Goal: Task Accomplishment & Management: Manage account settings

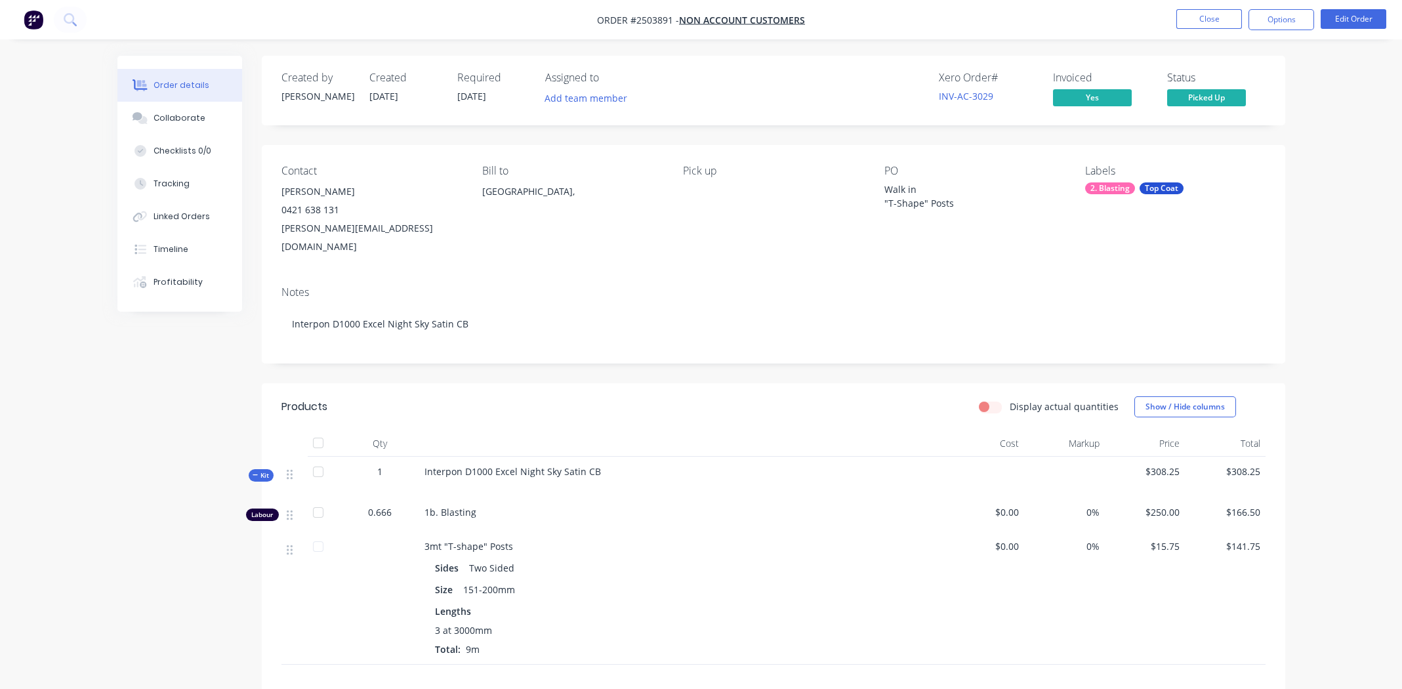
click at [707, 235] on div "Pick up" at bounding box center [773, 210] width 180 height 91
drag, startPoint x: 597, startPoint y: 17, endPoint x: 670, endPoint y: 24, distance: 73.1
click at [670, 24] on span "Order #2503891 -" at bounding box center [638, 20] width 82 height 12
copy span "Order #2503891"
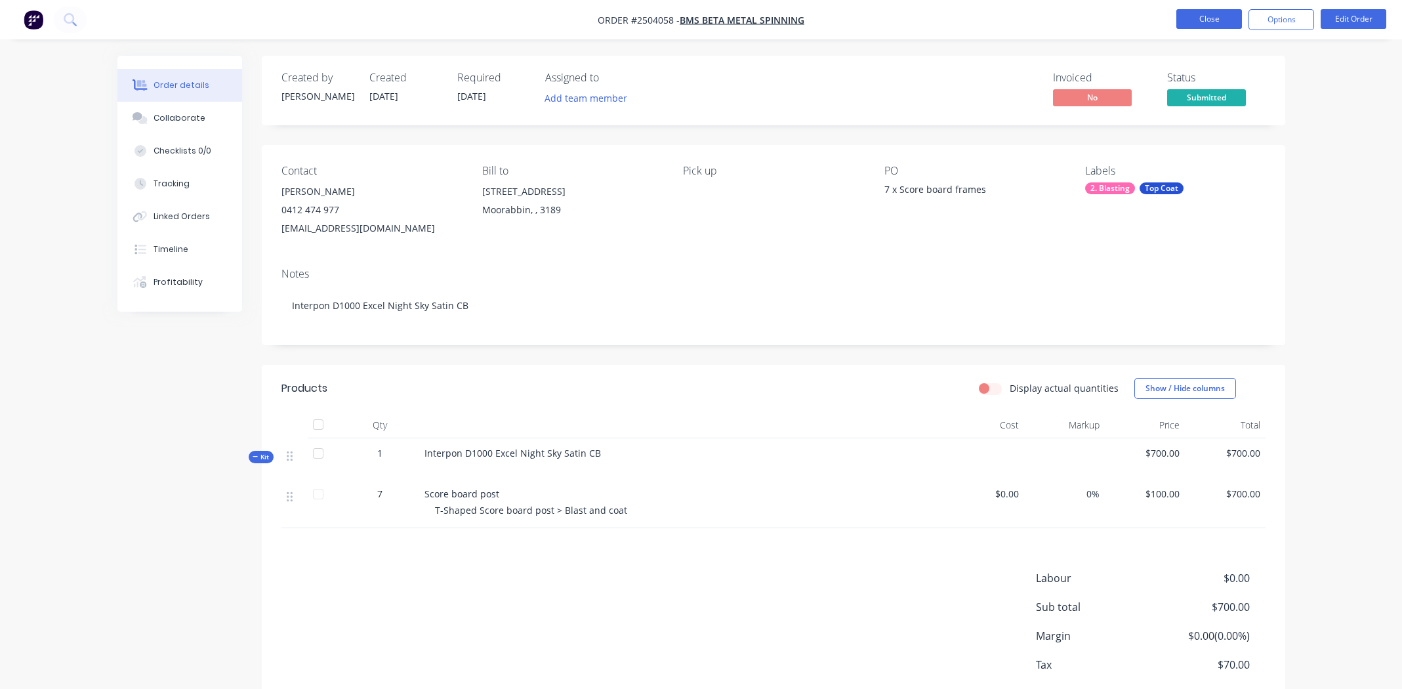
click at [1202, 18] on button "Close" at bounding box center [1210, 19] width 66 height 20
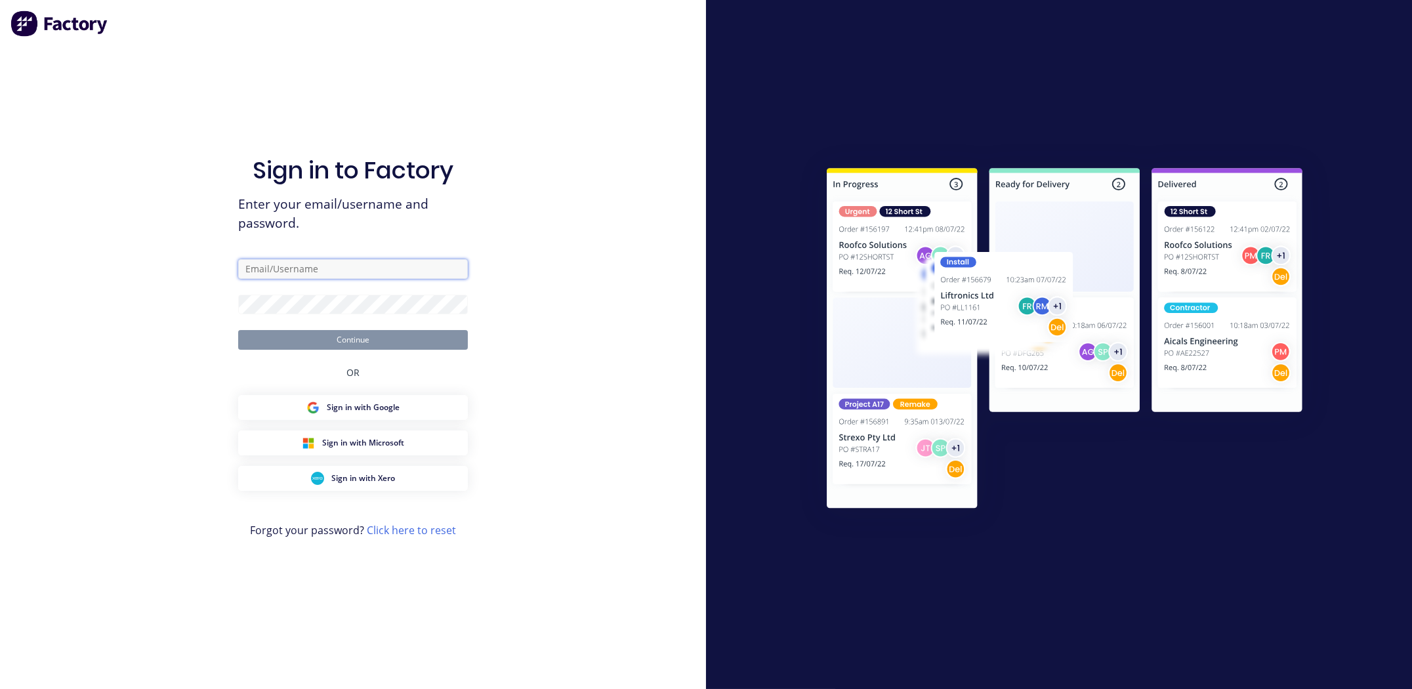
type input "michael.m.gillard@gmail.com"
click at [365, 331] on button "Continue" at bounding box center [353, 340] width 230 height 20
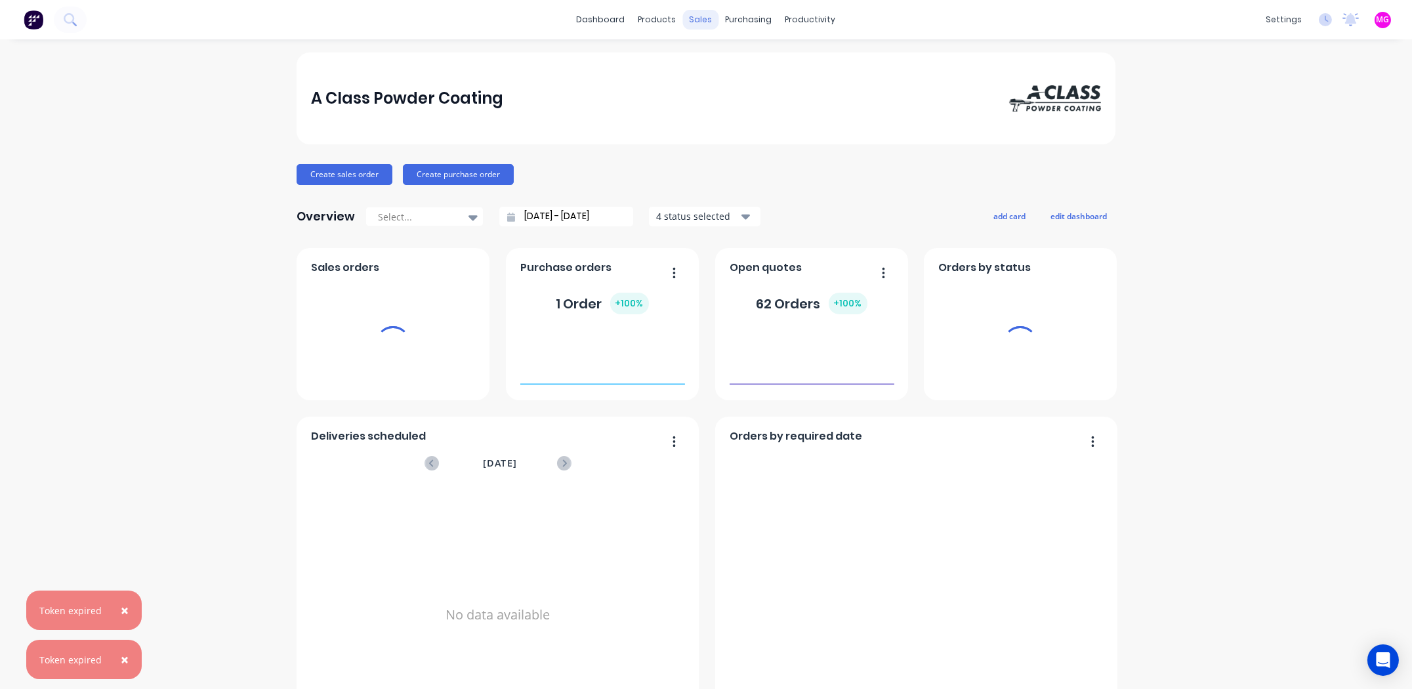
click at [688, 17] on div "sales" at bounding box center [701, 20] width 36 height 20
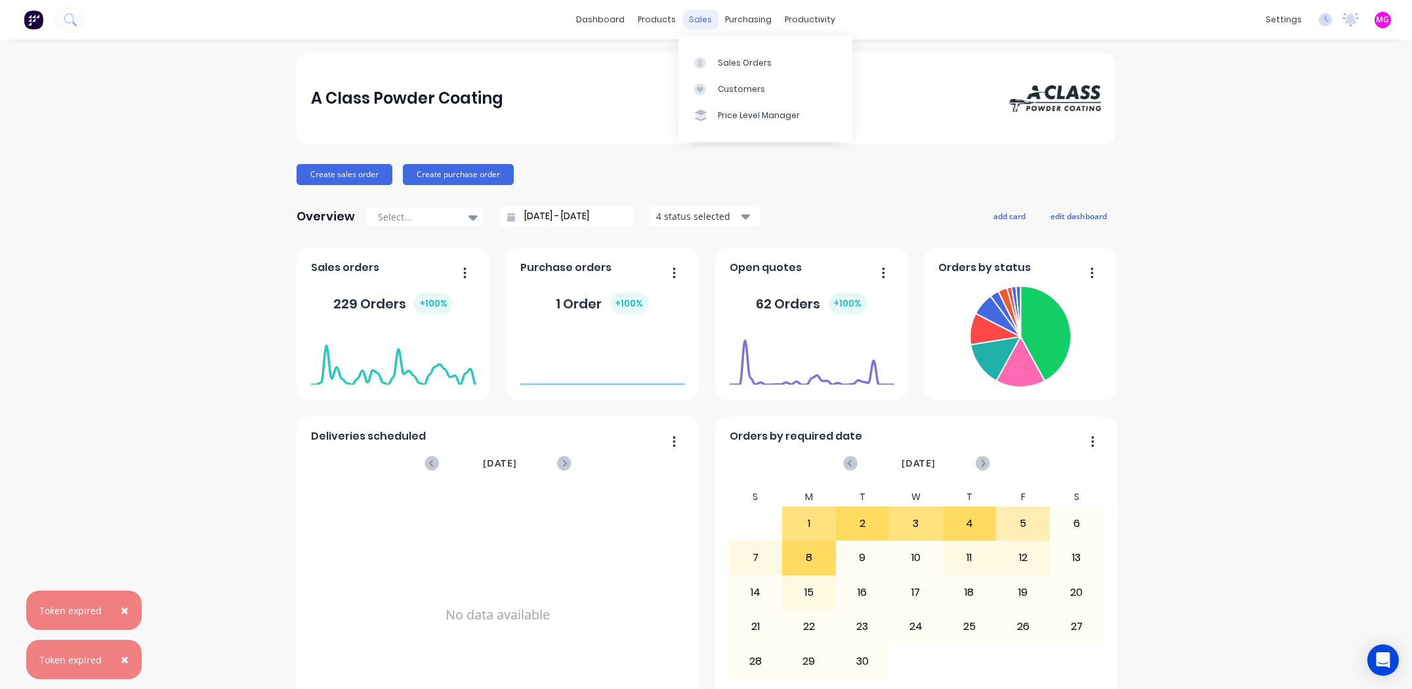
click at [696, 19] on div "sales" at bounding box center [701, 20] width 36 height 20
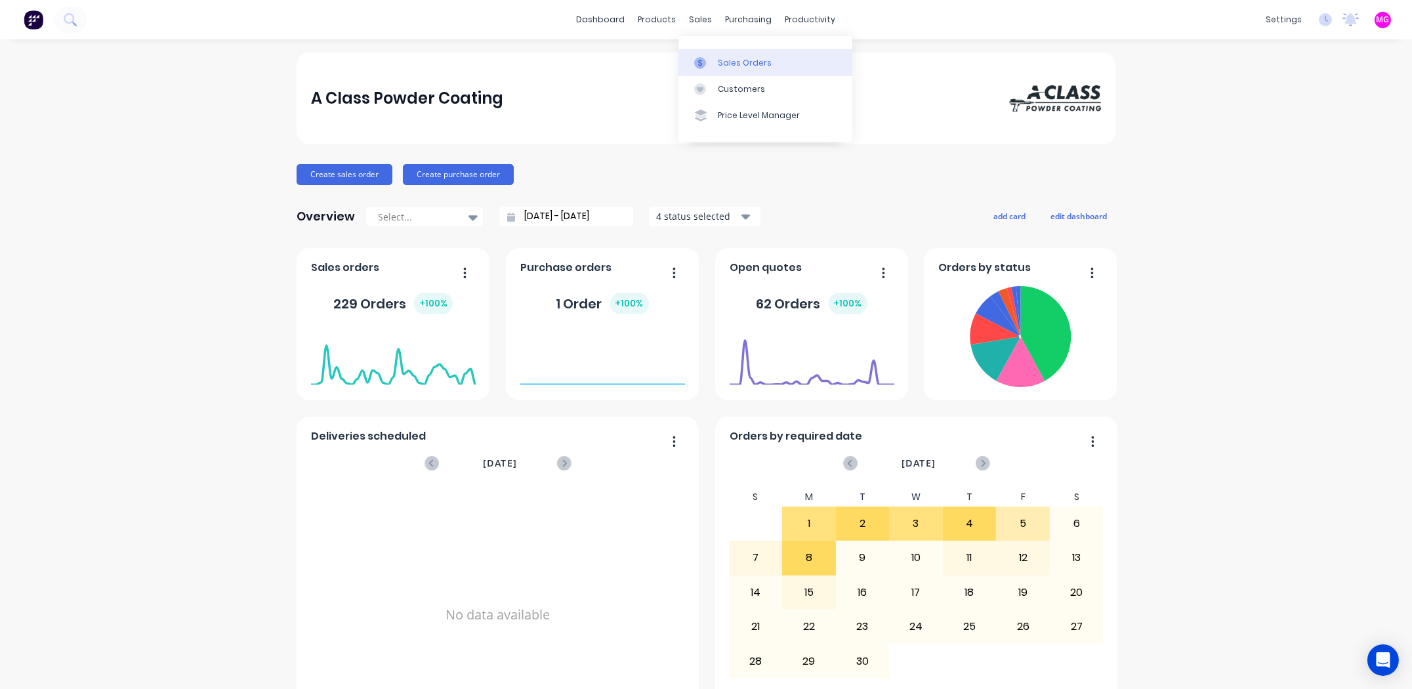
click at [713, 54] on link "Sales Orders" at bounding box center [766, 62] width 174 height 26
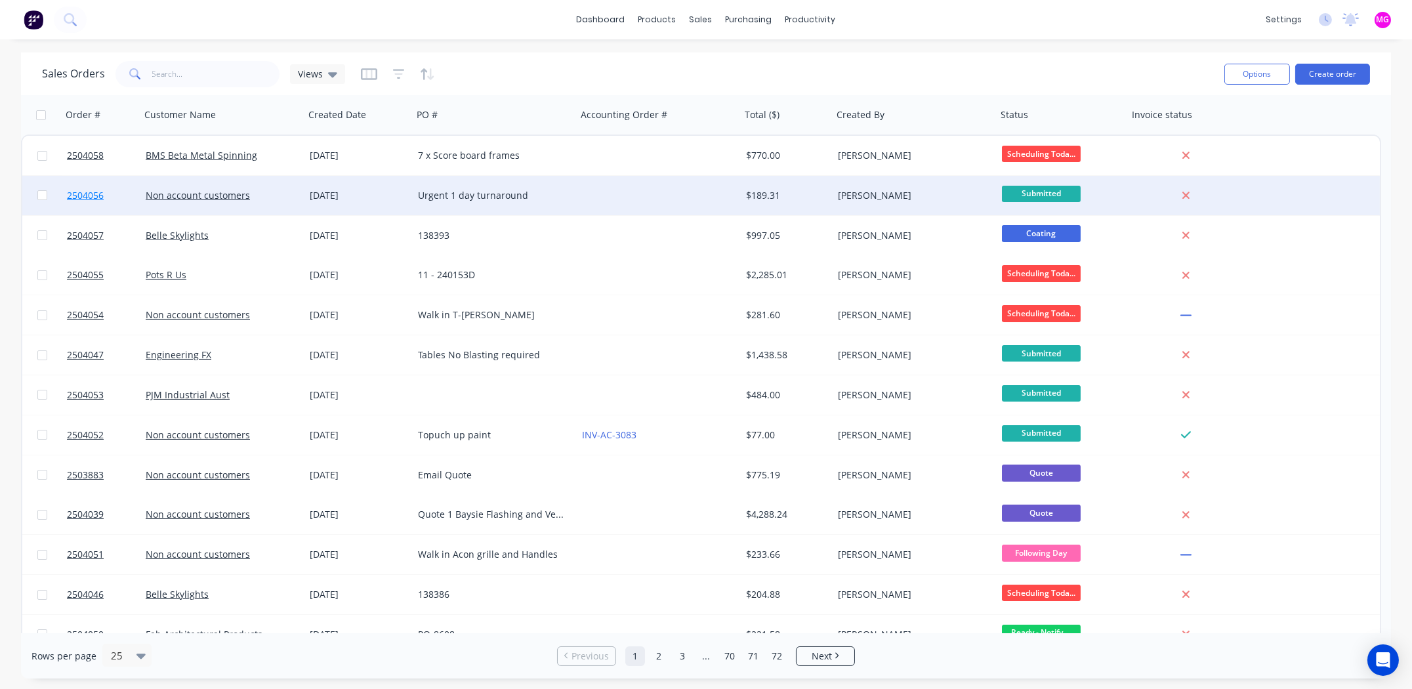
click at [74, 197] on span "2504056" at bounding box center [85, 195] width 37 height 13
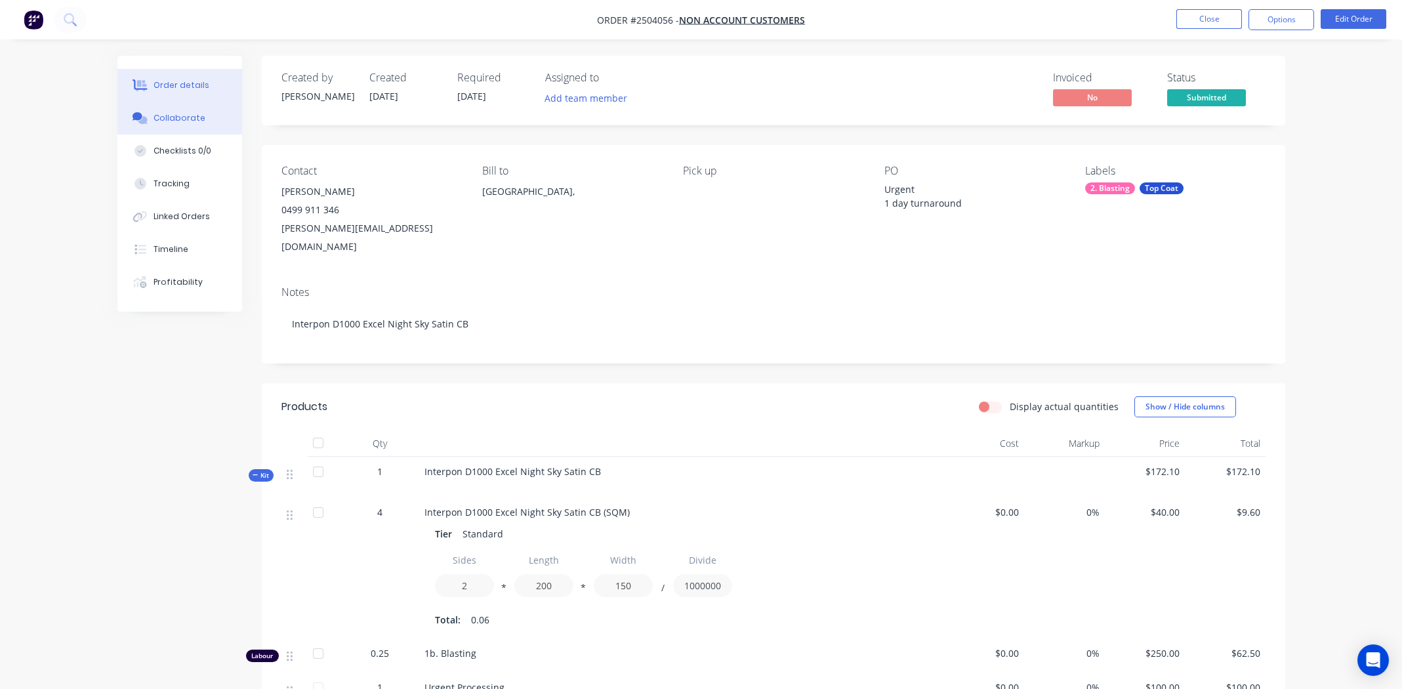
click at [177, 117] on div "Collaborate" at bounding box center [180, 118] width 52 height 12
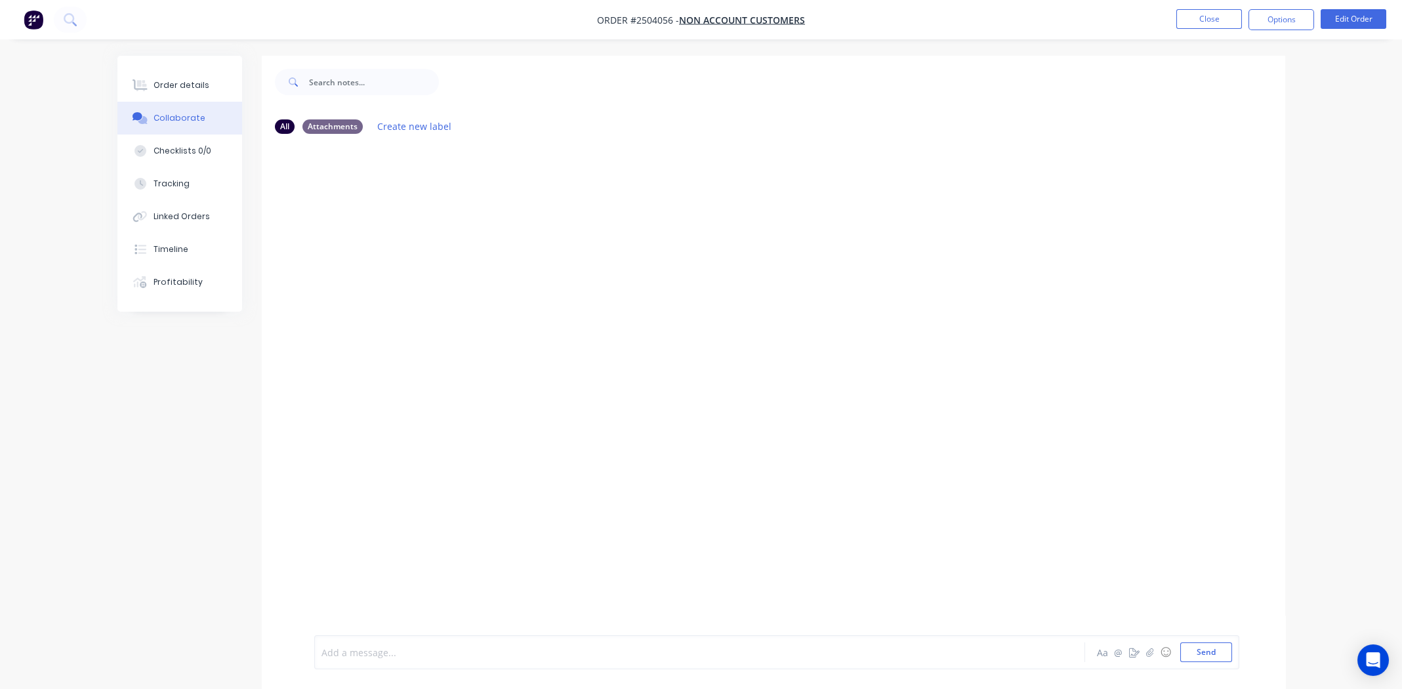
click at [418, 653] on div at bounding box center [663, 653] width 683 height 14
click at [168, 75] on button "Order details" at bounding box center [179, 85] width 125 height 33
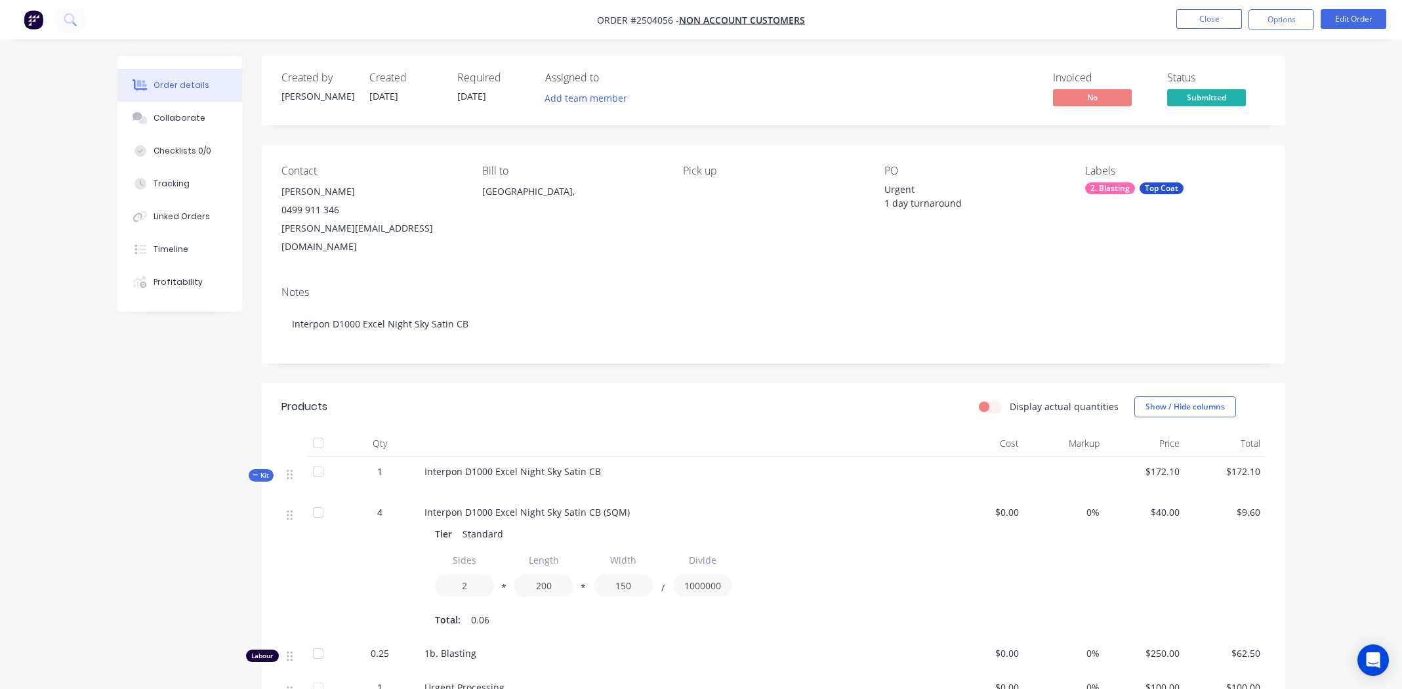
click at [389, 78] on div "Created" at bounding box center [405, 78] width 72 height 12
click at [1347, 20] on button "Edit Order" at bounding box center [1354, 19] width 66 height 20
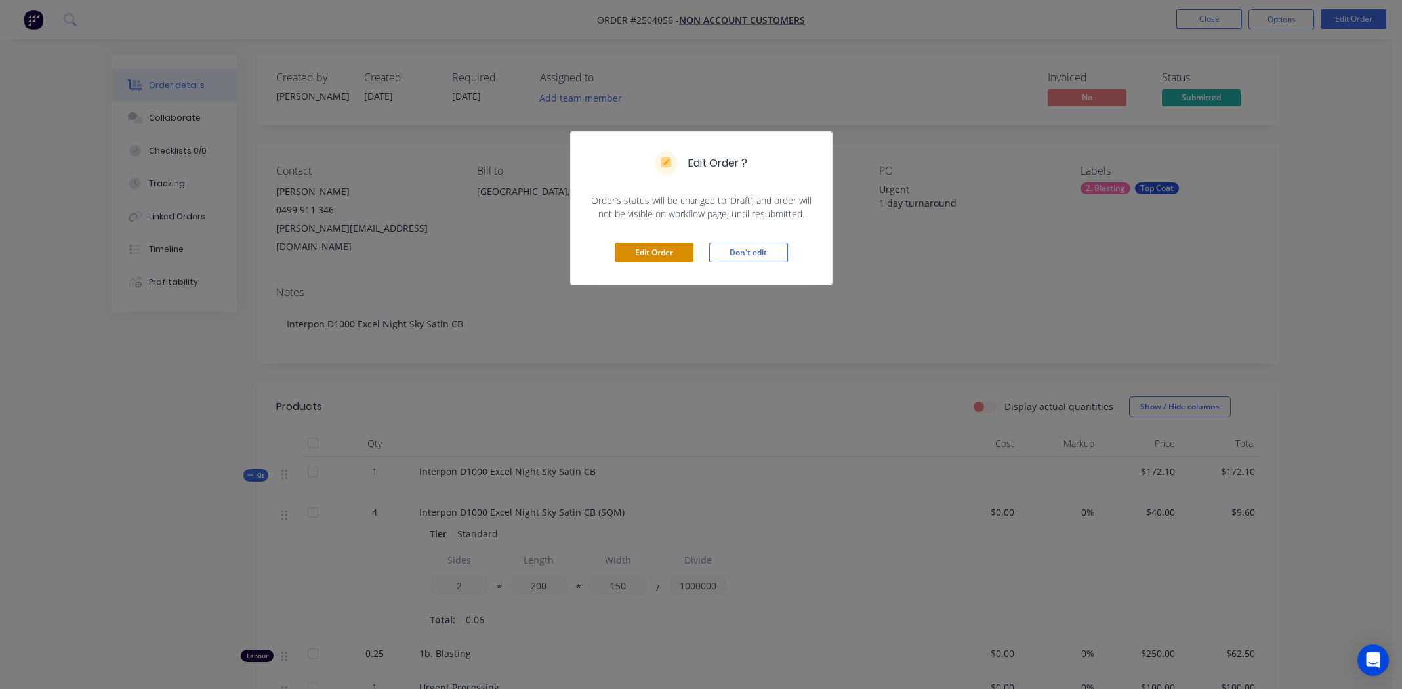
click at [661, 249] on button "Edit Order" at bounding box center [654, 253] width 79 height 20
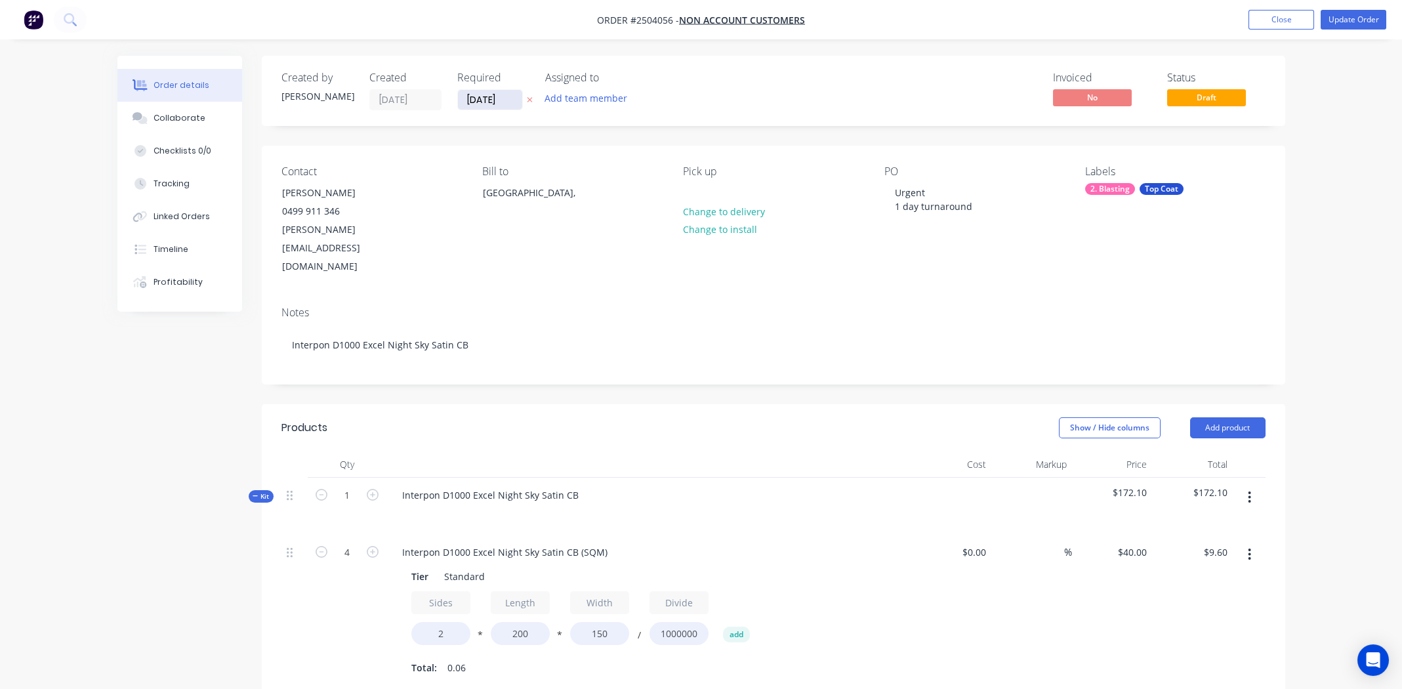
click at [487, 101] on input "08/09/25" at bounding box center [490, 100] width 64 height 20
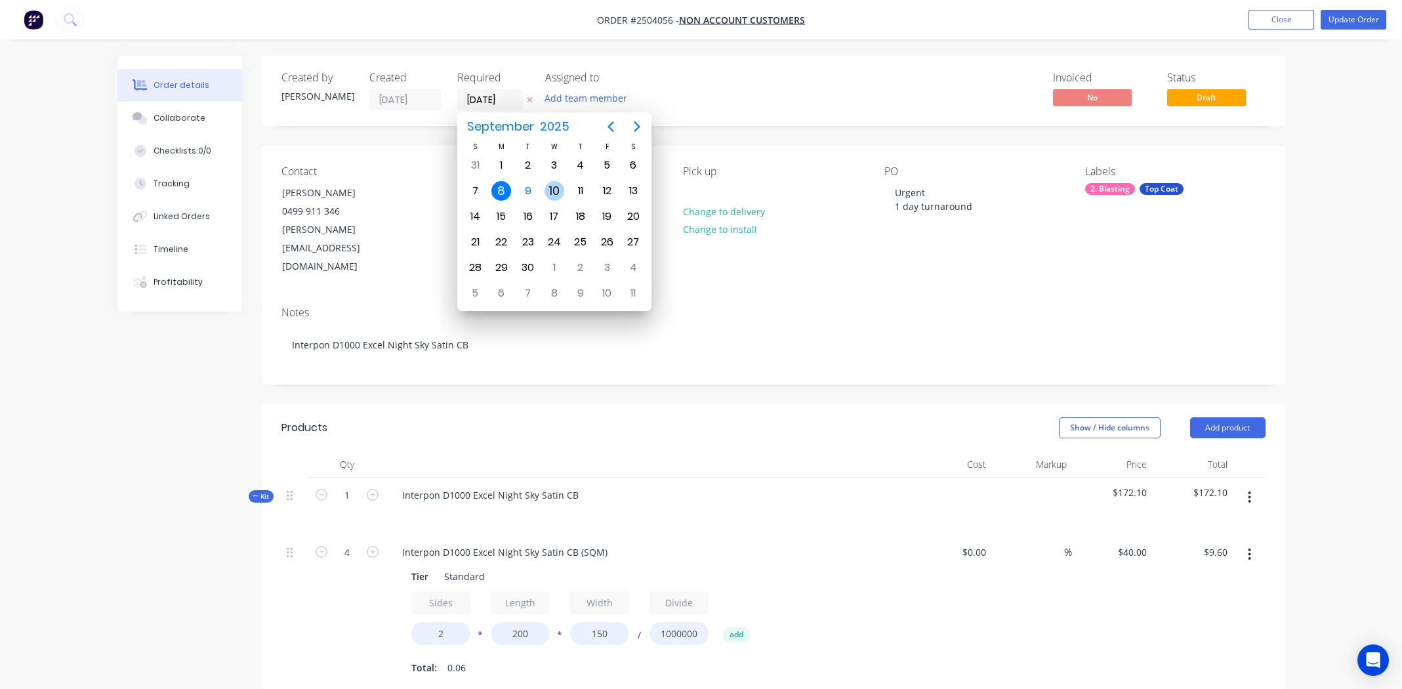
click at [545, 190] on div "10" at bounding box center [555, 191] width 20 height 20
type input "10/09/25"
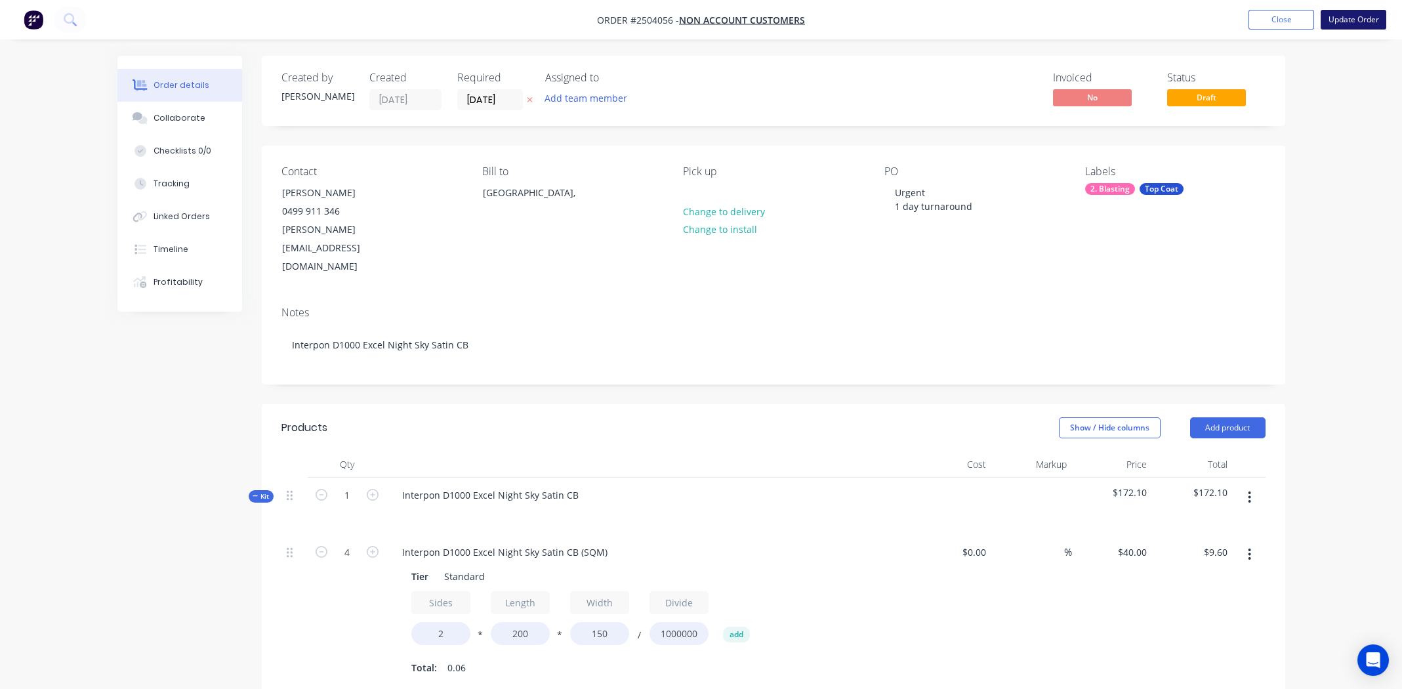
click at [1371, 19] on button "Update Order" at bounding box center [1354, 20] width 66 height 20
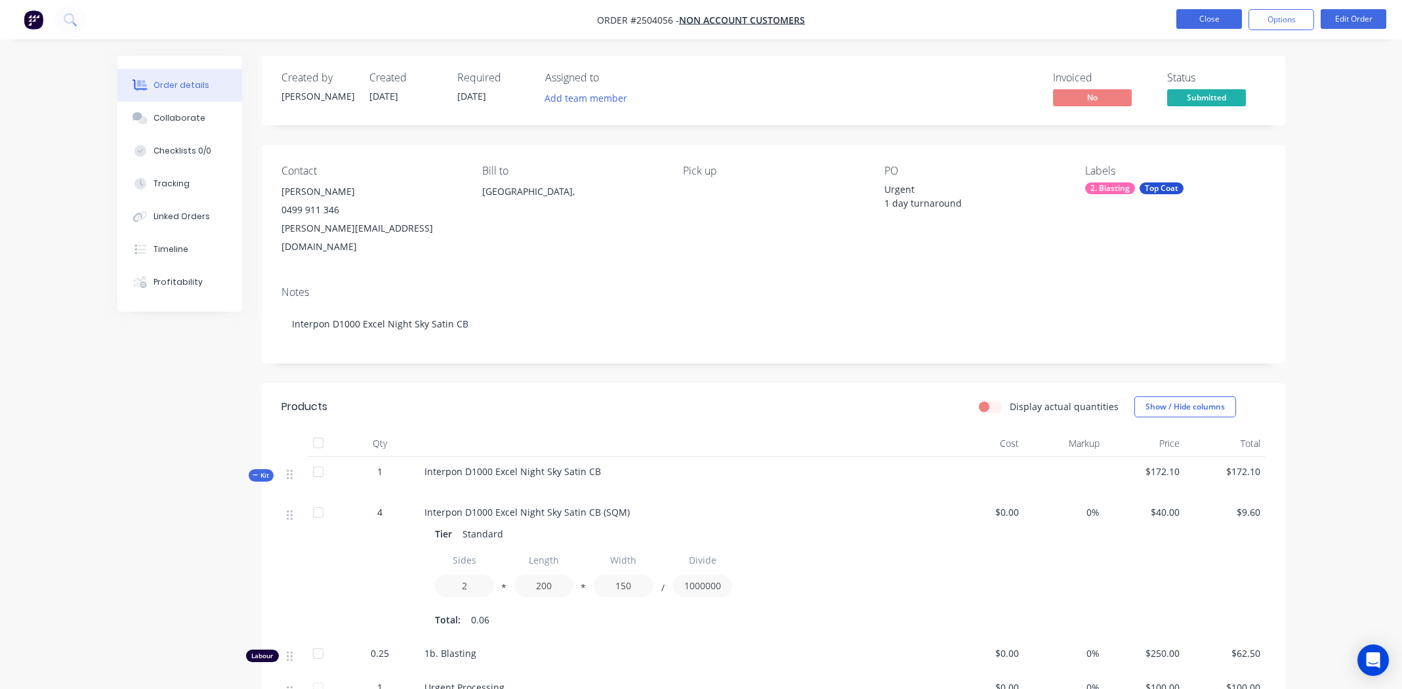
click at [1208, 20] on button "Close" at bounding box center [1210, 19] width 66 height 20
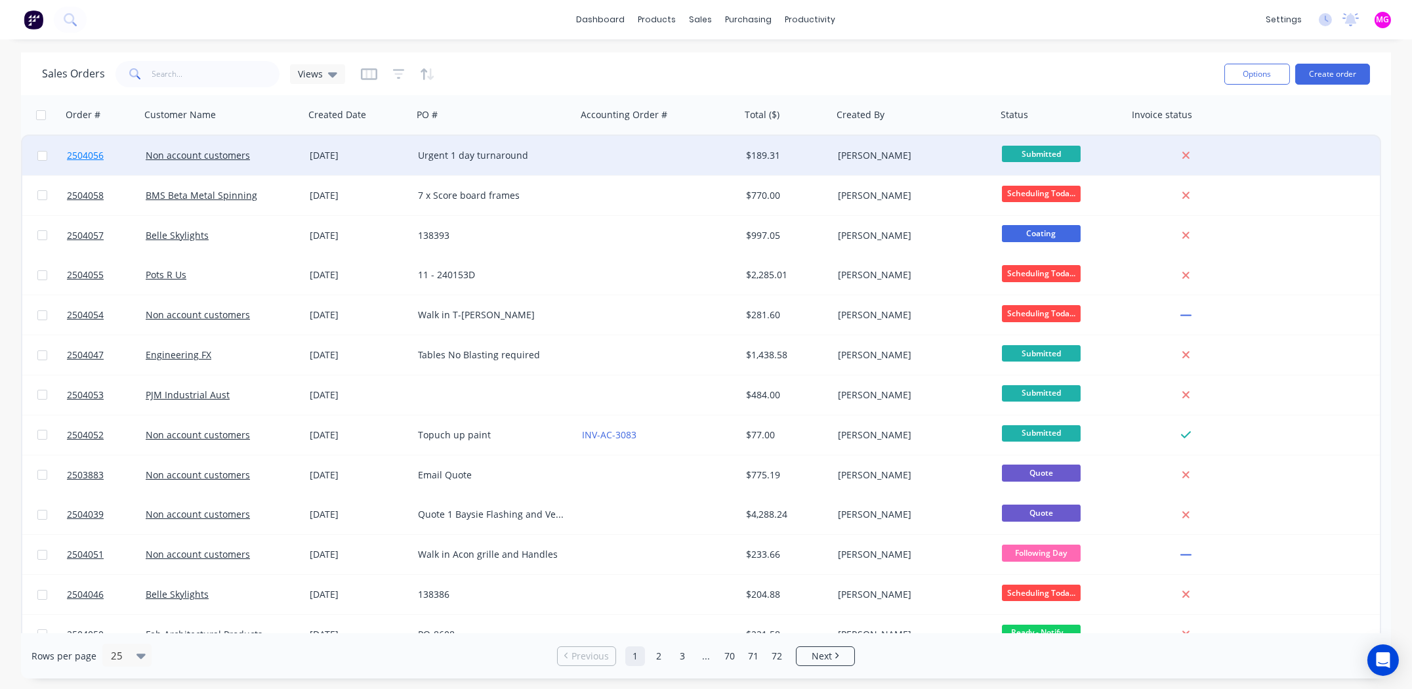
click at [80, 152] on span "2504056" at bounding box center [85, 155] width 37 height 13
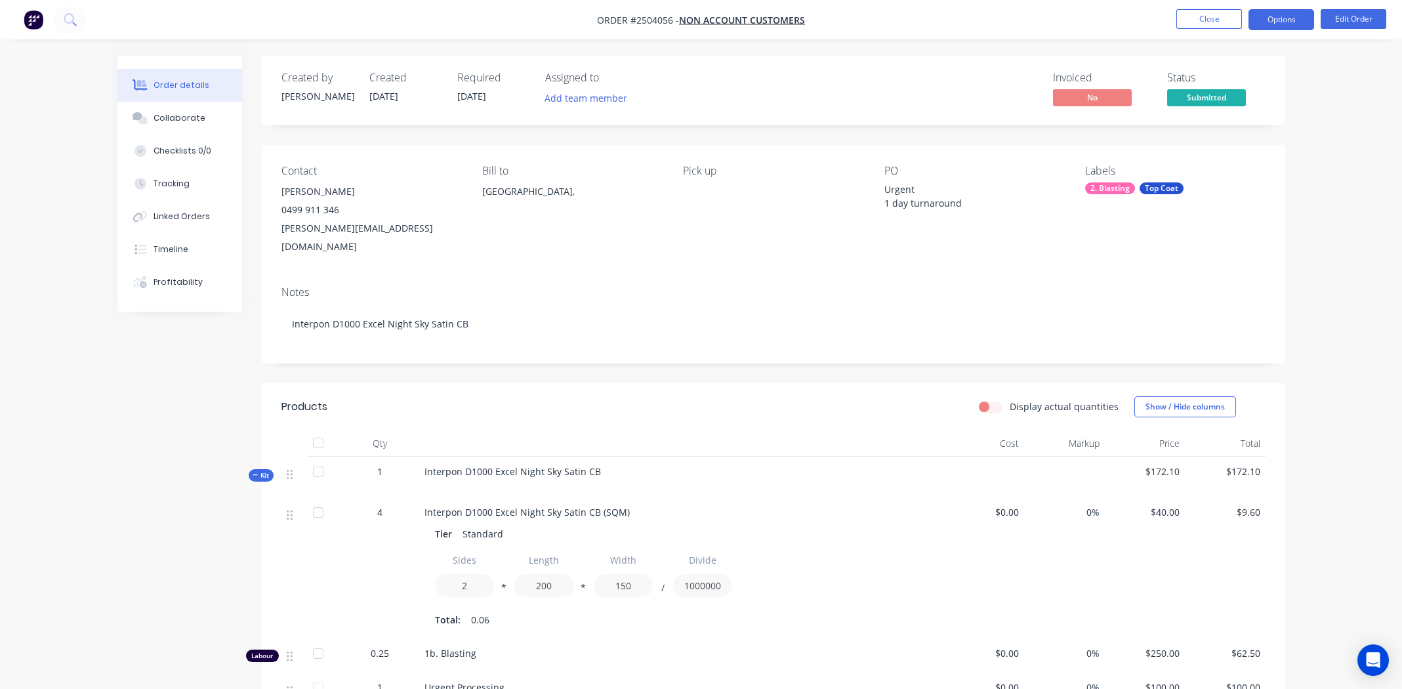
click at [1274, 19] on button "Options" at bounding box center [1282, 19] width 66 height 21
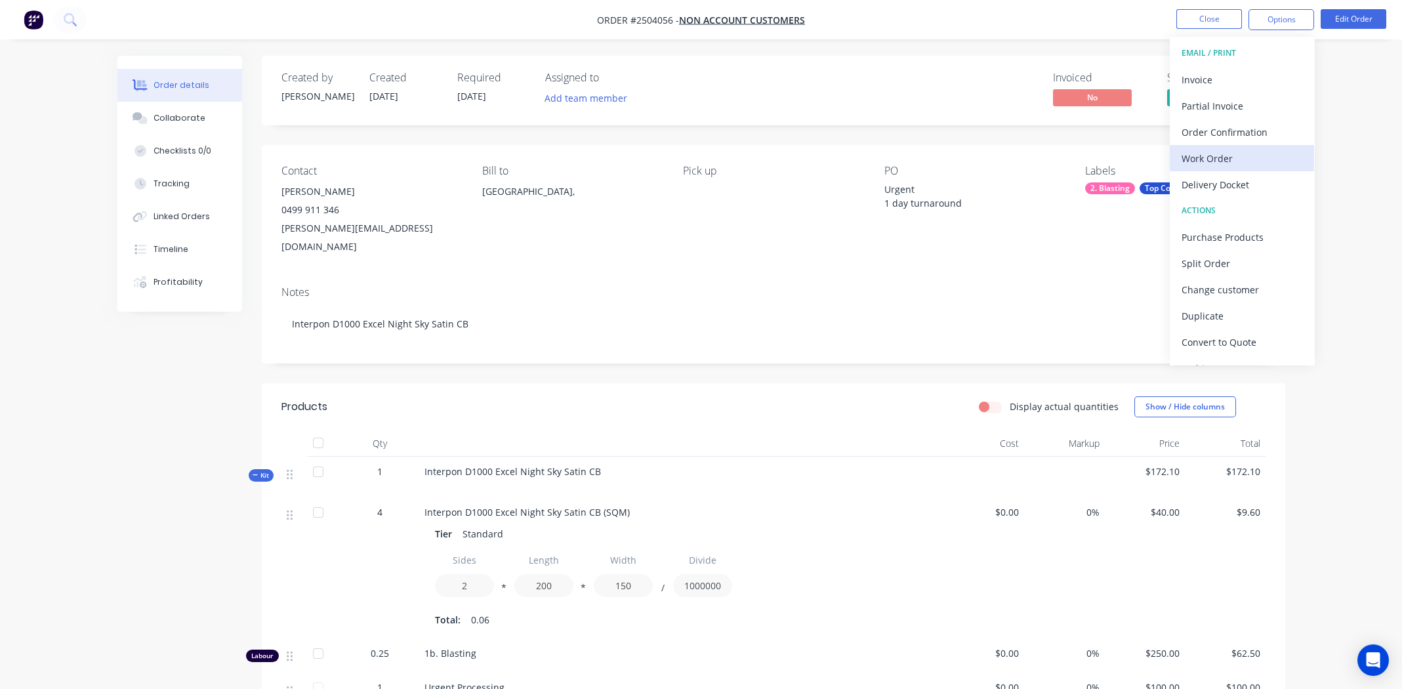
click at [1195, 160] on div "Work Order" at bounding box center [1242, 158] width 121 height 19
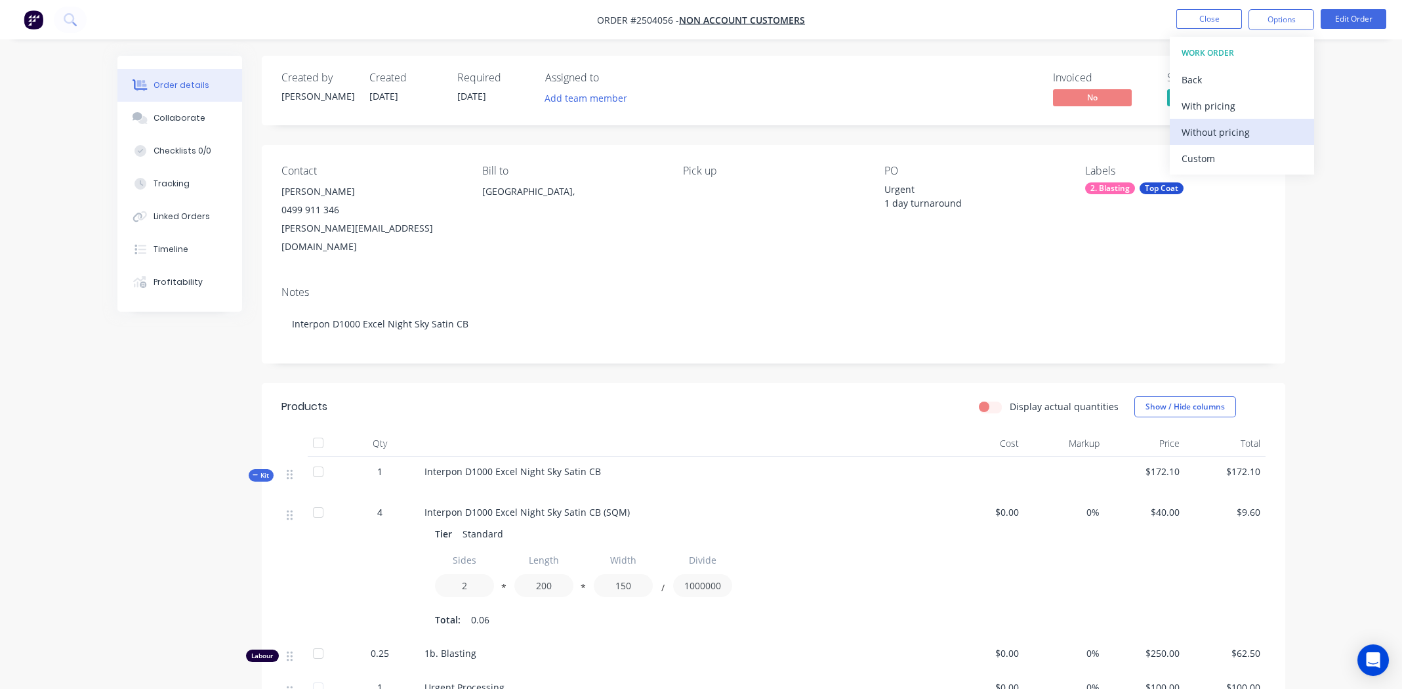
click at [1190, 131] on div "Without pricing" at bounding box center [1242, 132] width 121 height 19
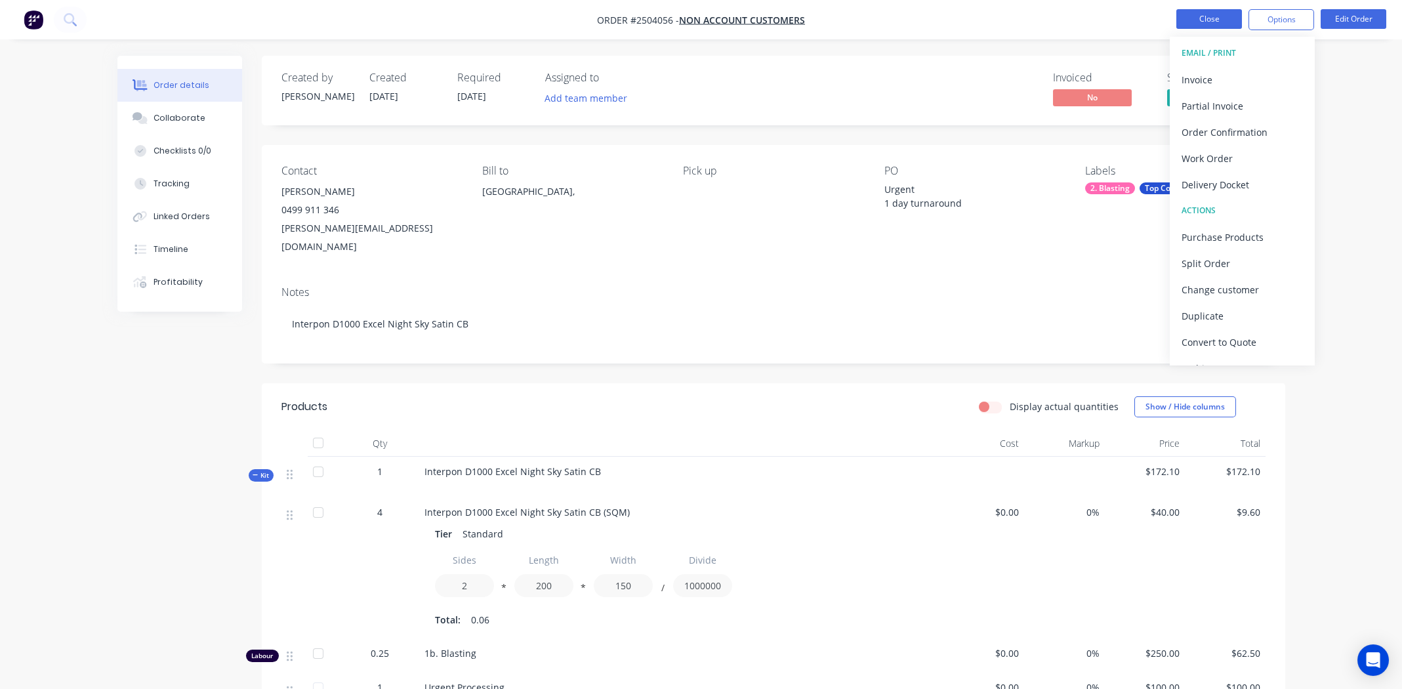
click at [1191, 17] on button "Close" at bounding box center [1210, 19] width 66 height 20
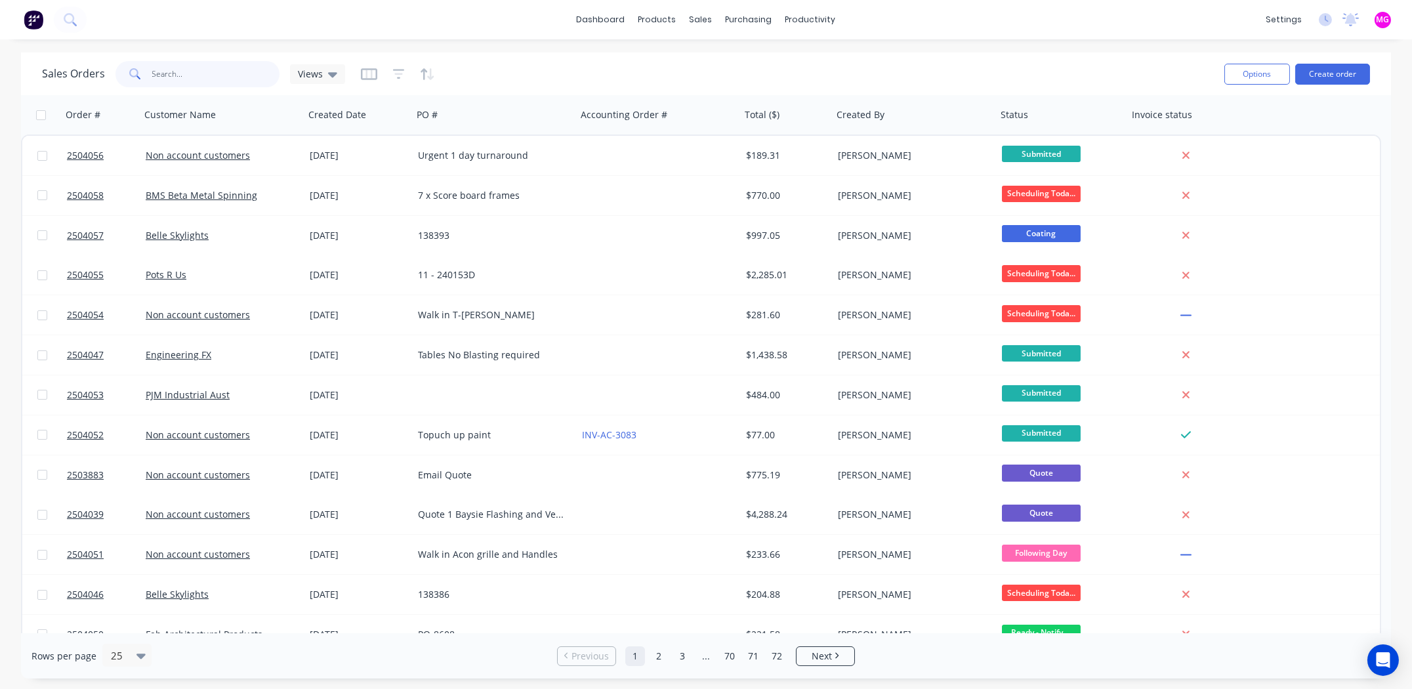
click at [205, 77] on input "text" at bounding box center [216, 74] width 128 height 26
type input "john davis"
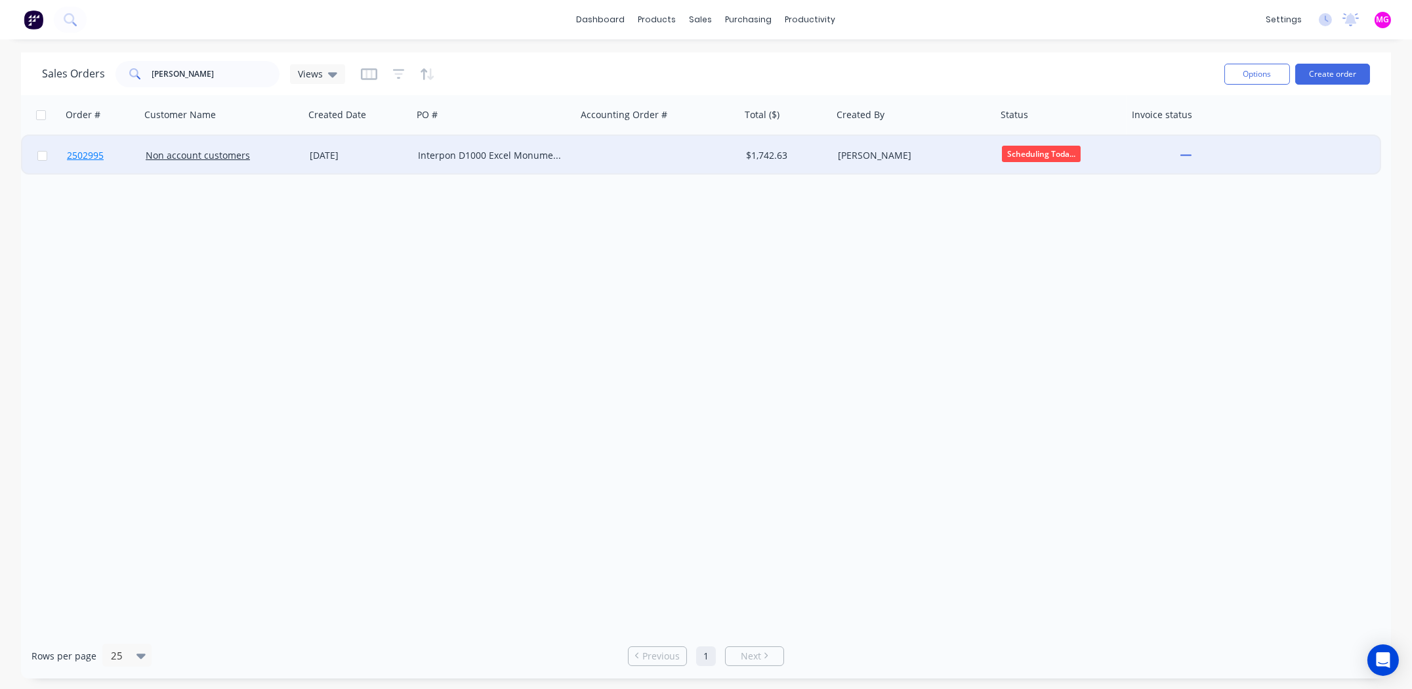
click at [90, 158] on span "2502995" at bounding box center [85, 155] width 37 height 13
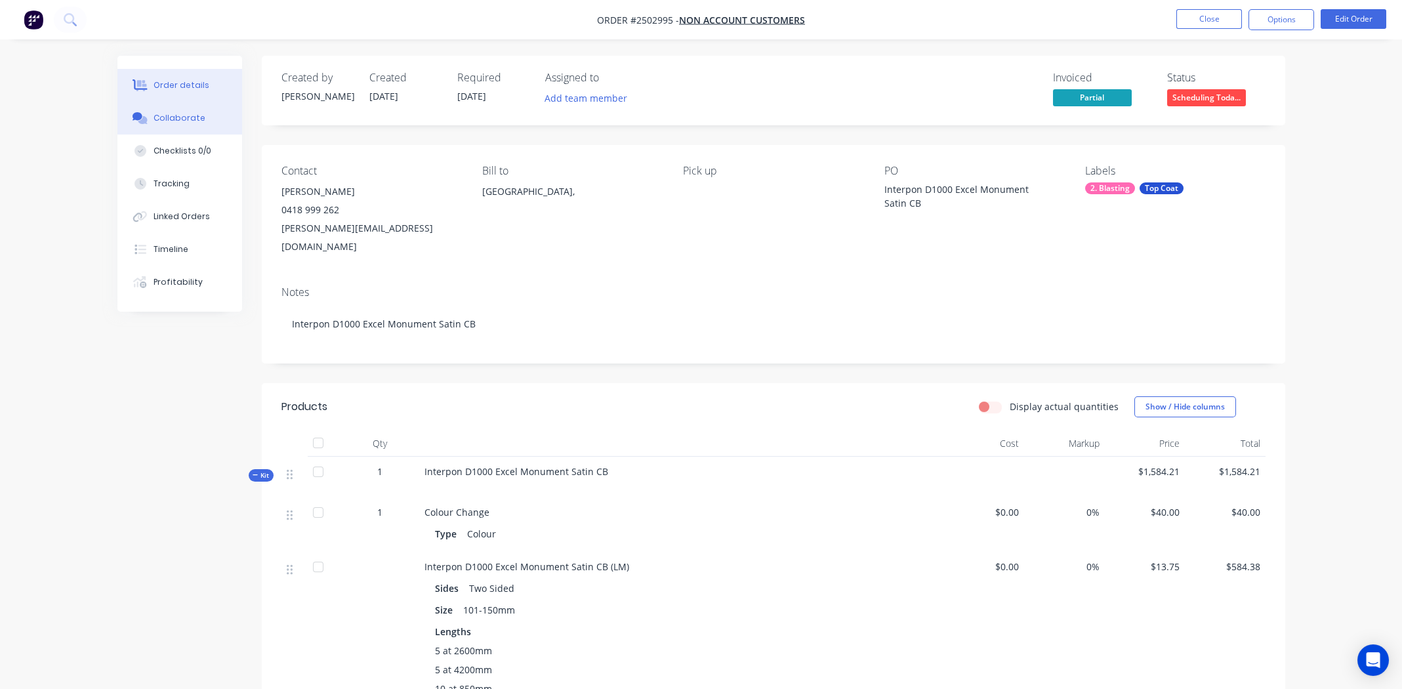
click at [179, 115] on div "Collaborate" at bounding box center [180, 118] width 52 height 12
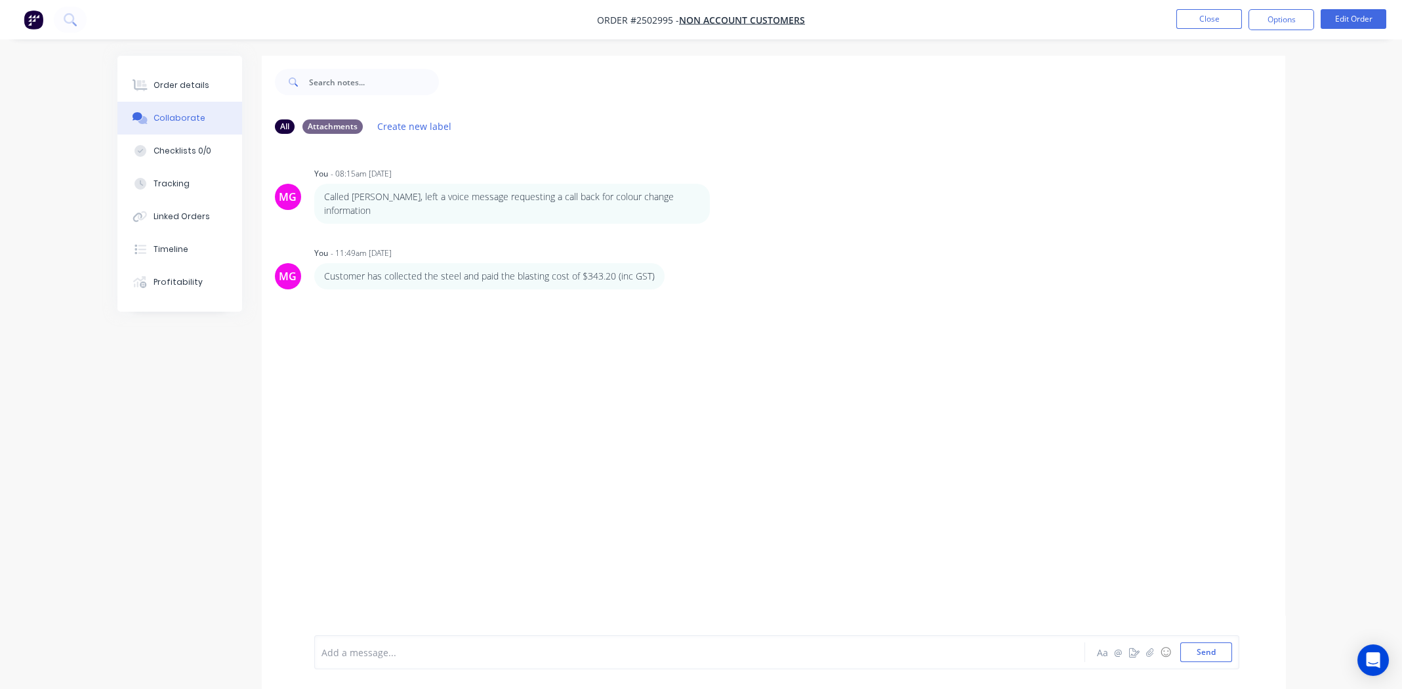
click at [447, 656] on div at bounding box center [663, 653] width 683 height 14
click at [186, 87] on div "Order details" at bounding box center [182, 85] width 56 height 12
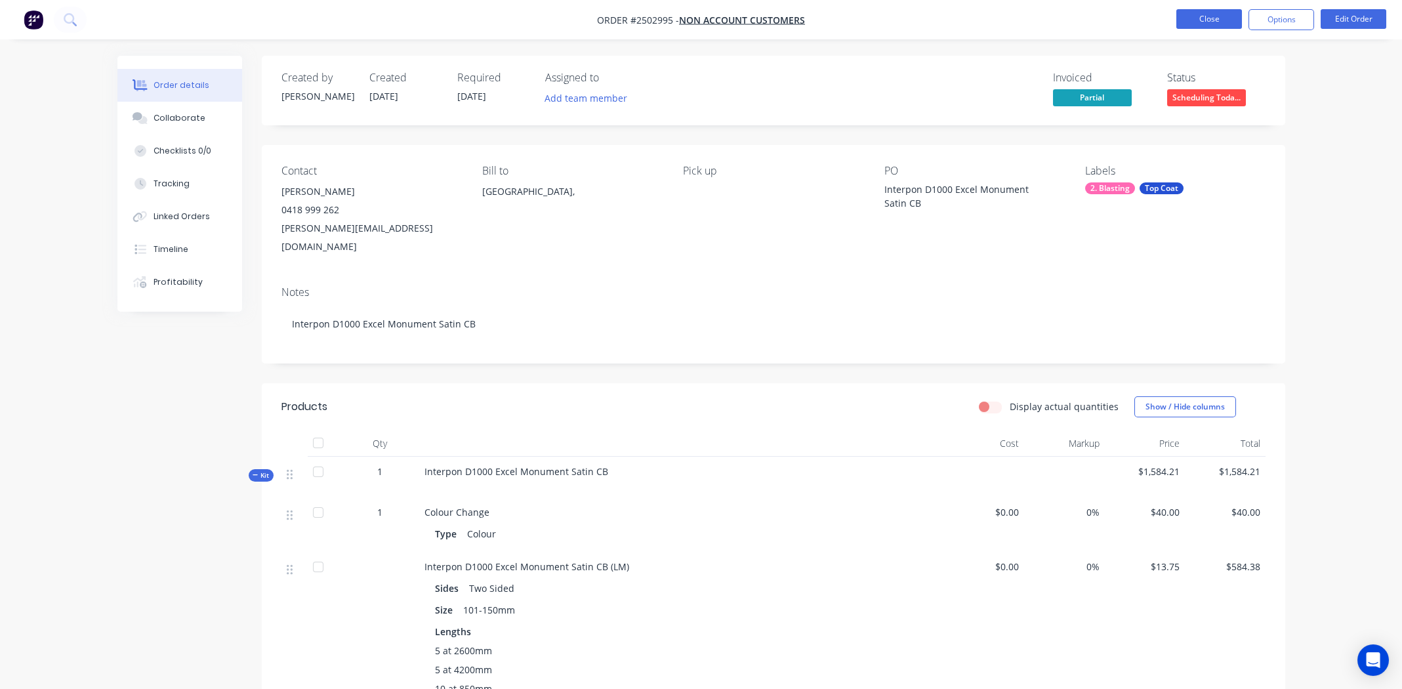
click at [1215, 14] on button "Close" at bounding box center [1210, 19] width 66 height 20
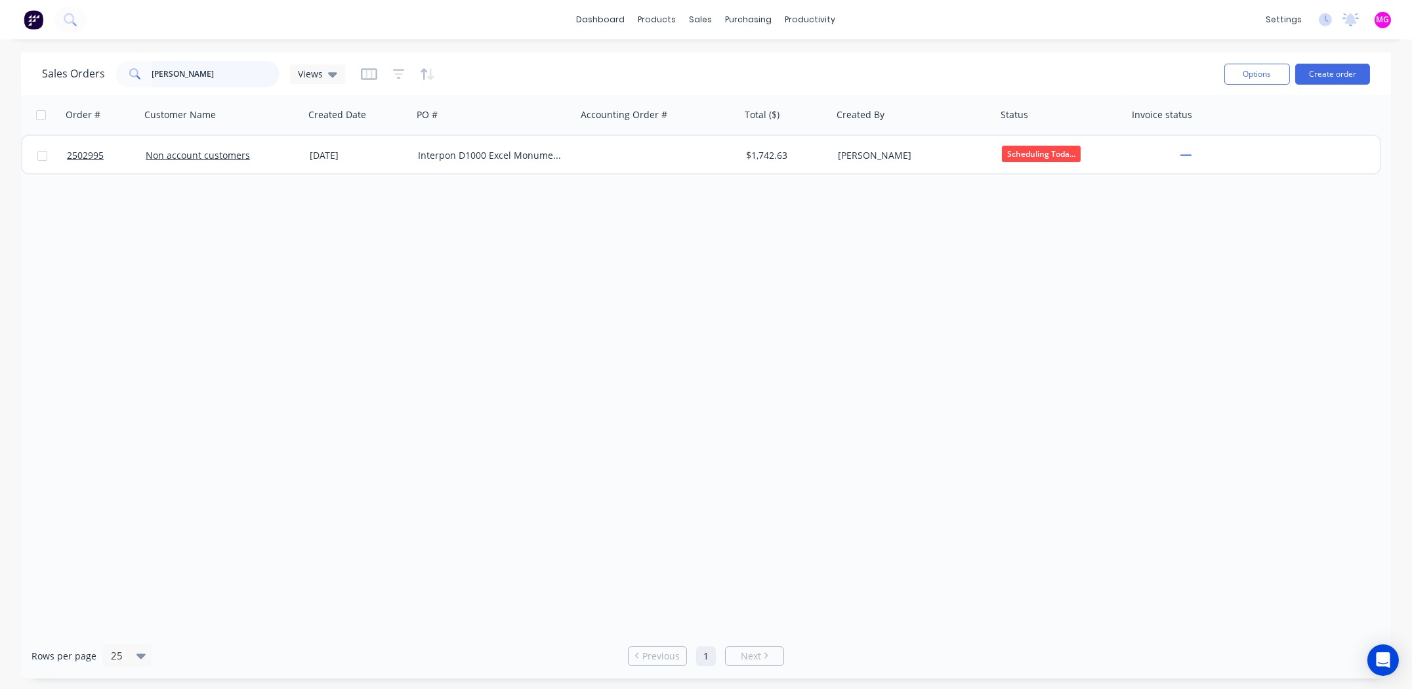
click at [194, 69] on input "john davis" at bounding box center [216, 74] width 128 height 26
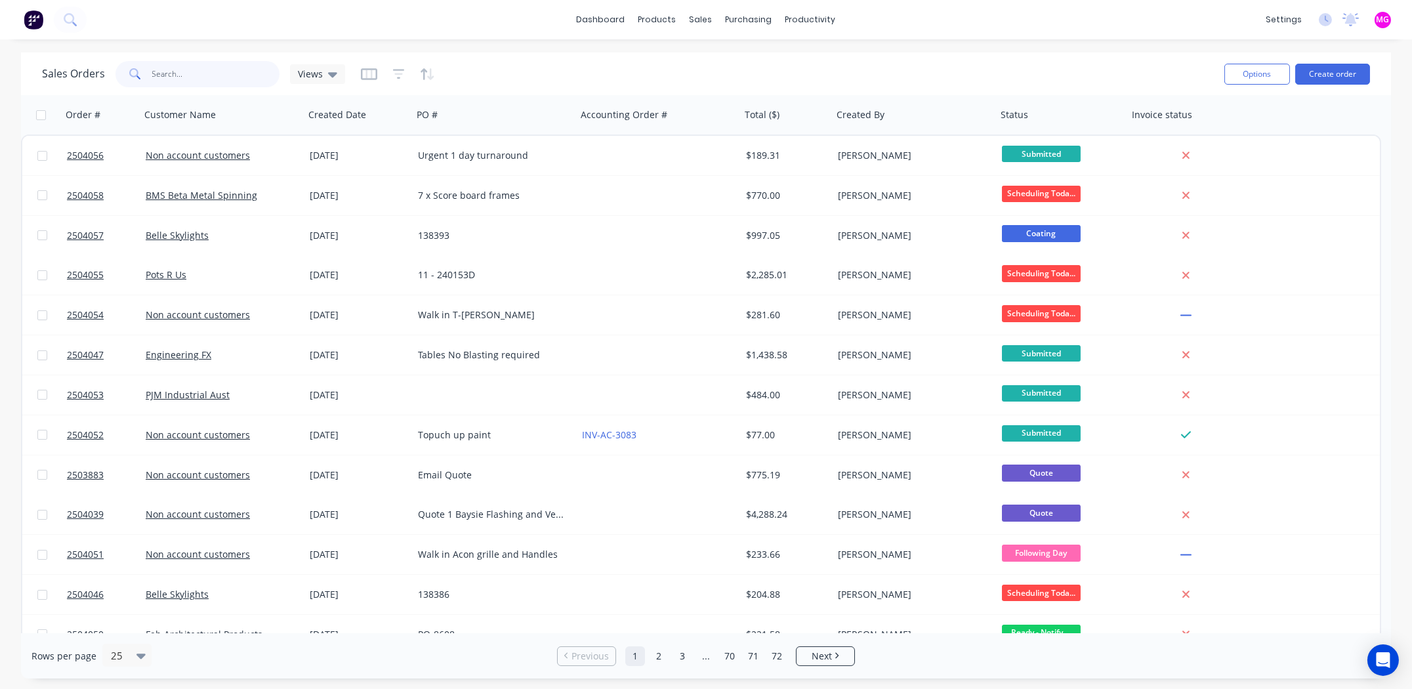
drag, startPoint x: 196, startPoint y: 67, endPoint x: 190, endPoint y: 66, distance: 6.7
click at [196, 67] on input "text" at bounding box center [216, 74] width 128 height 26
type input "2503985"
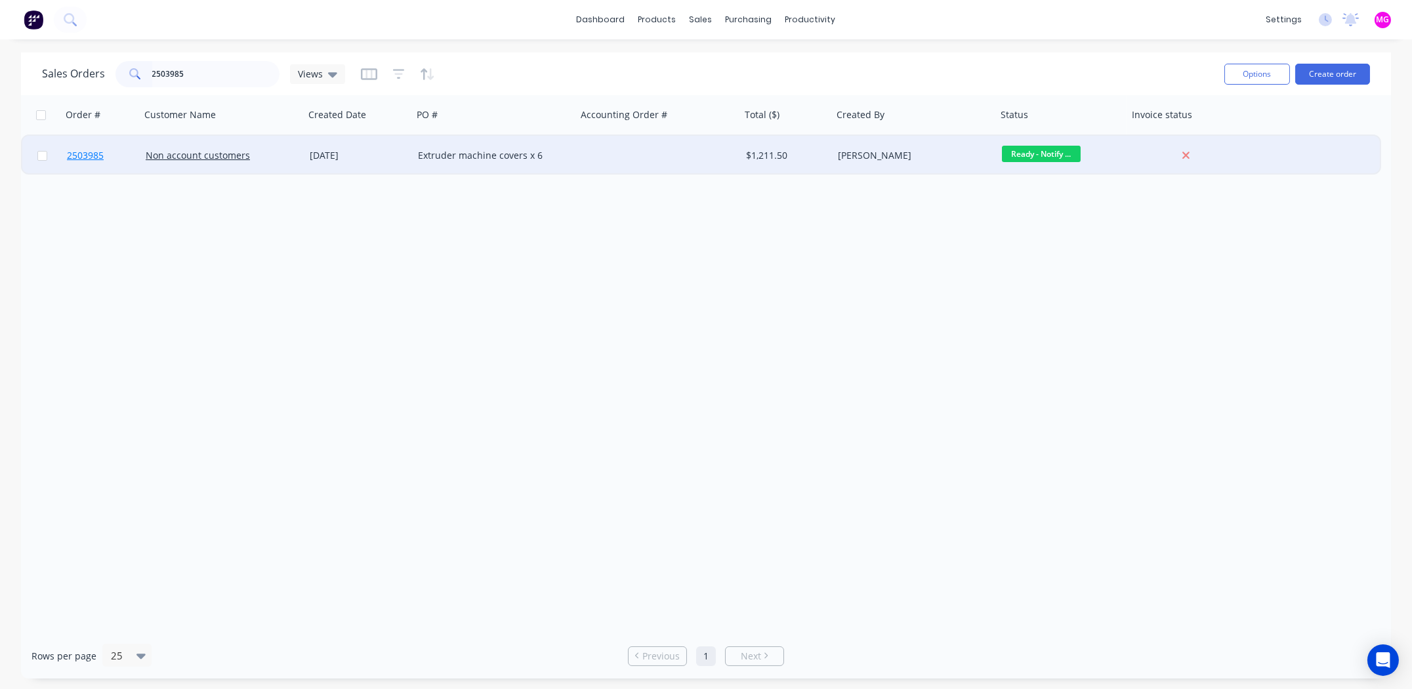
click at [88, 152] on span "2503985" at bounding box center [85, 155] width 37 height 13
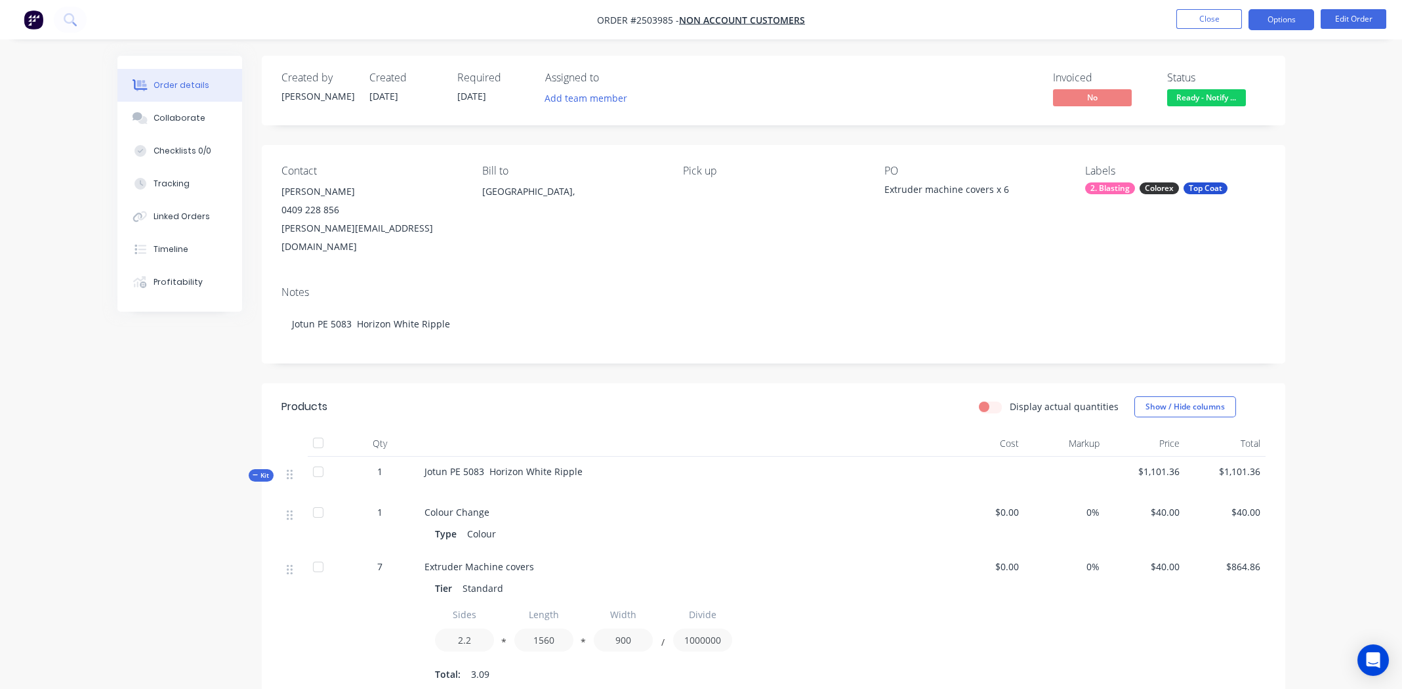
click at [1265, 20] on button "Options" at bounding box center [1282, 19] width 66 height 21
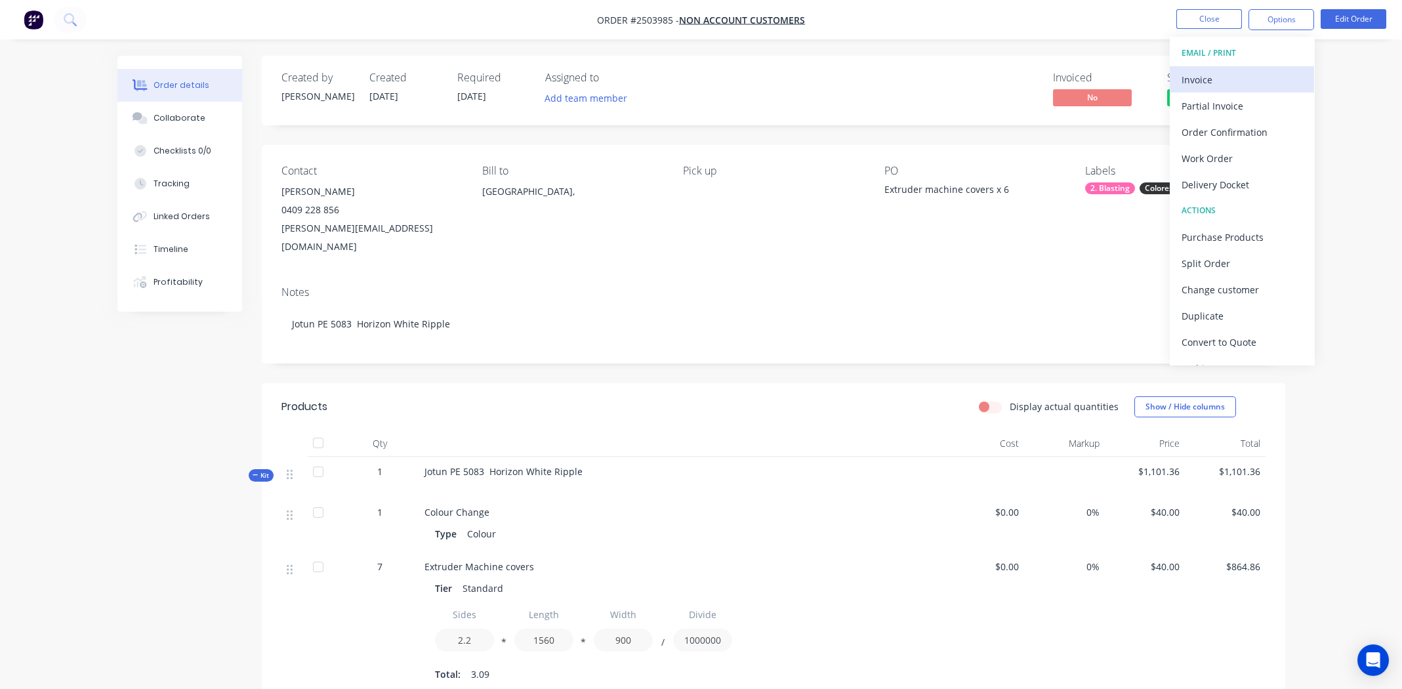
click at [1205, 72] on div "Invoice" at bounding box center [1242, 79] width 121 height 19
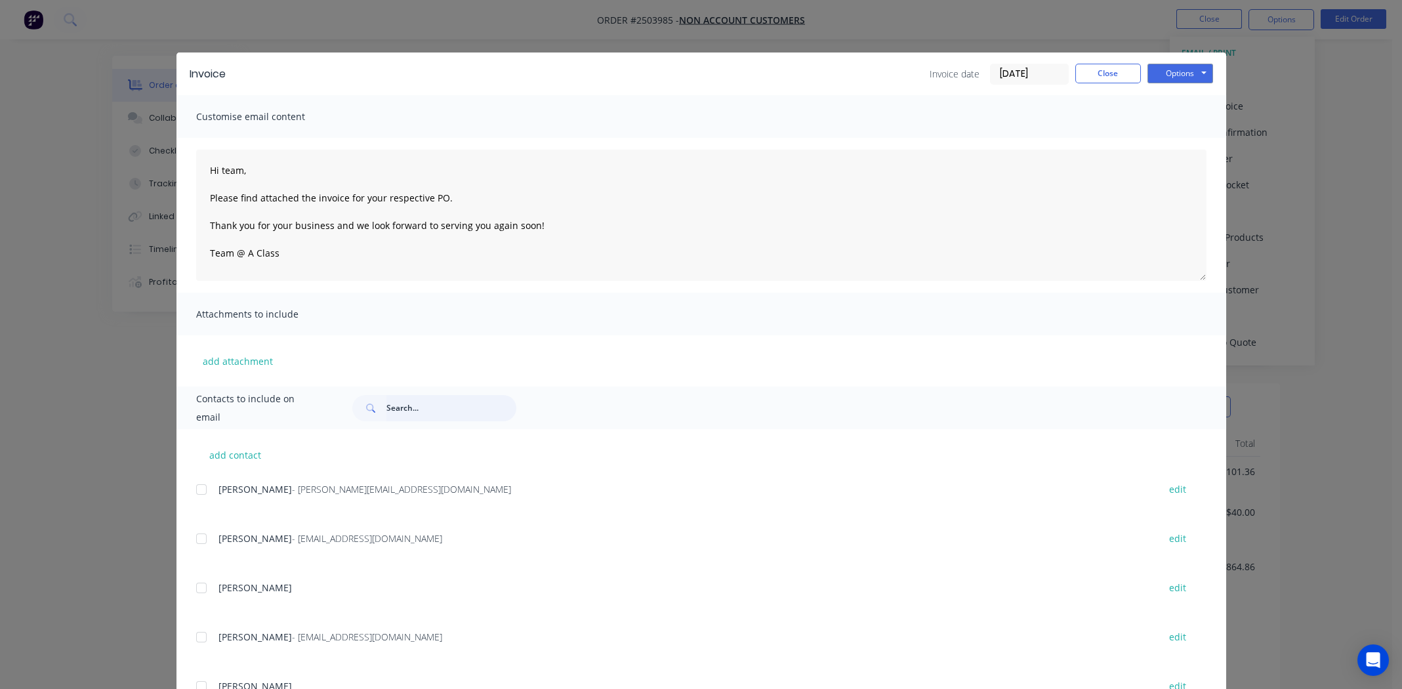
click at [455, 402] on input "text" at bounding box center [452, 408] width 130 height 26
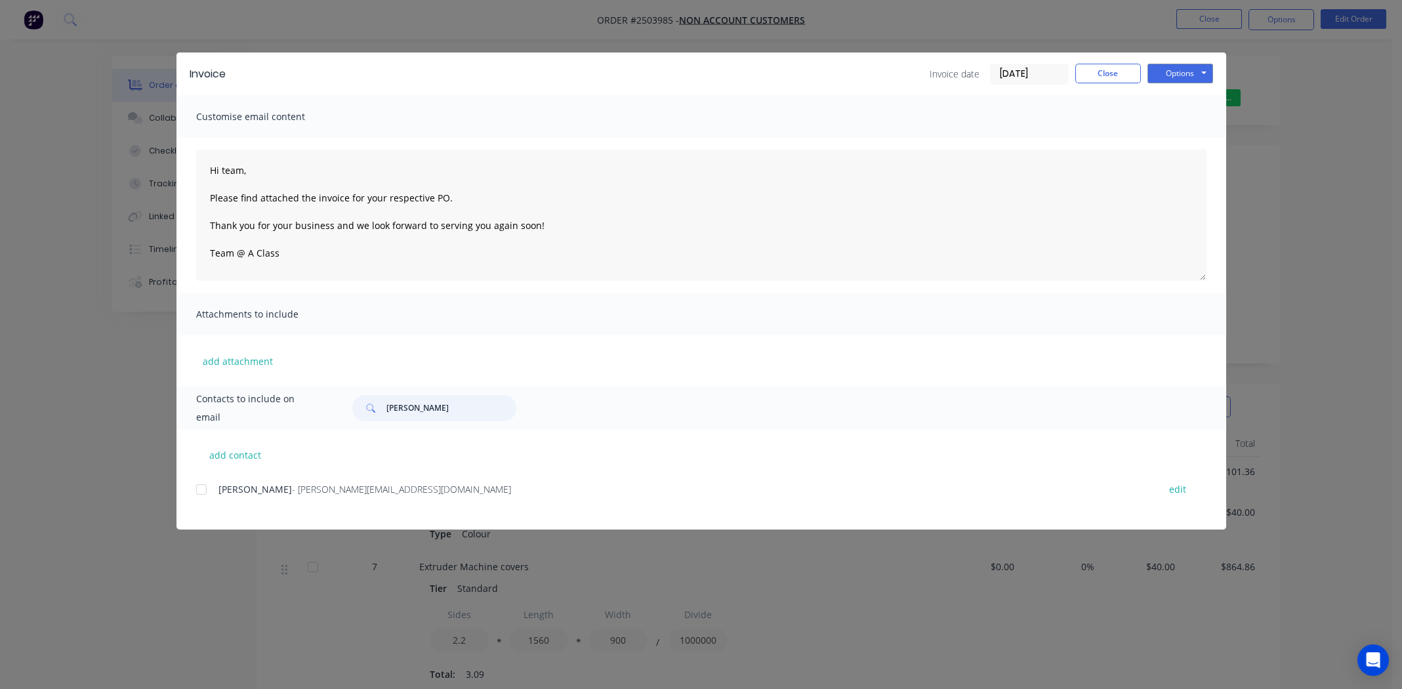
click at [205, 490] on div at bounding box center [201, 489] width 26 height 26
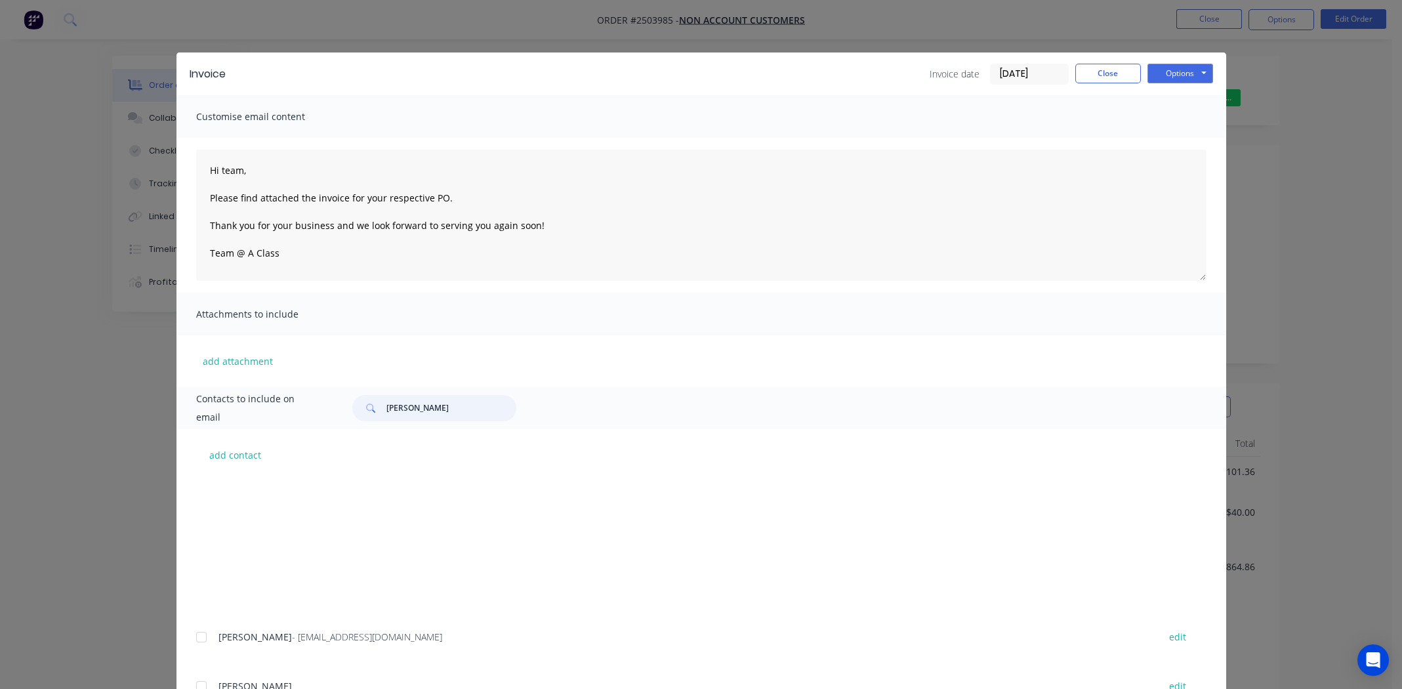
scroll to position [197, 0]
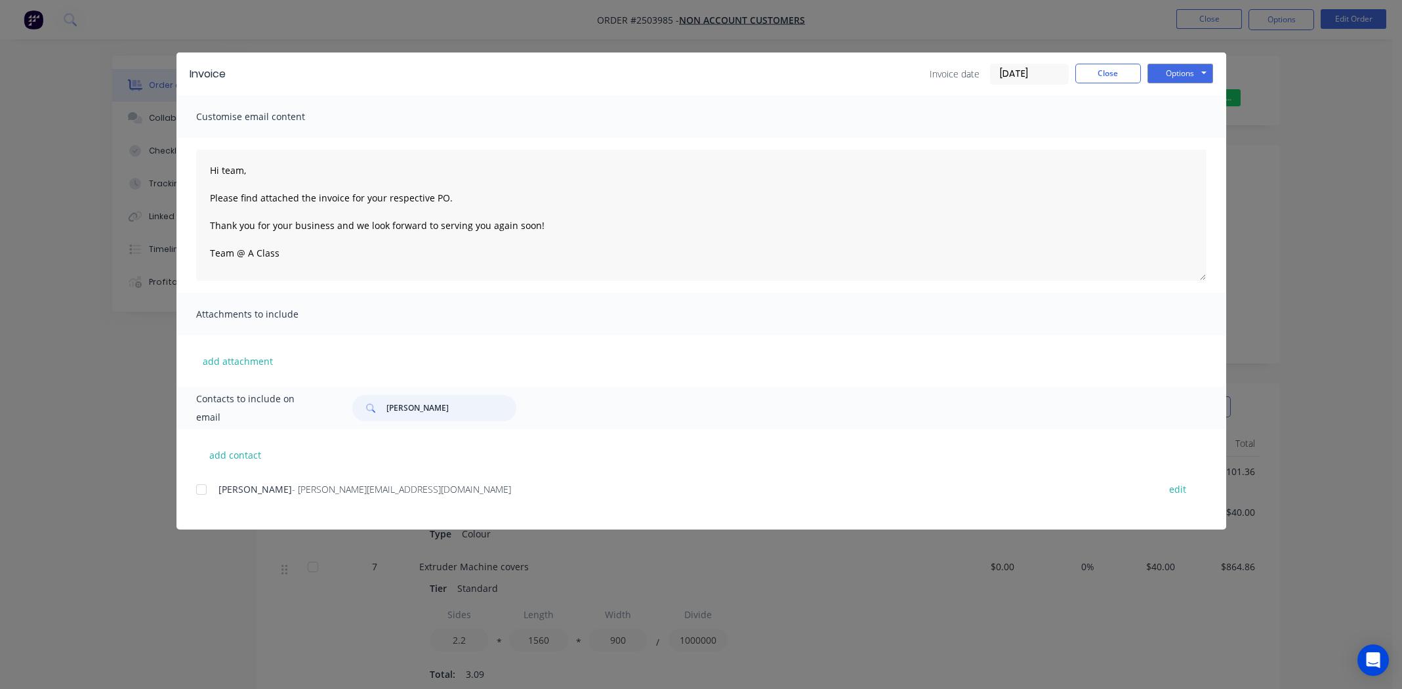
click at [198, 490] on div at bounding box center [201, 489] width 26 height 26
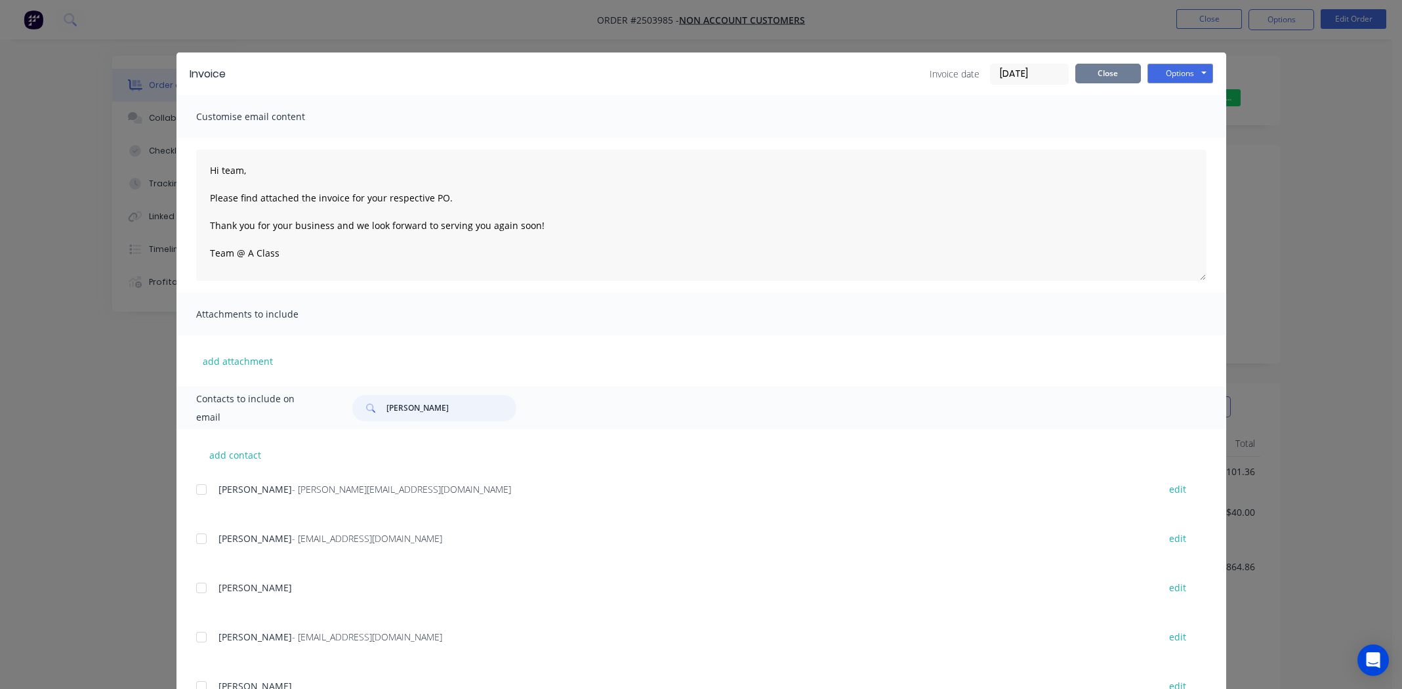
type input "dale"
click at [1106, 79] on button "Close" at bounding box center [1109, 74] width 66 height 20
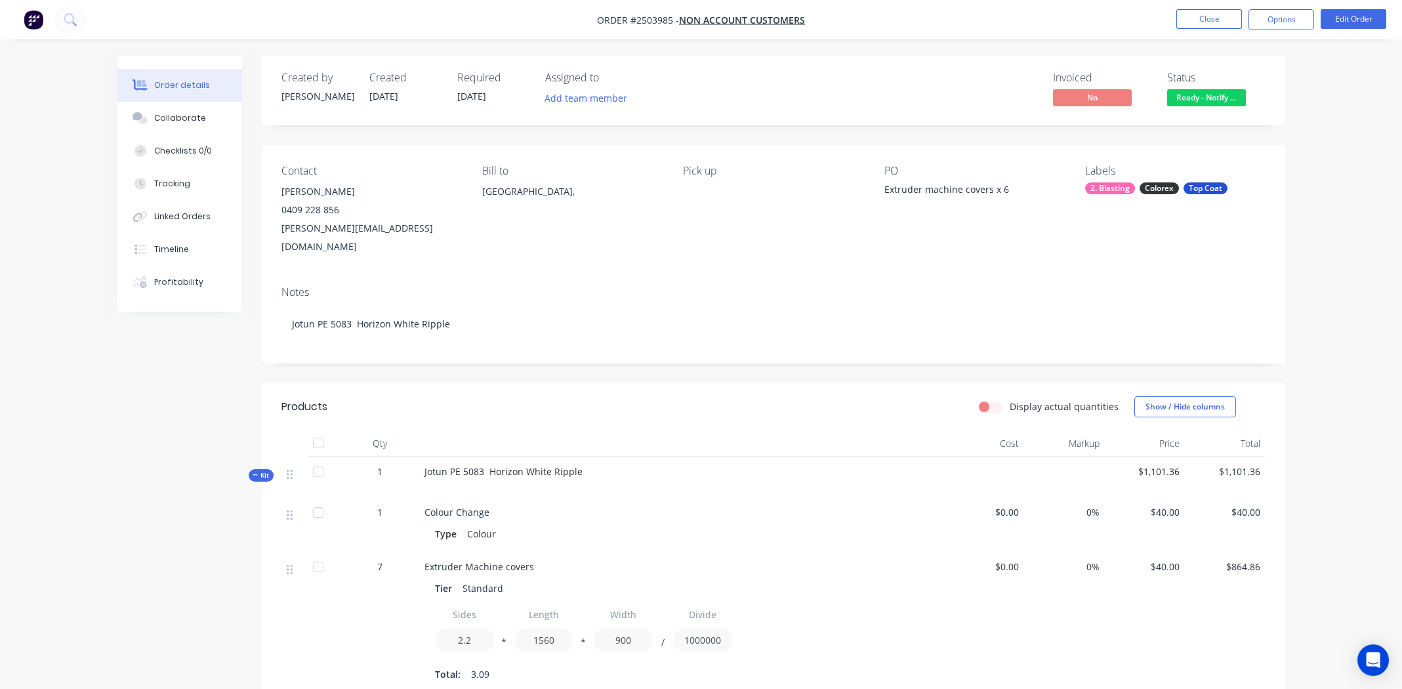
click at [1213, 7] on nav "Order #2503985 - Non account customers Close Options Edit Order" at bounding box center [701, 19] width 1402 height 39
click at [1271, 16] on button "Options" at bounding box center [1282, 19] width 66 height 21
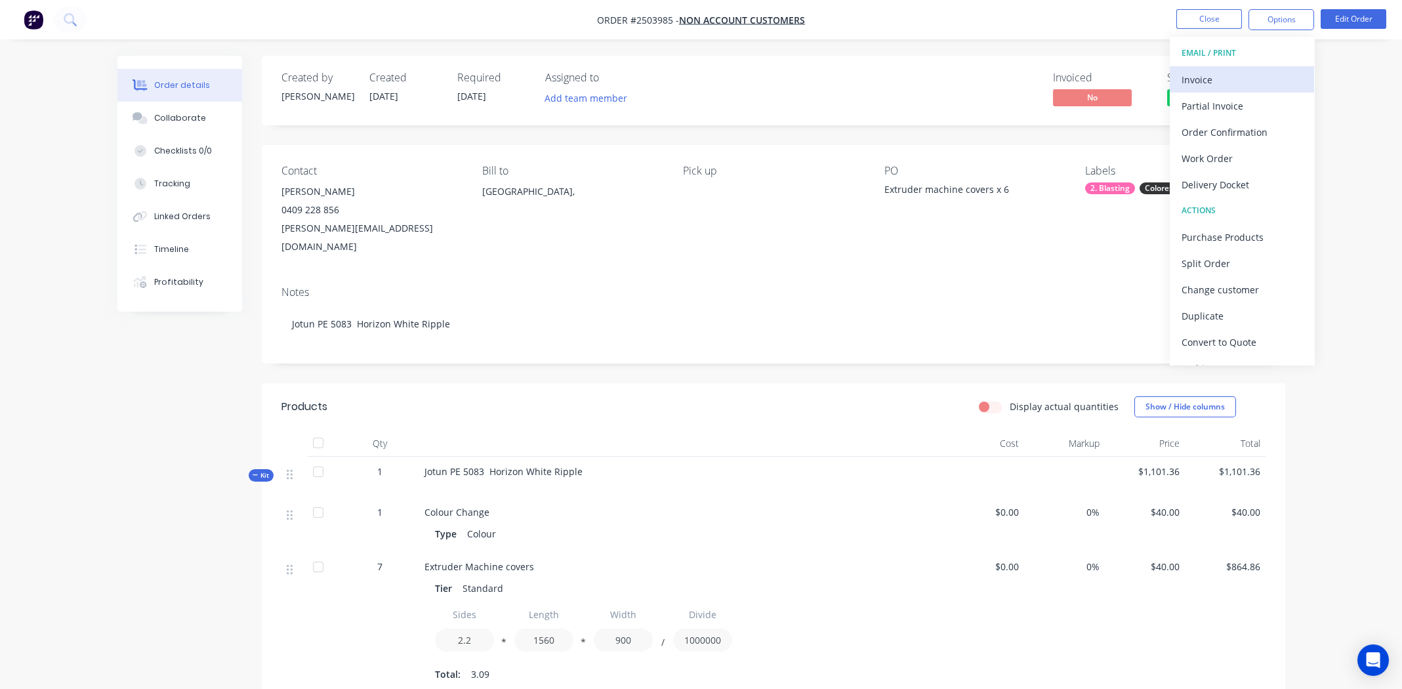
click at [1215, 77] on div "Invoice" at bounding box center [1242, 79] width 121 height 19
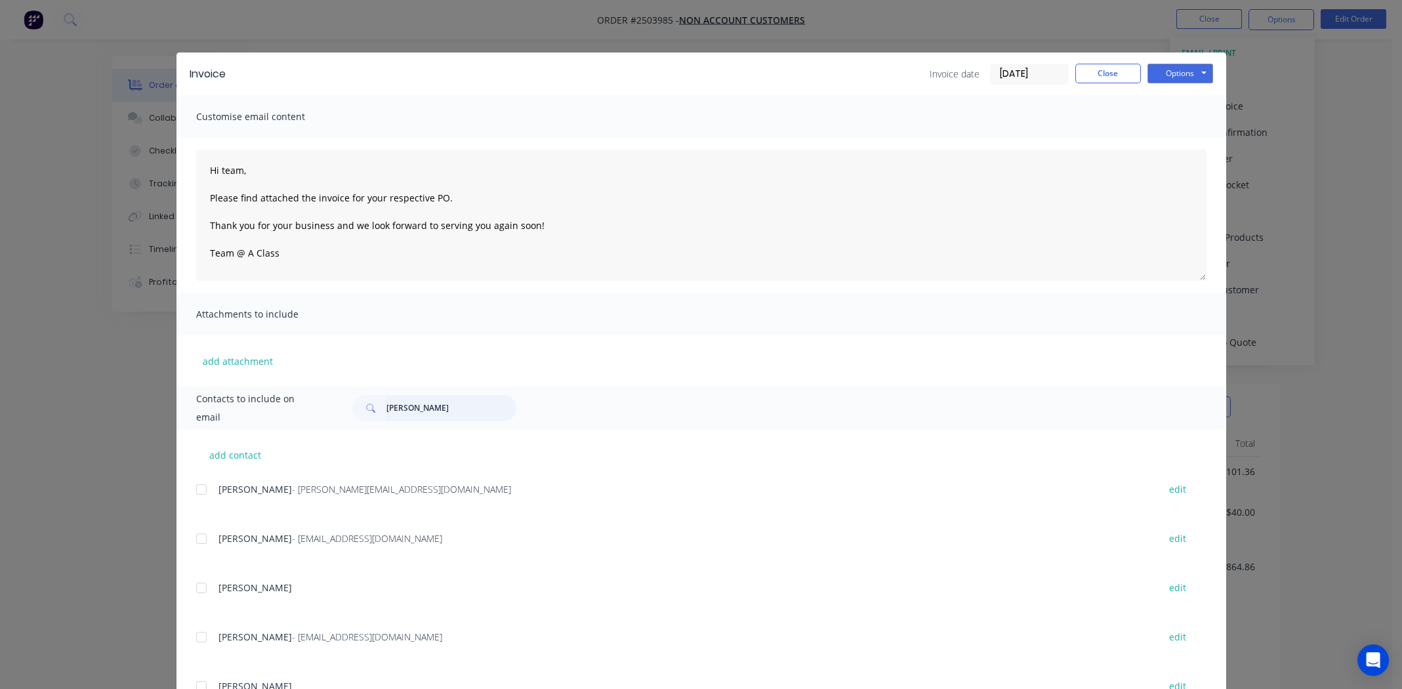
click at [445, 408] on input "dale" at bounding box center [452, 408] width 130 height 26
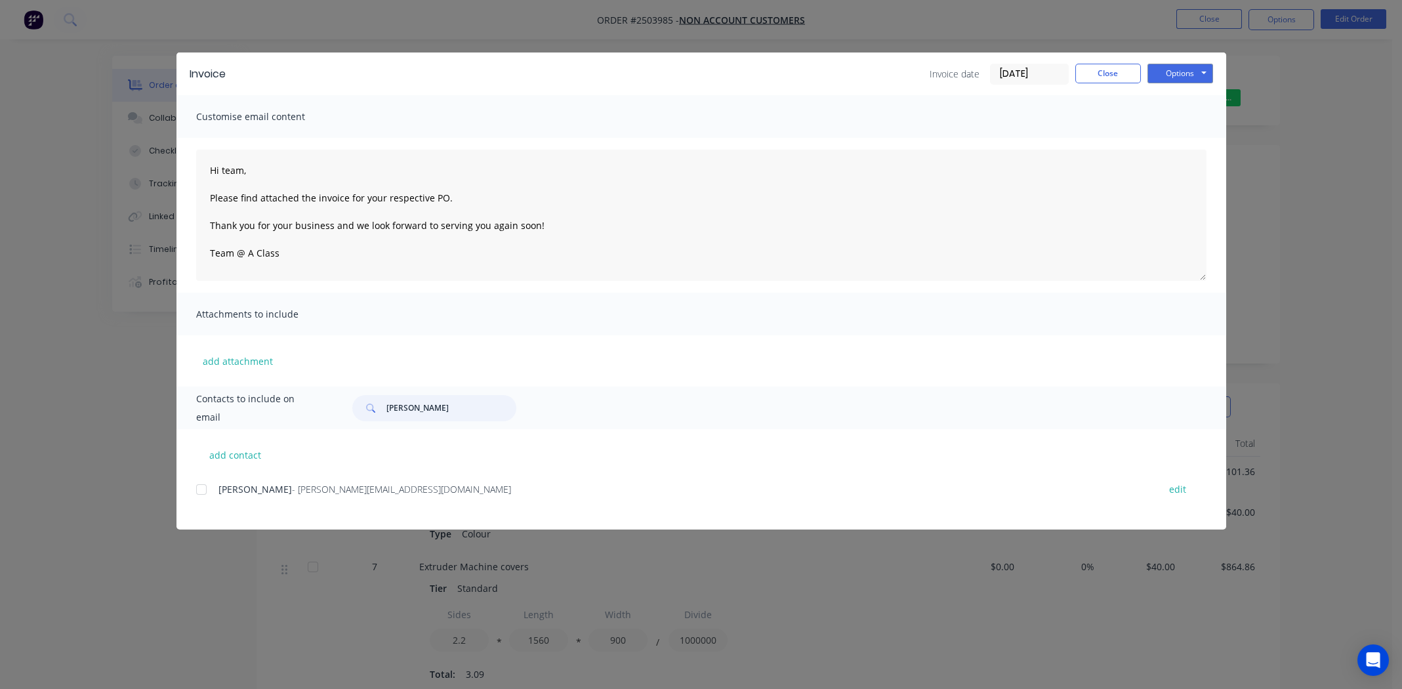
click at [198, 490] on div at bounding box center [201, 489] width 26 height 26
type input "dale anderson"
click at [1175, 75] on button "Options" at bounding box center [1181, 74] width 66 height 20
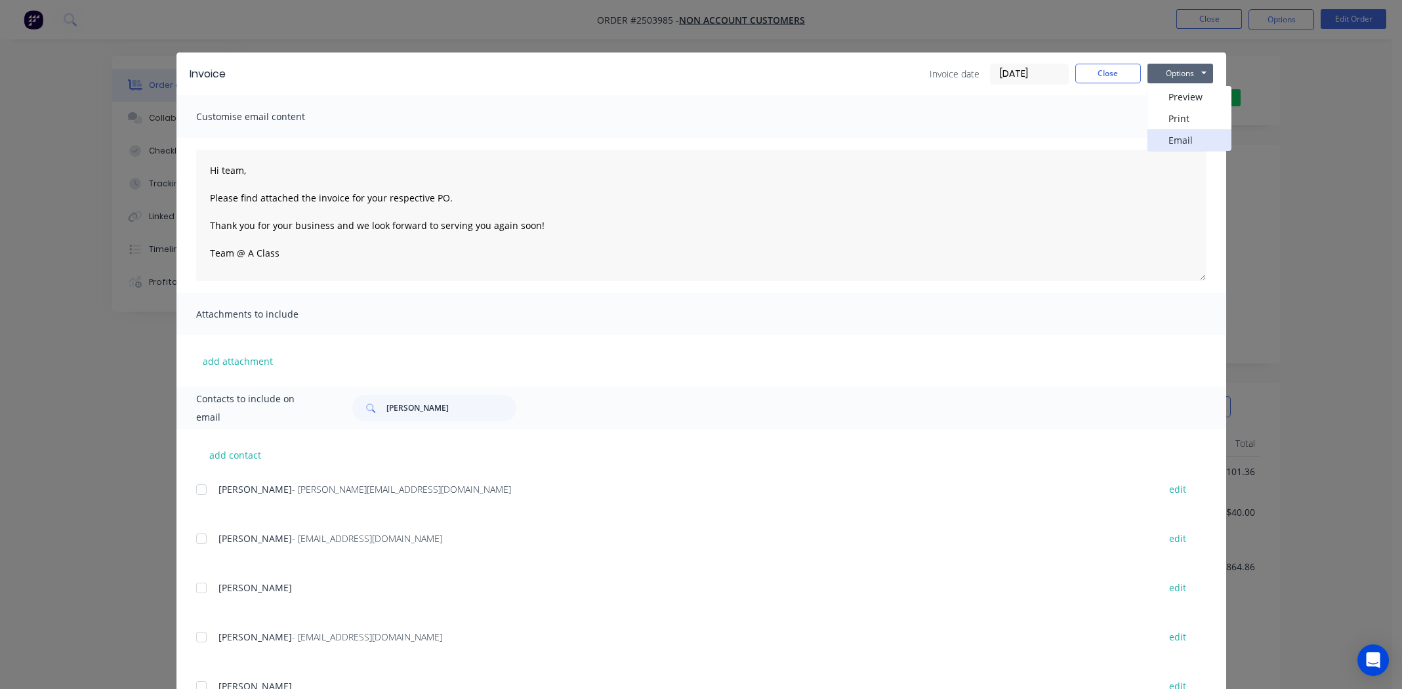
click at [1185, 133] on button "Email" at bounding box center [1190, 140] width 84 height 22
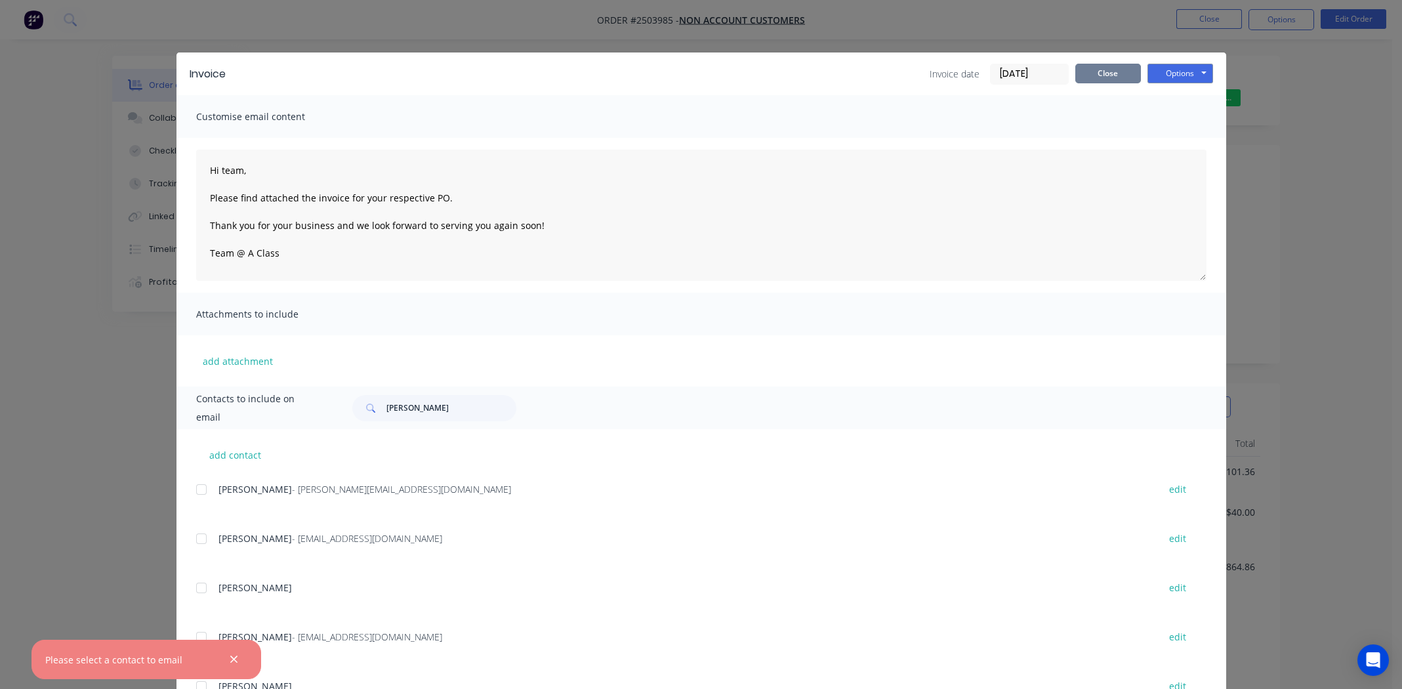
click at [1095, 73] on button "Close" at bounding box center [1109, 74] width 66 height 20
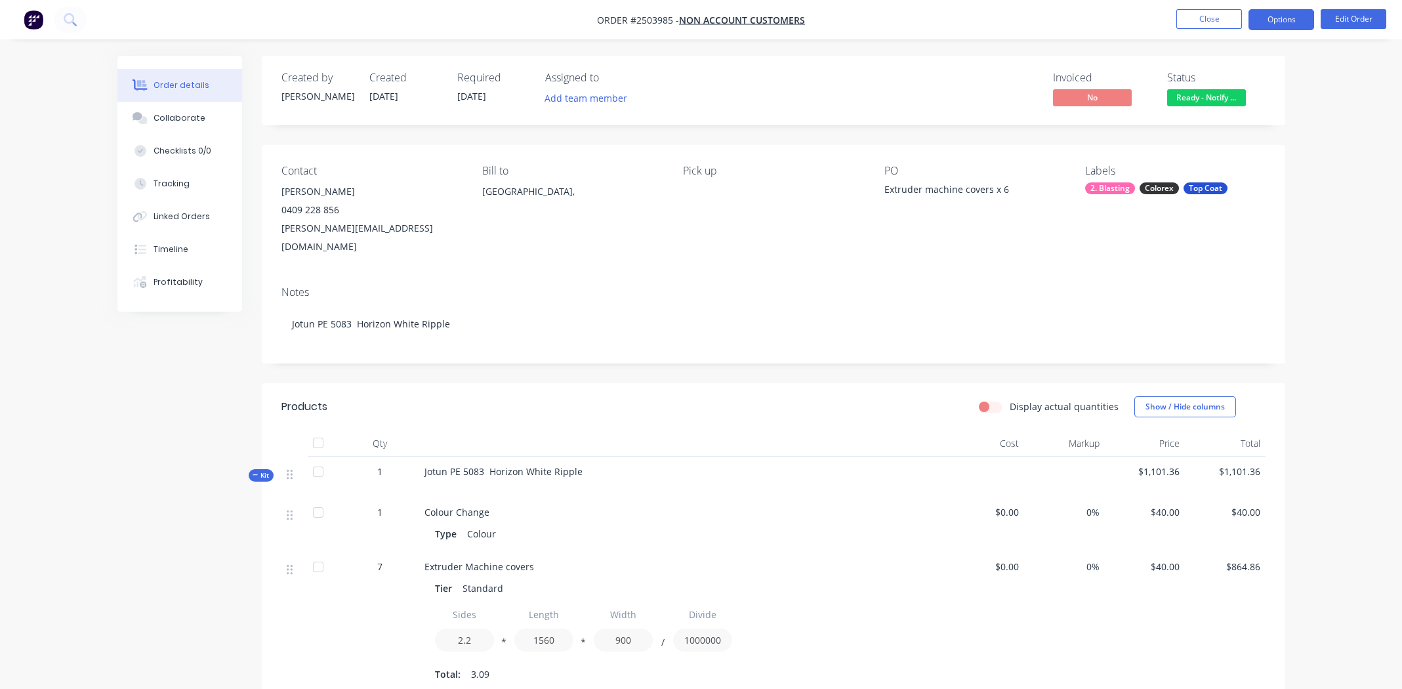
click at [1285, 17] on button "Options" at bounding box center [1282, 19] width 66 height 21
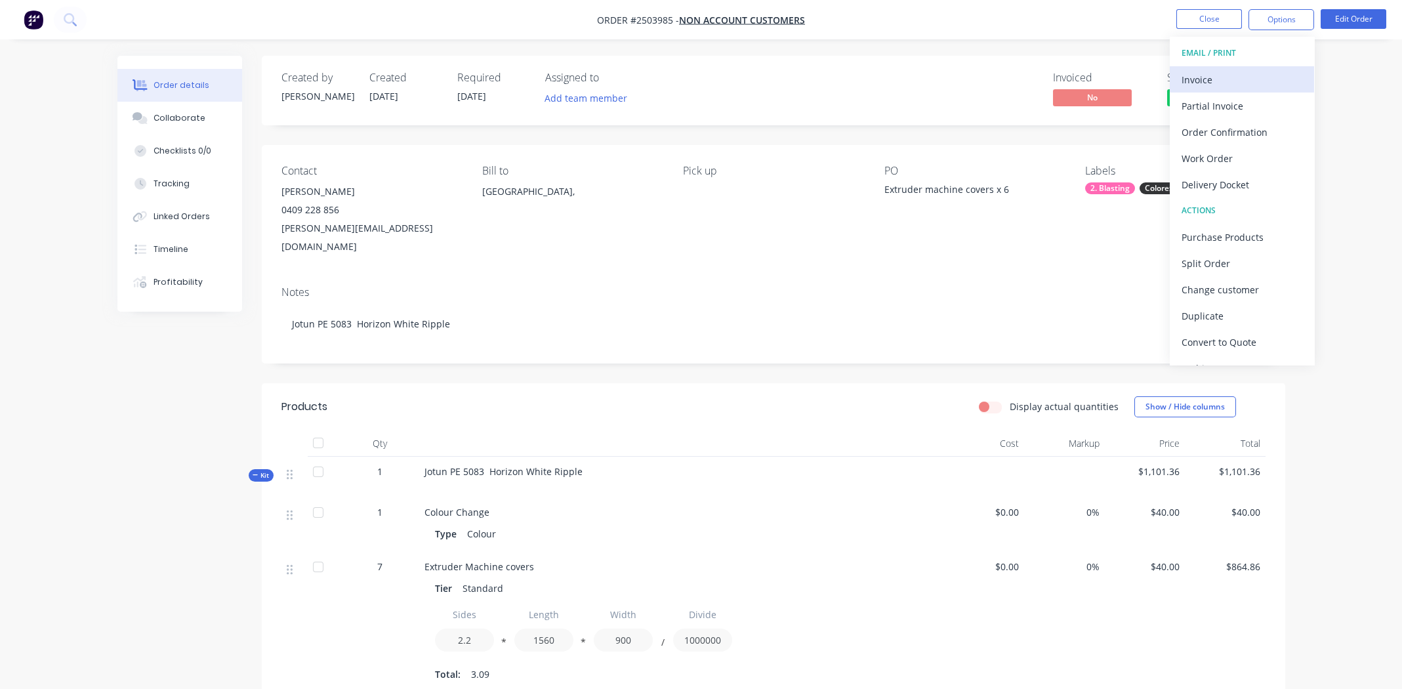
click at [1208, 75] on div "Invoice" at bounding box center [1242, 79] width 121 height 19
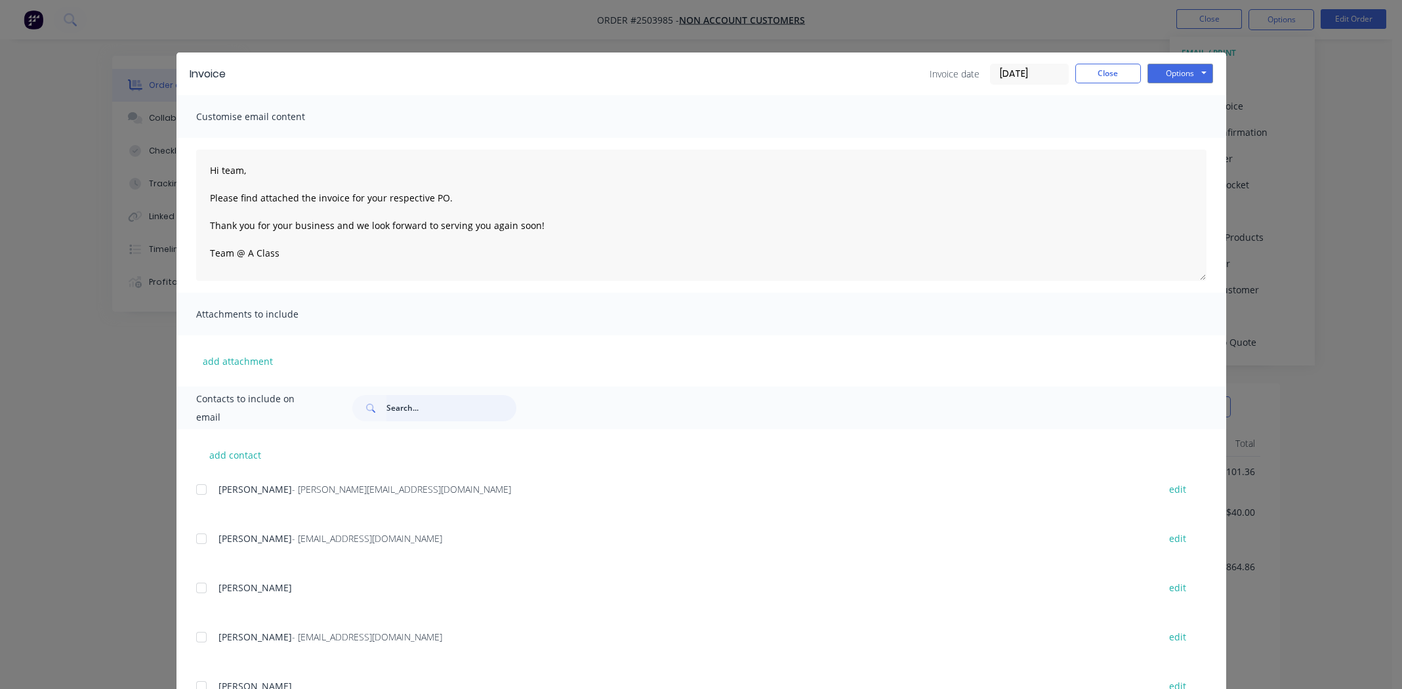
click at [417, 406] on input "text" at bounding box center [452, 408] width 130 height 26
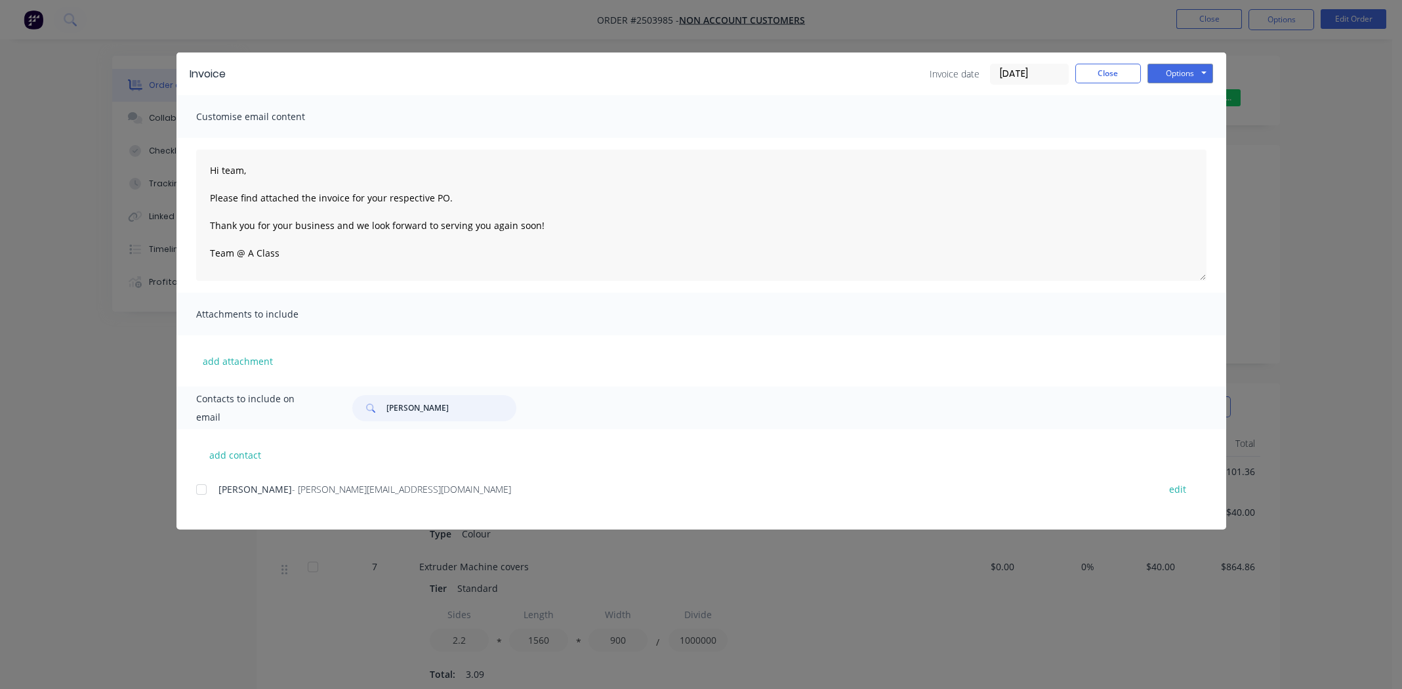
click at [200, 491] on div at bounding box center [201, 489] width 26 height 26
type input "dale"
click at [1177, 75] on button "Options" at bounding box center [1181, 74] width 66 height 20
click at [1176, 136] on button "Email" at bounding box center [1190, 140] width 84 height 22
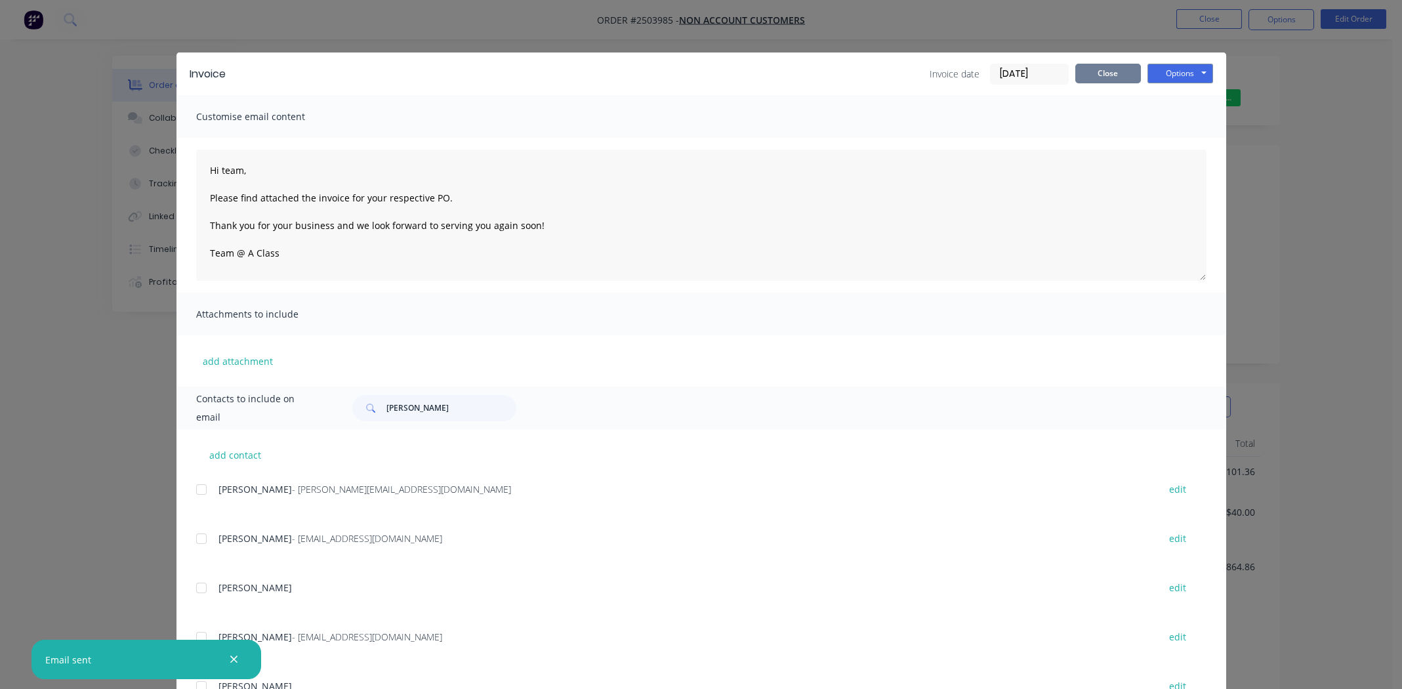
click at [1101, 68] on button "Close" at bounding box center [1109, 74] width 66 height 20
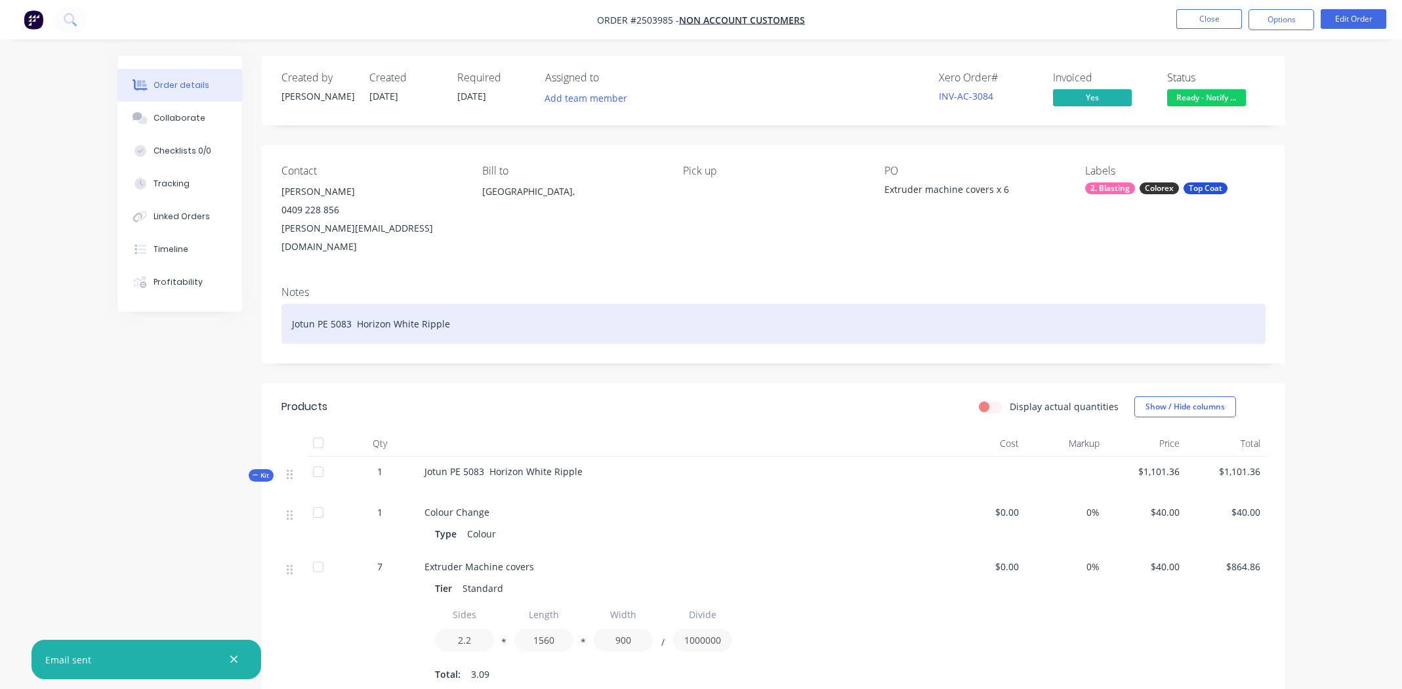
click at [467, 304] on div "Jotun PE 5083 Horizon White Ripple" at bounding box center [774, 324] width 984 height 40
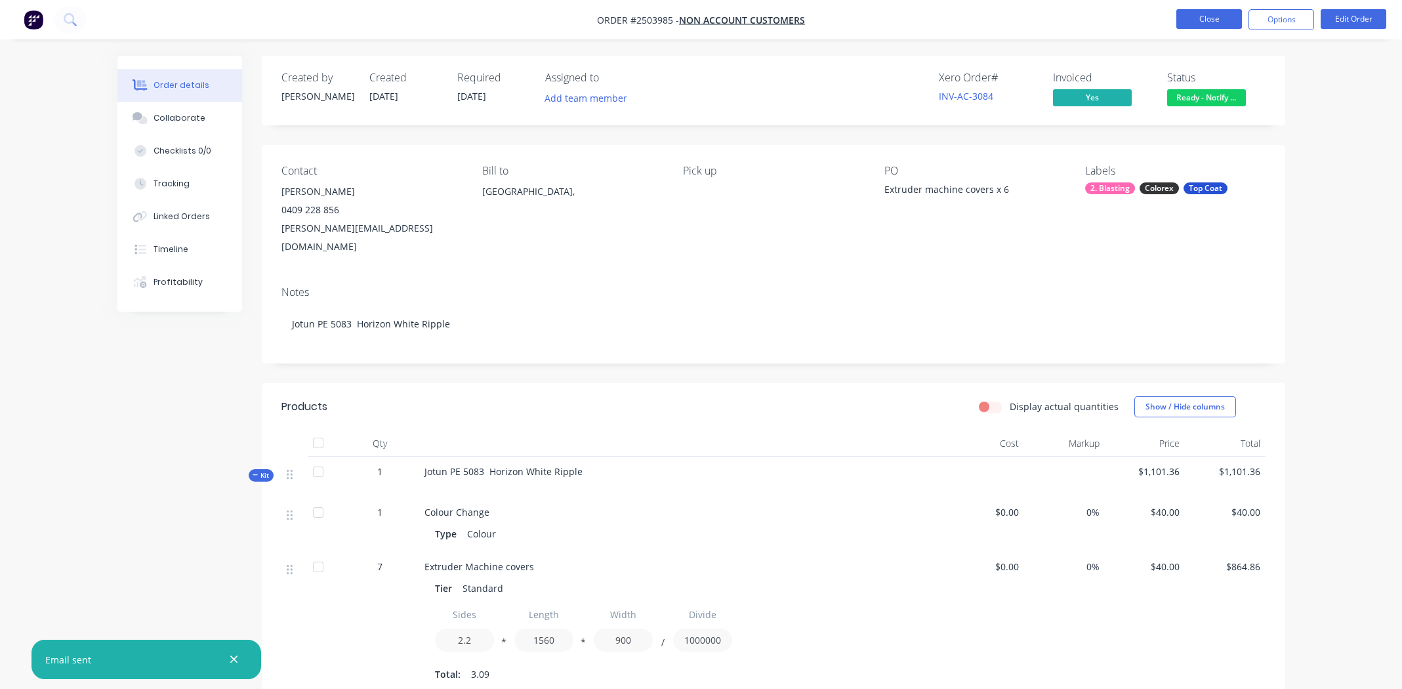
click at [1198, 11] on button "Close" at bounding box center [1210, 19] width 66 height 20
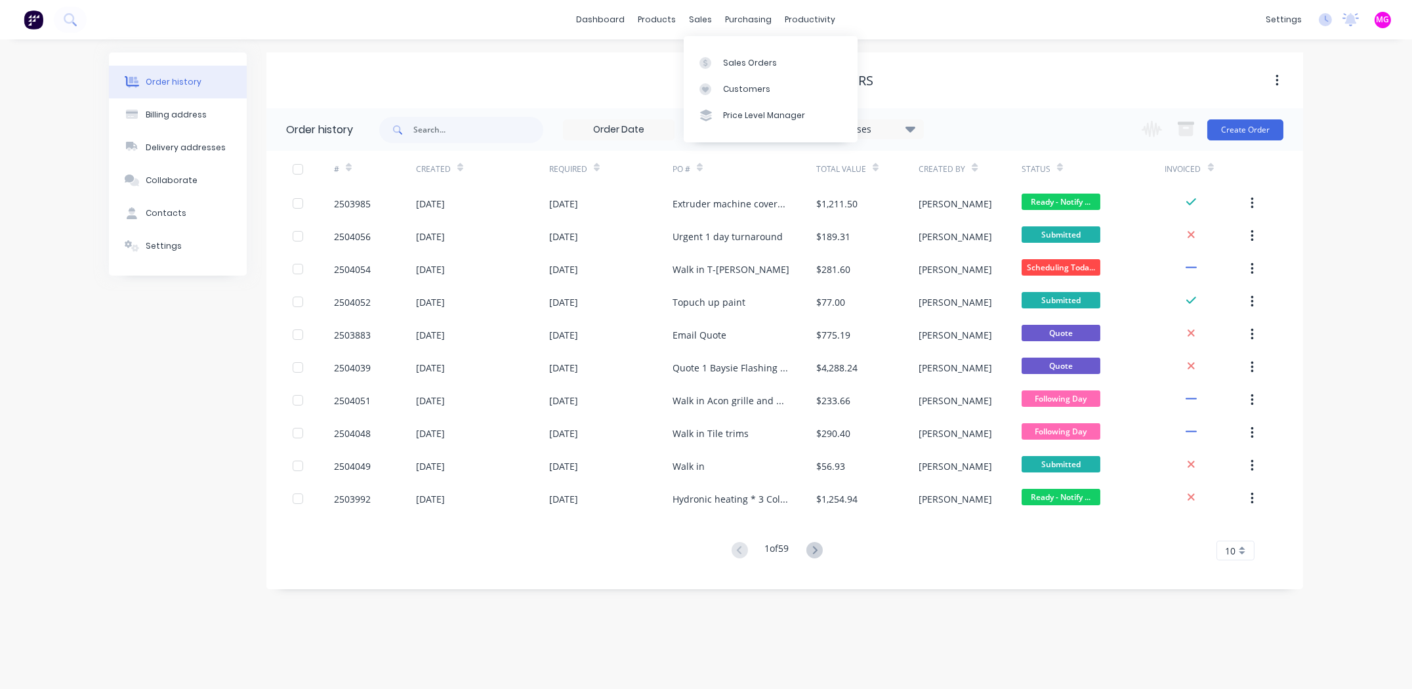
drag, startPoint x: 700, startPoint y: 15, endPoint x: 724, endPoint y: 47, distance: 39.9
click at [700, 15] on div "sales" at bounding box center [701, 20] width 36 height 20
click at [736, 60] on div "Sales Orders" at bounding box center [750, 63] width 54 height 12
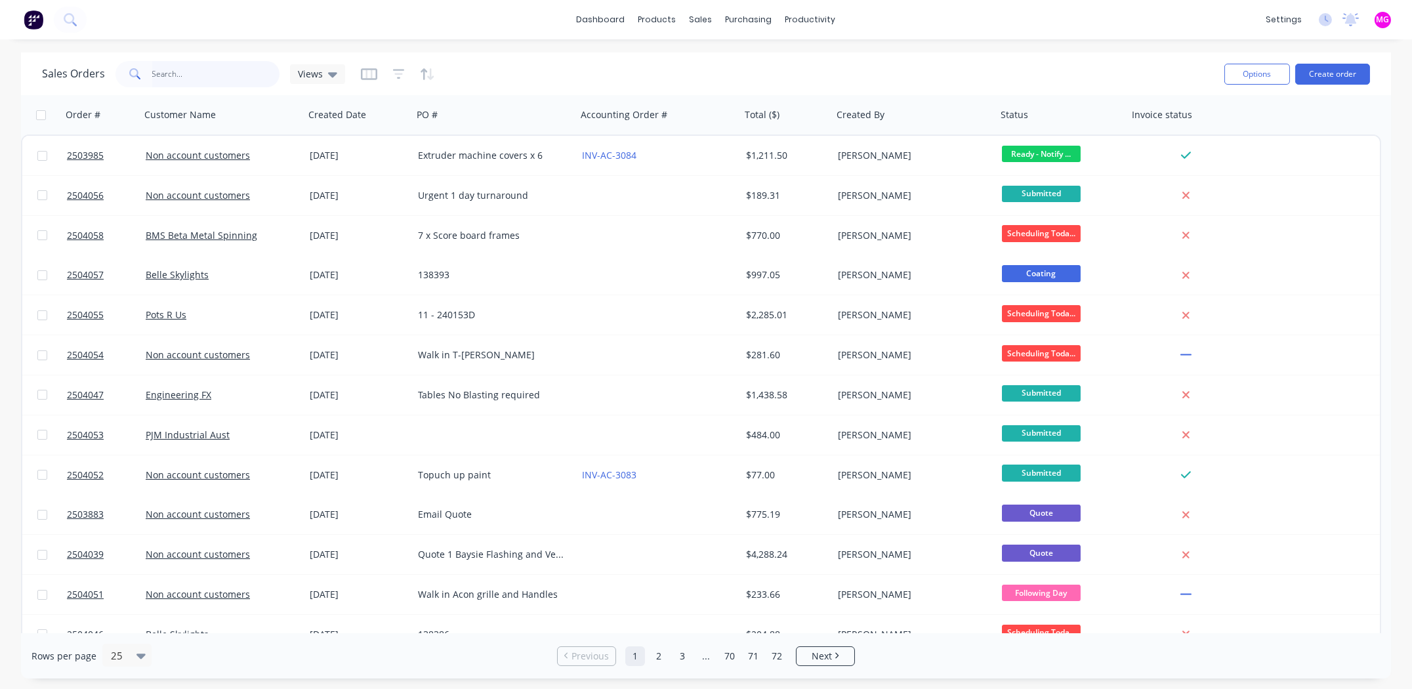
click at [184, 75] on input "text" at bounding box center [216, 74] width 128 height 26
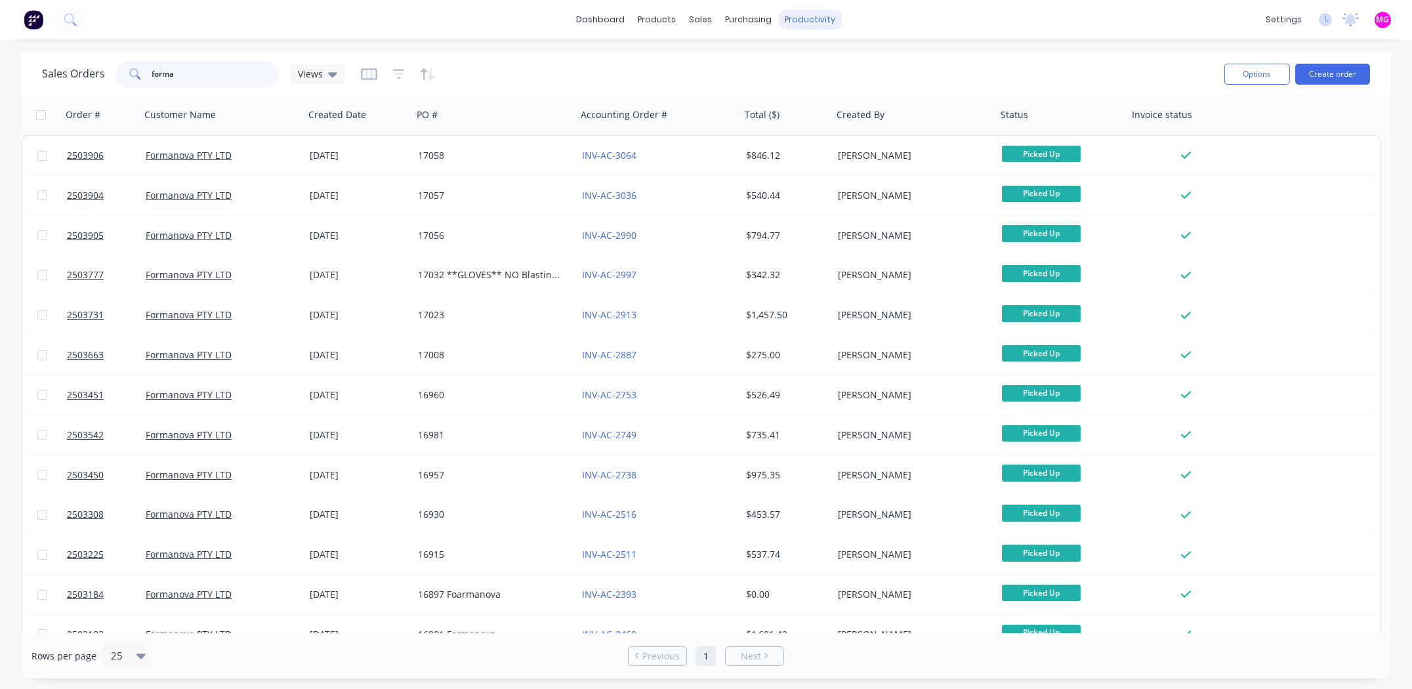
type input "forma"
click at [1324, 73] on button "Create order" at bounding box center [1332, 74] width 75 height 21
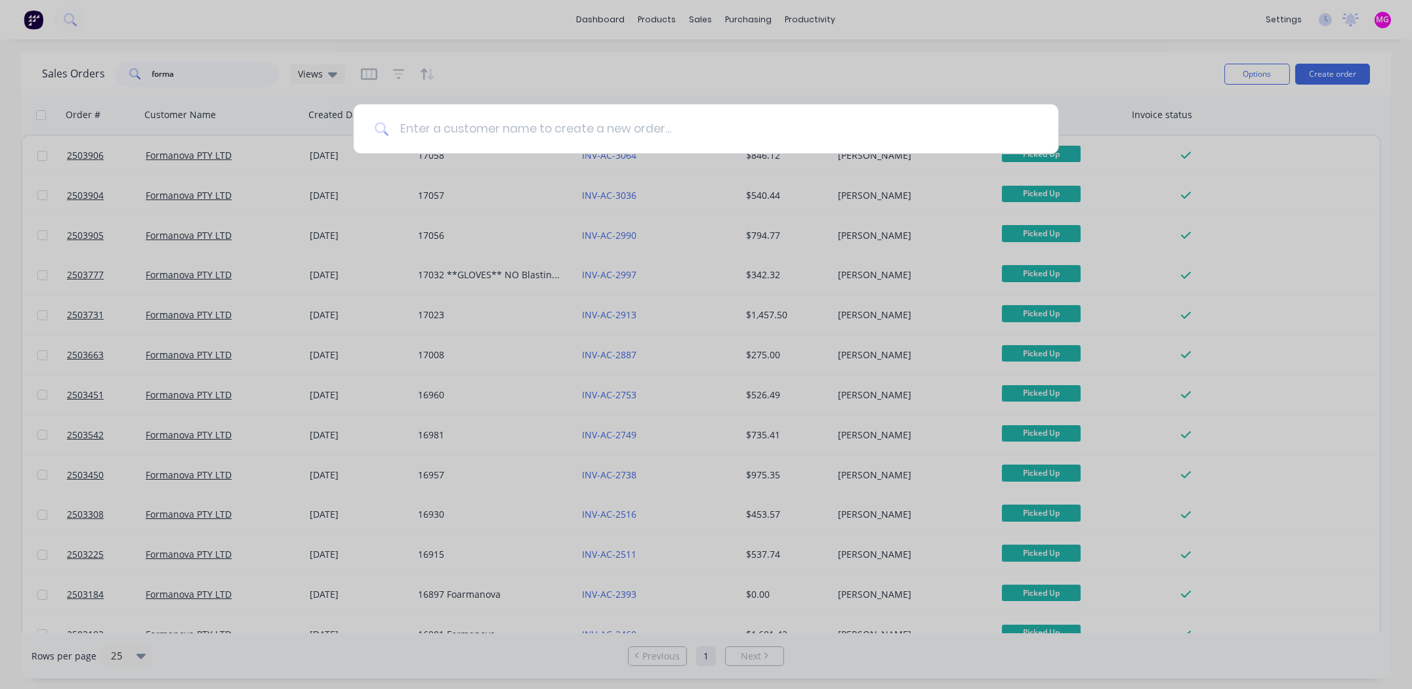
click at [532, 125] on input at bounding box center [713, 128] width 648 height 49
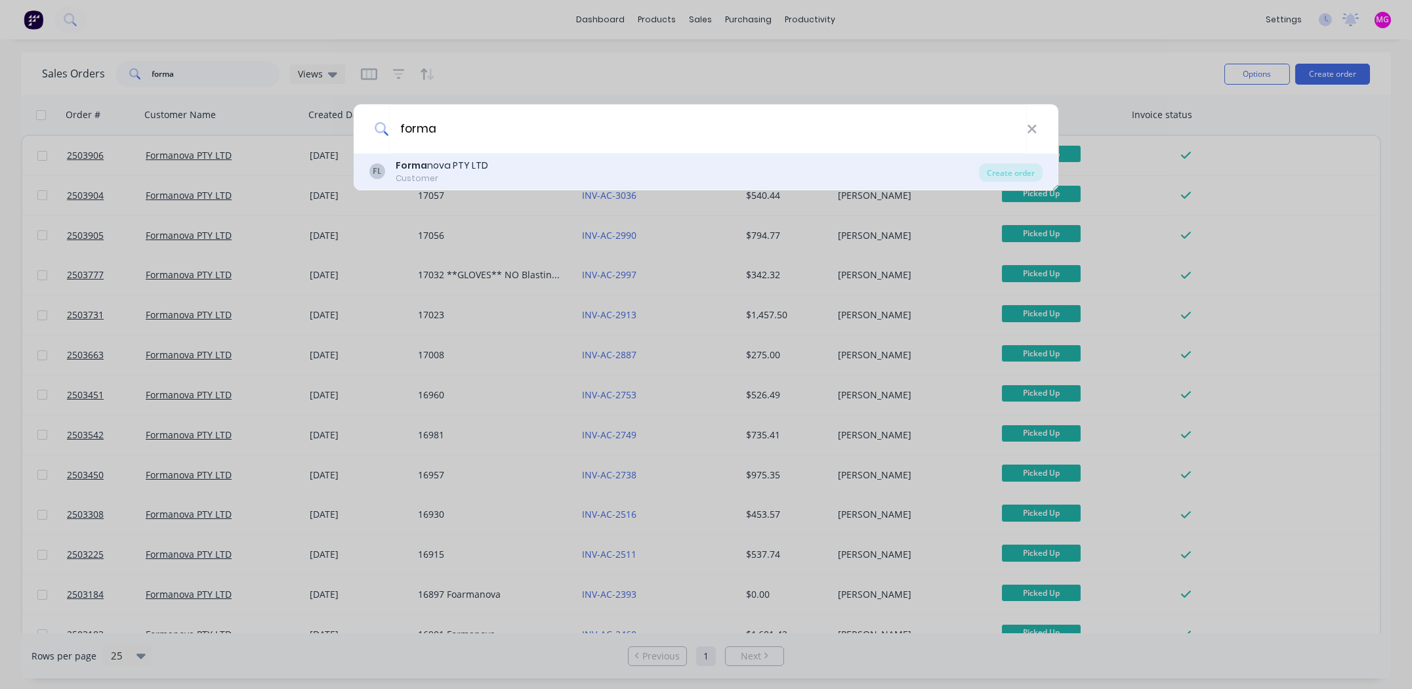
type input "forma"
click at [415, 155] on div "FL Forma nova PTY LTD Customer Create order" at bounding box center [706, 172] width 705 height 37
click at [411, 161] on b "Forma" at bounding box center [412, 165] width 32 height 13
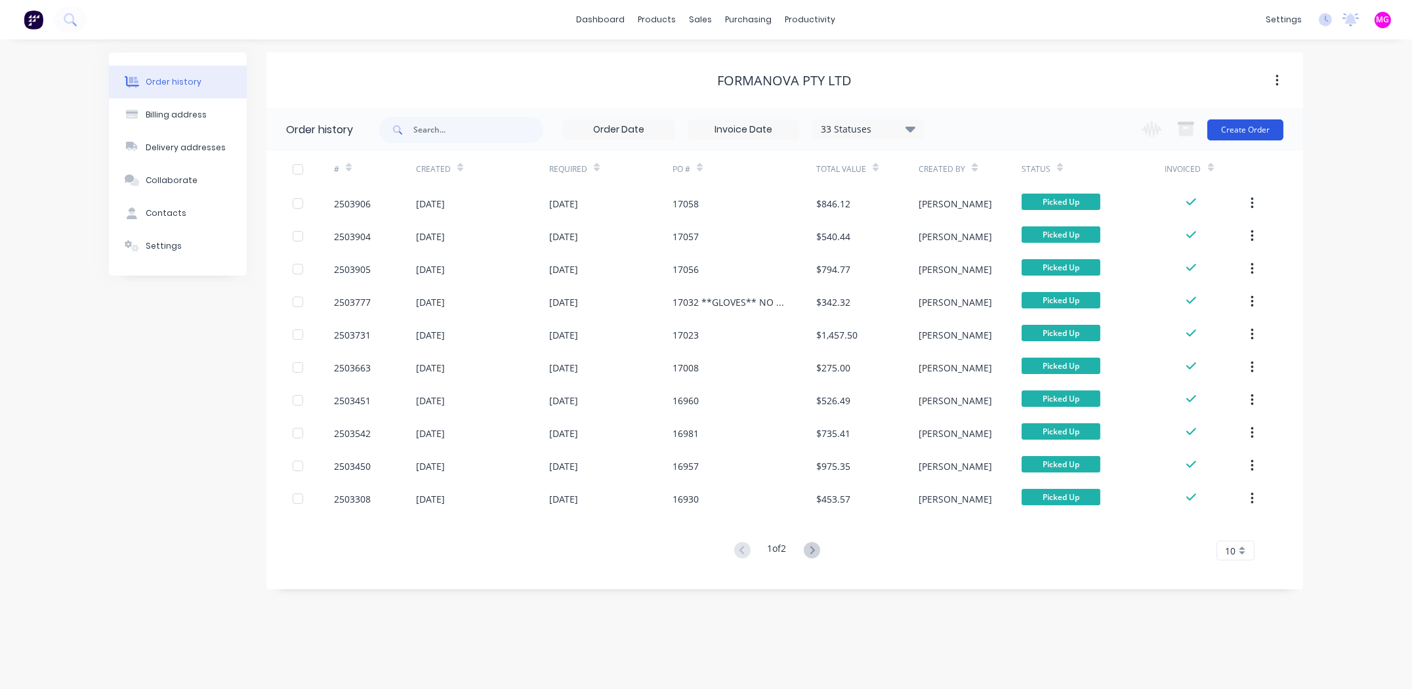
click at [1236, 125] on button "Create Order" at bounding box center [1246, 129] width 76 height 21
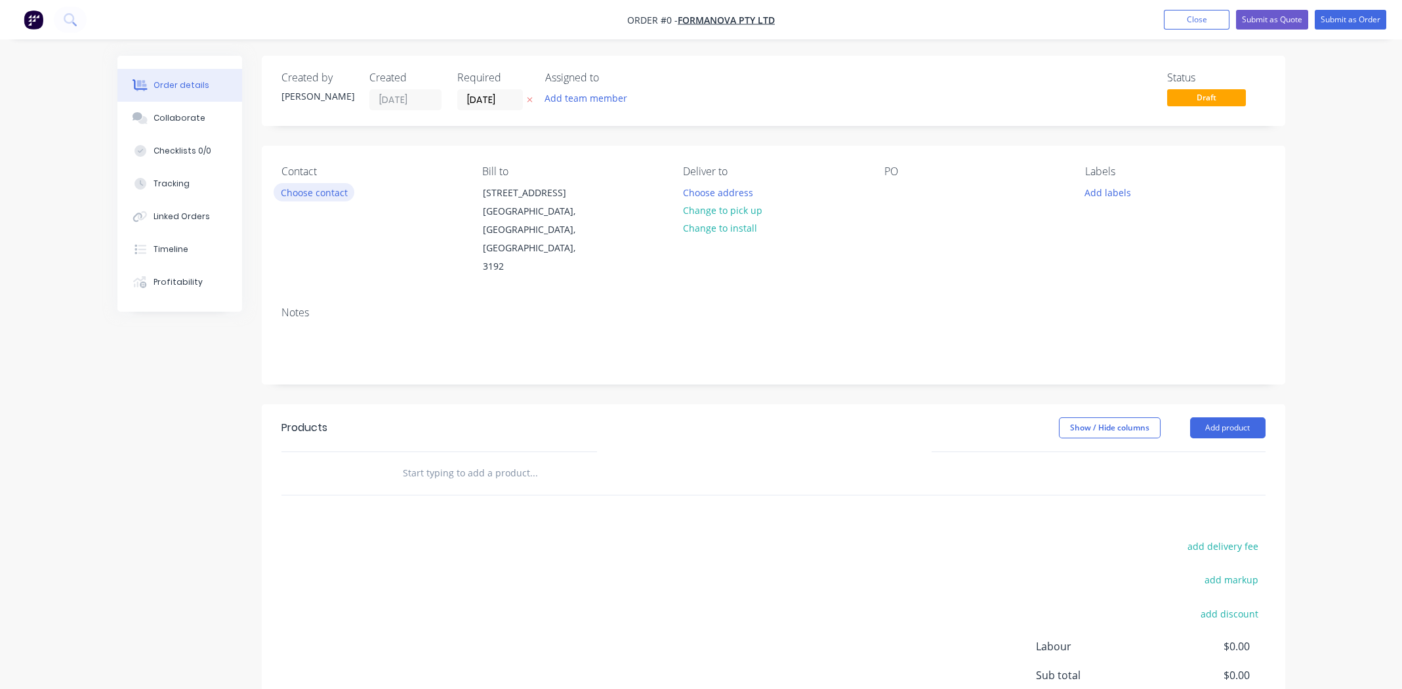
click at [327, 193] on button "Choose contact" at bounding box center [314, 192] width 81 height 18
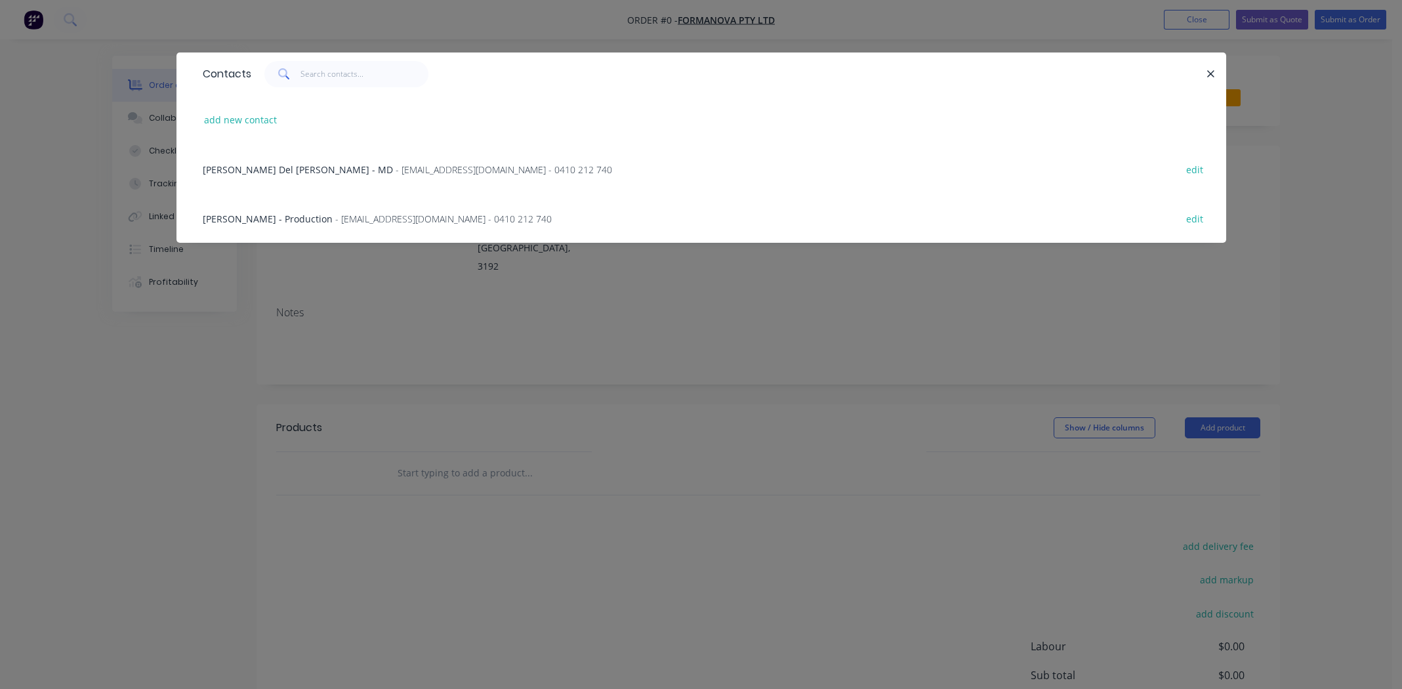
click at [221, 215] on span "Sujith Menon - Production" at bounding box center [268, 219] width 130 height 12
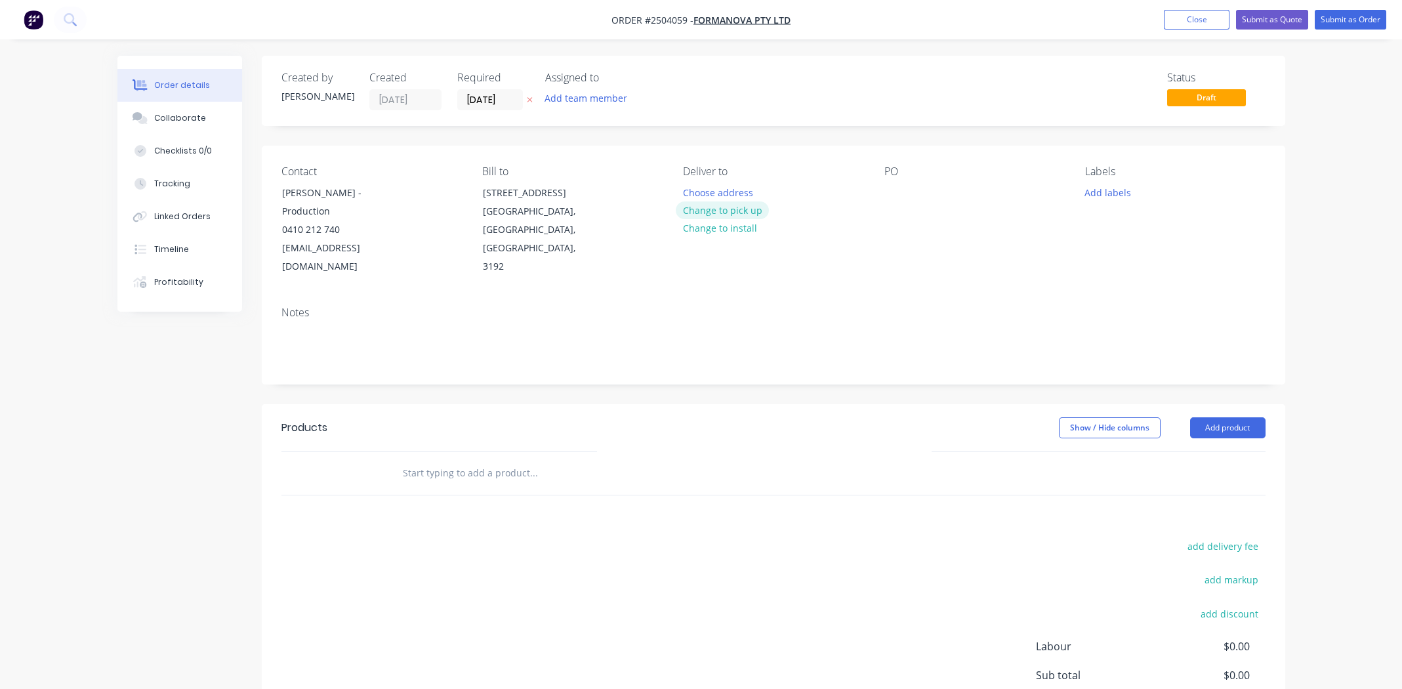
click at [691, 210] on button "Change to pick up" at bounding box center [722, 210] width 93 height 18
click at [896, 191] on div at bounding box center [895, 192] width 21 height 19
click at [1096, 182] on div "Labels Add labels" at bounding box center [1175, 220] width 180 height 111
click at [1098, 187] on button "Add labels" at bounding box center [1108, 192] width 60 height 18
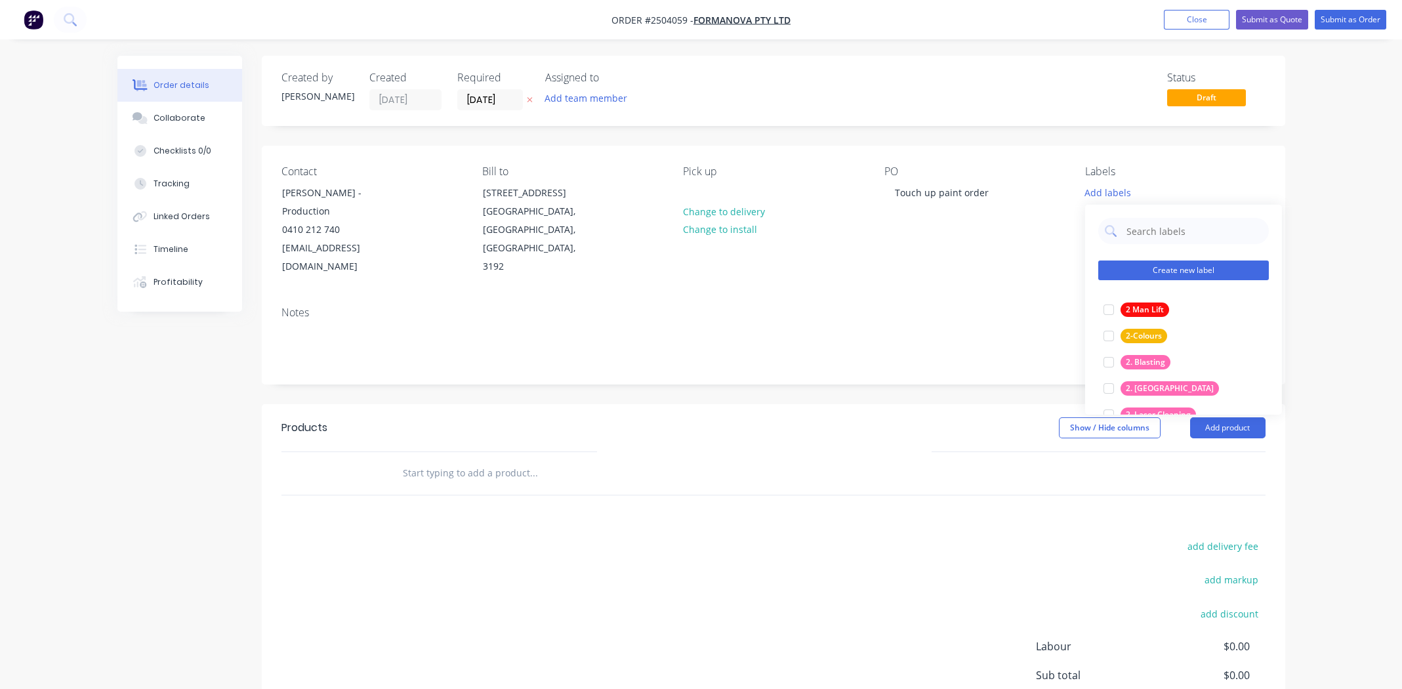
click at [1184, 269] on button "Create new label" at bounding box center [1184, 271] width 171 height 20
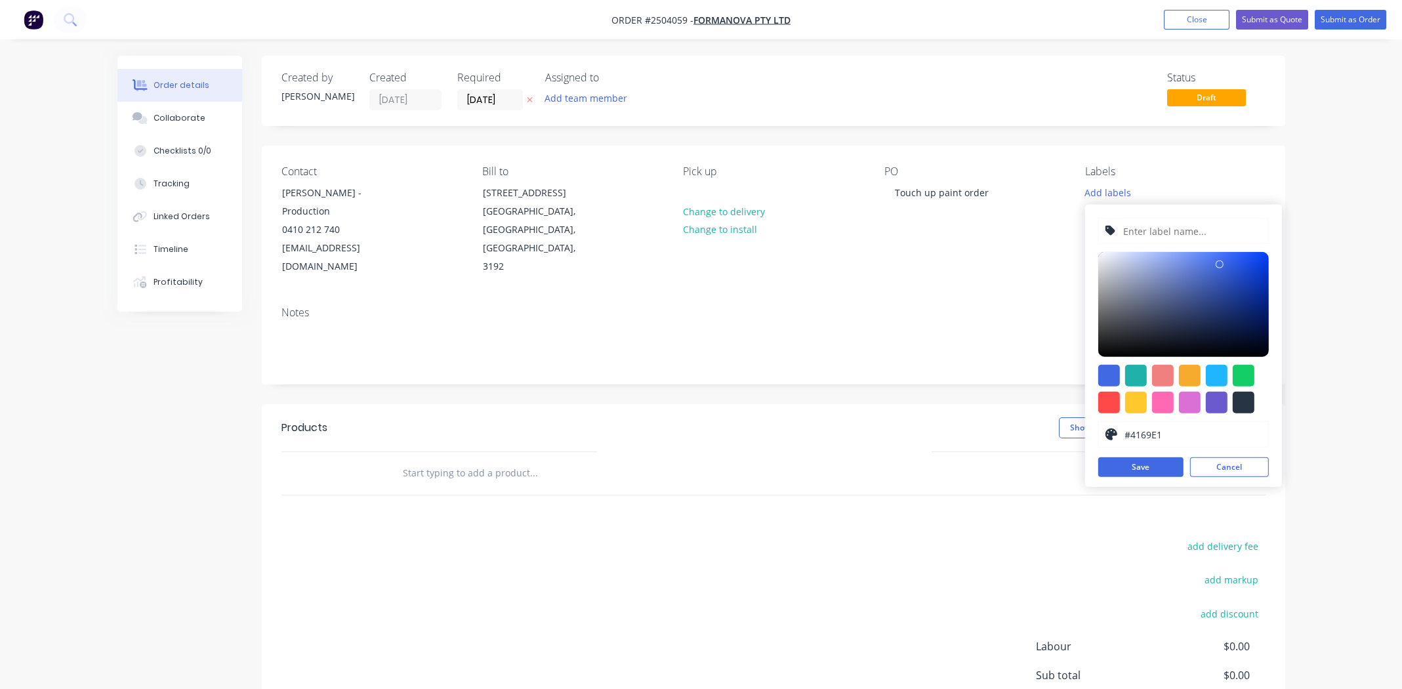
click at [1150, 232] on input "text" at bounding box center [1192, 231] width 140 height 25
type input "Supply to customer"
click at [1240, 405] on div at bounding box center [1244, 403] width 22 height 22
click at [1102, 351] on div at bounding box center [1184, 304] width 171 height 105
type input "#131314"
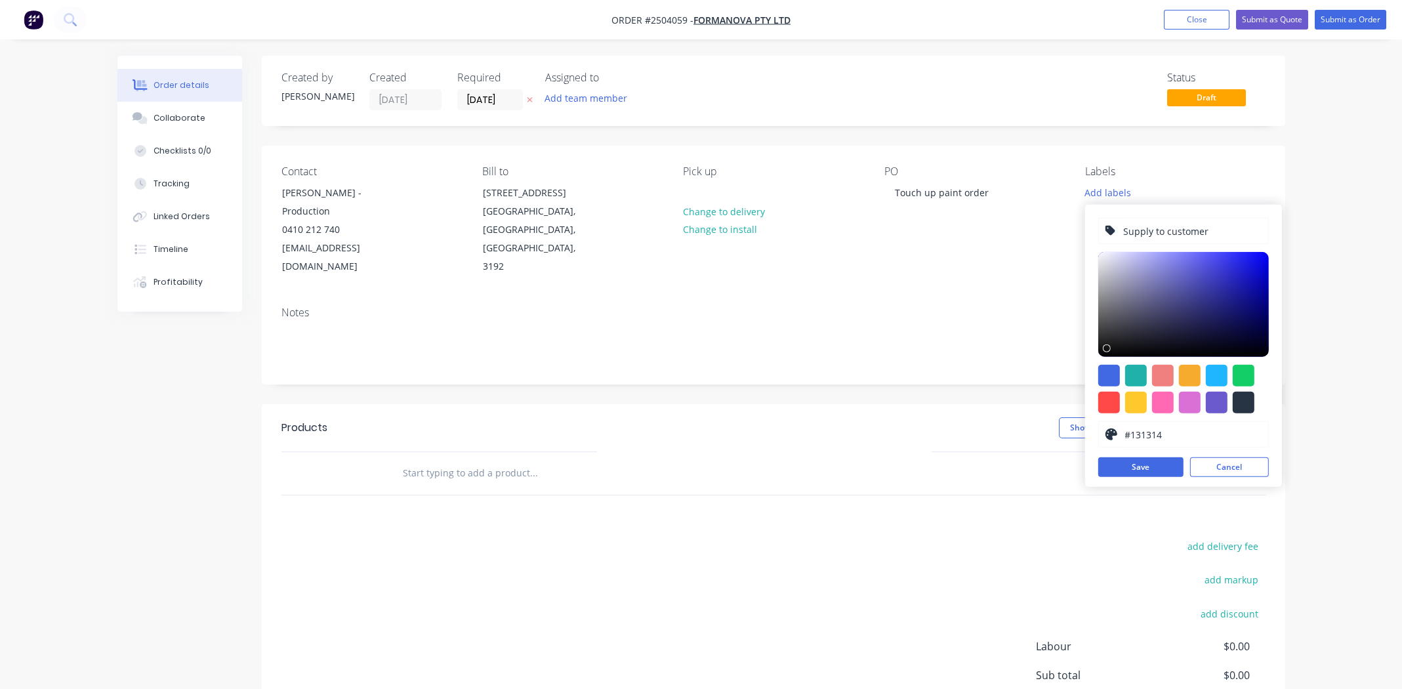
click at [1104, 348] on div at bounding box center [1184, 304] width 171 height 105
click at [1157, 463] on button "Save" at bounding box center [1141, 467] width 85 height 20
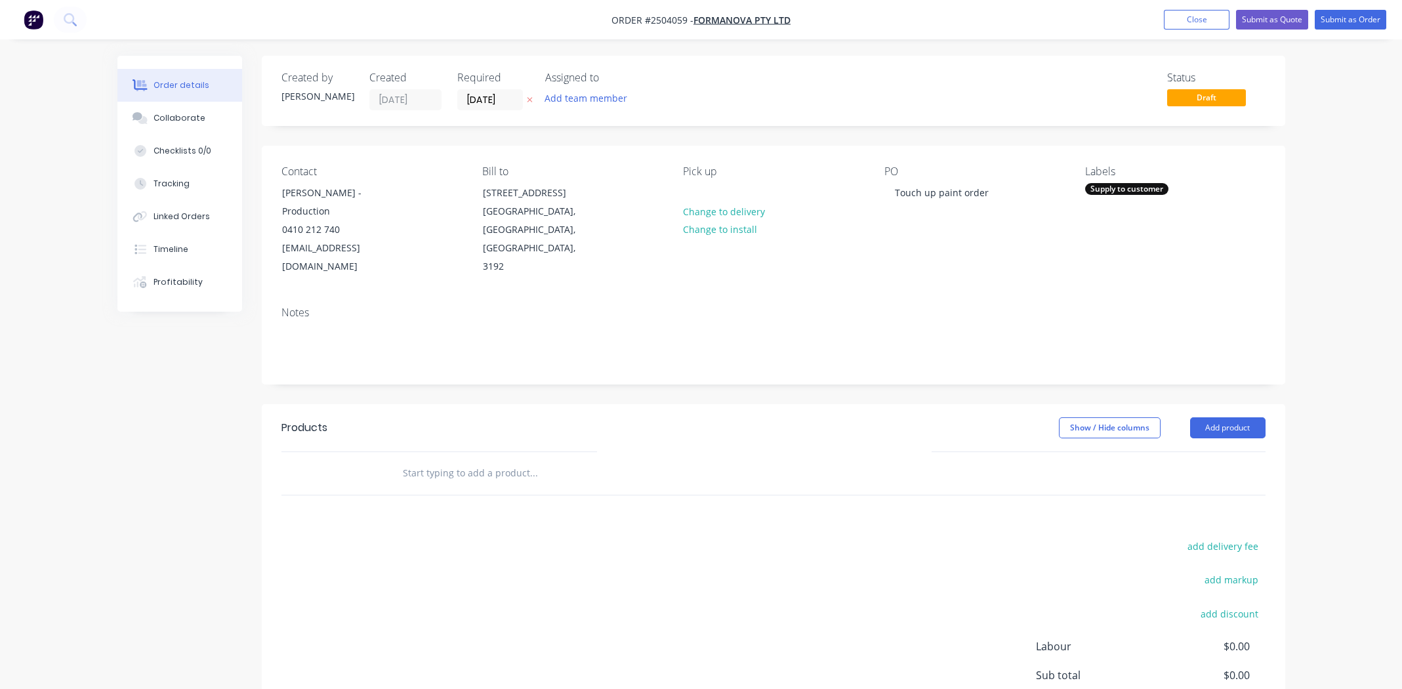
click at [757, 304] on div "Notes" at bounding box center [774, 340] width 1024 height 88
click at [1227, 417] on button "Add product" at bounding box center [1227, 427] width 75 height 21
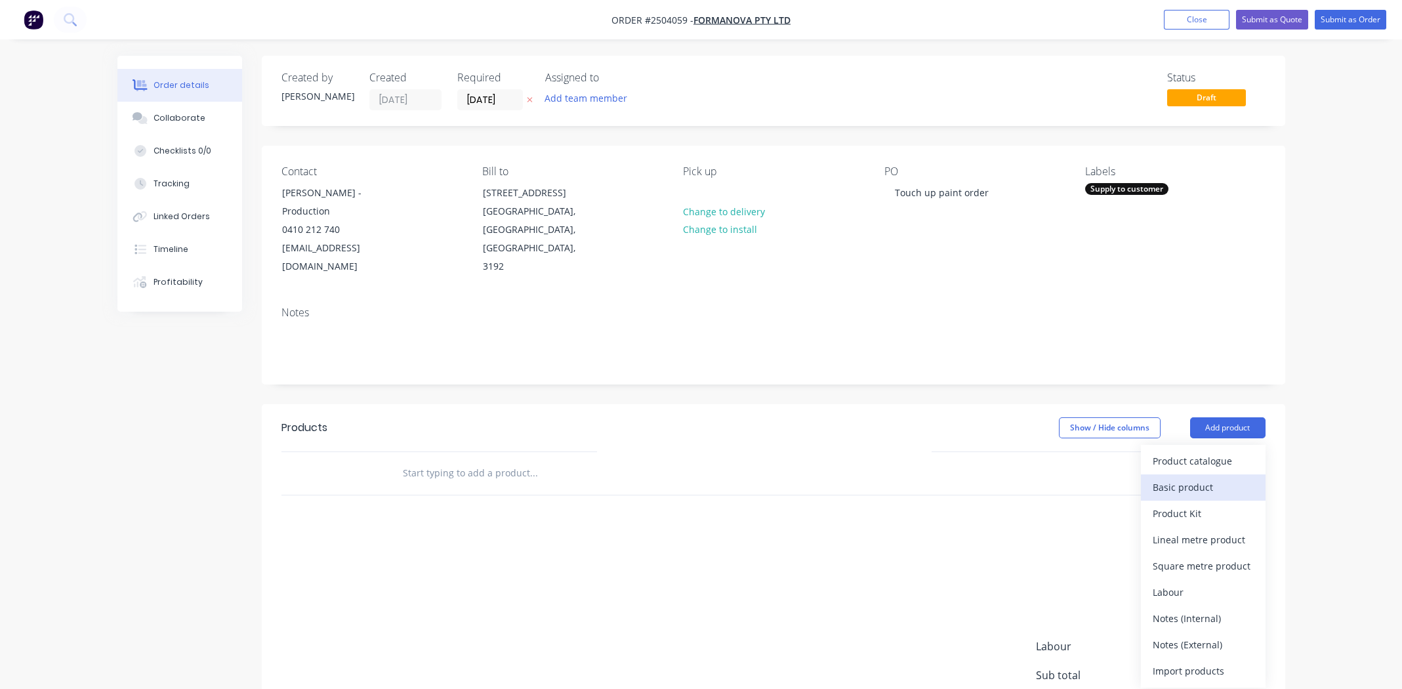
click at [1191, 478] on div "Basic product" at bounding box center [1203, 487] width 101 height 19
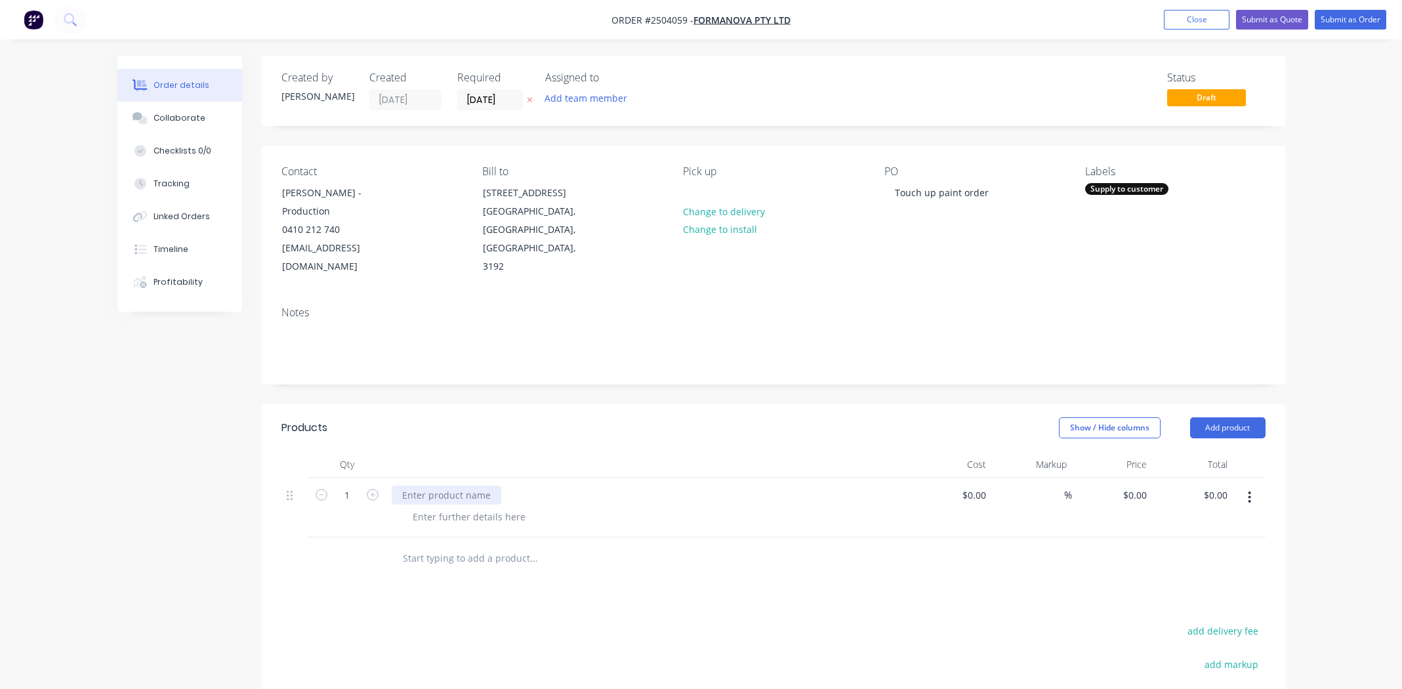
click at [431, 486] on div at bounding box center [447, 495] width 110 height 19
click at [436, 507] on div at bounding box center [469, 516] width 134 height 19
paste div
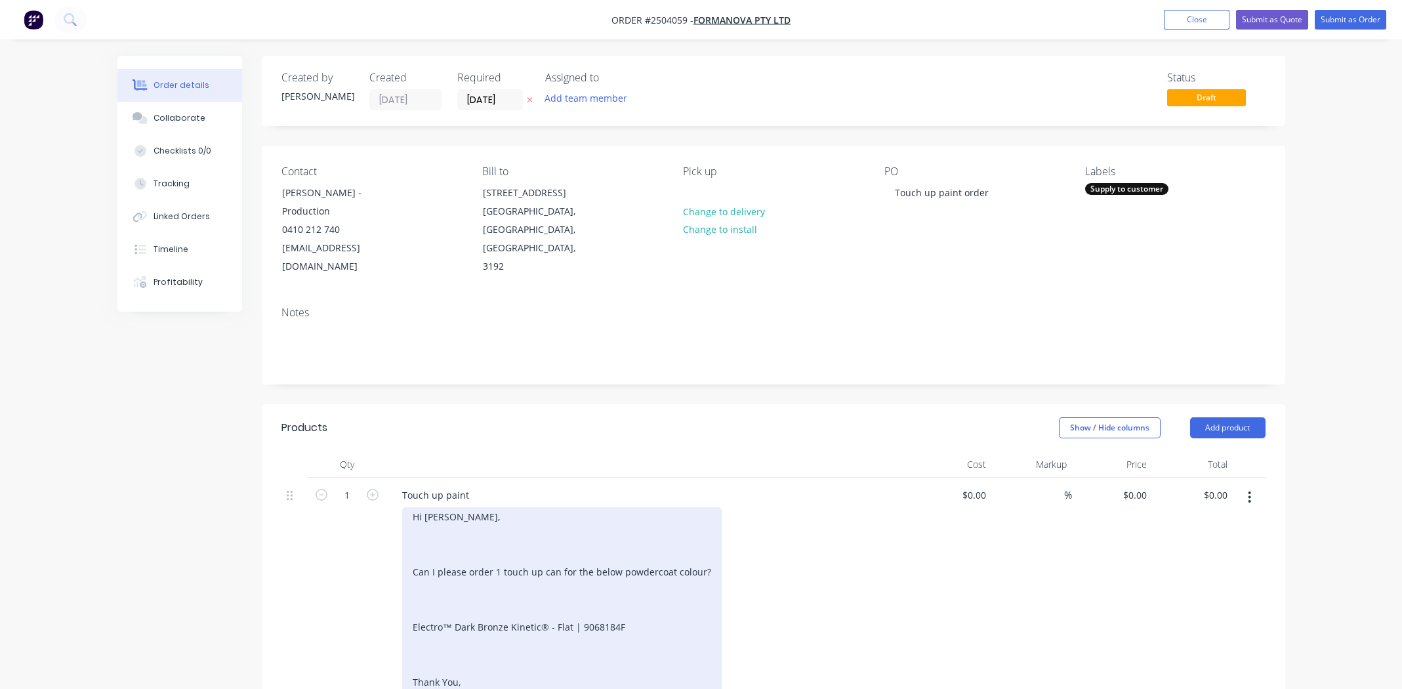
click at [499, 539] on div "Hi Micheal, Can I please order 1 touch up can for the below powdercoat colour? …" at bounding box center [562, 640] width 320 height 267
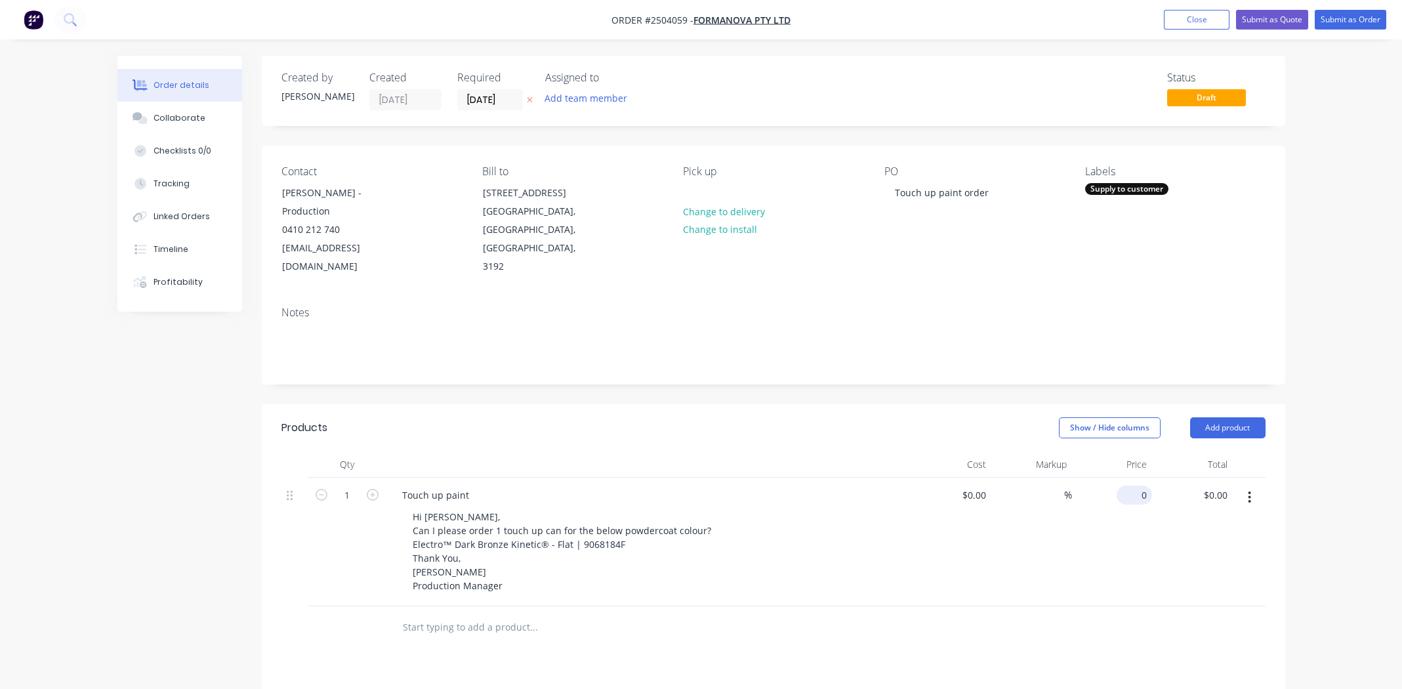
click at [1137, 486] on input "0" at bounding box center [1137, 495] width 30 height 19
type input "$70.00"
click at [1051, 541] on div "%" at bounding box center [1032, 542] width 81 height 129
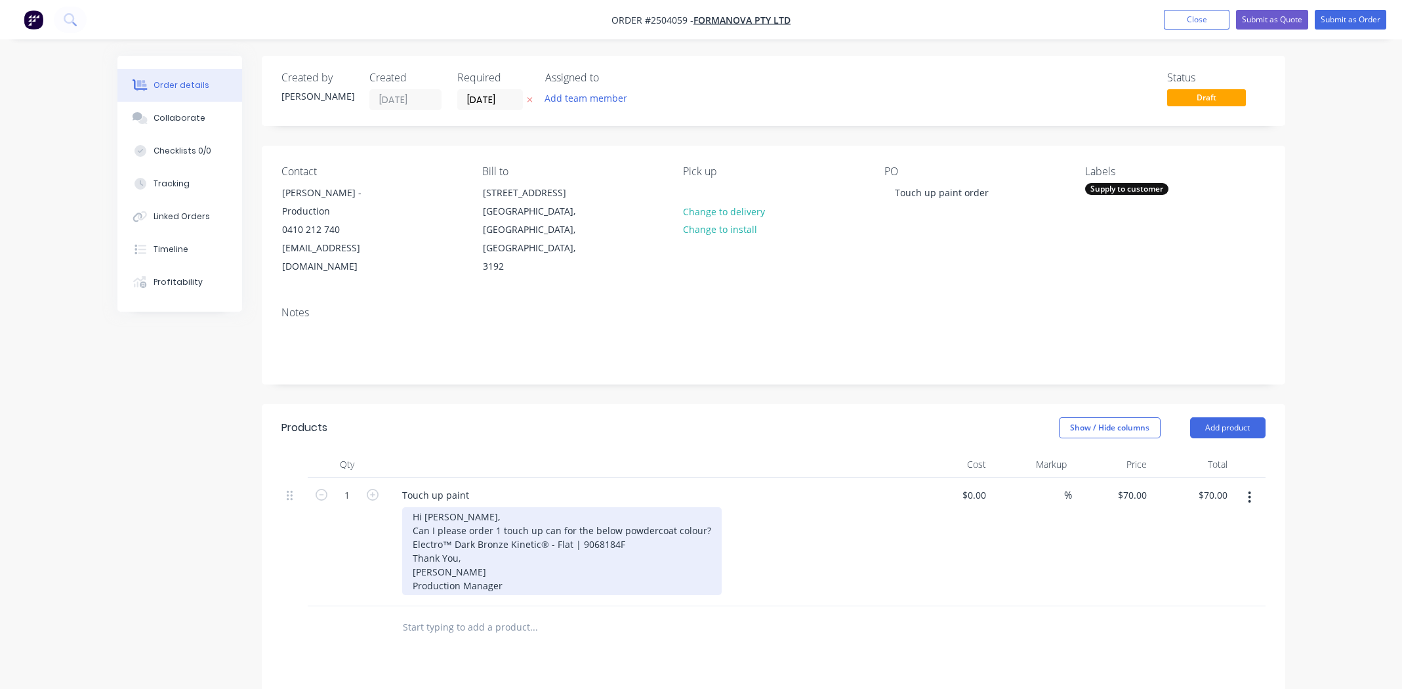
drag, startPoint x: 338, startPoint y: 330, endPoint x: 650, endPoint y: 529, distance: 369.8
click at [650, 529] on div "Hi Micheal, Can I please order 1 touch up can for the below powdercoat colour? …" at bounding box center [562, 551] width 320 height 88
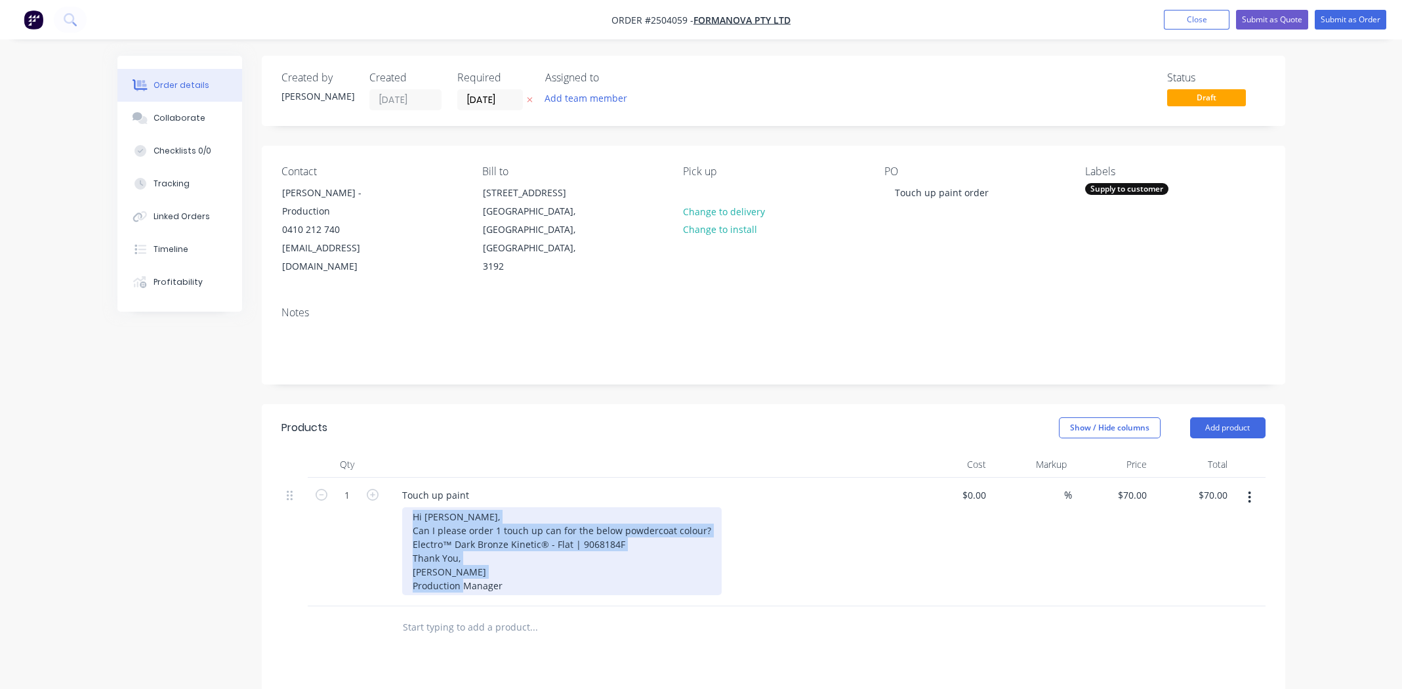
drag, startPoint x: 501, startPoint y: 566, endPoint x: 397, endPoint y: 501, distance: 122.7
click at [396, 501] on div "Touch up paint Hi Micheal, Can I please order 1 touch up can for the below powd…" at bounding box center [649, 542] width 525 height 129
copy div "Hi Micheal, Can I please order 1 touch up can for the below powdercoat colour? …"
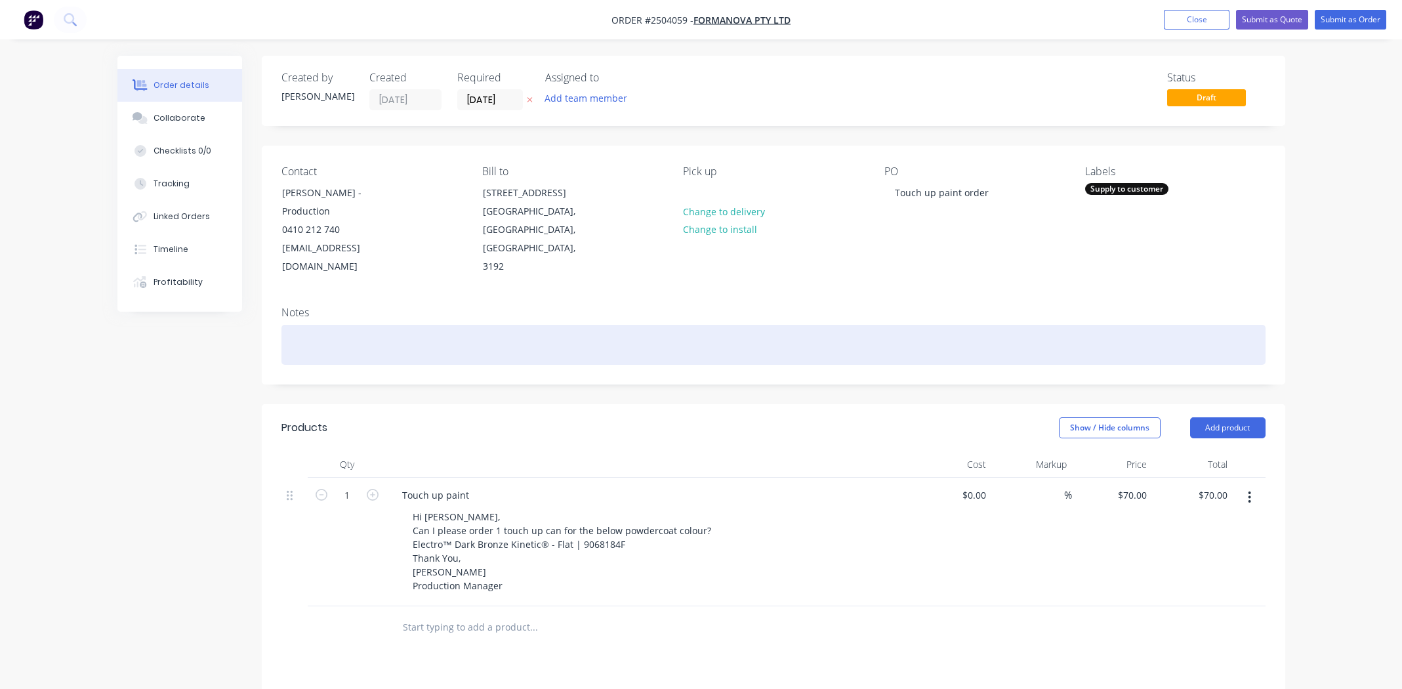
drag, startPoint x: 352, startPoint y: 335, endPoint x: 308, endPoint y: 314, distance: 48.4
click at [308, 325] on div at bounding box center [774, 345] width 984 height 40
paste div
click at [834, 325] on div "Hi Micheal,Can I please order 1 touch up can for the below powdercoat colour?El…" at bounding box center [774, 345] width 984 height 40
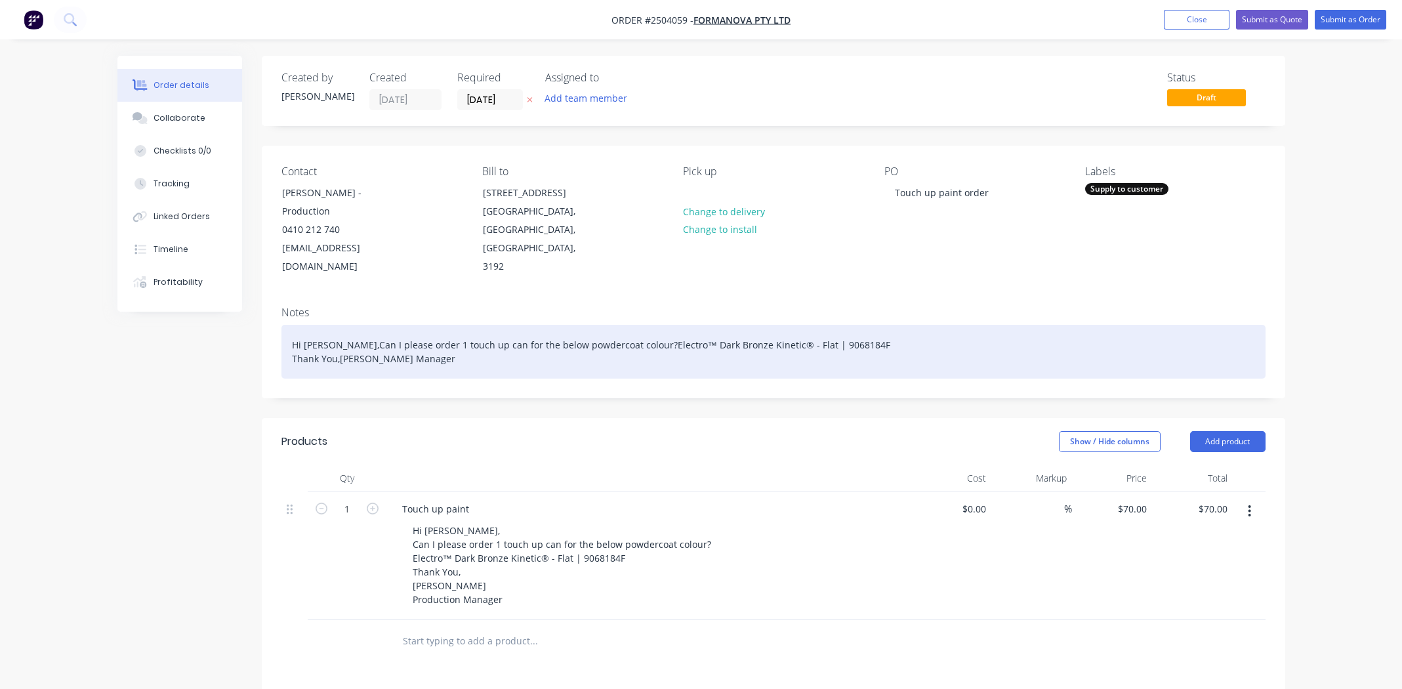
click at [628, 326] on div "Hi Micheal,Can I please order 1 touch up can for the below powdercoat colour?El…" at bounding box center [774, 352] width 984 height 54
click at [758, 325] on div "Hi Micheal,Can I please order 1 touch up can for the below powdercoat colour? E…" at bounding box center [774, 352] width 984 height 54
copy div "®"
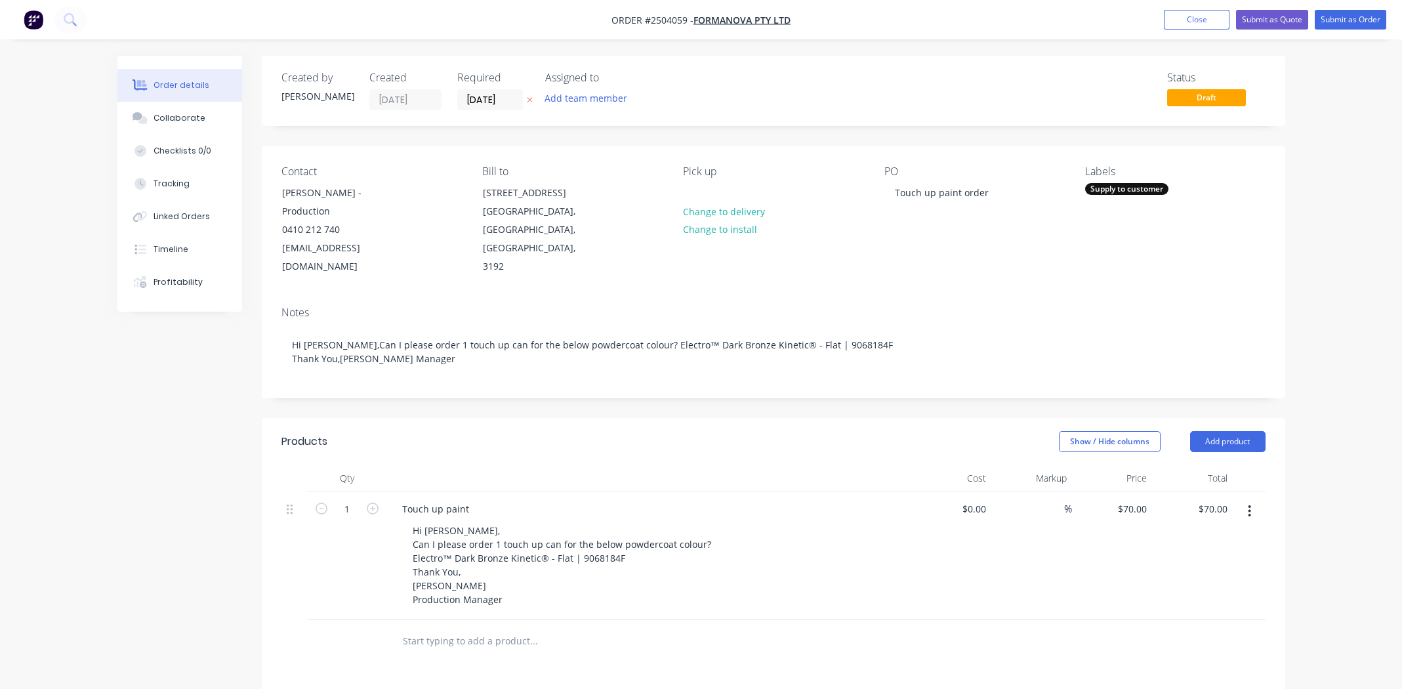
click at [791, 368] on div "Notes Hi Micheal,Can I please order 1 touch up can for the below powdercoat col…" at bounding box center [774, 347] width 1024 height 102
click at [583, 261] on div "Contact Sujith Menon - Production 0410 212 740 production@formanova.com.au Bill…" at bounding box center [774, 221] width 1024 height 150
click at [828, 253] on div "Pick up Change to delivery Change to install" at bounding box center [773, 220] width 180 height 111
click at [1337, 20] on button "Submit as Order" at bounding box center [1351, 20] width 72 height 20
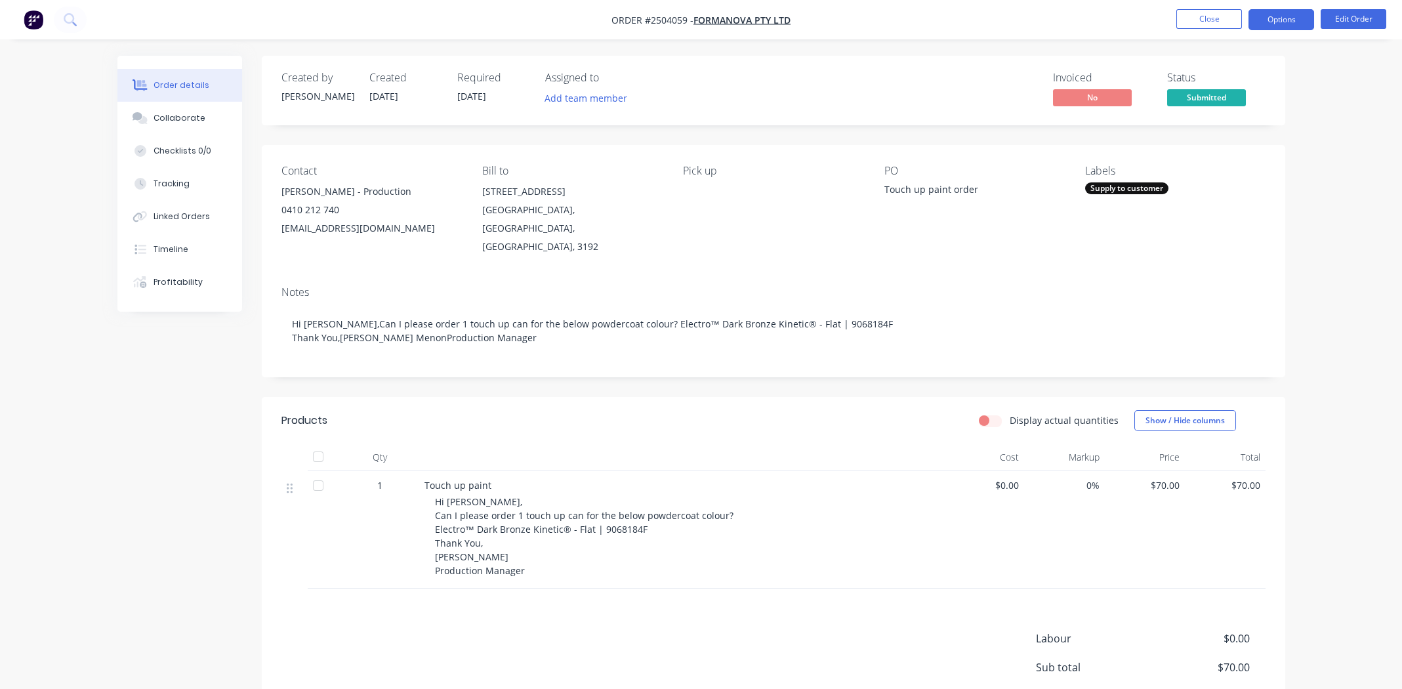
click at [1271, 12] on button "Options" at bounding box center [1282, 19] width 66 height 21
click at [990, 14] on nav "Order #2504059 - Formanova PTY LTD Close Options Edit Order" at bounding box center [701, 19] width 1402 height 39
click at [1221, 94] on span "Submitted" at bounding box center [1207, 97] width 79 height 16
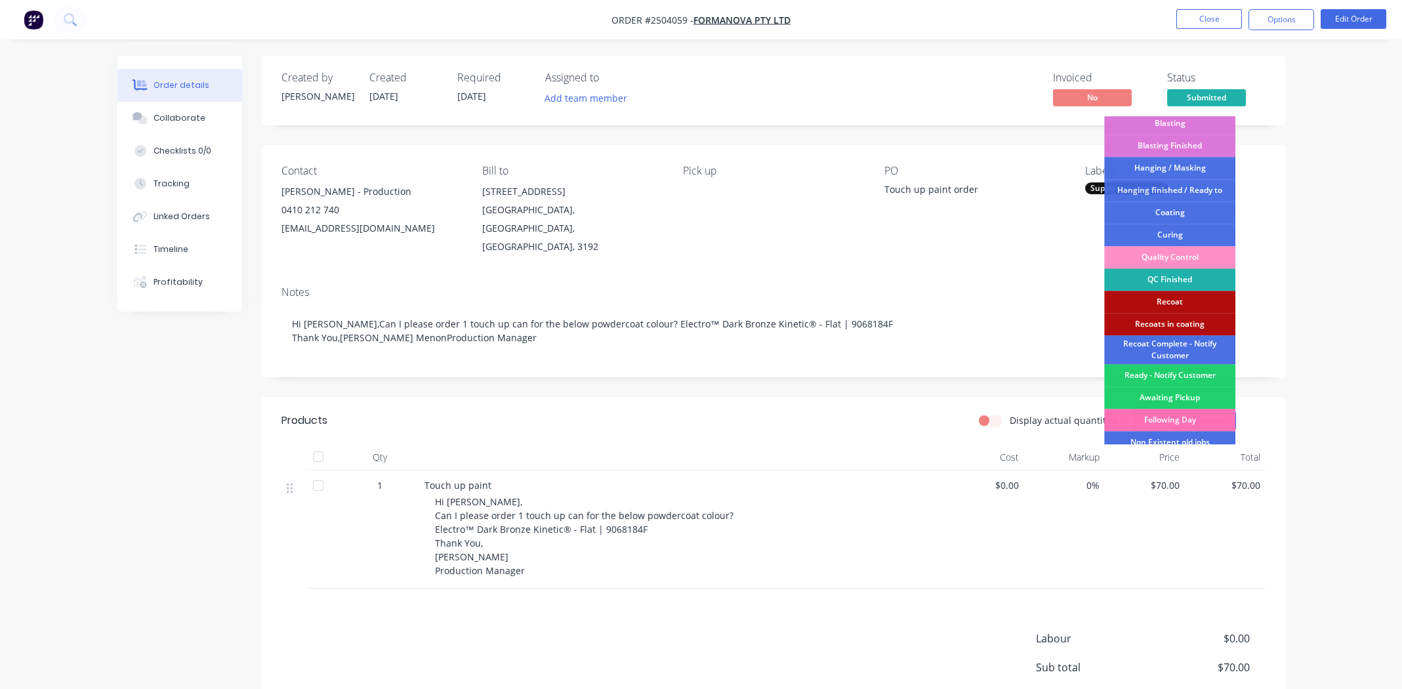
scroll to position [280, 0]
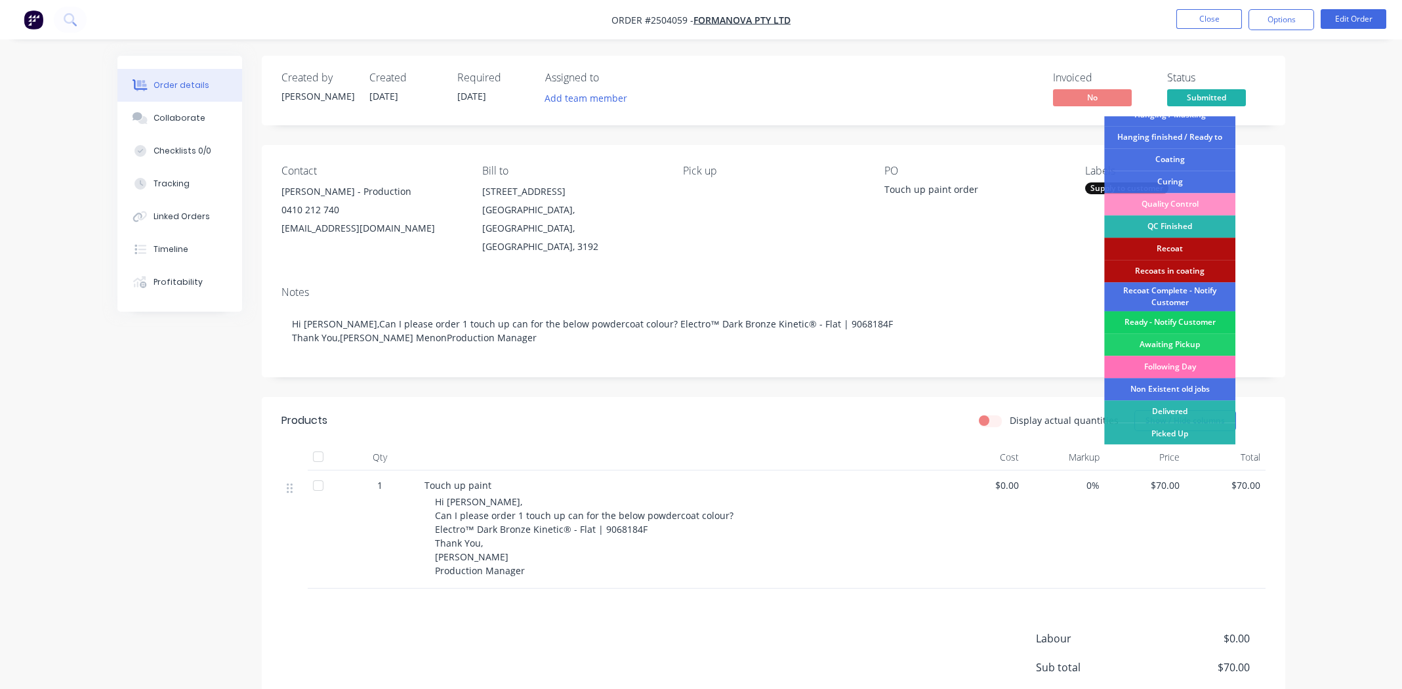
click at [1154, 318] on div "Ready - Notify Customer" at bounding box center [1170, 322] width 131 height 22
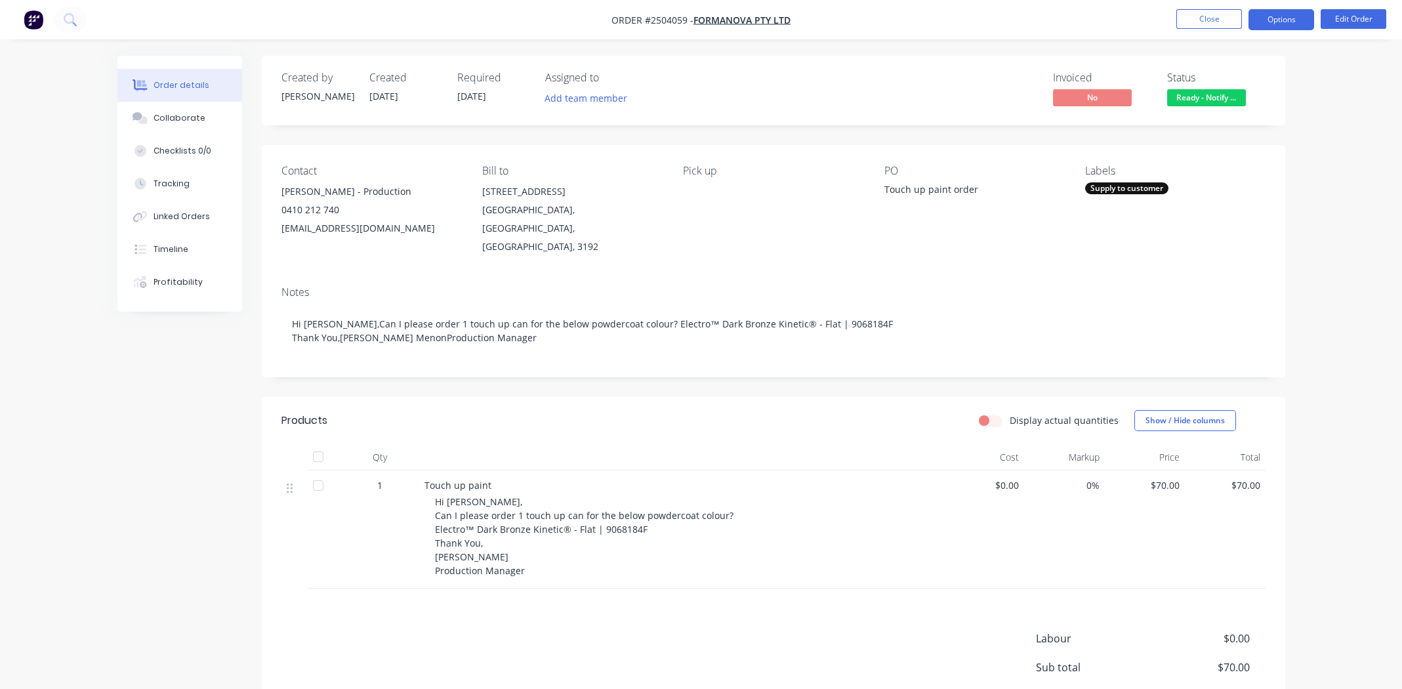
click at [1275, 18] on button "Options" at bounding box center [1282, 19] width 66 height 21
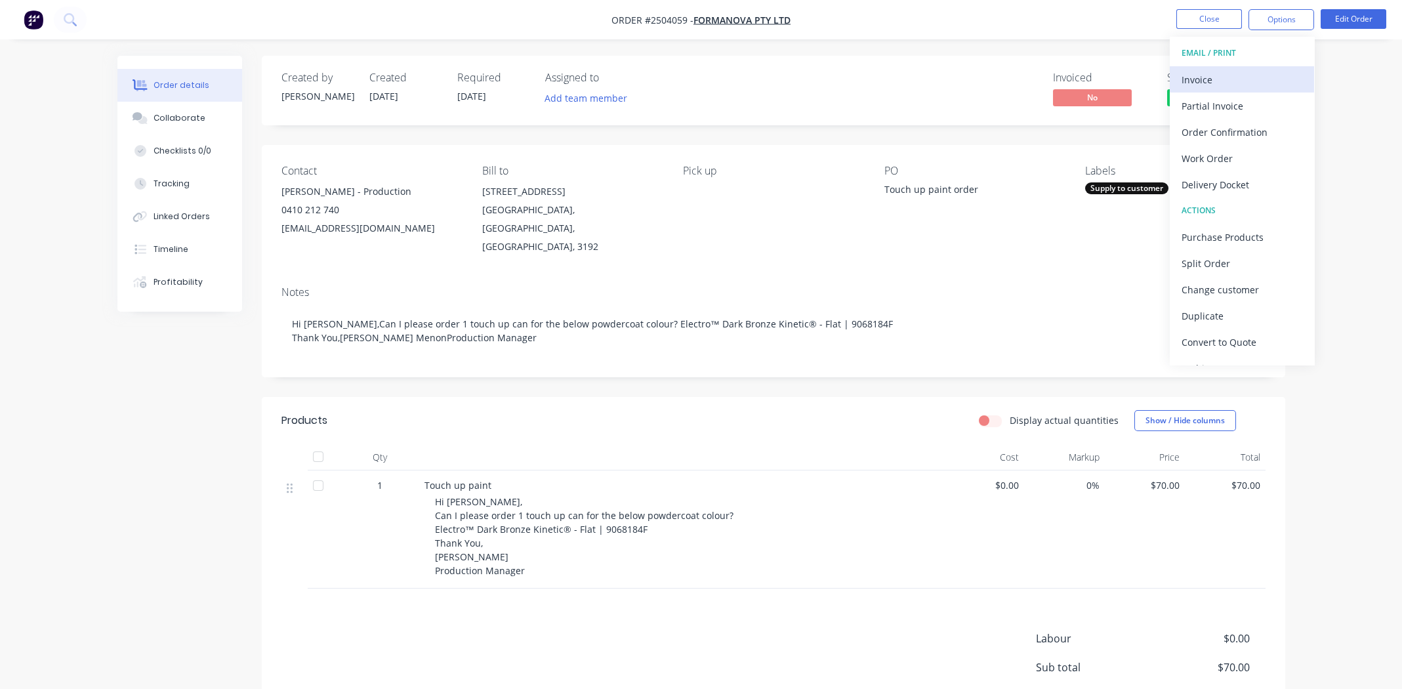
click at [1238, 77] on div "Invoice" at bounding box center [1242, 79] width 121 height 19
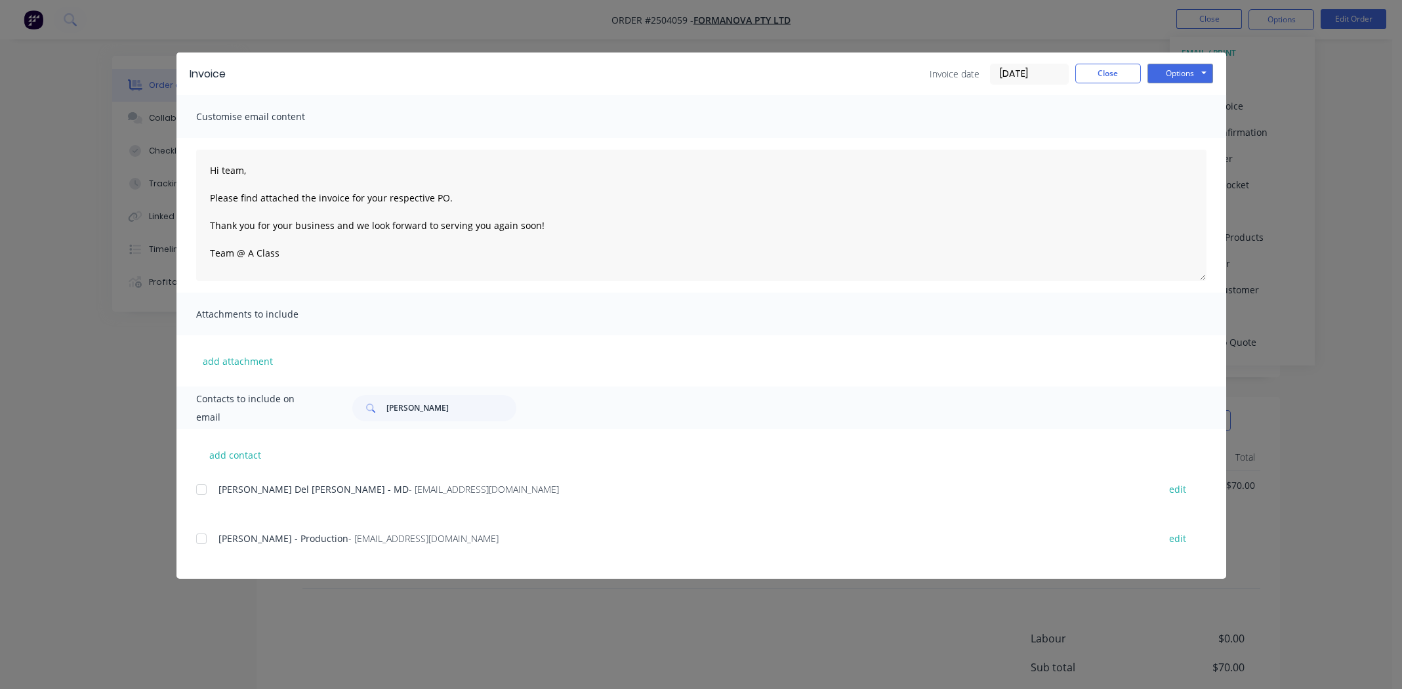
click at [201, 537] on div at bounding box center [201, 539] width 26 height 26
click at [427, 411] on input "dale" at bounding box center [452, 408] width 130 height 26
click at [1183, 69] on button "Options" at bounding box center [1181, 74] width 66 height 20
click at [1182, 131] on button "Email" at bounding box center [1190, 140] width 84 height 22
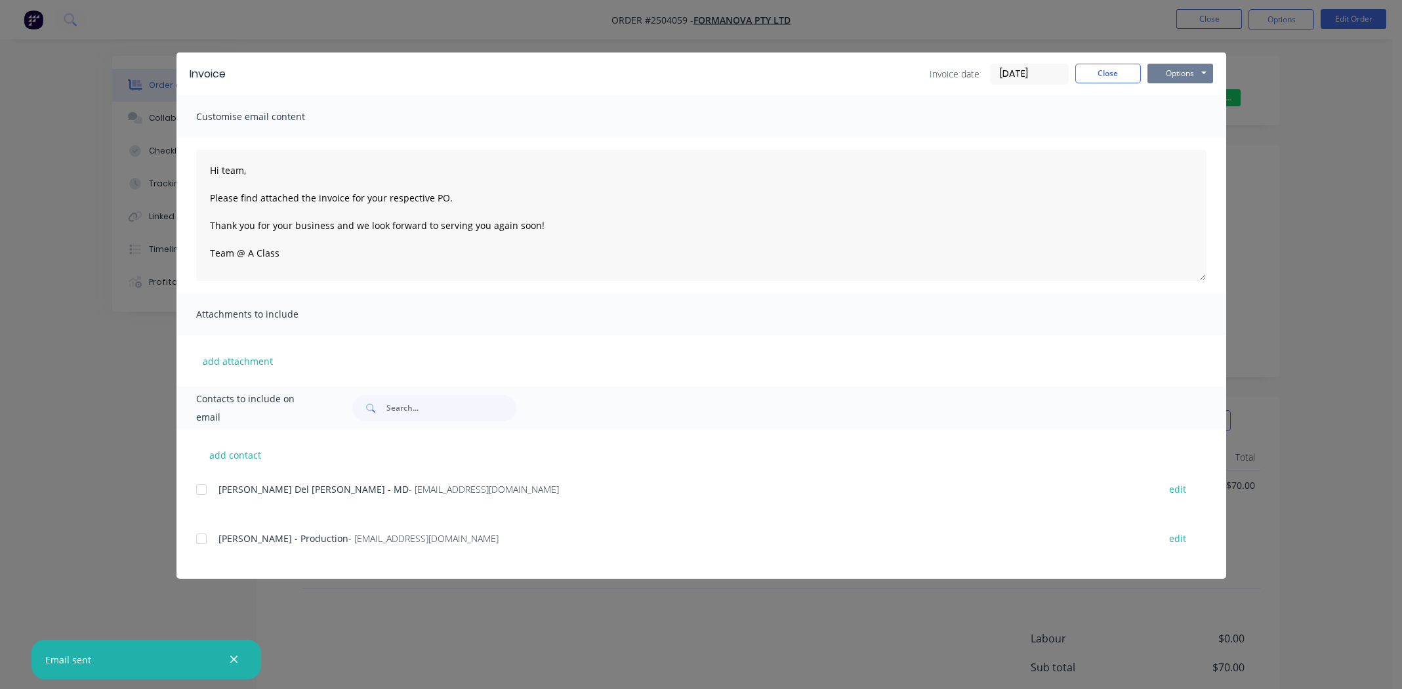
click at [1173, 71] on button "Options" at bounding box center [1181, 74] width 66 height 20
click at [1189, 121] on button "Print" at bounding box center [1190, 119] width 84 height 22
click at [1095, 71] on button "Close" at bounding box center [1109, 74] width 66 height 20
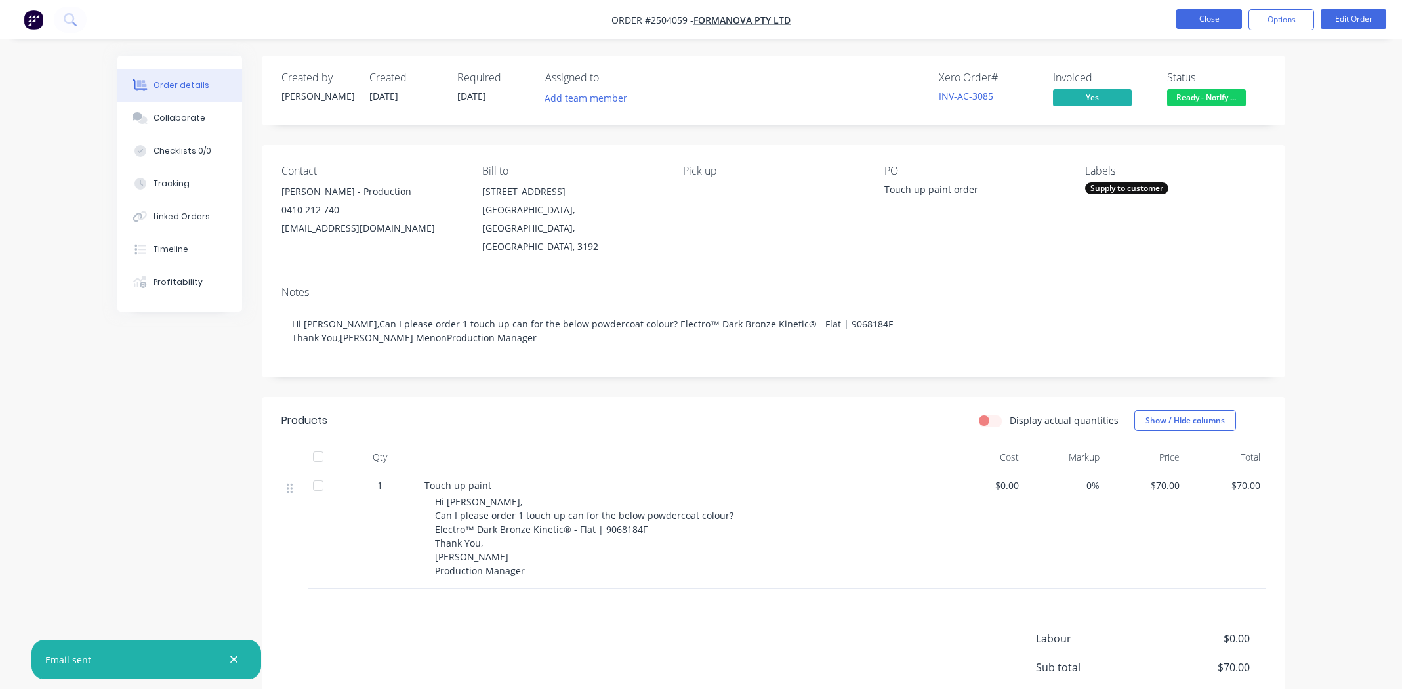
click at [1194, 14] on button "Close" at bounding box center [1210, 19] width 66 height 20
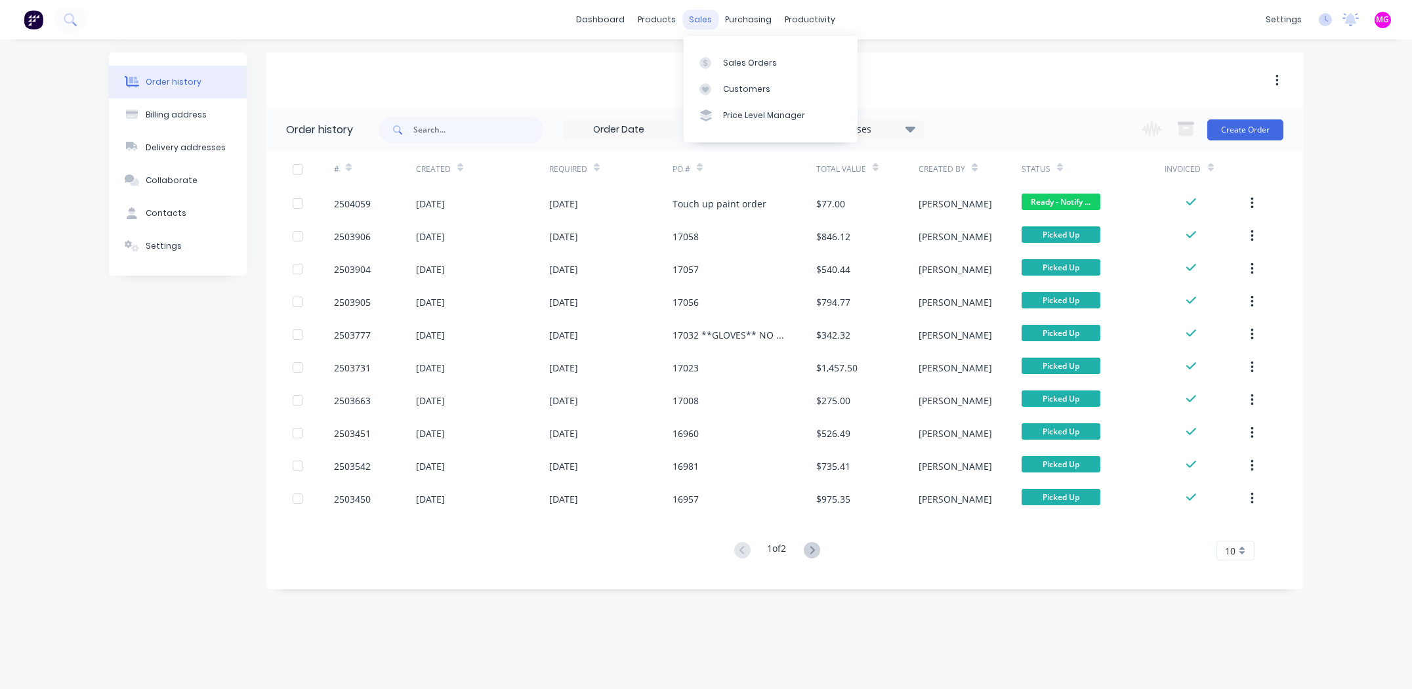
click at [701, 16] on div "sales" at bounding box center [701, 20] width 36 height 20
click at [728, 58] on div "Sales Orders" at bounding box center [750, 63] width 54 height 12
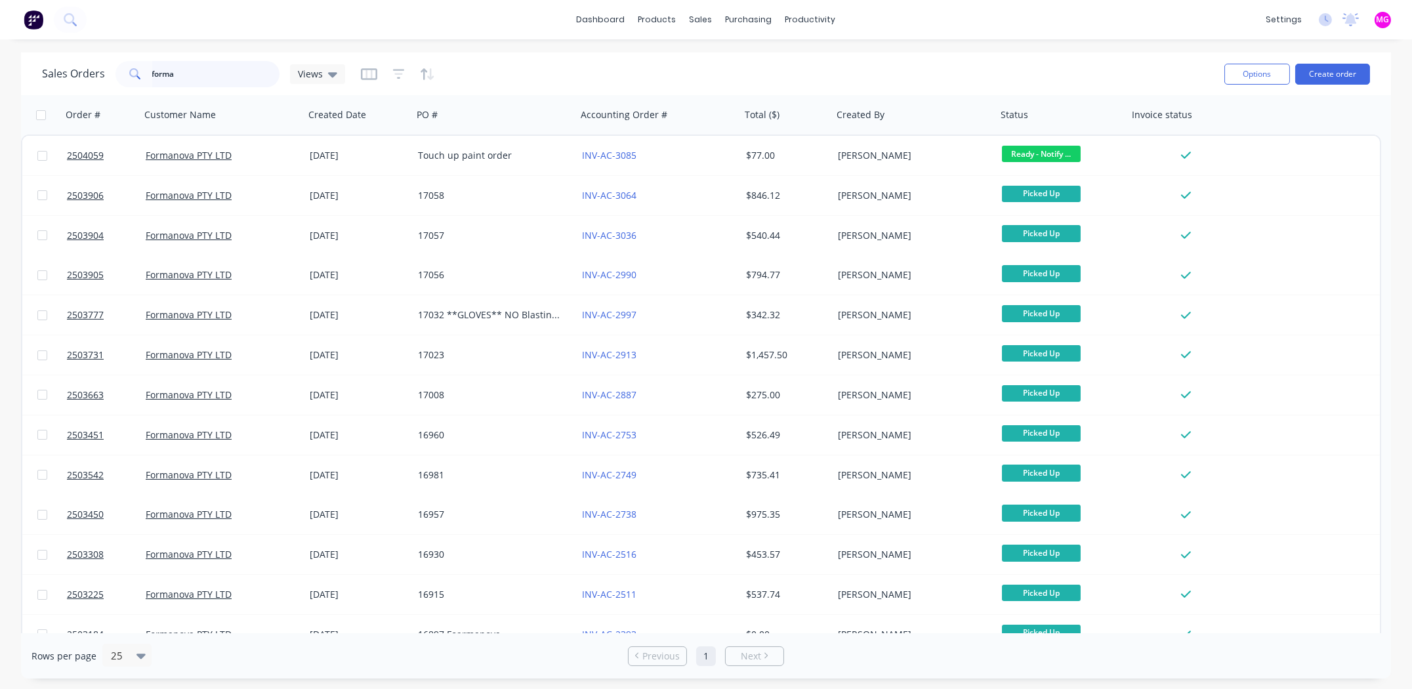
click at [203, 68] on input "forma" at bounding box center [216, 74] width 128 height 26
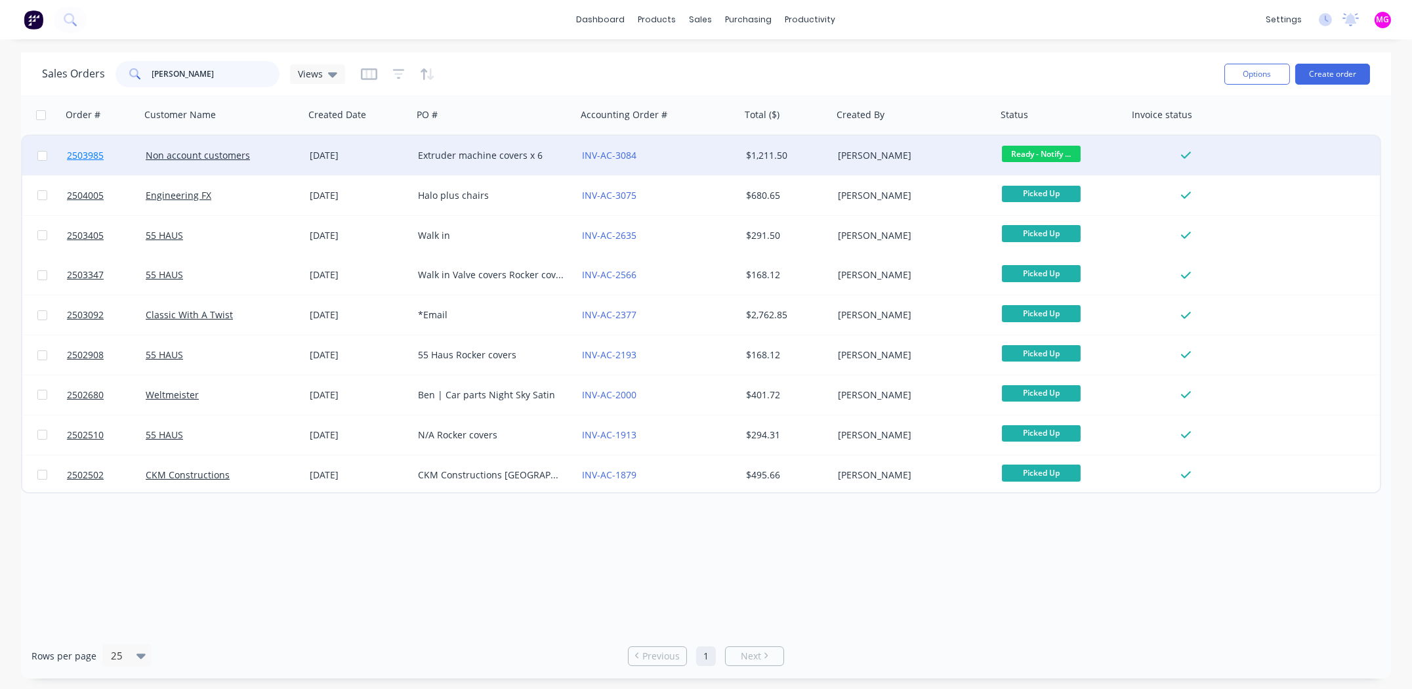
type input "dale"
click at [91, 158] on span "2503985" at bounding box center [85, 155] width 37 height 13
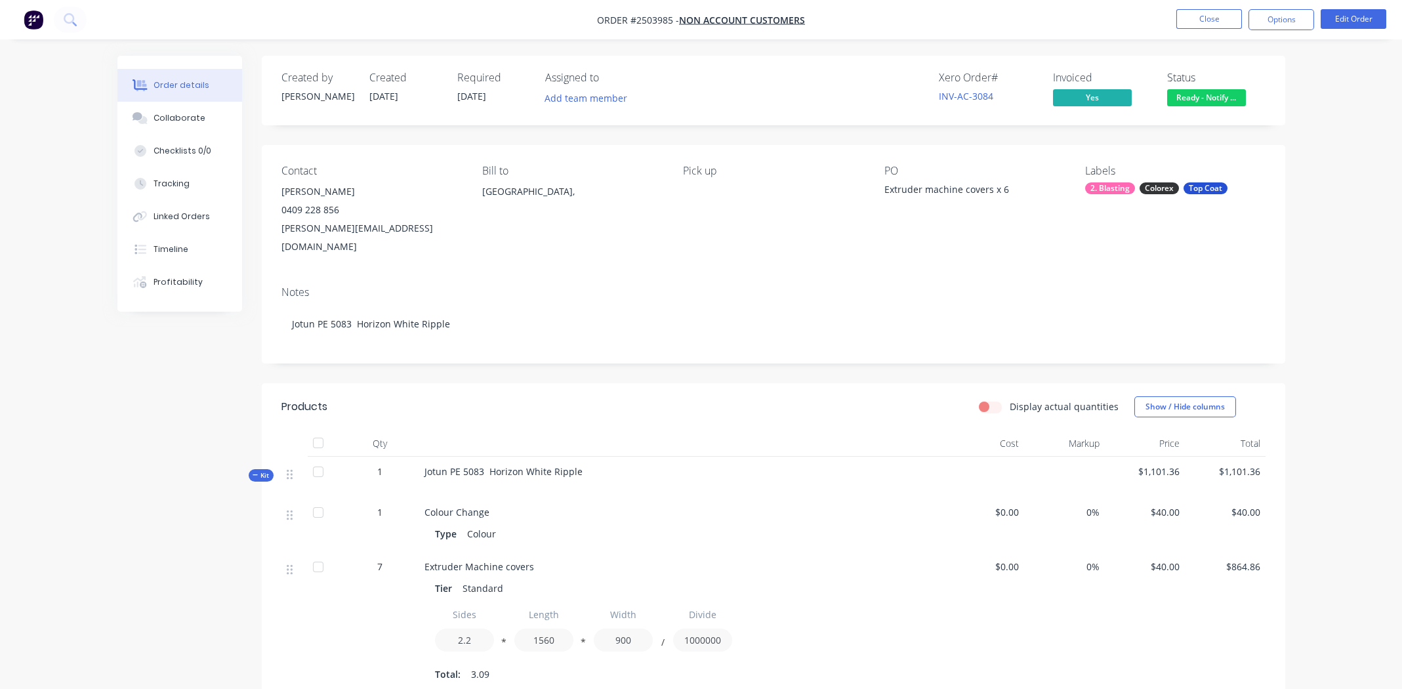
click at [1003, 190] on div "Extruder machine covers x 6" at bounding box center [967, 191] width 164 height 18
click at [1347, 17] on button "Edit Order" at bounding box center [1354, 19] width 66 height 20
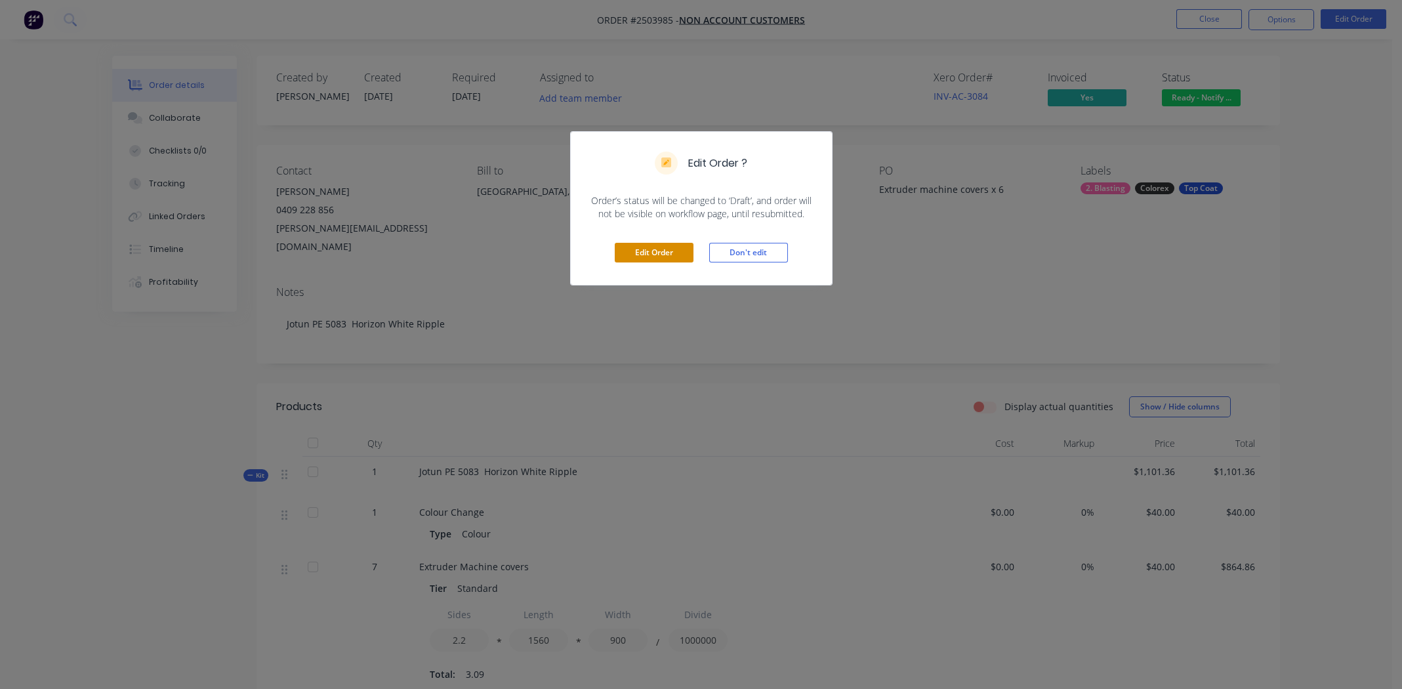
click at [625, 250] on button "Edit Order" at bounding box center [654, 253] width 79 height 20
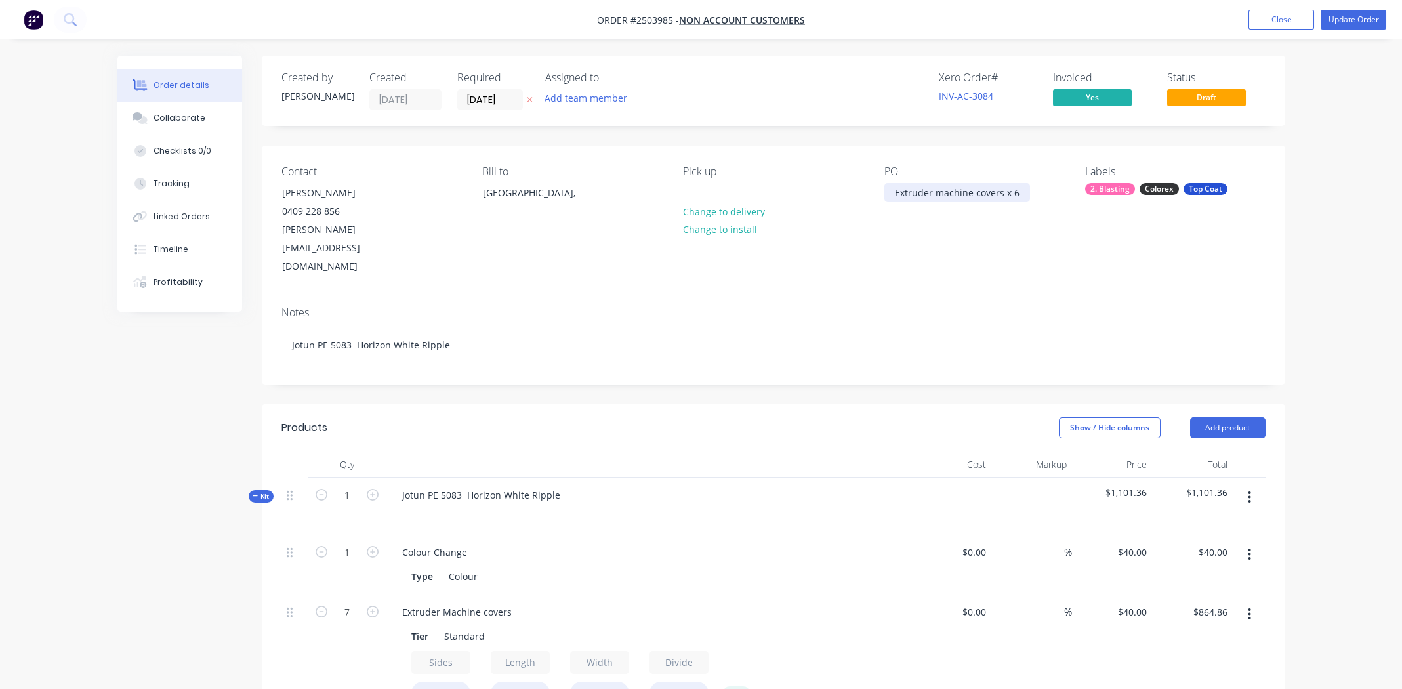
click at [1017, 195] on div "Extruder machine covers x 6" at bounding box center [958, 192] width 146 height 19
click at [946, 296] on div "Notes Jotun PE 5083 Horizon White Ripple" at bounding box center [774, 340] width 1024 height 88
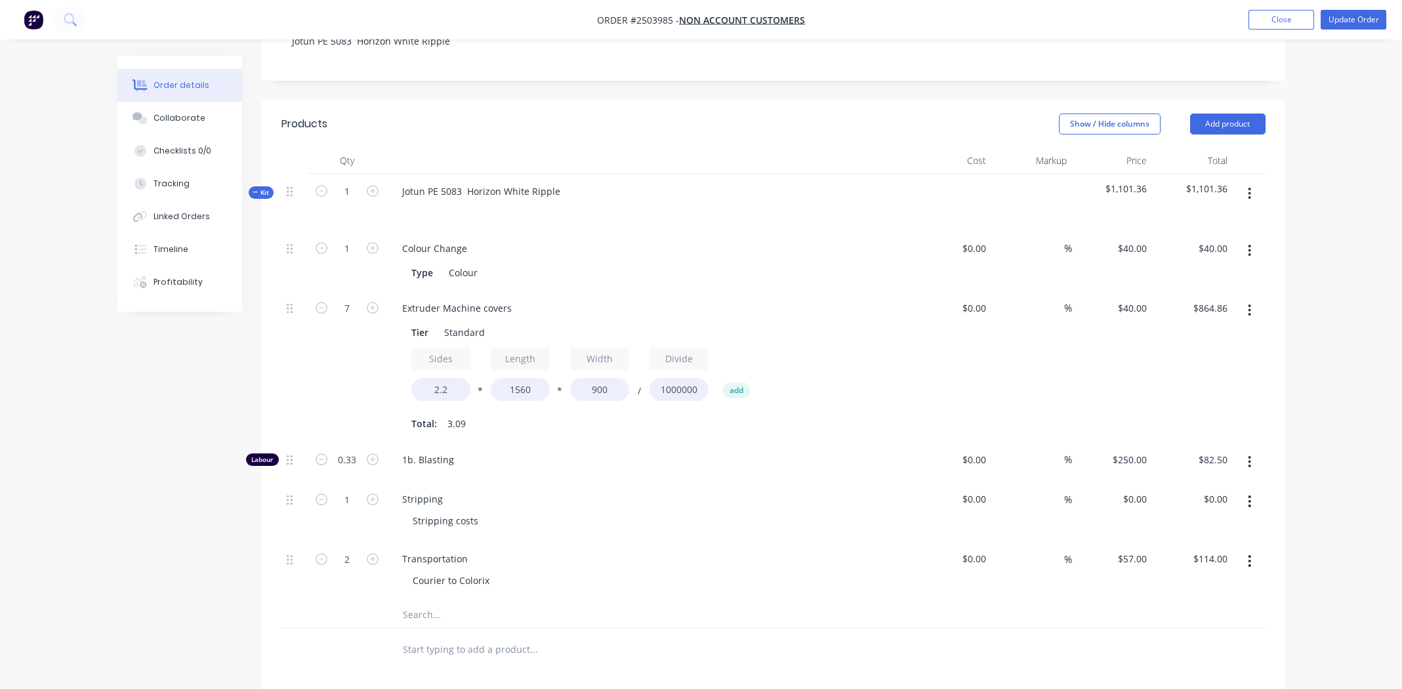
scroll to position [327, 0]
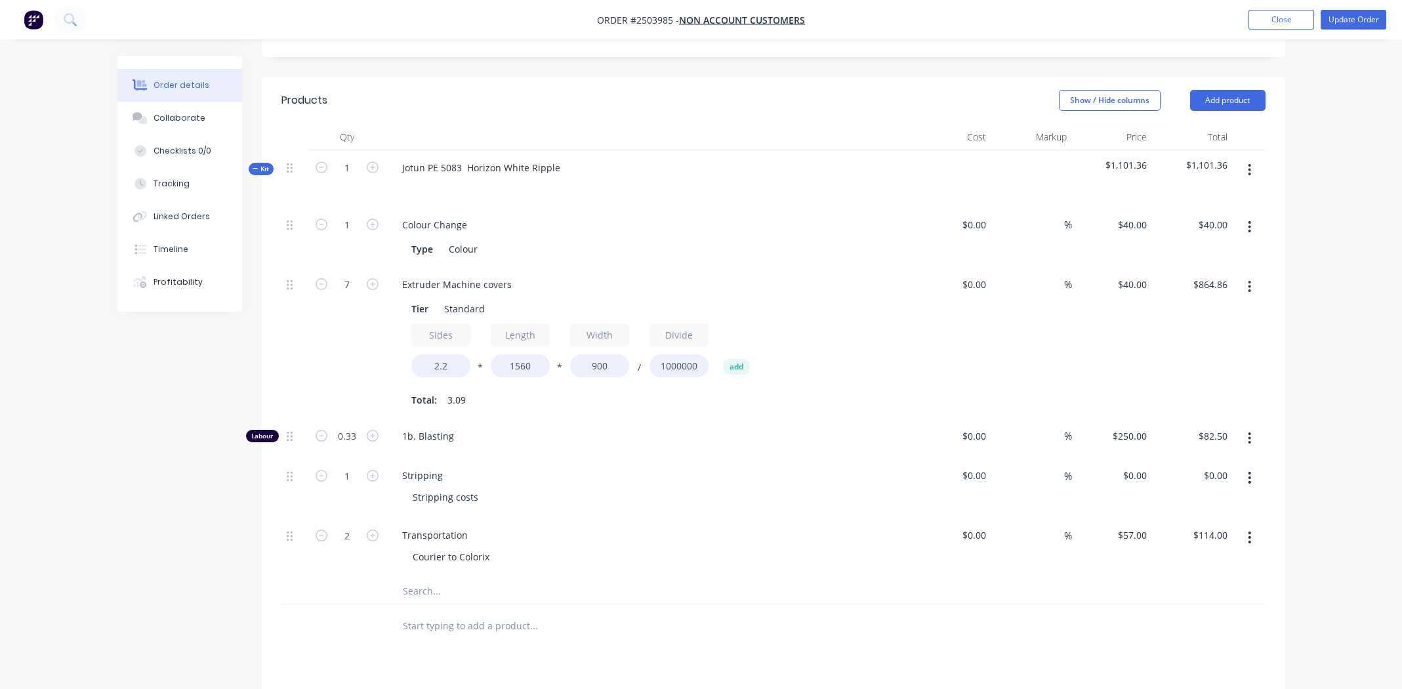
click at [625, 608] on div at bounding box center [623, 625] width 473 height 43
click at [481, 547] on div "Courier to Colorix" at bounding box center [451, 556] width 98 height 19
click at [574, 531] on div "Transportation Courier to Colorex" at bounding box center [649, 548] width 525 height 60
click at [188, 113] on div "Collaborate" at bounding box center [180, 118] width 52 height 12
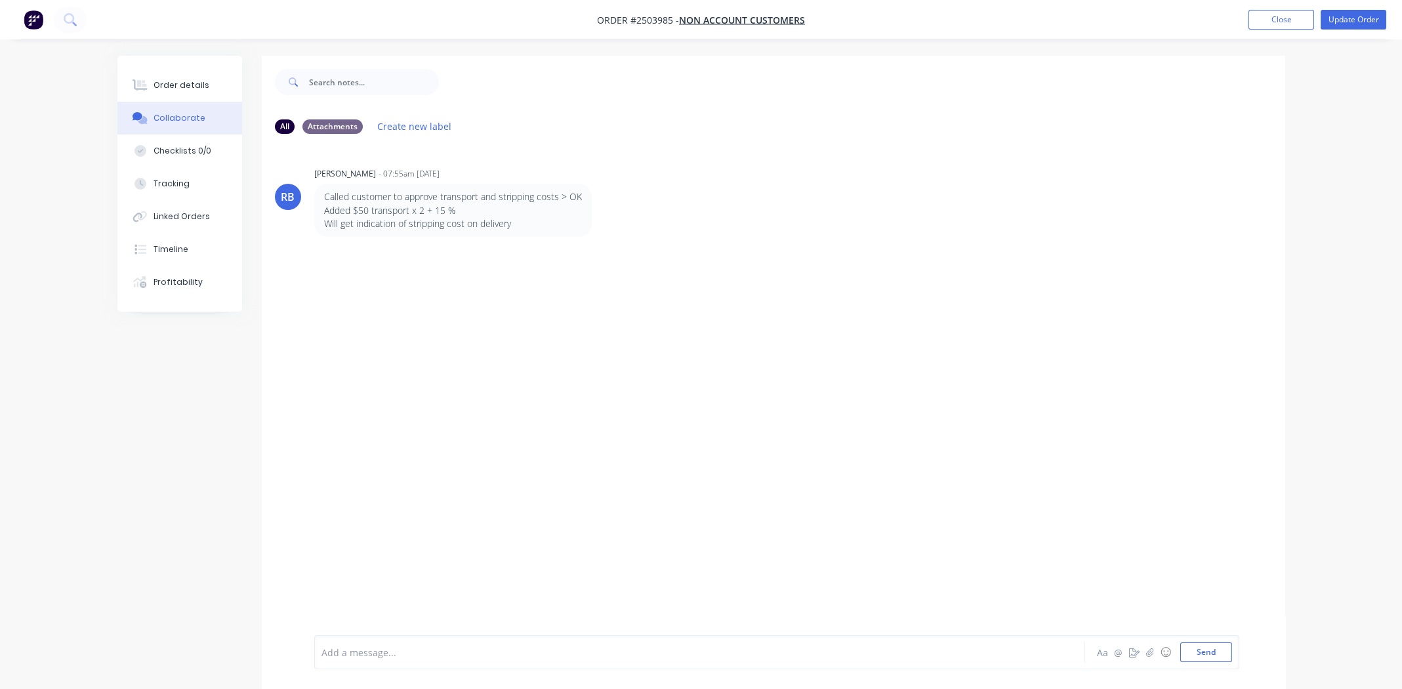
click at [438, 664] on div "Add a message... Aa @ ☺ Send" at bounding box center [776, 652] width 925 height 34
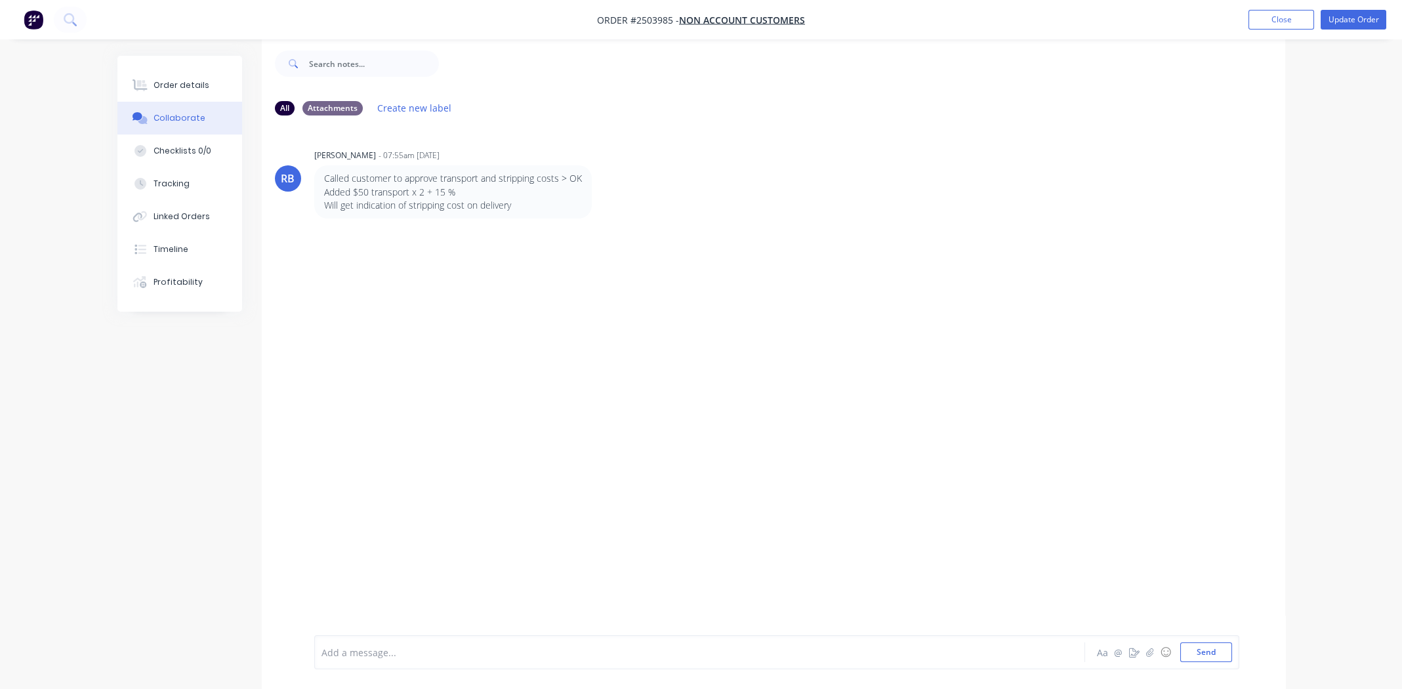
scroll to position [19, 0]
click at [385, 651] on div at bounding box center [663, 653] width 683 height 14
click at [557, 619] on div "Called dale to advise there was 7 parts and not 6 Called Colorex to ask for the…" at bounding box center [776, 642] width 925 height 56
click at [557, 628] on div "Called dale to advise there was 7 parts and not 6" at bounding box center [663, 628] width 683 height 14
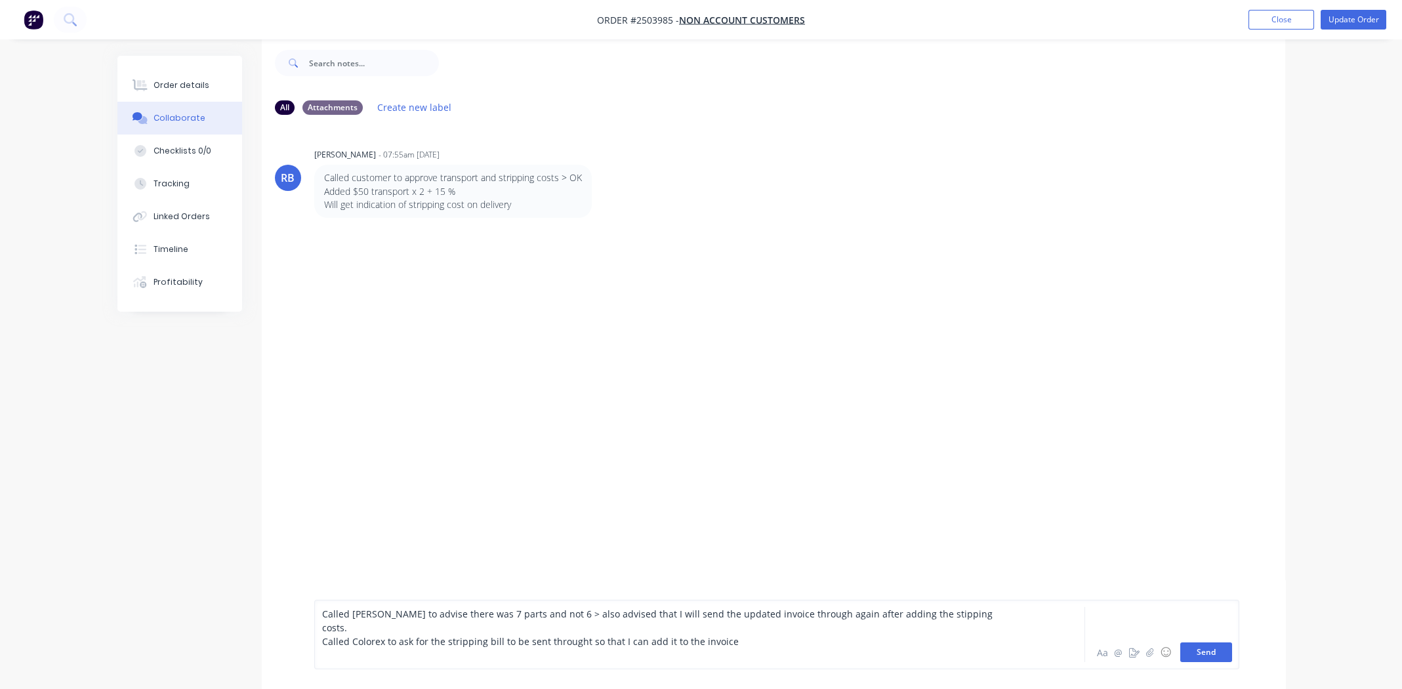
click at [1217, 654] on button "Send" at bounding box center [1207, 652] width 52 height 20
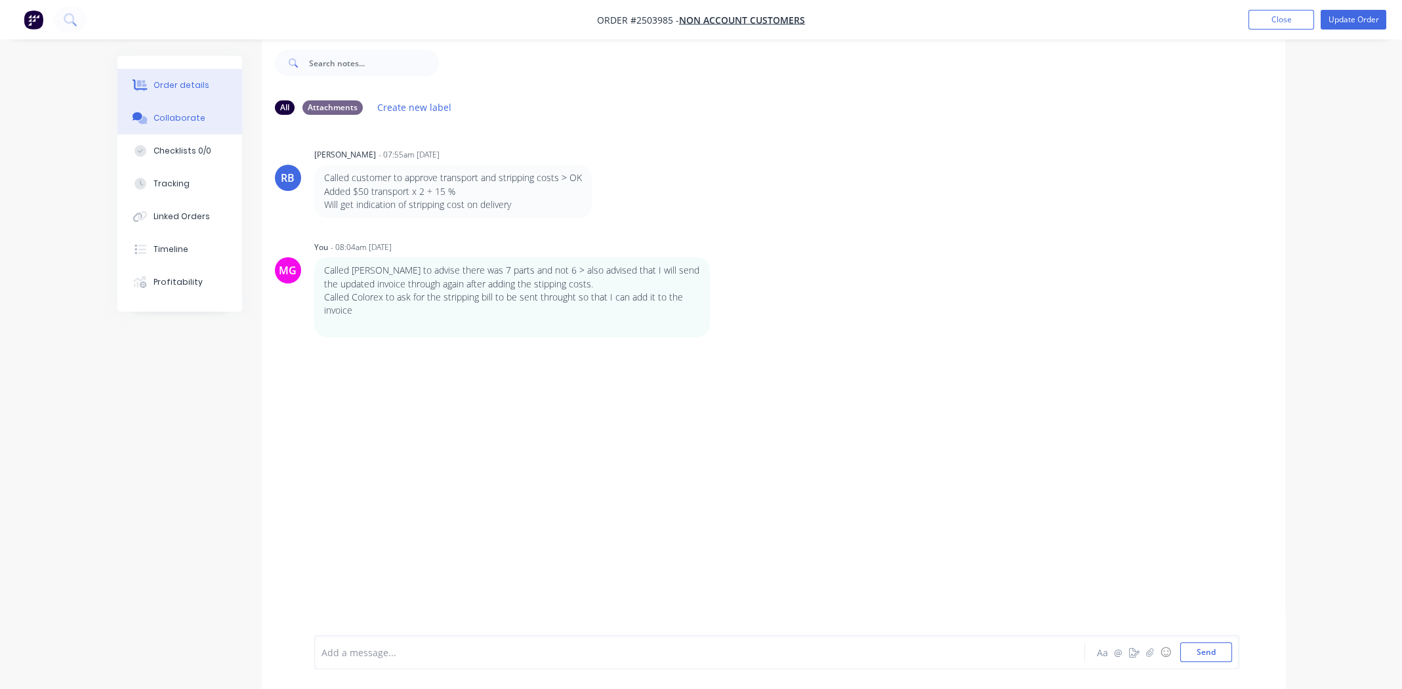
click at [180, 93] on button "Order details" at bounding box center [179, 85] width 125 height 33
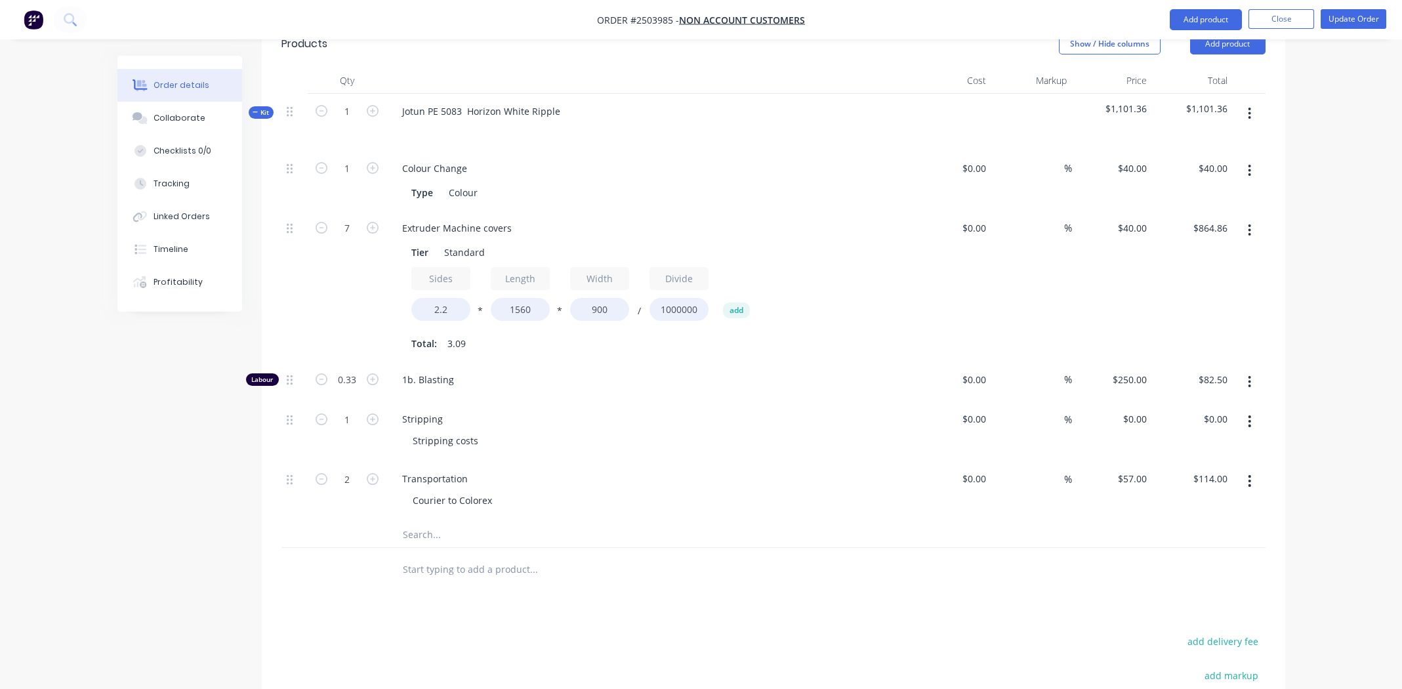
scroll to position [478, 0]
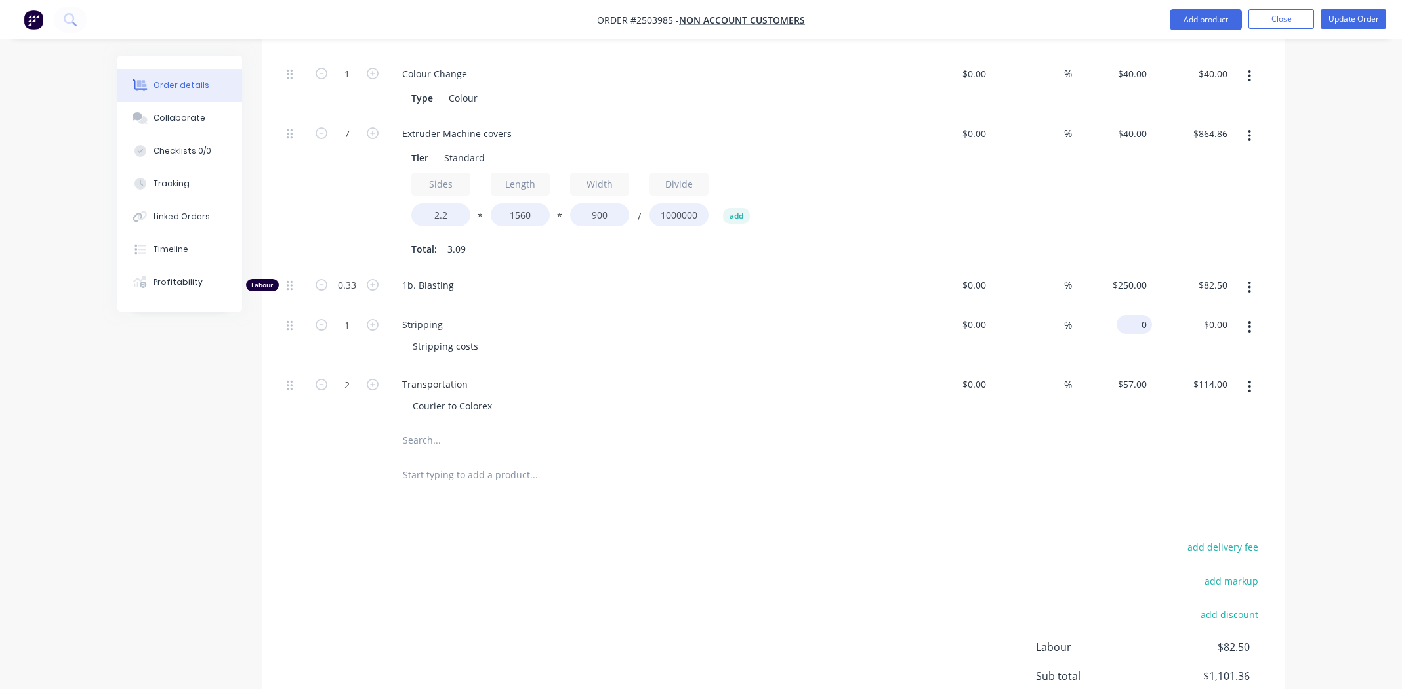
click at [1143, 315] on input "0" at bounding box center [1137, 324] width 30 height 19
type input "$402.00"
click at [1138, 315] on input "402" at bounding box center [1141, 324] width 22 height 19
click at [1150, 315] on input "402" at bounding box center [1141, 324] width 22 height 19
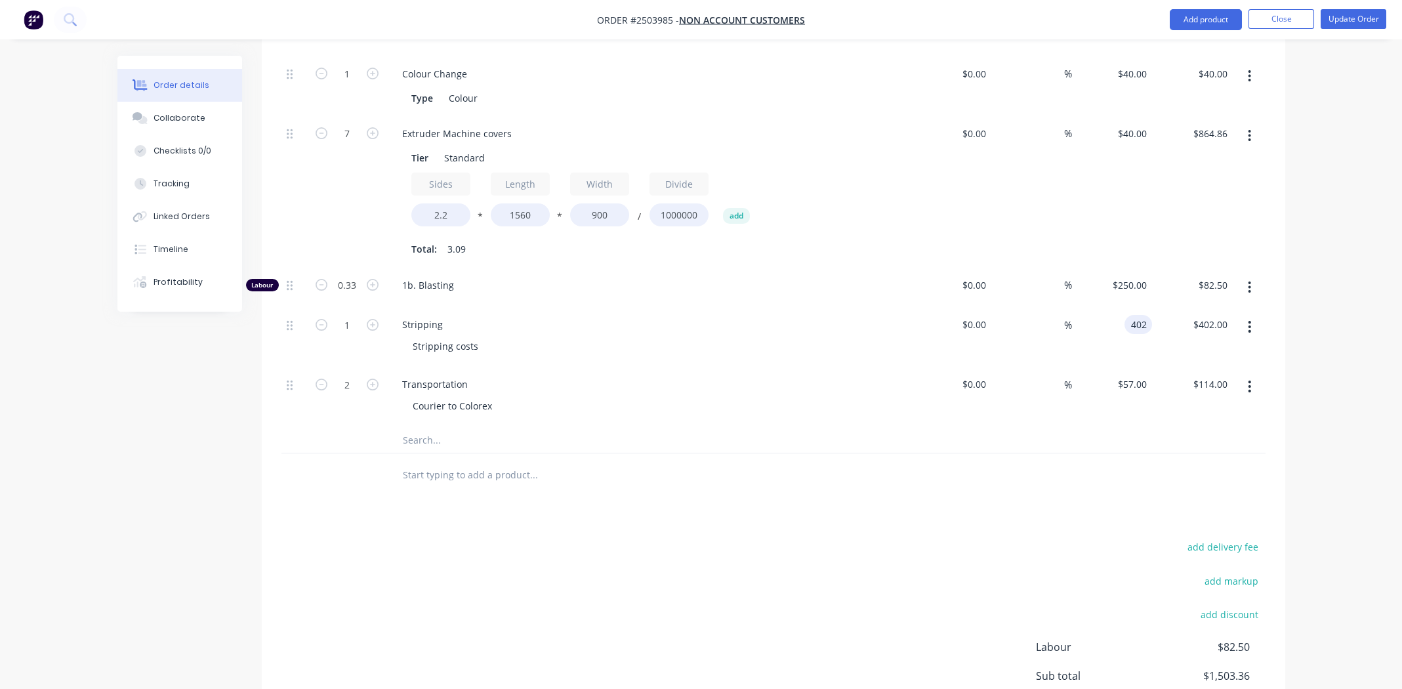
click at [1146, 315] on input "402" at bounding box center [1141, 324] width 22 height 19
type input "$402.50"
click at [906, 453] on div at bounding box center [774, 474] width 984 height 43
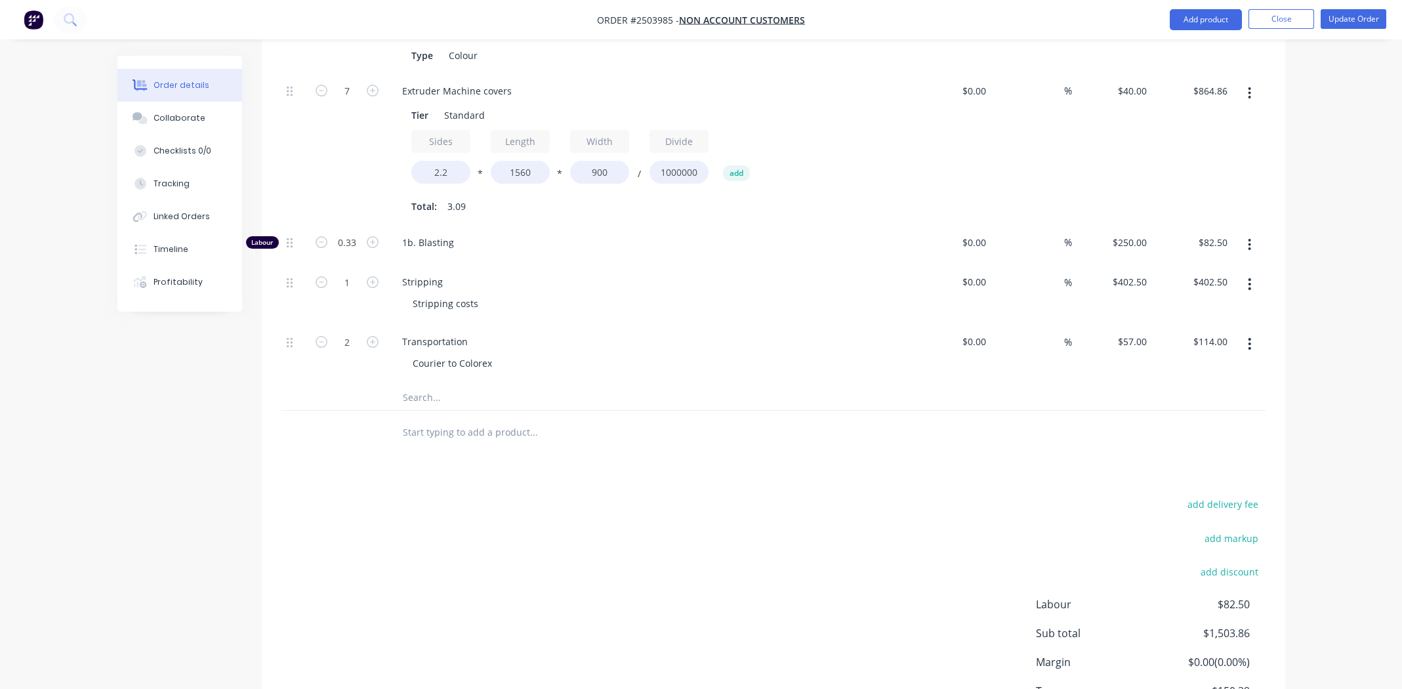
scroll to position [544, 0]
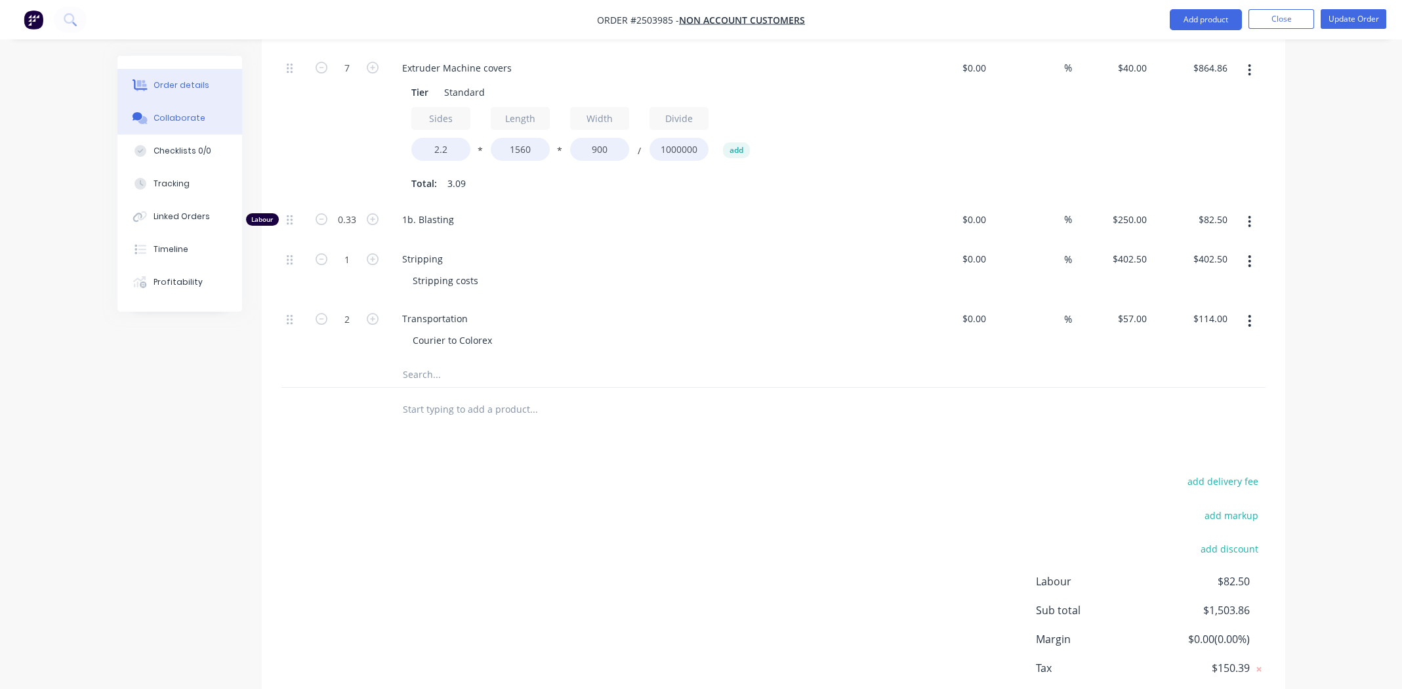
click at [155, 122] on div "Collaborate" at bounding box center [180, 118] width 52 height 12
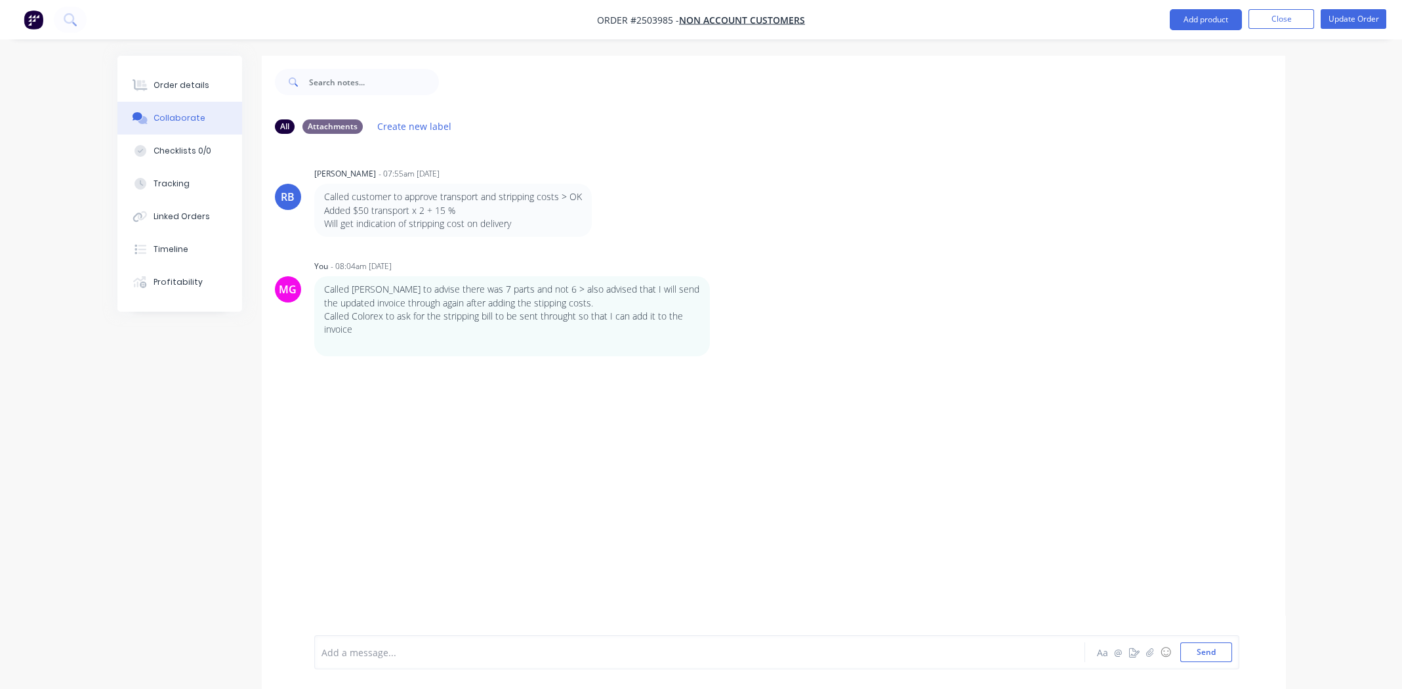
click at [425, 648] on div at bounding box center [663, 653] width 683 height 14
click at [175, 84] on div "Order details" at bounding box center [182, 85] width 56 height 12
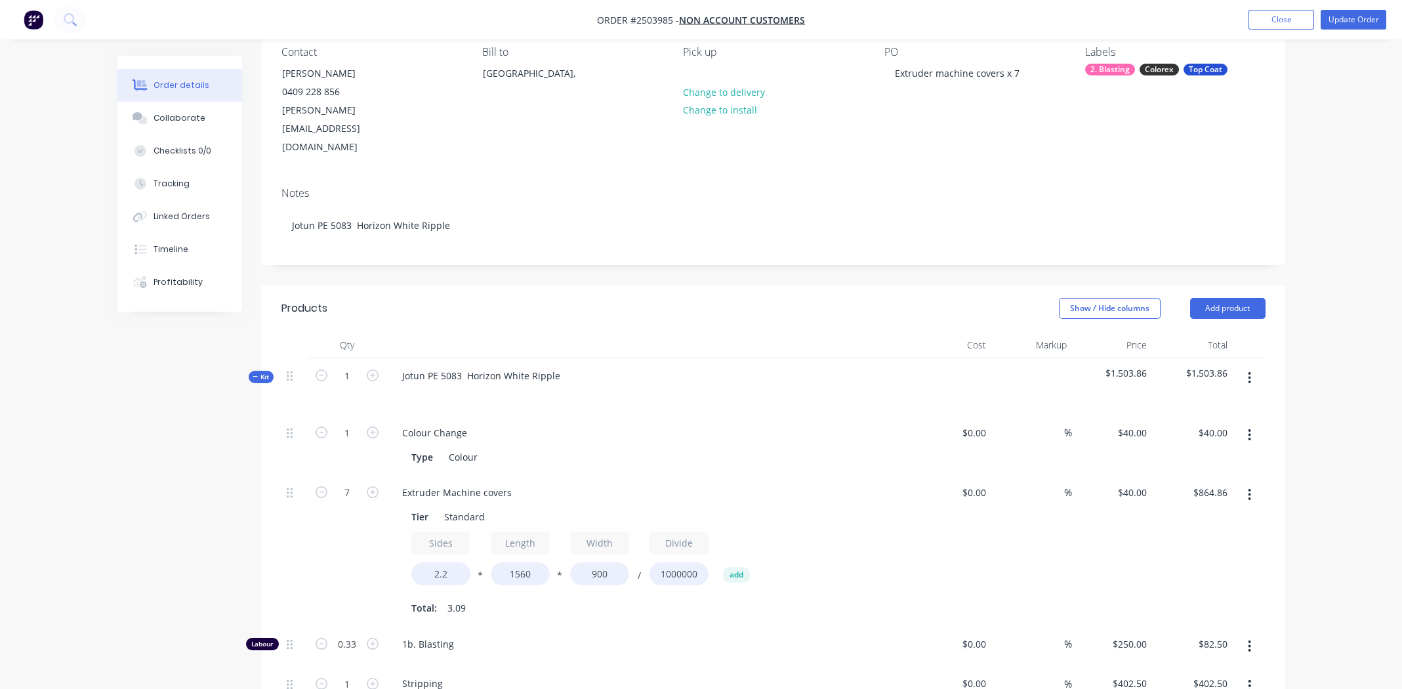
scroll to position [394, 0]
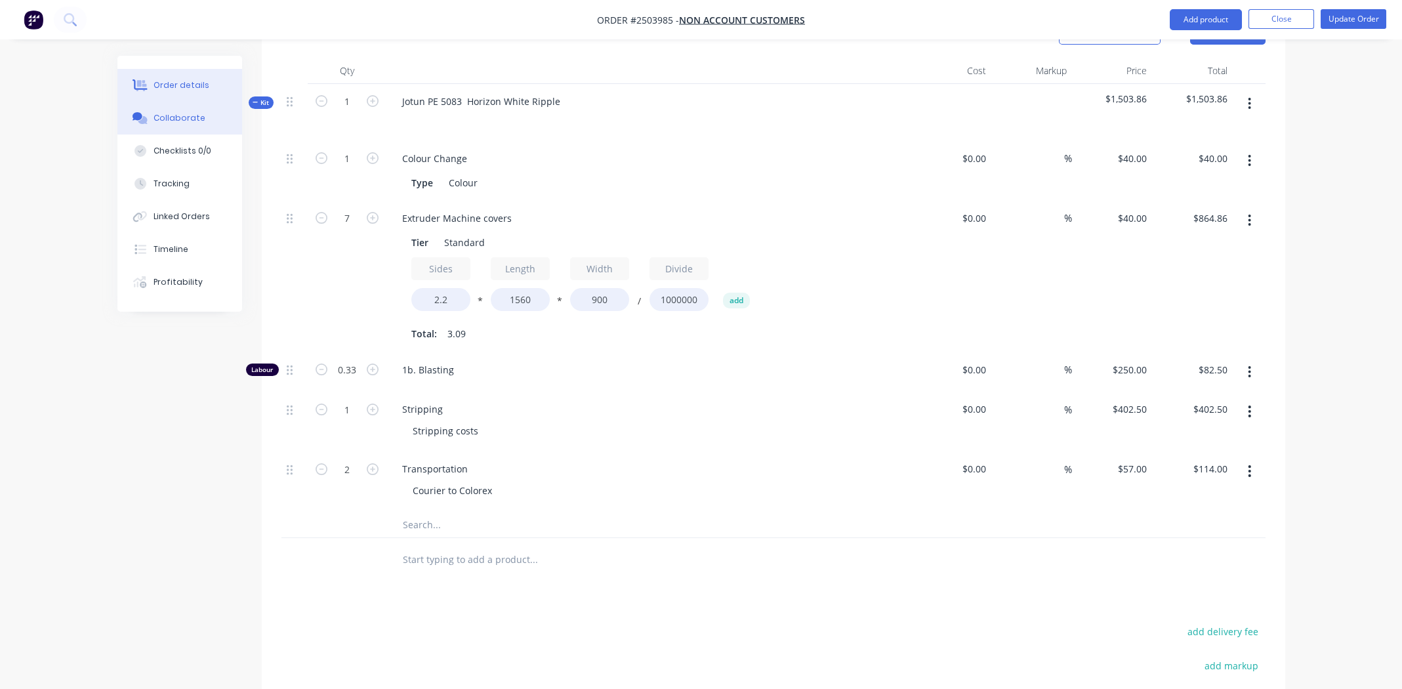
click at [182, 124] on button "Collaborate" at bounding box center [179, 118] width 125 height 33
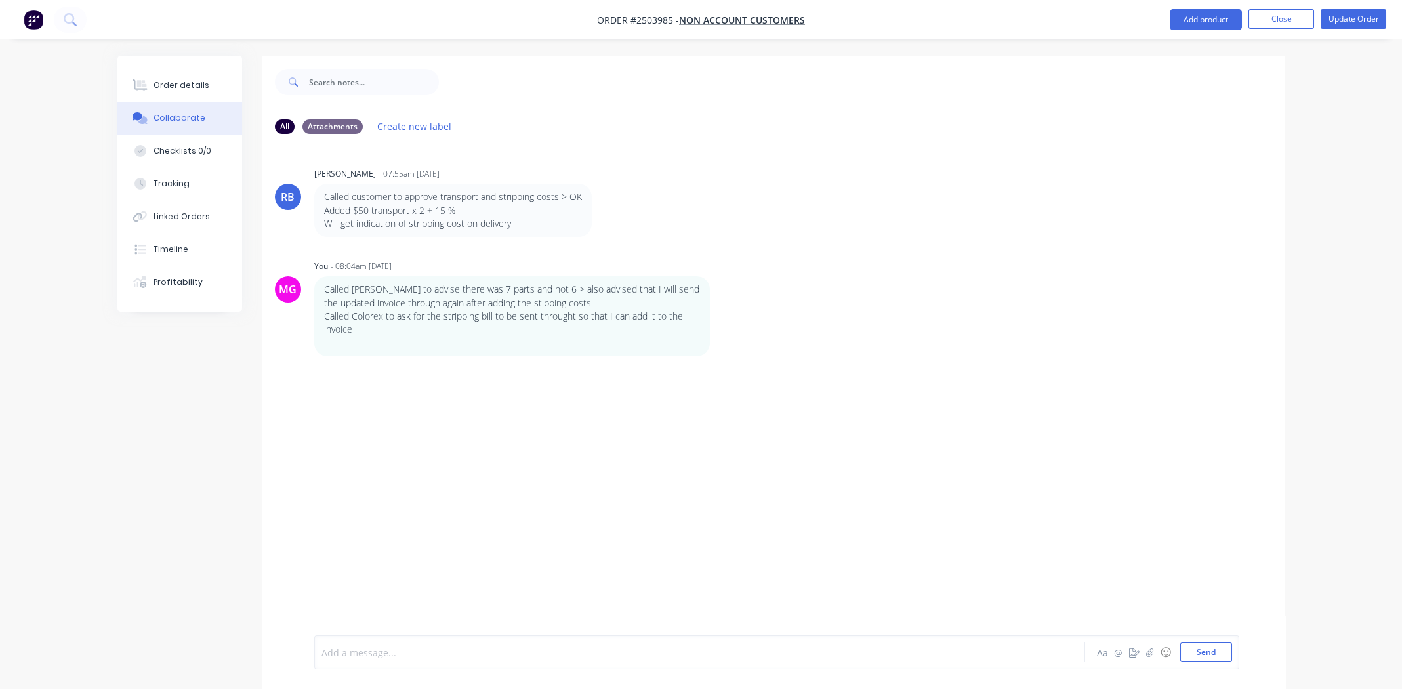
click at [463, 652] on div at bounding box center [663, 653] width 683 height 14
click at [473, 652] on div "Stripping costs $350 +" at bounding box center [663, 653] width 683 height 14
click at [1202, 649] on button "Send" at bounding box center [1207, 652] width 52 height 20
click at [175, 79] on div "Order details" at bounding box center [182, 85] width 56 height 12
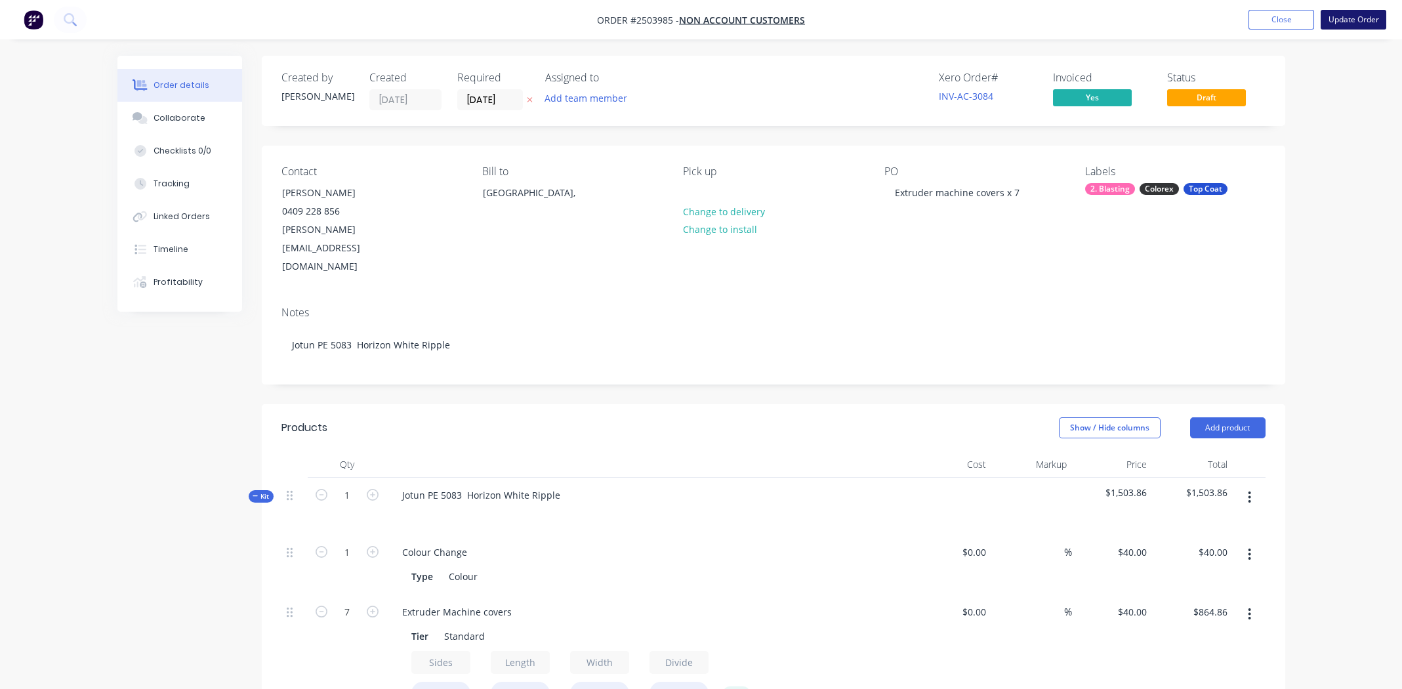
click at [1358, 14] on button "Update Order" at bounding box center [1354, 20] width 66 height 20
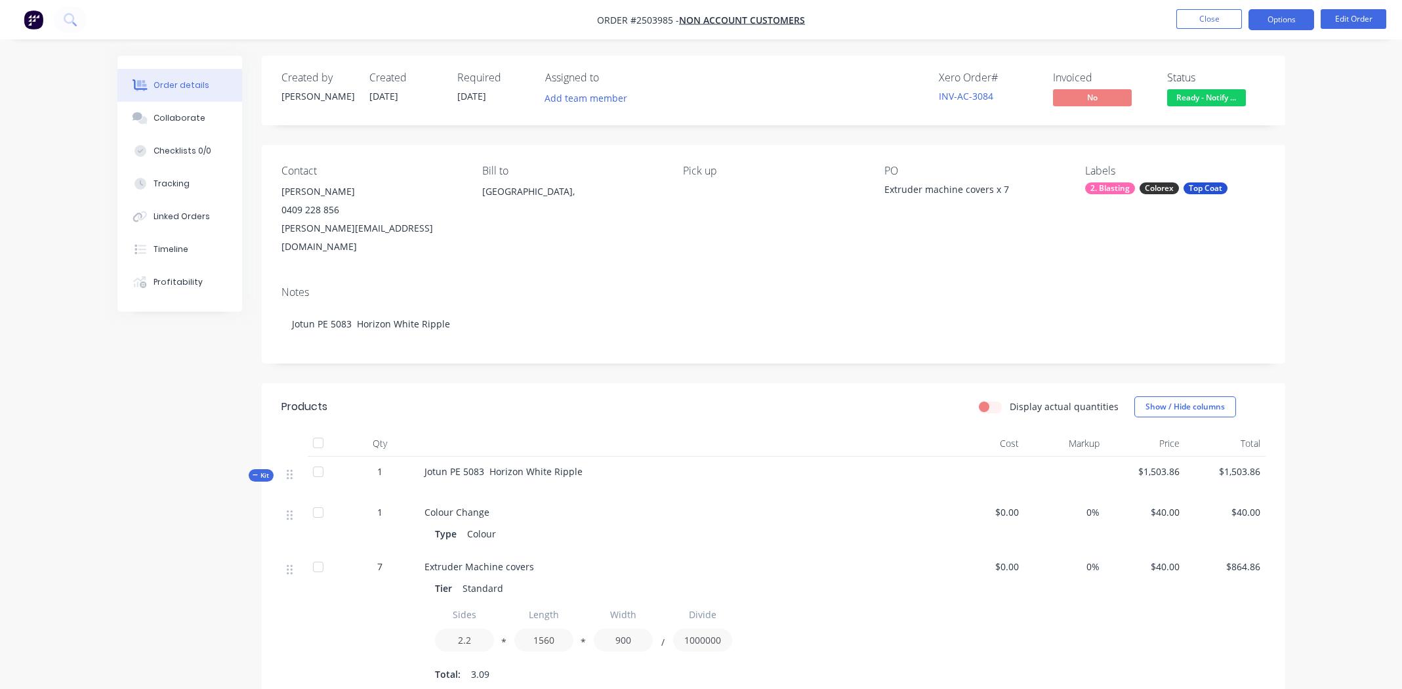
click at [1275, 17] on button "Options" at bounding box center [1282, 19] width 66 height 21
click at [1108, 32] on nav "Order #2503985 - Non account customers Close Options Edit Order" at bounding box center [701, 19] width 1402 height 39
click at [1284, 14] on button "Options" at bounding box center [1282, 19] width 66 height 21
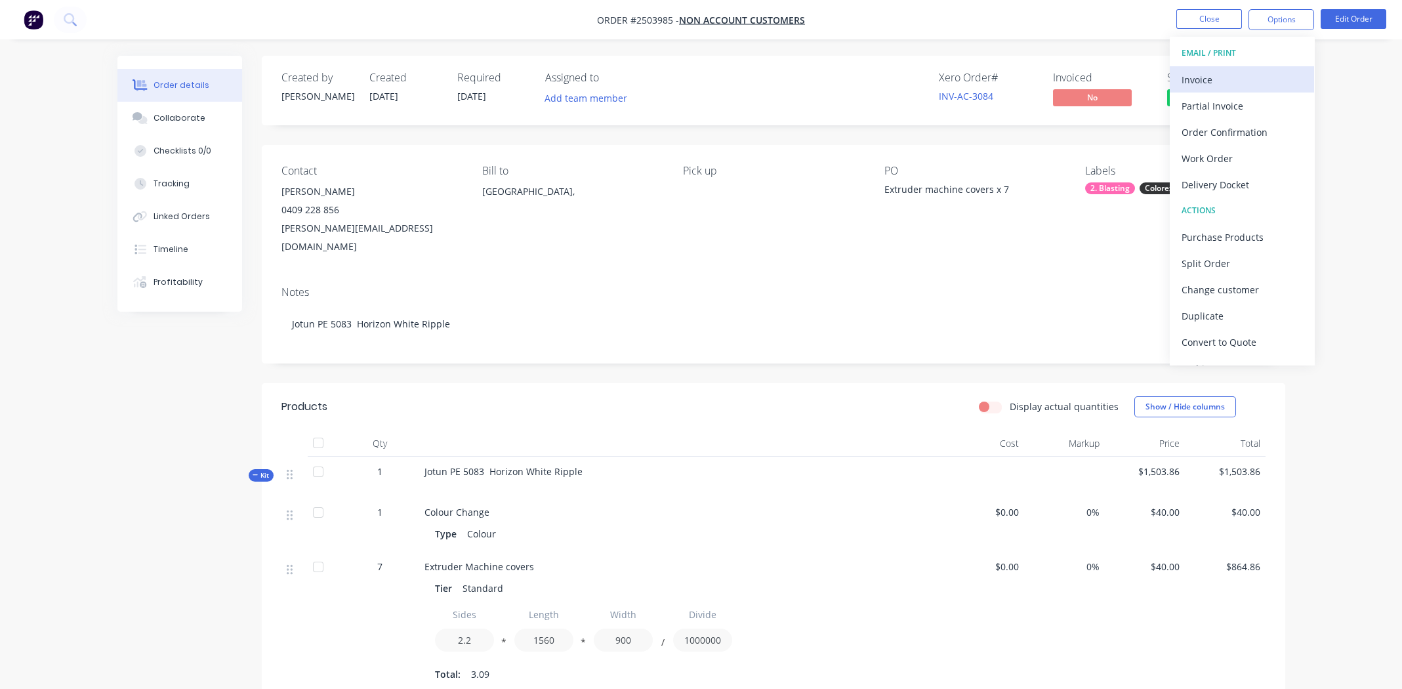
click at [1211, 72] on div "Invoice" at bounding box center [1242, 79] width 121 height 19
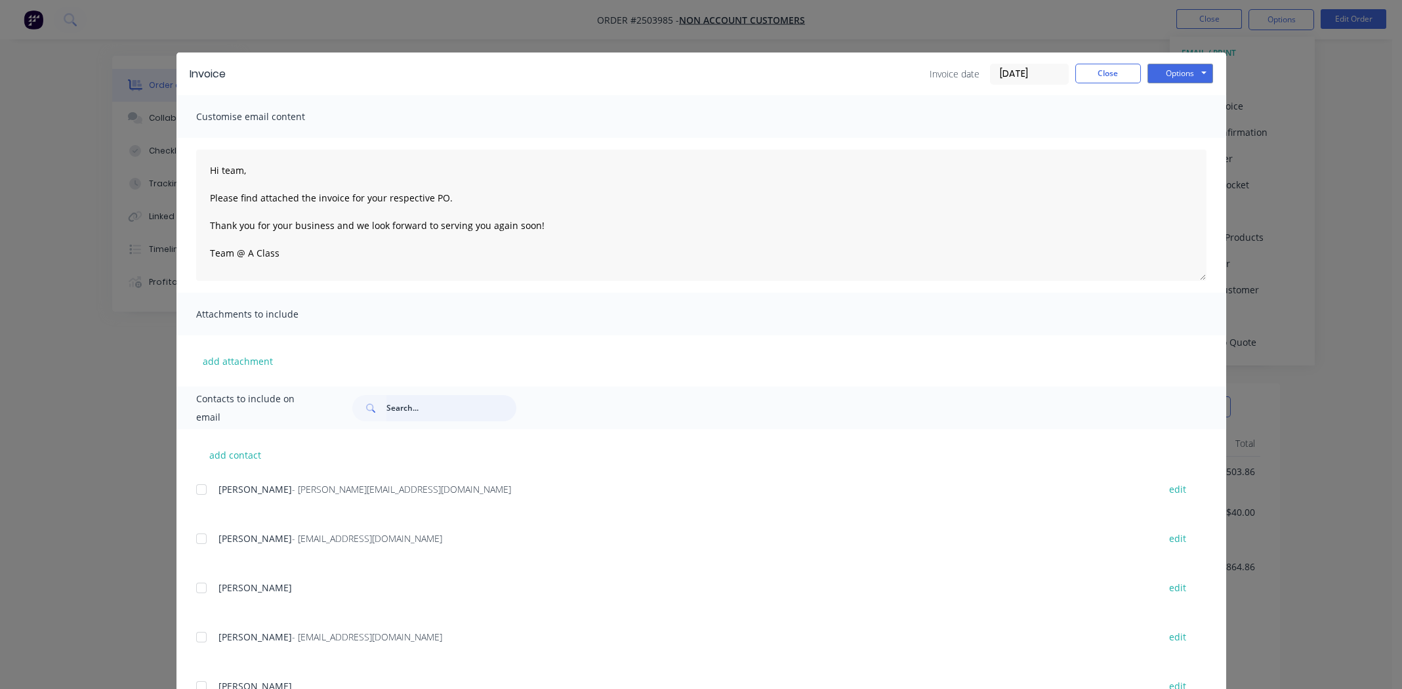
click at [445, 408] on input "text" at bounding box center [452, 408] width 130 height 26
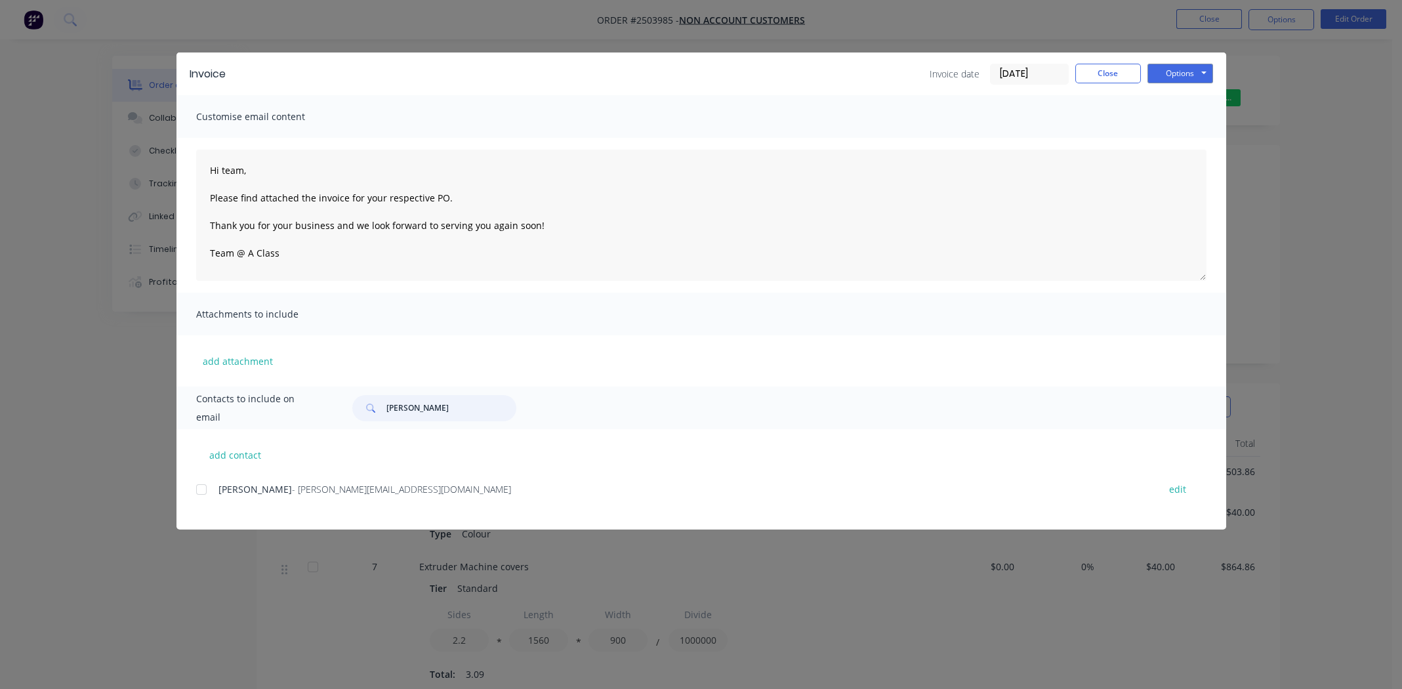
click at [205, 488] on div at bounding box center [201, 489] width 26 height 26
type input "dale ander"
click at [234, 173] on textarea "Hi team, Please find attached the invoice for your respective PO. Thank you for…" at bounding box center [701, 215] width 1011 height 131
click at [316, 199] on textarea "Hi Dale, Please find attached the invoice for your respective PO. Thank you for…" at bounding box center [701, 215] width 1011 height 131
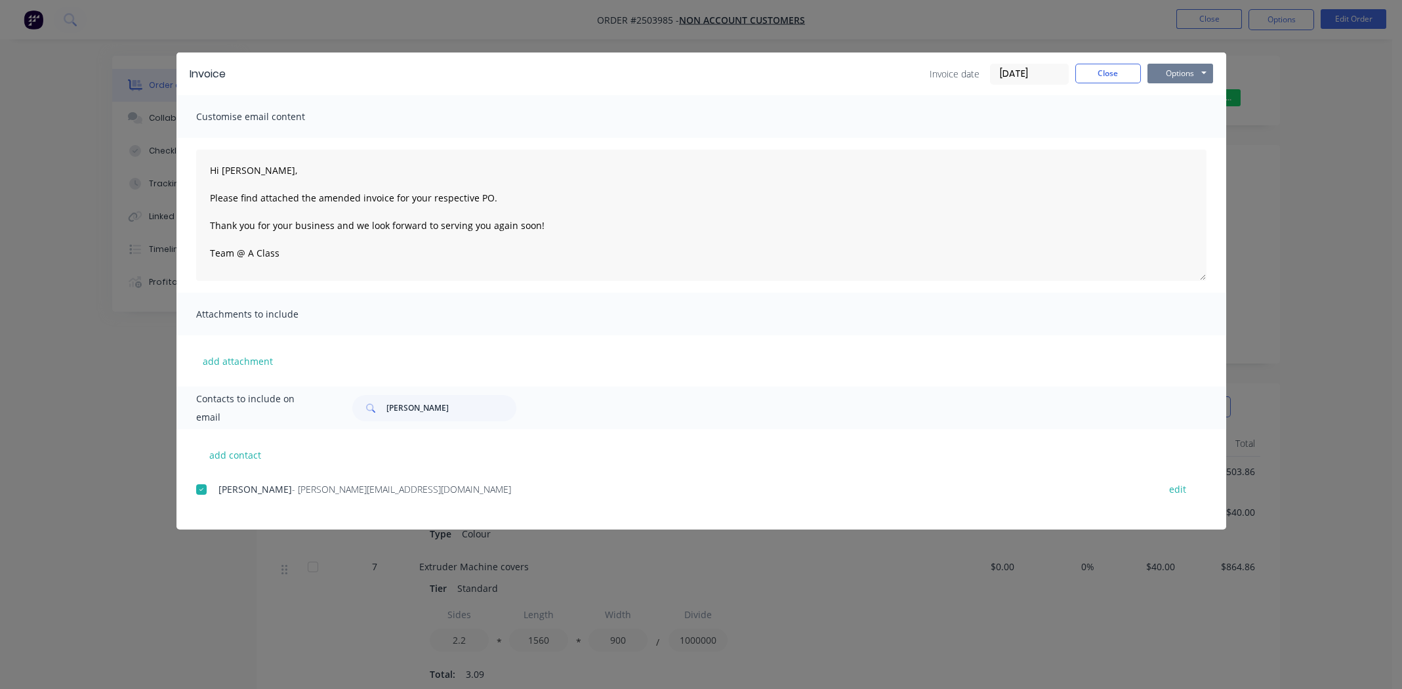
click at [1190, 72] on button "Options" at bounding box center [1181, 74] width 66 height 20
click at [1174, 137] on button "Email" at bounding box center [1190, 140] width 84 height 22
type textarea "Hi team, Please find attached the invoice for your respective PO. Thank you for…"
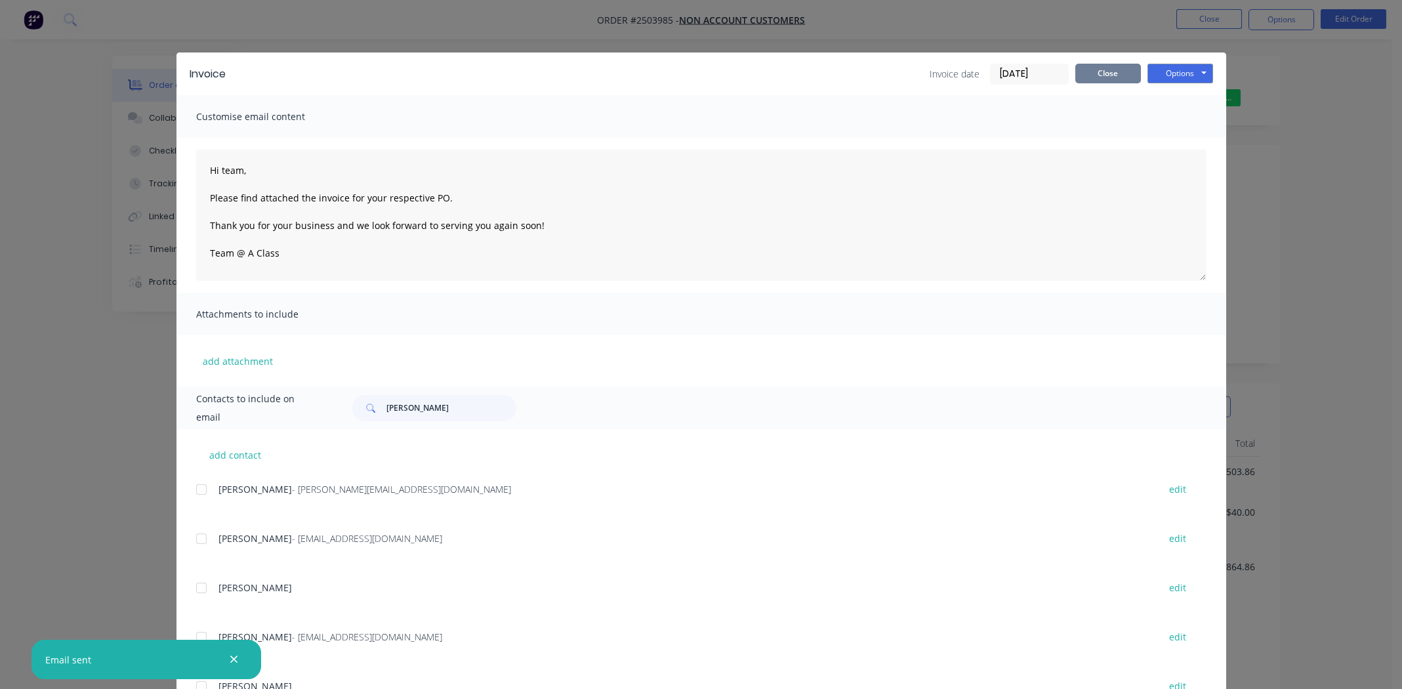
click at [1084, 72] on button "Close" at bounding box center [1109, 74] width 66 height 20
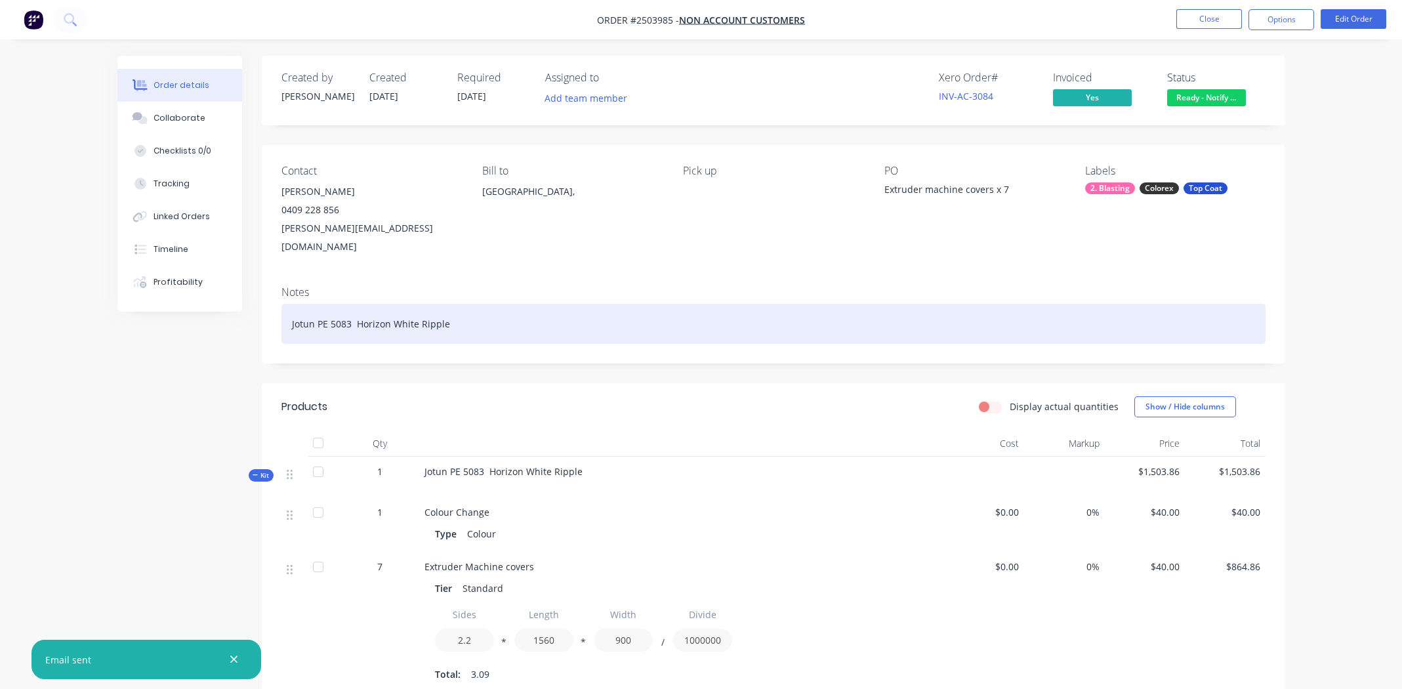
click at [602, 304] on div "Jotun PE 5083 Horizon White Ripple" at bounding box center [774, 324] width 984 height 40
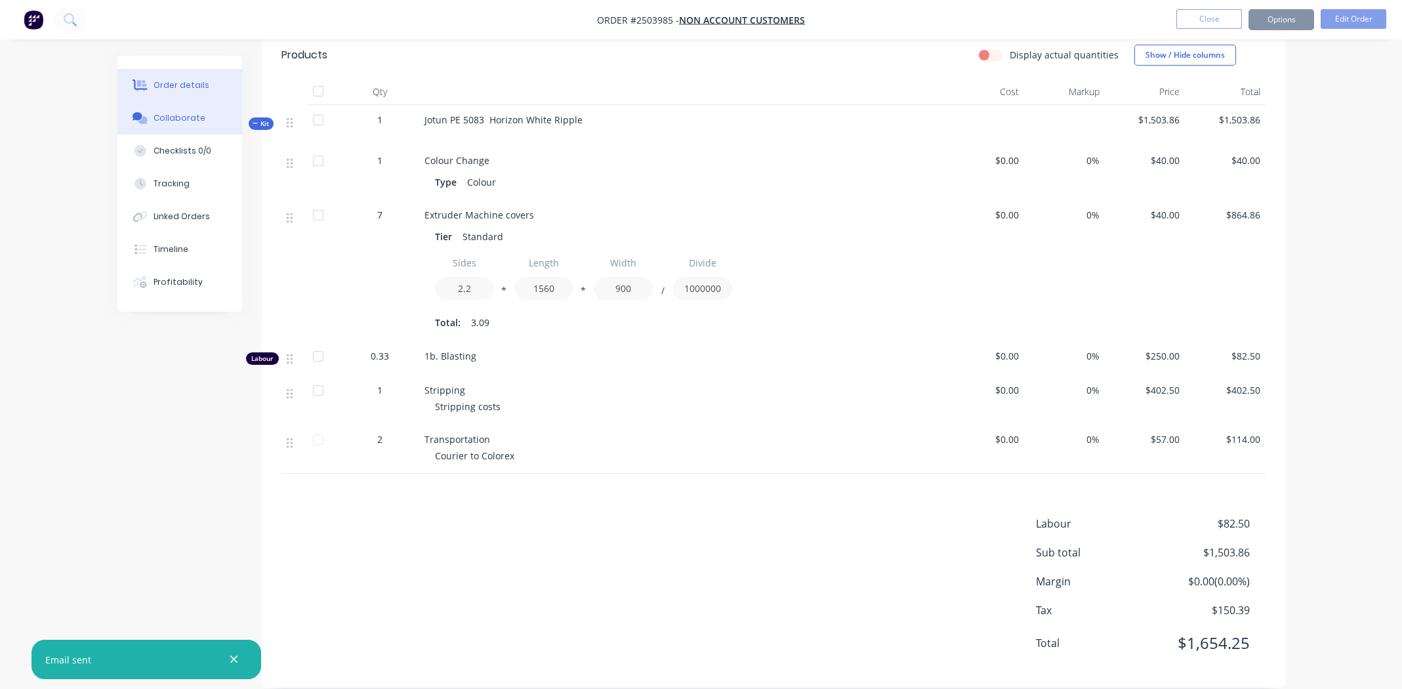
click at [169, 117] on div "Collaborate" at bounding box center [180, 118] width 52 height 12
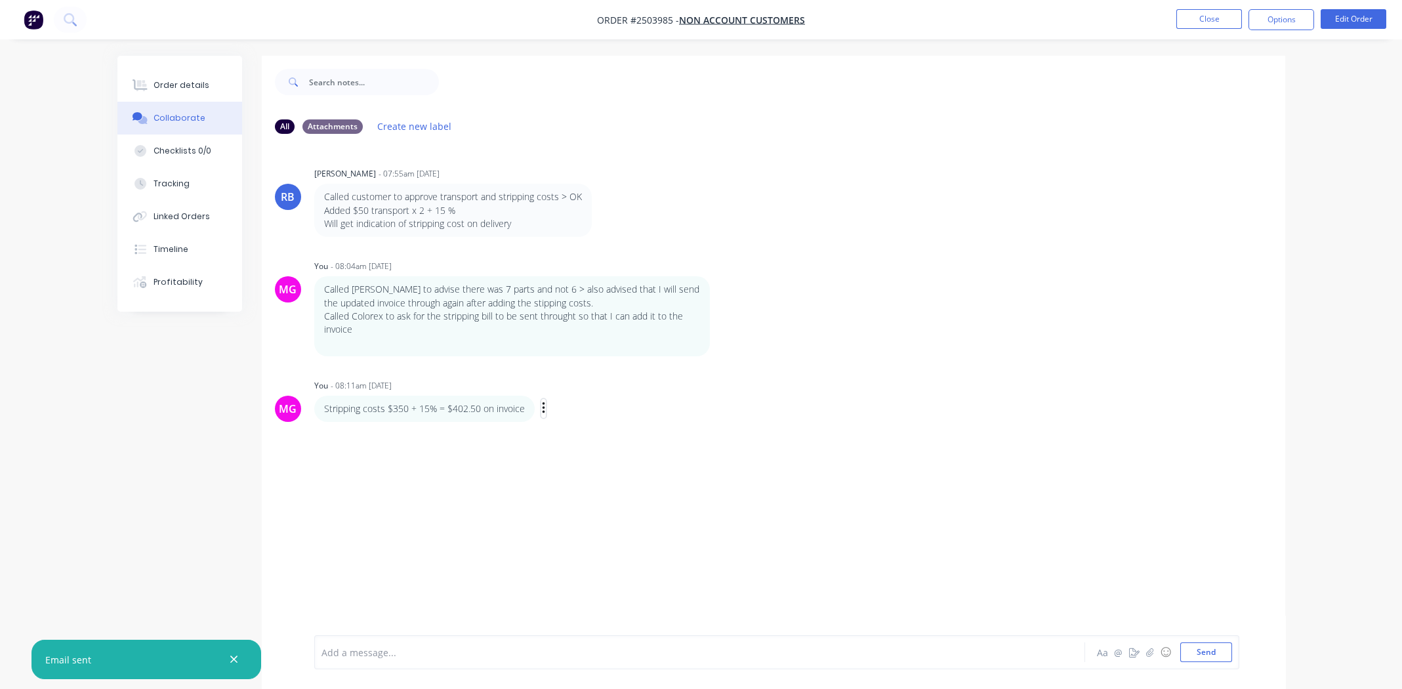
click at [542, 410] on icon "button" at bounding box center [544, 408] width 4 height 15
click at [566, 433] on button "Edit" at bounding box center [591, 432] width 83 height 22
click at [495, 652] on span "Stripping costs $350 + 15% = $402.50 on invoice" at bounding box center [427, 652] width 210 height 12
click at [389, 649] on span "Stripping costs $350 + 15% = $402.50 on our invoice" at bounding box center [436, 652] width 228 height 12
click at [386, 652] on span "Stripping costs Invoice #: INV-19298 > $350 + 15% = $402.50 on our invoice" at bounding box center [485, 652] width 327 height 12
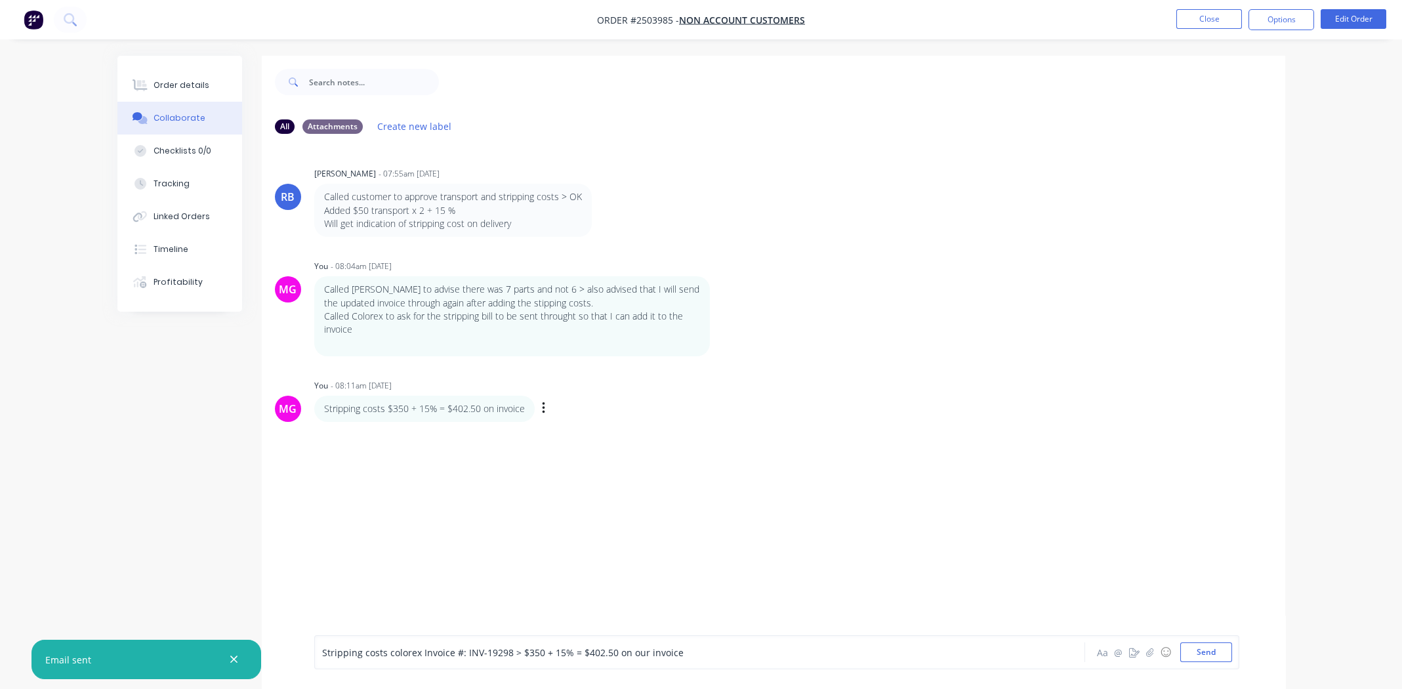
click at [756, 650] on div "Stripping costs colorex Invoice #: INV-19298 > $350 + 15% = $402.50 on our invo…" at bounding box center [663, 653] width 683 height 14
click at [637, 652] on span "Stripping costs colorex Invoice #: INV-19298 > $350 + 15% = $402.50 on our invo…" at bounding box center [503, 652] width 362 height 12
click at [1187, 646] on button "Send" at bounding box center [1207, 652] width 52 height 20
click at [539, 478] on div "RB Rory Bjarnason - 07:55am 02/09/25 Called customer to approve transport and s…" at bounding box center [774, 389] width 1024 height 491
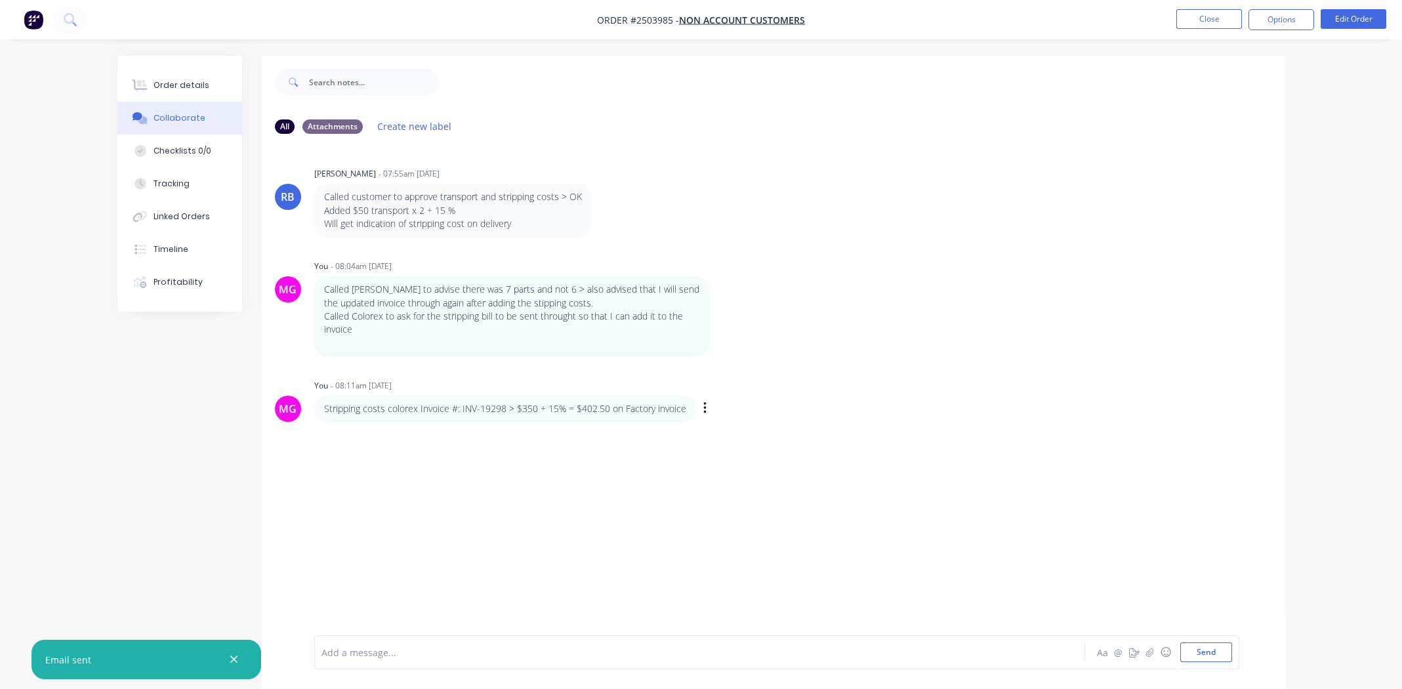
click at [835, 431] on div "RB Rory Bjarnason - 07:55am 02/09/25 Called customer to approve transport and s…" at bounding box center [774, 389] width 1024 height 491
click at [172, 79] on div "Order details" at bounding box center [182, 85] width 56 height 12
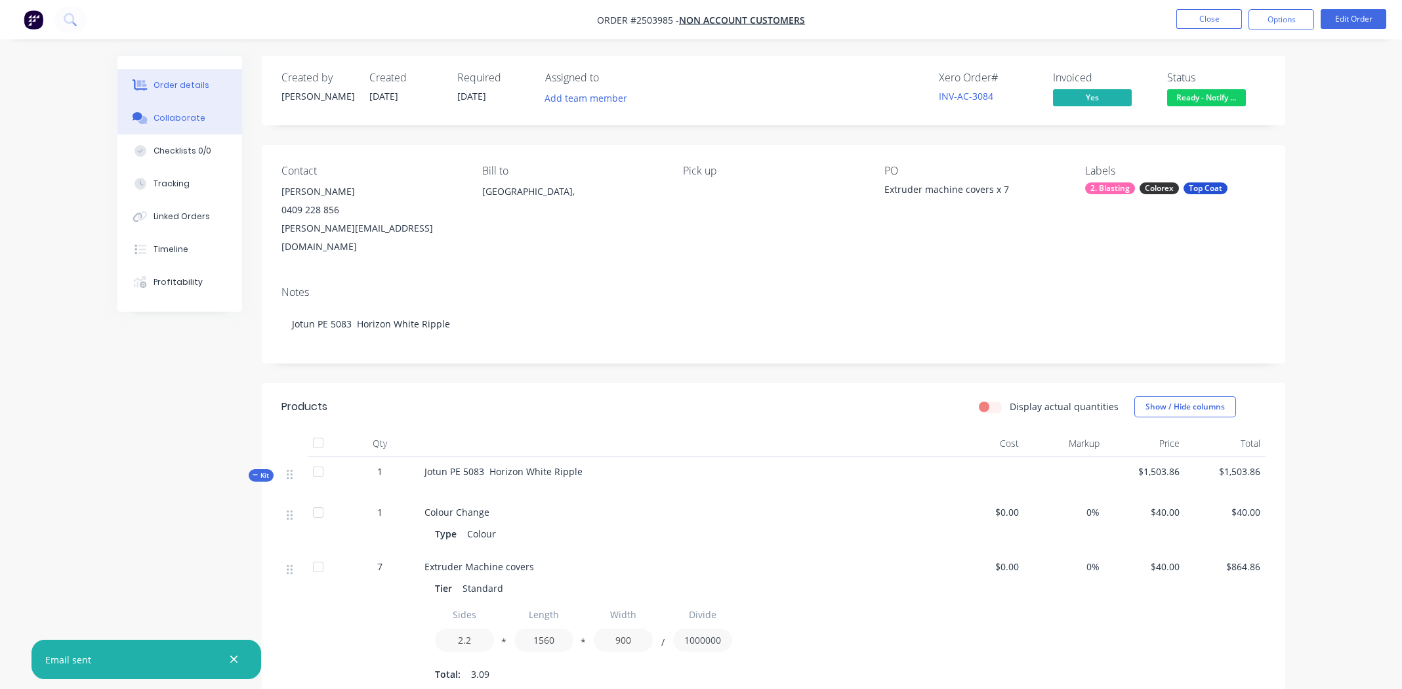
click at [184, 117] on div "Collaborate" at bounding box center [180, 118] width 52 height 12
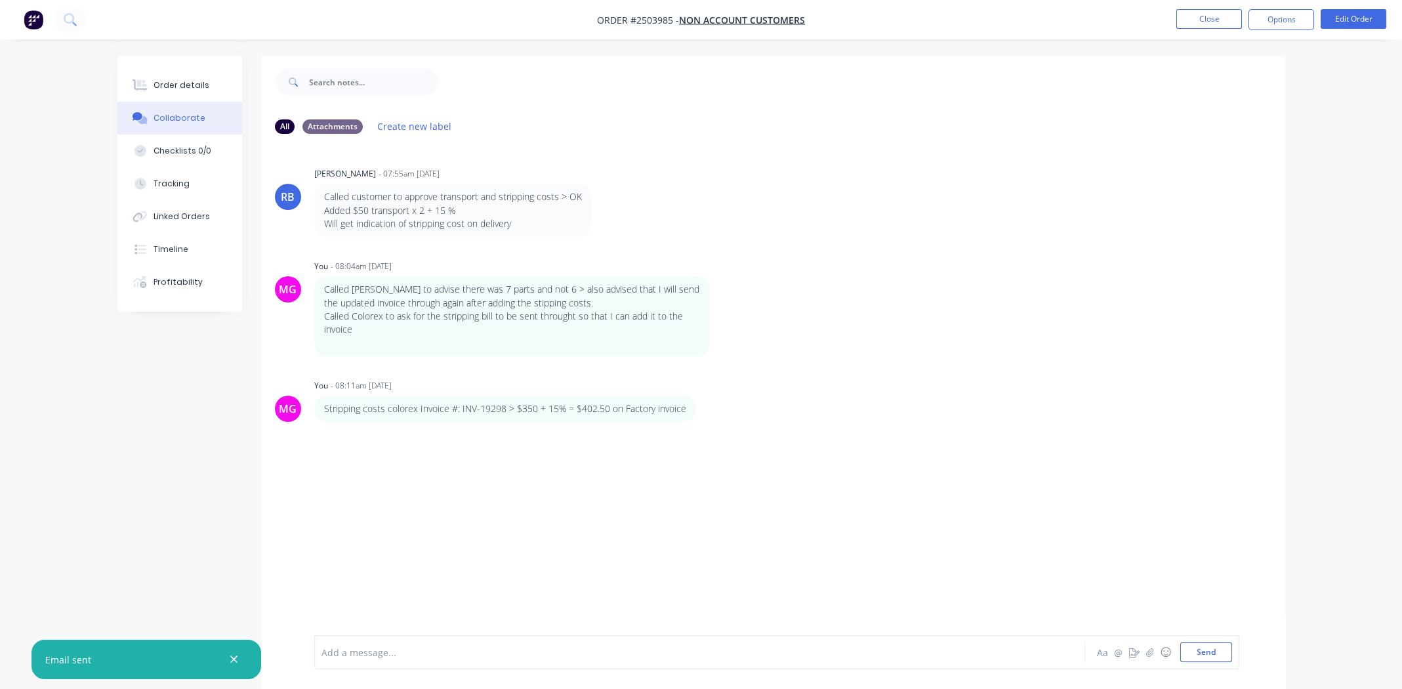
click at [644, 20] on span "Order #2503985 -" at bounding box center [638, 20] width 82 height 12
click at [646, 20] on span "Order #2503985 -" at bounding box center [638, 20] width 82 height 12
copy span "2503985"
click at [176, 81] on div "Order details" at bounding box center [182, 85] width 56 height 12
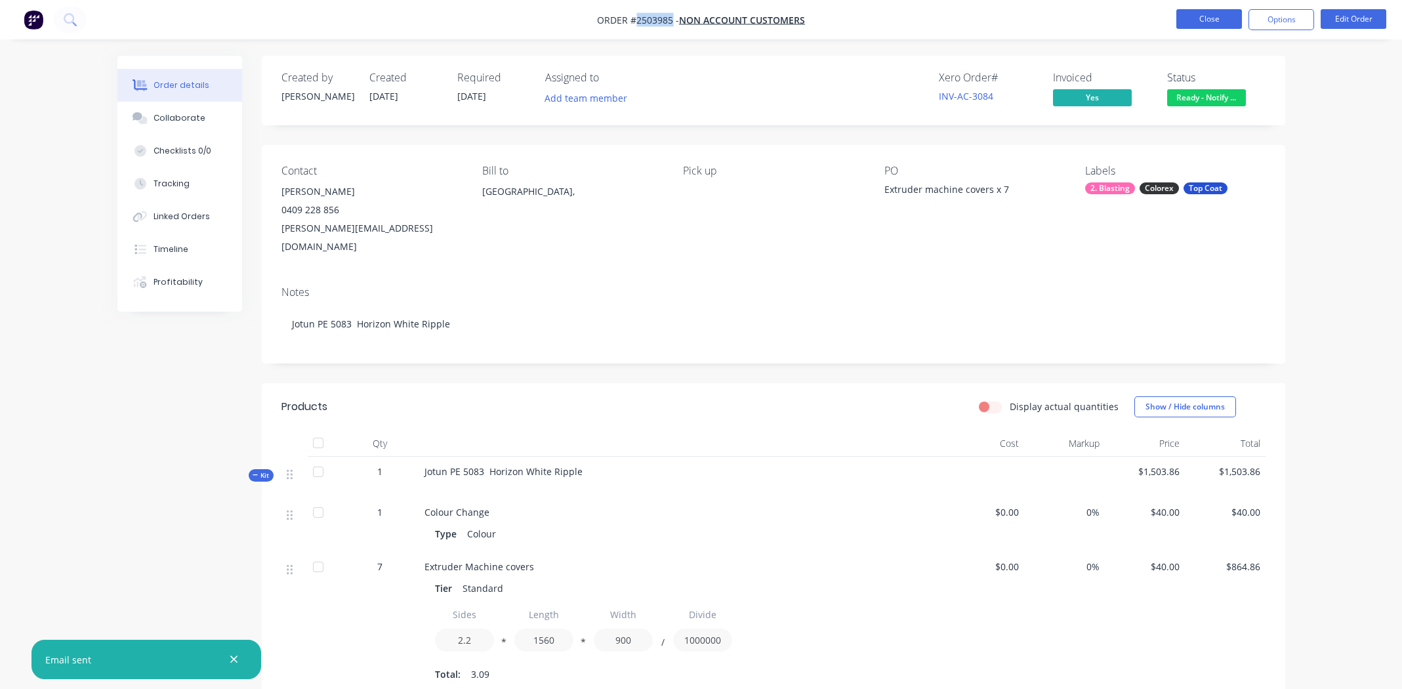
click at [1187, 21] on button "Close" at bounding box center [1210, 19] width 66 height 20
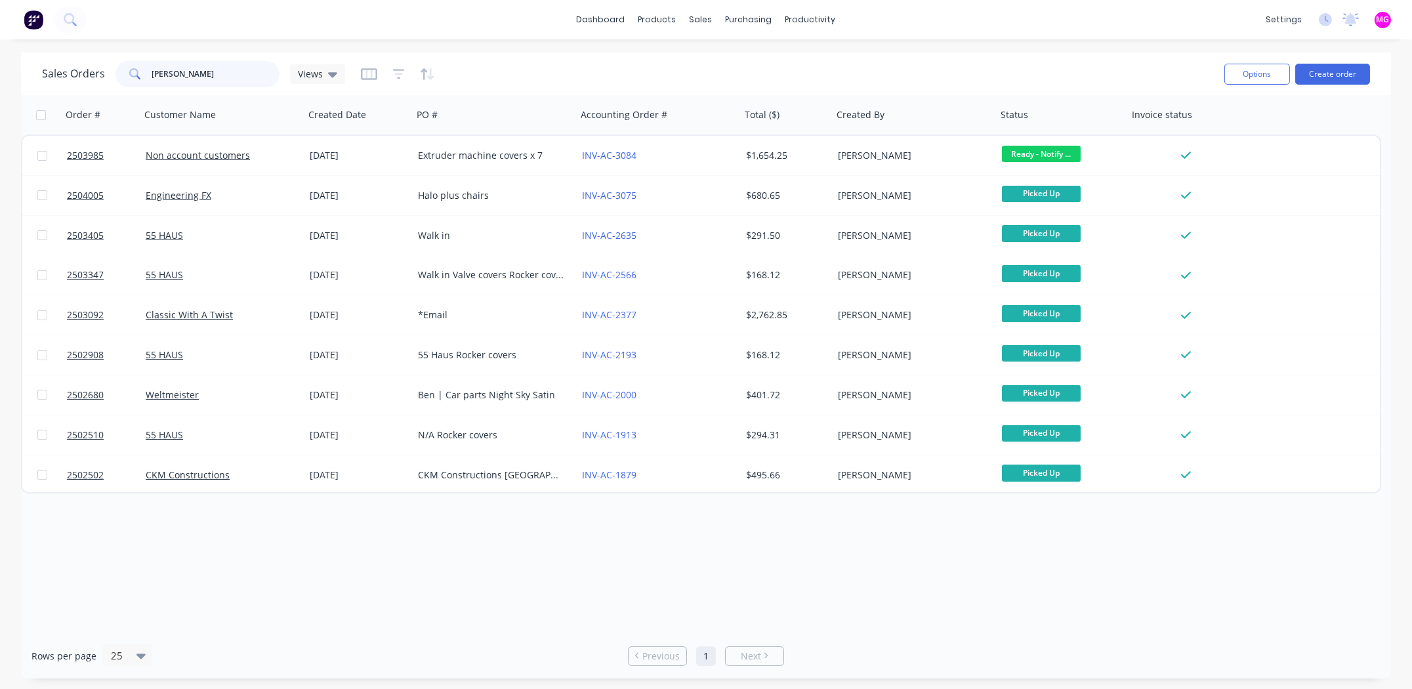
click at [224, 65] on input "dale" at bounding box center [216, 74] width 128 height 26
paste input "2503985"
type input "2503985"
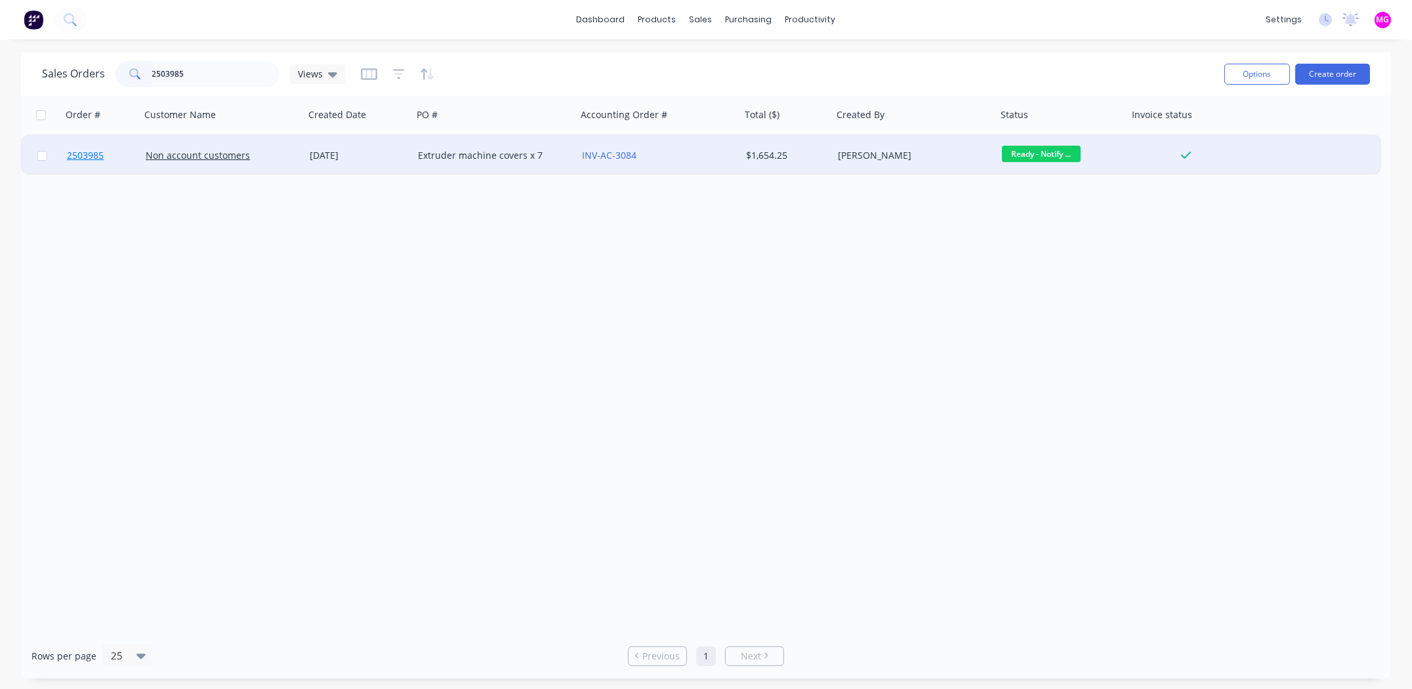
click at [79, 155] on span "2503985" at bounding box center [85, 155] width 37 height 13
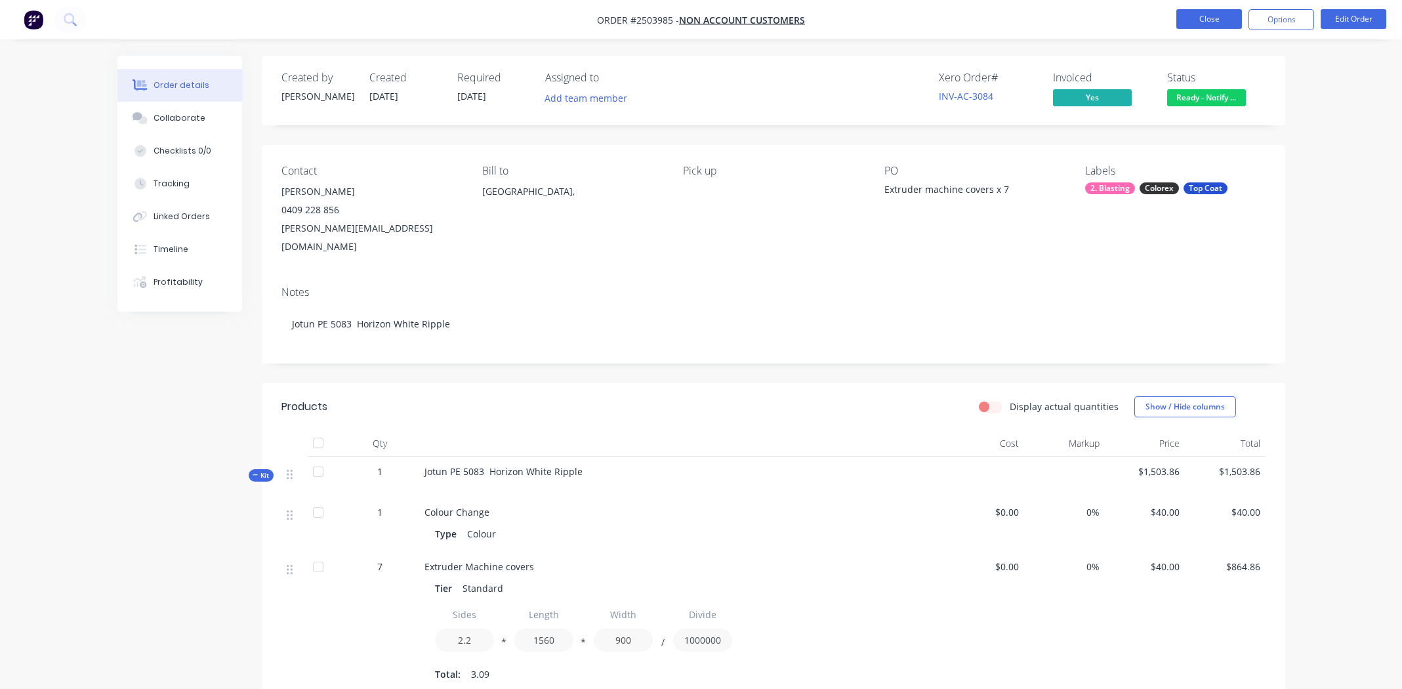
click at [1205, 20] on button "Close" at bounding box center [1210, 19] width 66 height 20
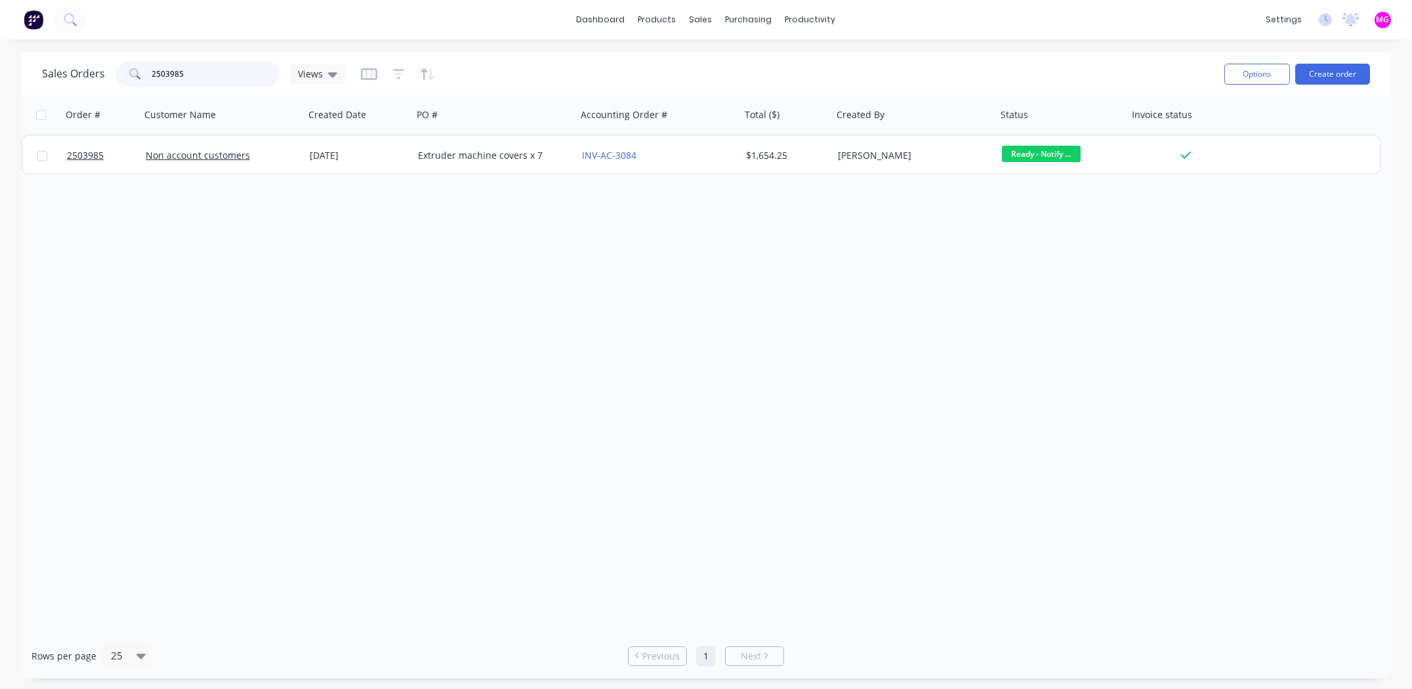
click at [234, 74] on input "2503985" at bounding box center [216, 74] width 128 height 26
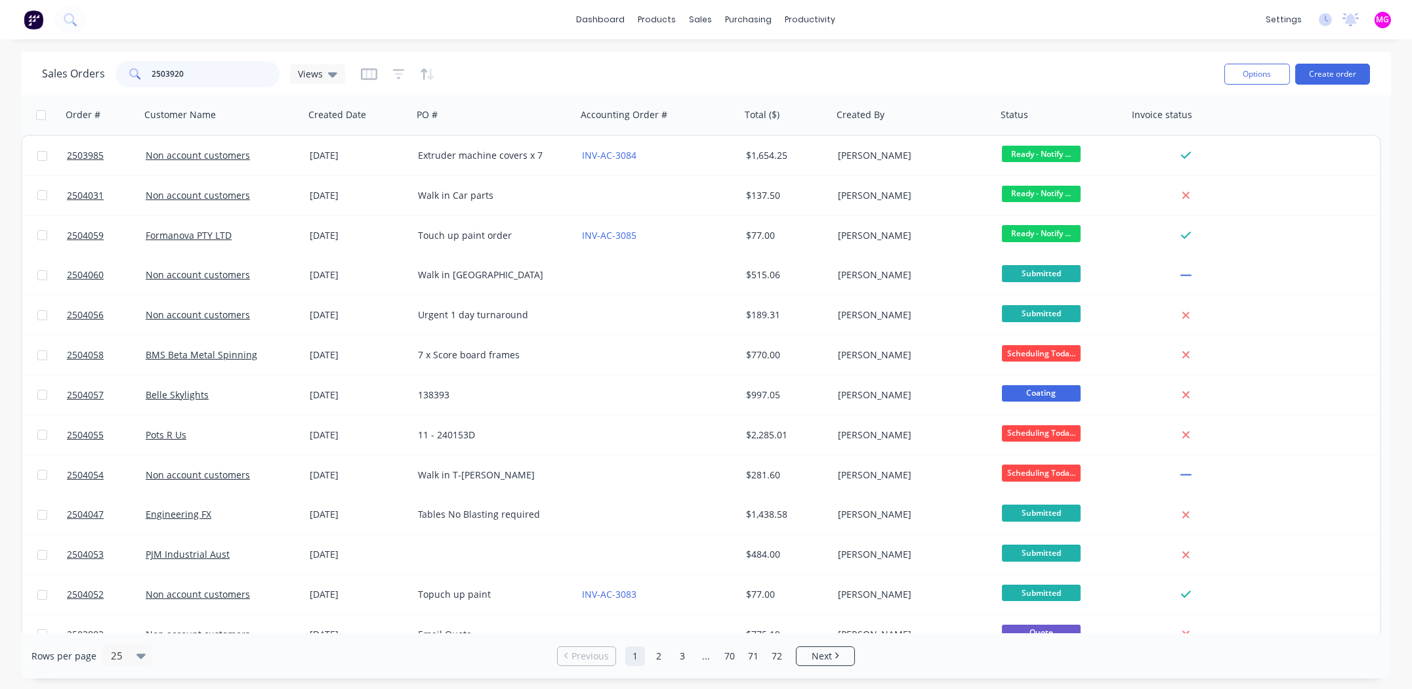
type input "2503920"
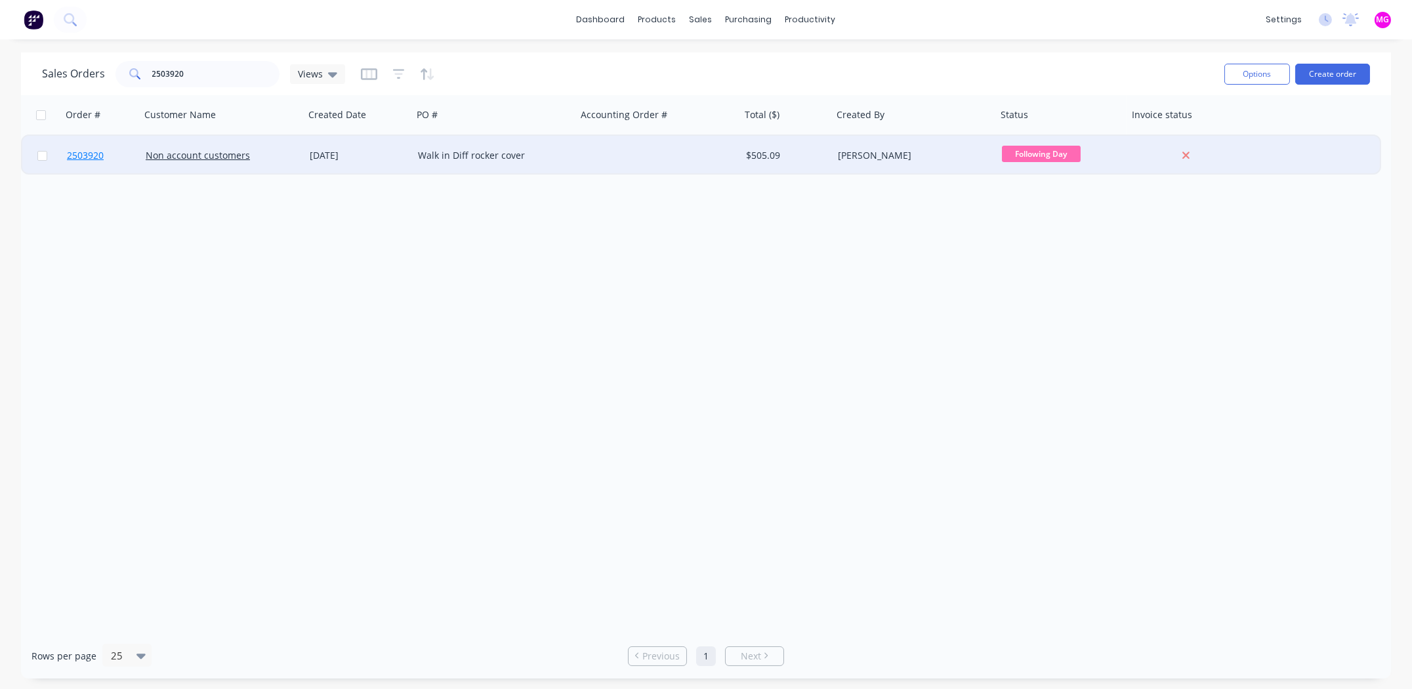
click at [85, 156] on span "2503920" at bounding box center [85, 155] width 37 height 13
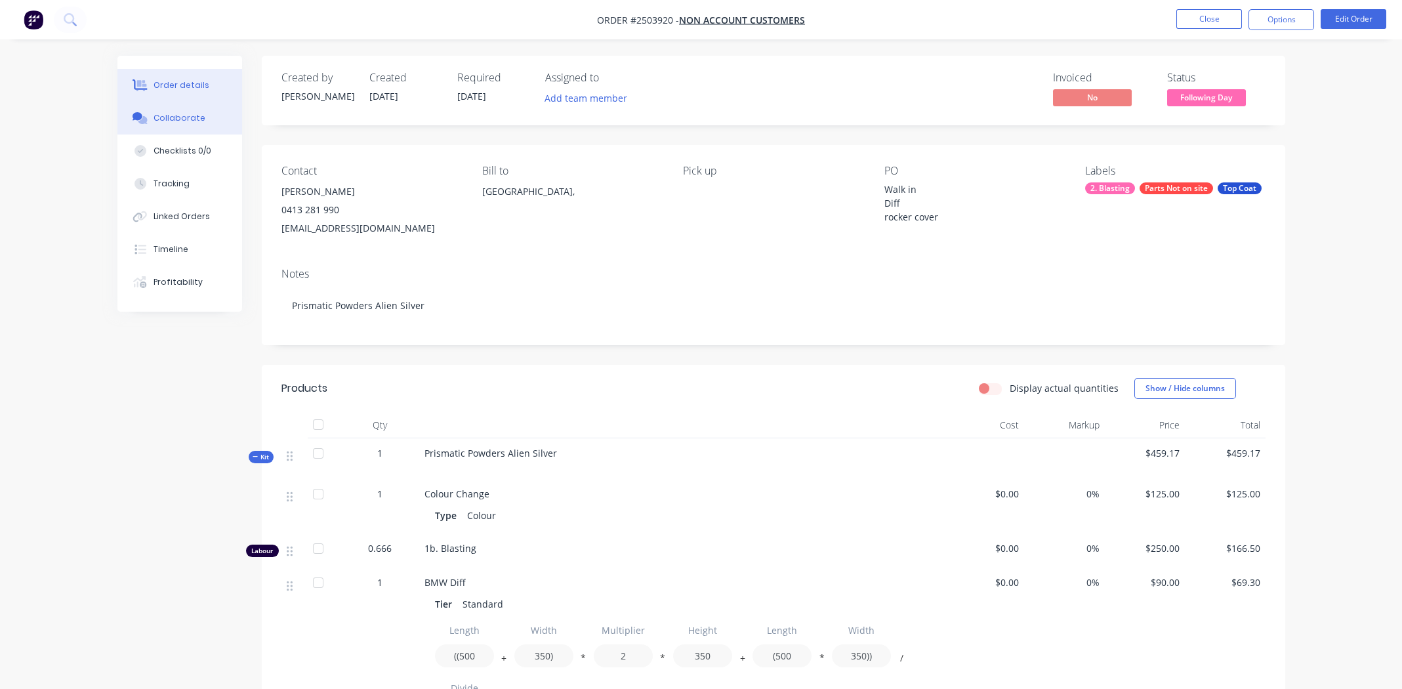
click at [161, 117] on div "Collaborate" at bounding box center [180, 118] width 52 height 12
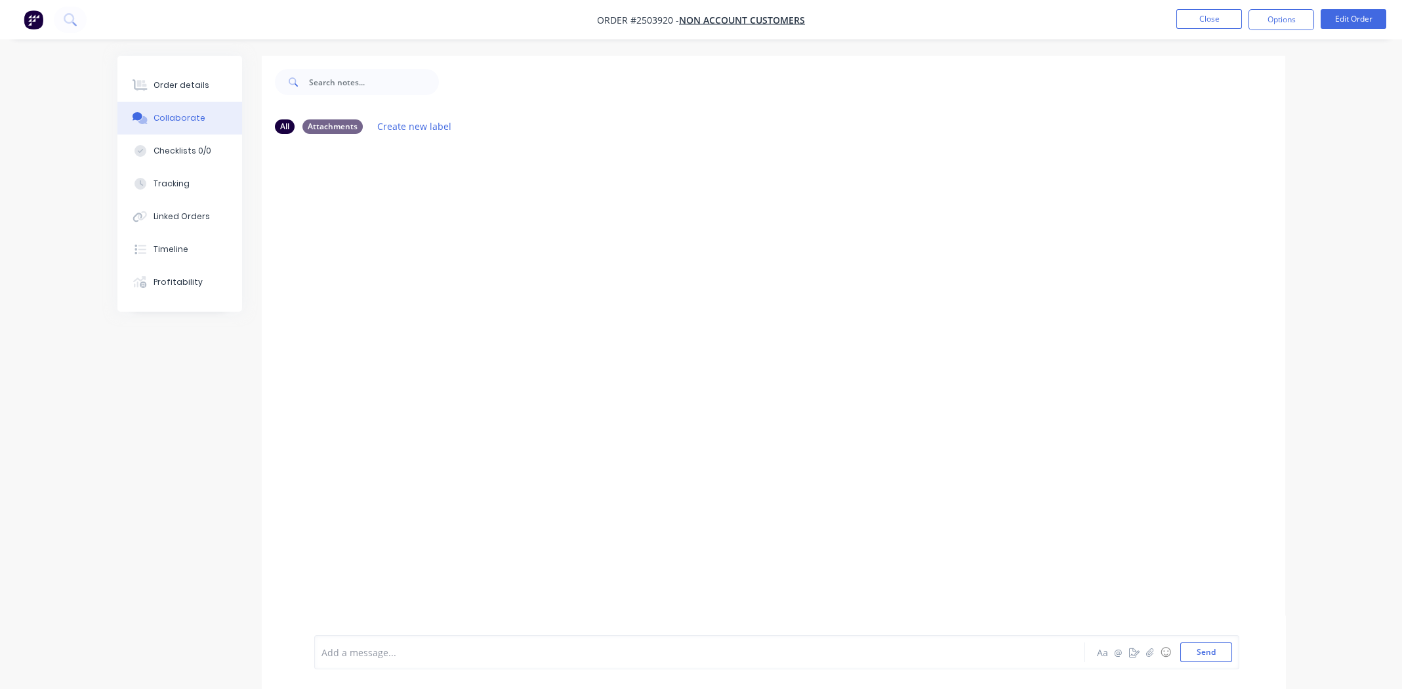
drag, startPoint x: 390, startPoint y: 656, endPoint x: 398, endPoint y: 654, distance: 7.5
click at [390, 656] on div at bounding box center [663, 653] width 683 height 14
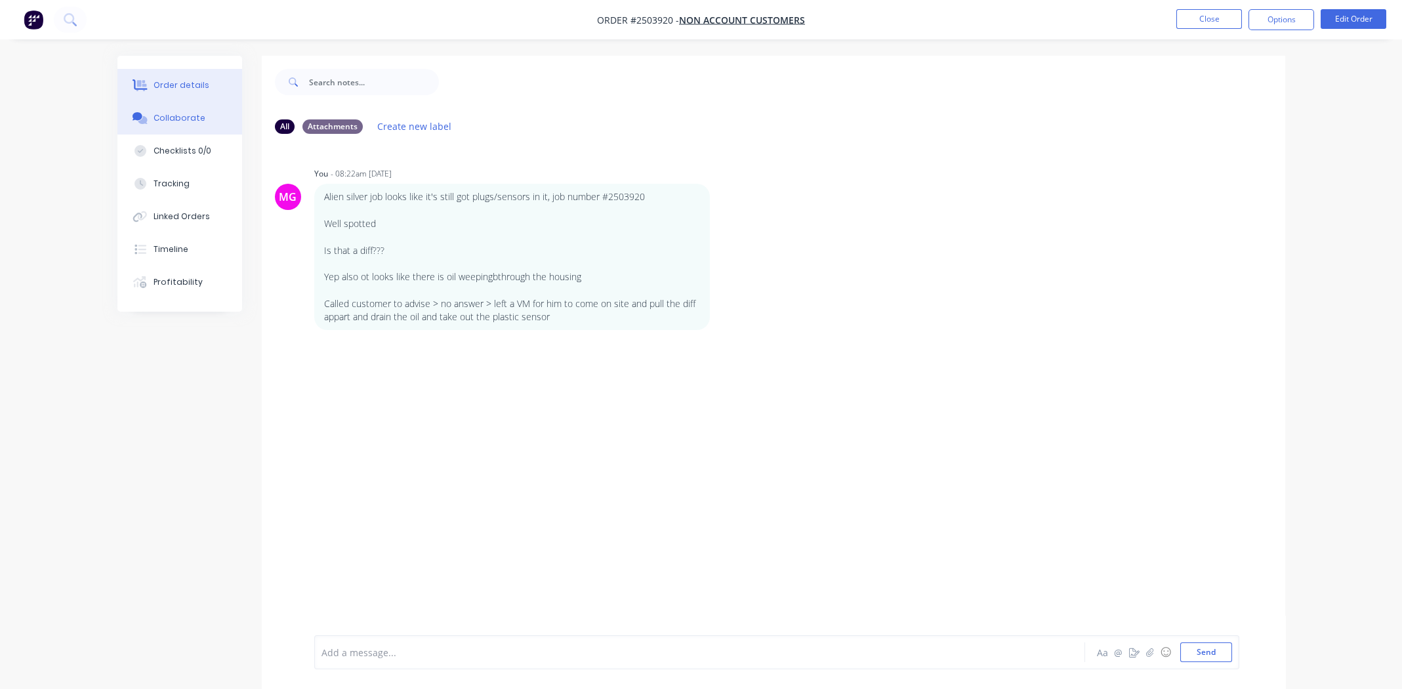
click at [162, 85] on div "Order details" at bounding box center [182, 85] width 56 height 12
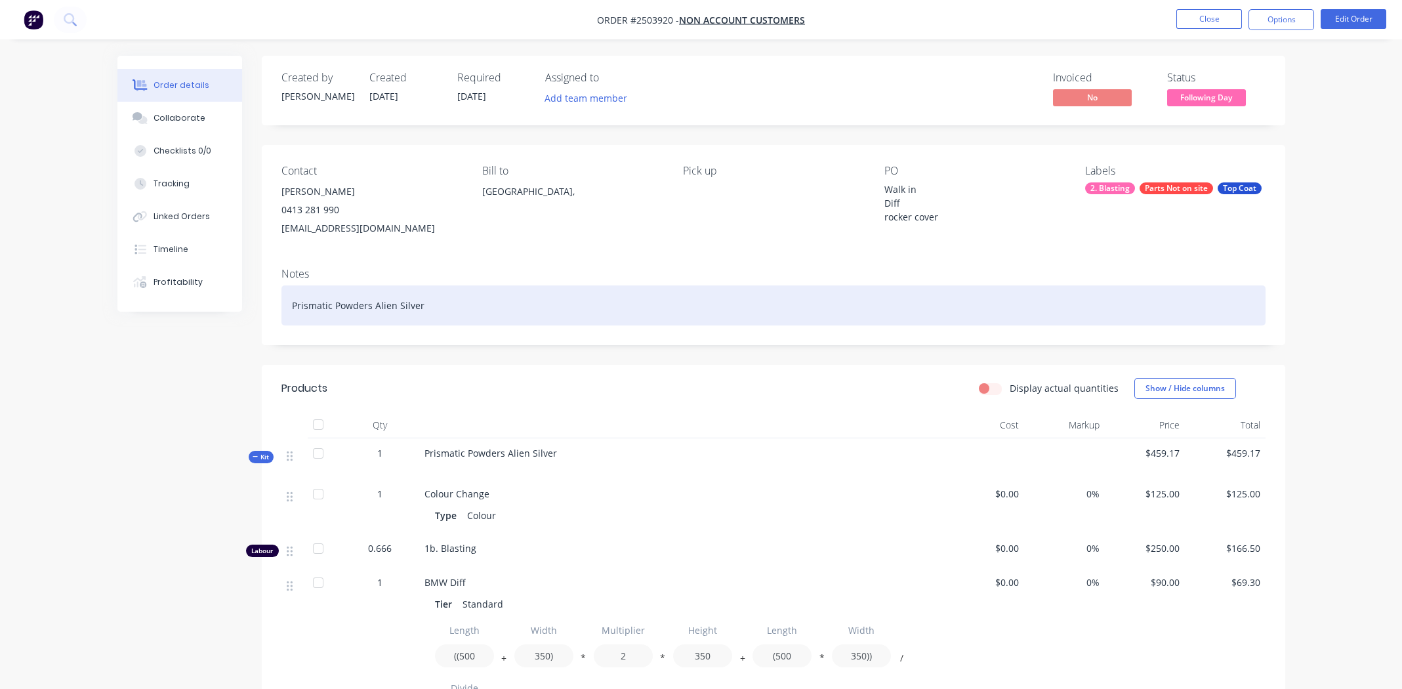
click at [494, 304] on div "Prismatic Powders Alien Silver" at bounding box center [774, 305] width 984 height 40
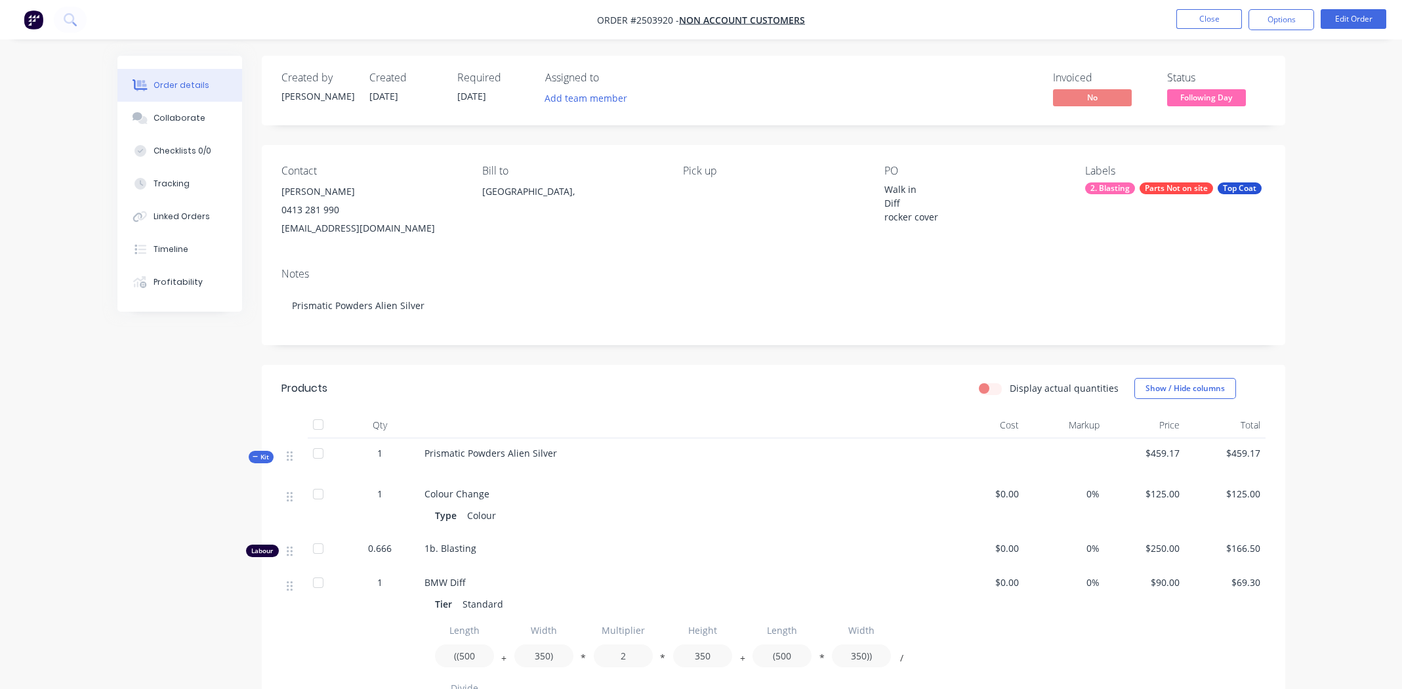
click at [1110, 188] on div "2. Blasting" at bounding box center [1110, 188] width 50 height 12
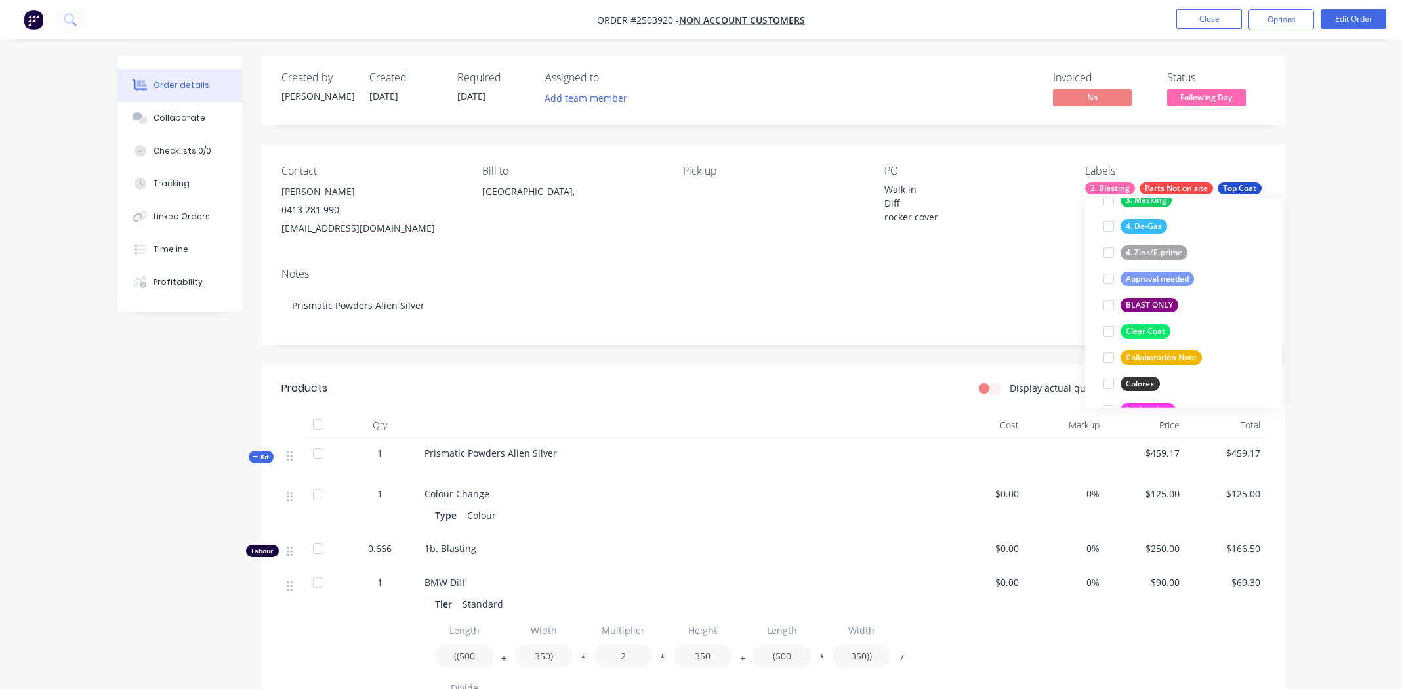
scroll to position [327, 0]
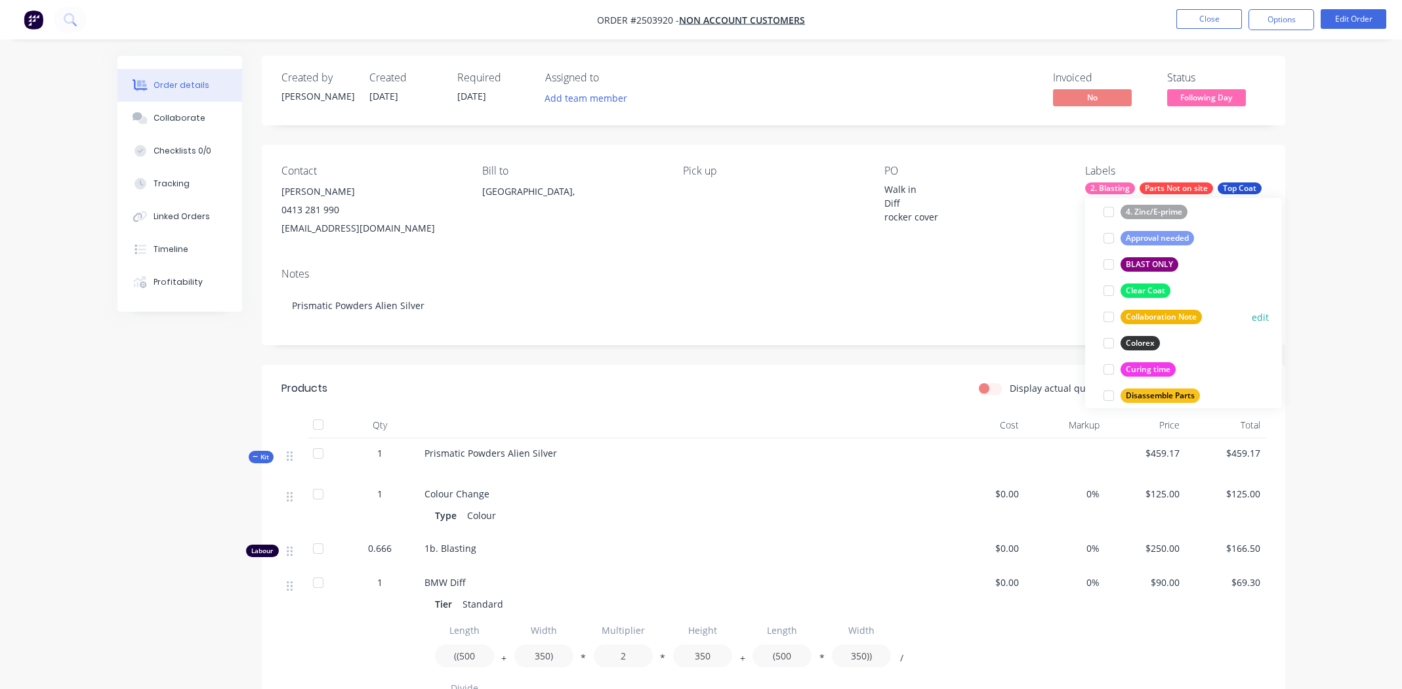
click at [1104, 316] on div at bounding box center [1109, 317] width 26 height 26
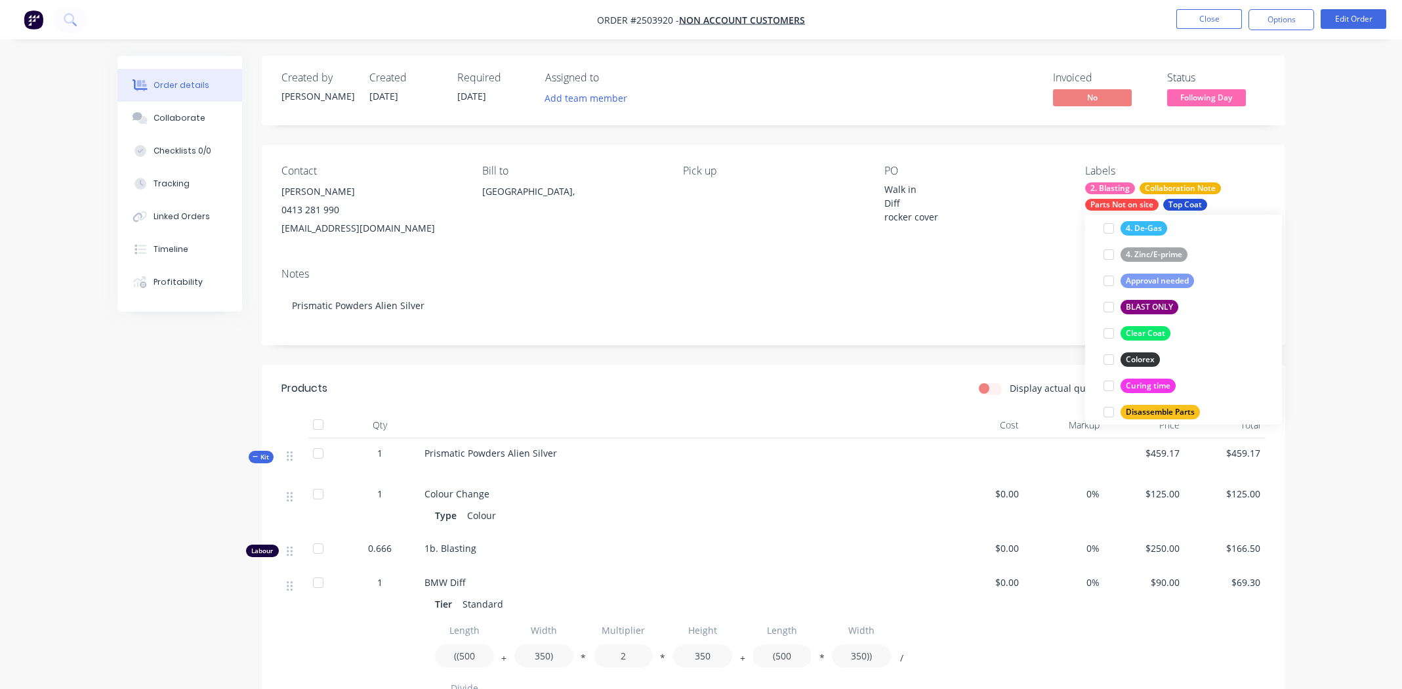
scroll to position [13, 0]
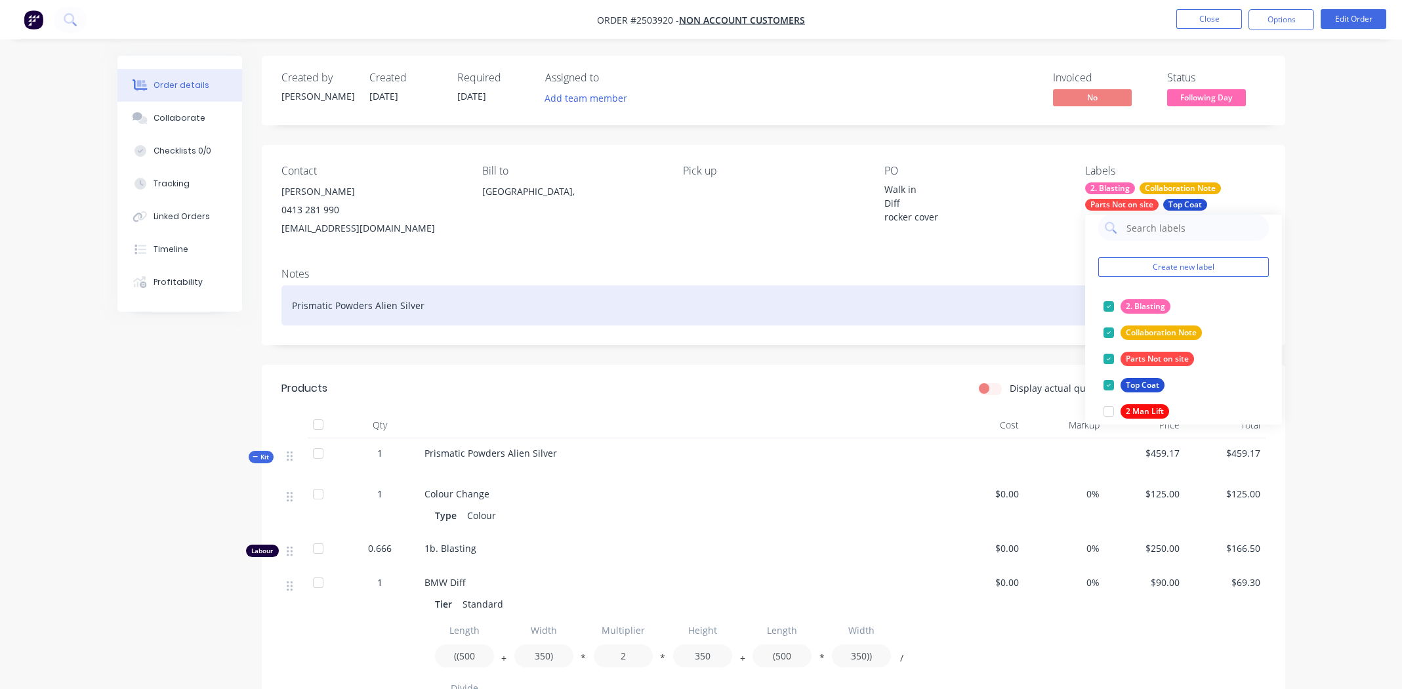
click at [922, 305] on div "Prismatic Powders Alien Silver" at bounding box center [774, 305] width 984 height 40
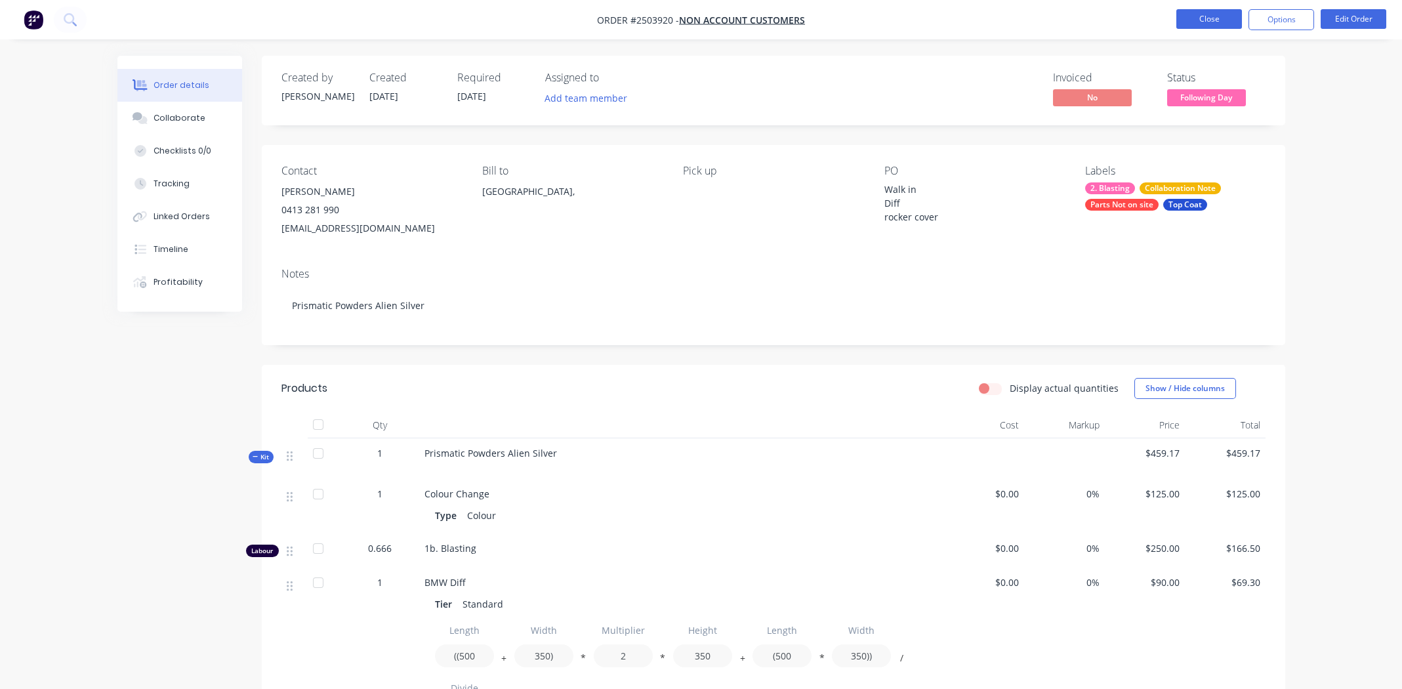
click at [1205, 11] on button "Close" at bounding box center [1210, 19] width 66 height 20
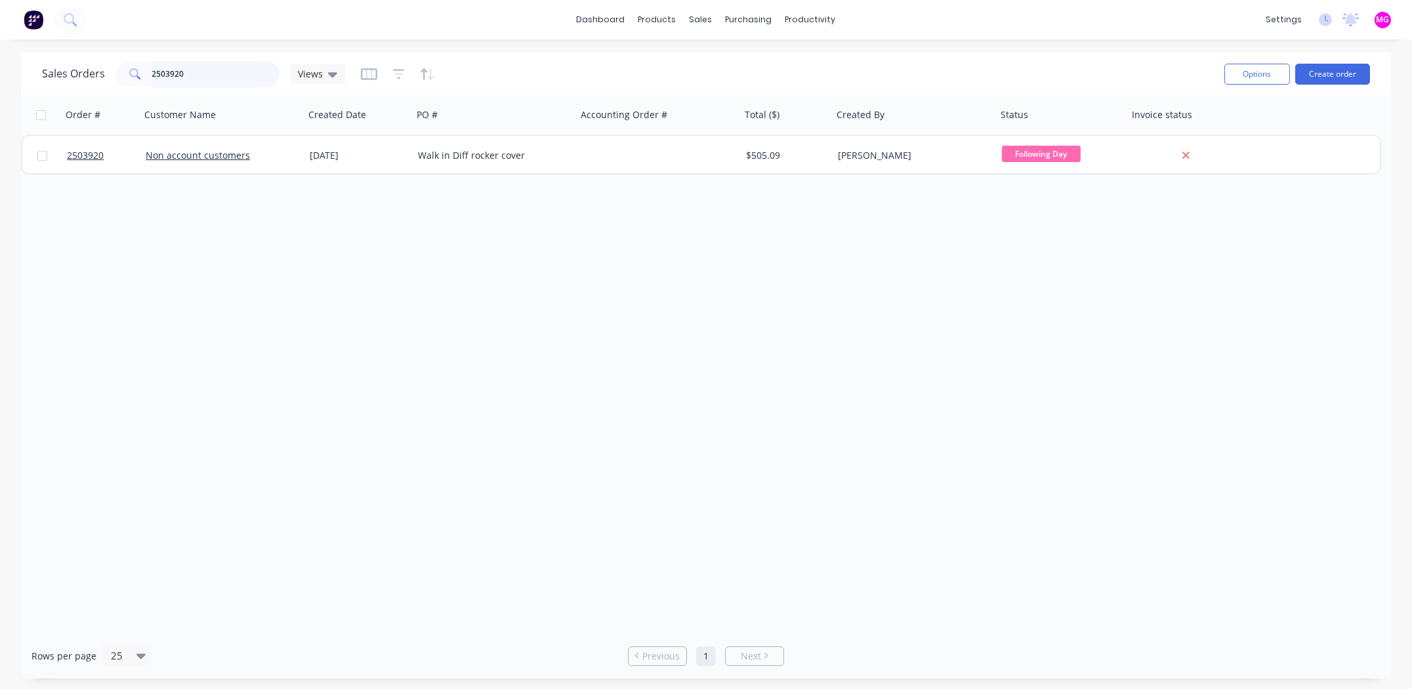
click at [172, 74] on input "2503920" at bounding box center [216, 74] width 128 height 26
paste input "85"
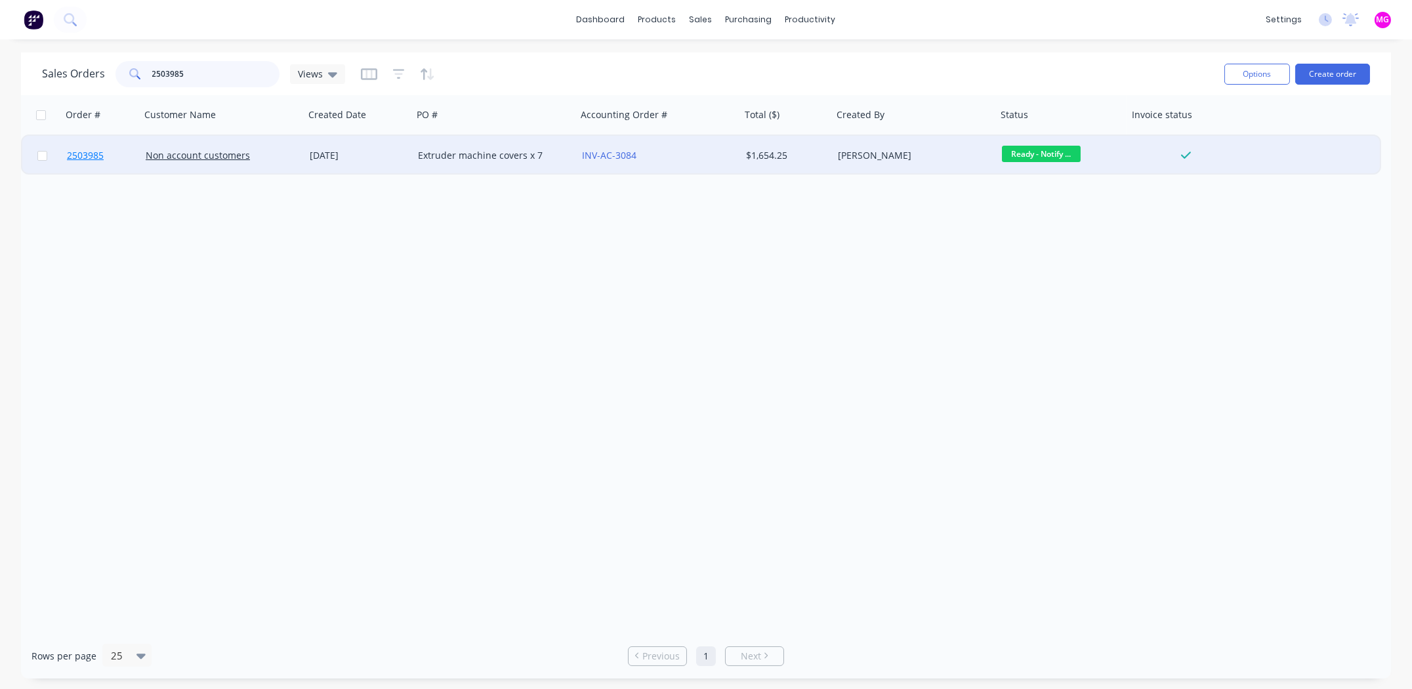
type input "2503985"
click at [85, 157] on span "2503985" at bounding box center [85, 155] width 37 height 13
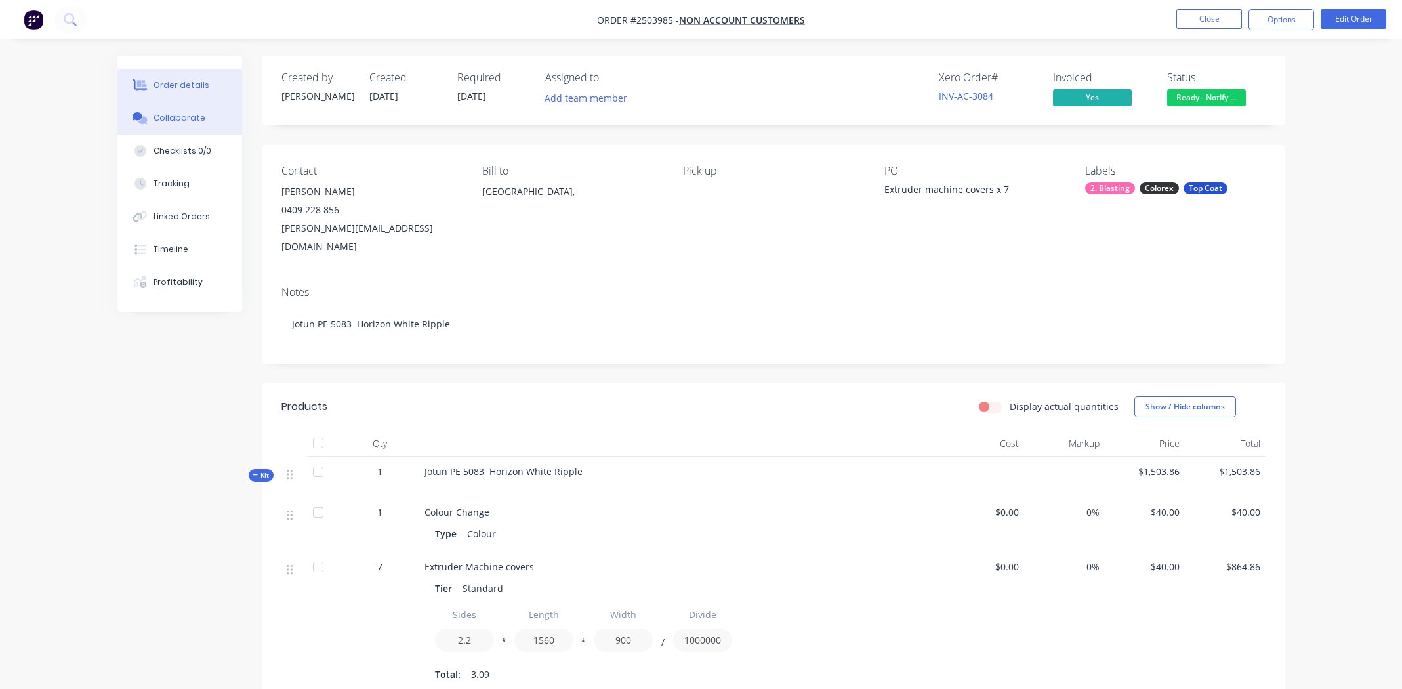
drag, startPoint x: 159, startPoint y: 123, endPoint x: 168, endPoint y: 125, distance: 9.4
click at [159, 123] on div "Collaborate" at bounding box center [180, 118] width 52 height 12
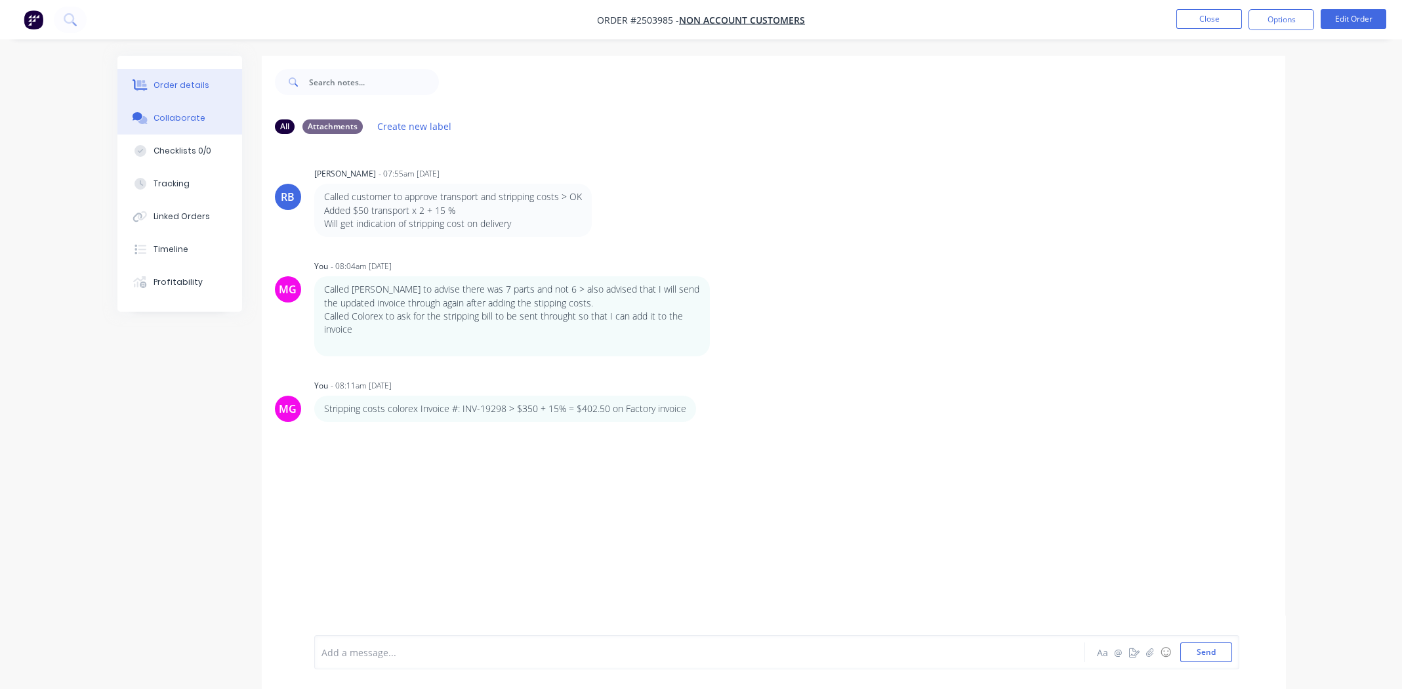
click at [168, 91] on div "Order details" at bounding box center [182, 85] width 56 height 12
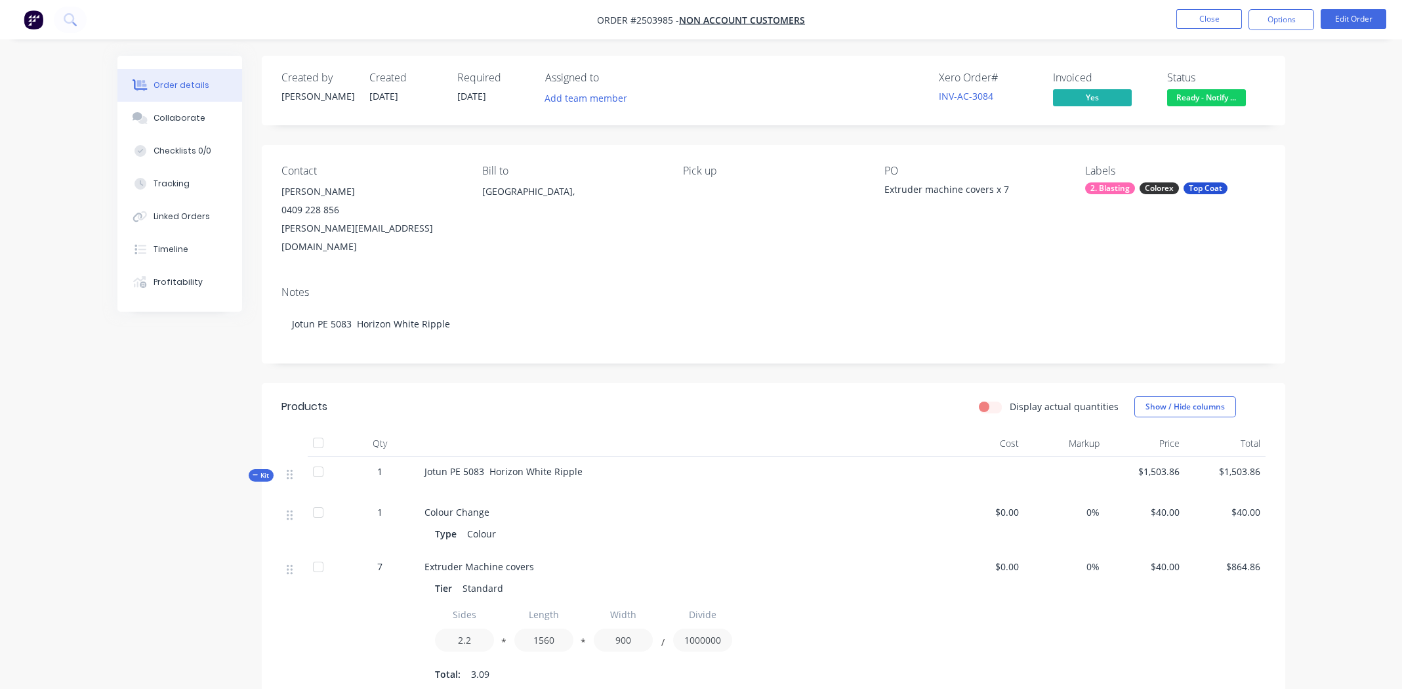
click at [647, 276] on div "Notes Jotun PE 5083 Horizon White Ripple" at bounding box center [774, 320] width 1024 height 88
click at [693, 226] on div "Pick up" at bounding box center [773, 210] width 180 height 91
click at [1195, 20] on button "Close" at bounding box center [1210, 19] width 66 height 20
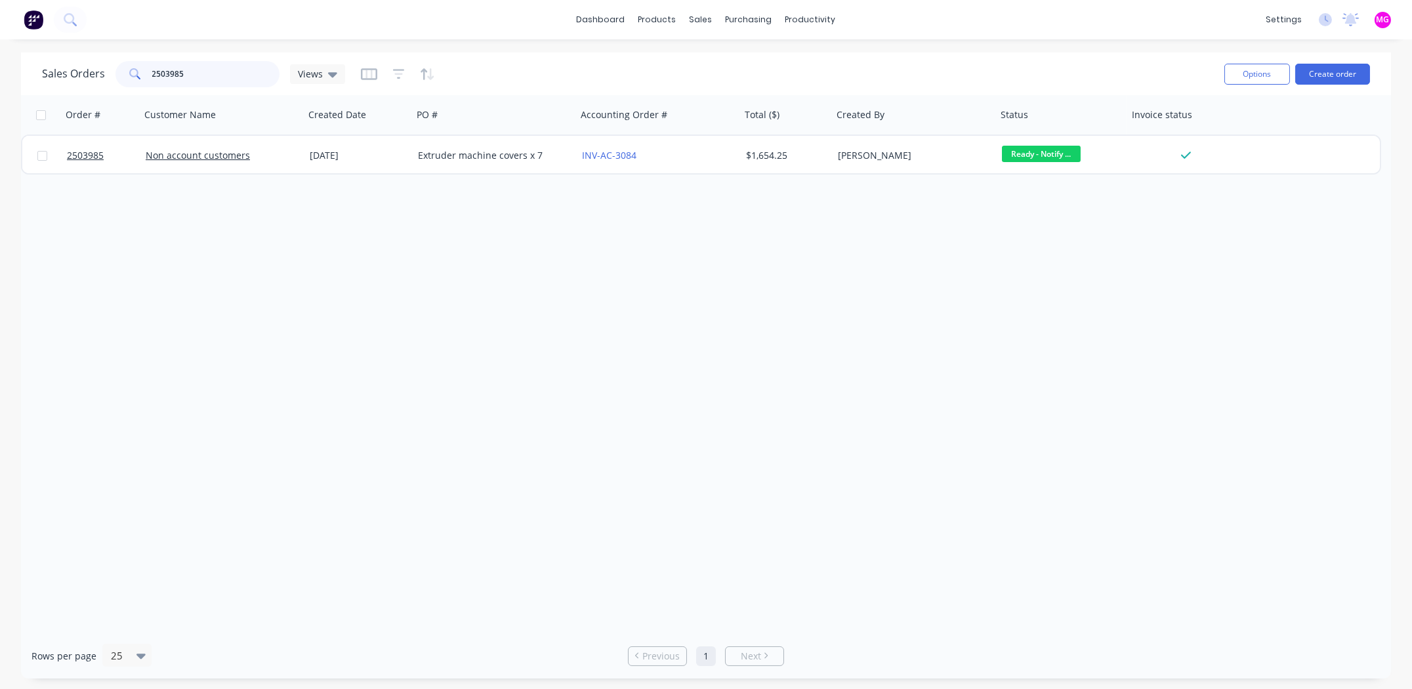
click at [176, 74] on input "2503985" at bounding box center [216, 74] width 128 height 26
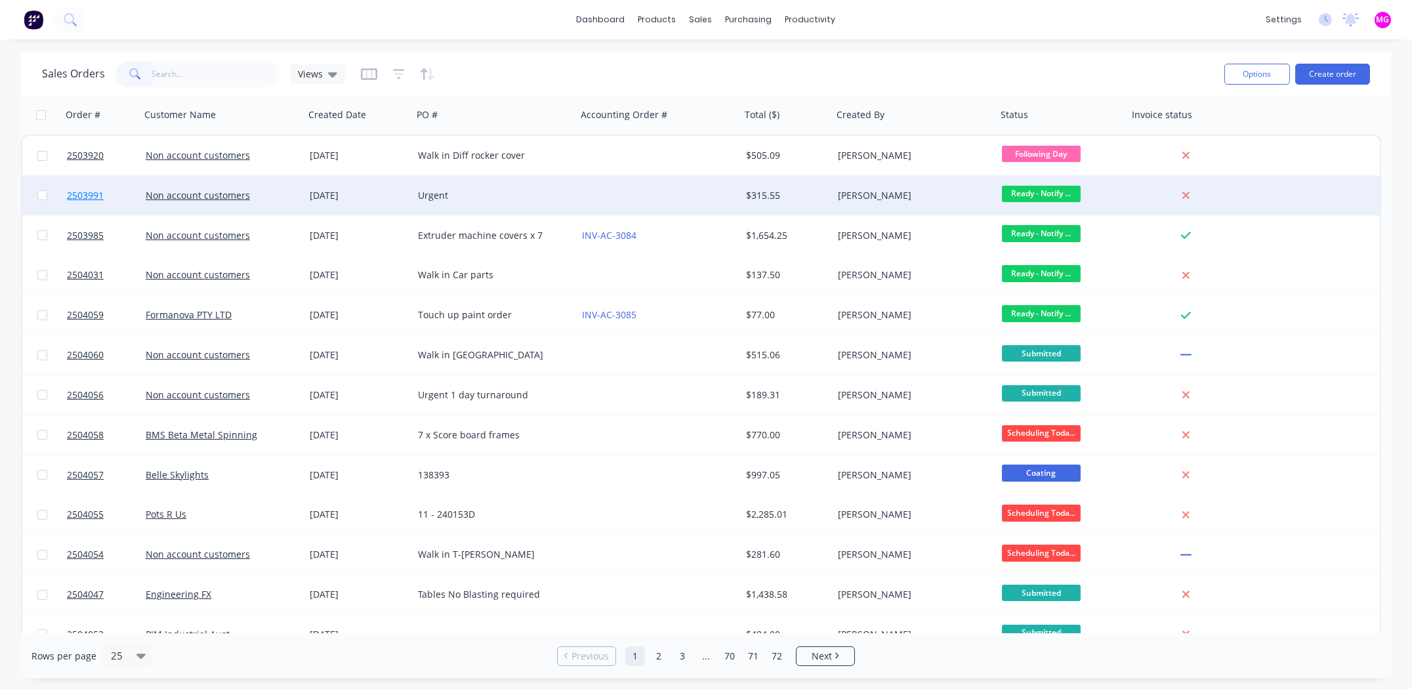
click at [88, 194] on span "2503991" at bounding box center [85, 195] width 37 height 13
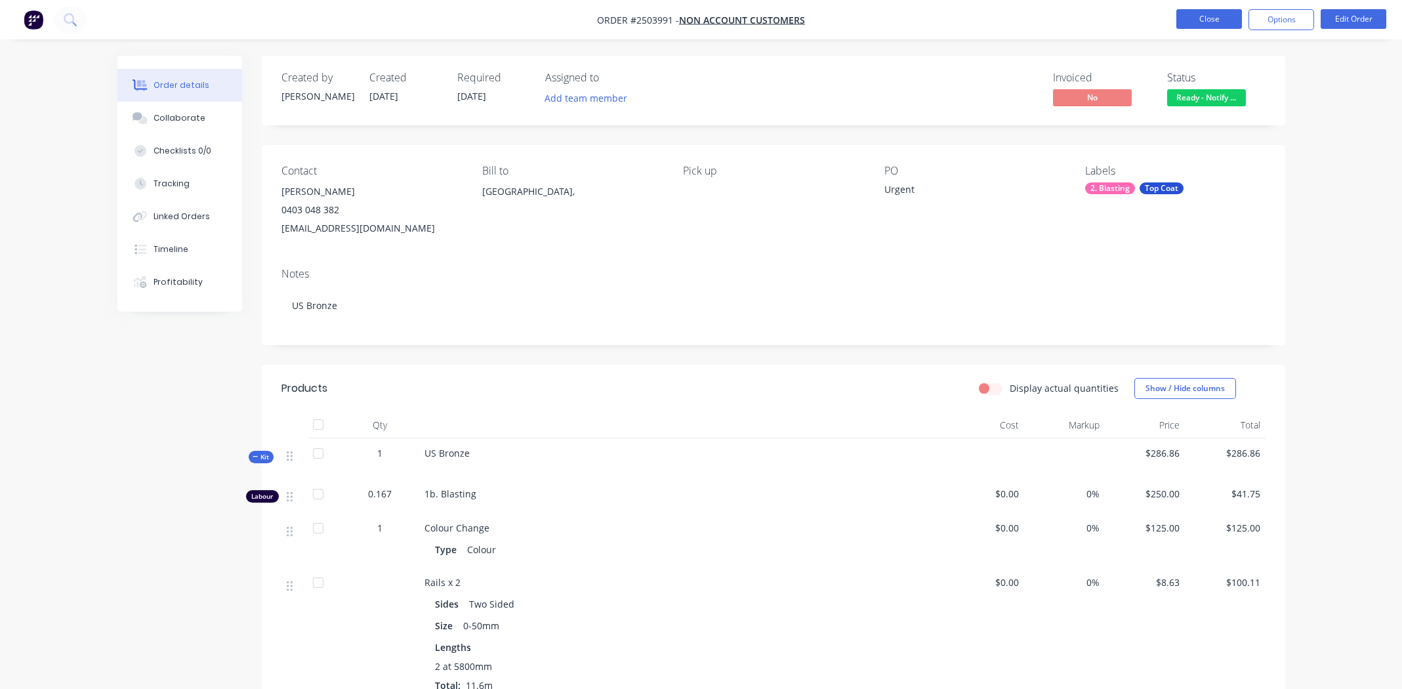
click at [1212, 20] on button "Close" at bounding box center [1210, 19] width 66 height 20
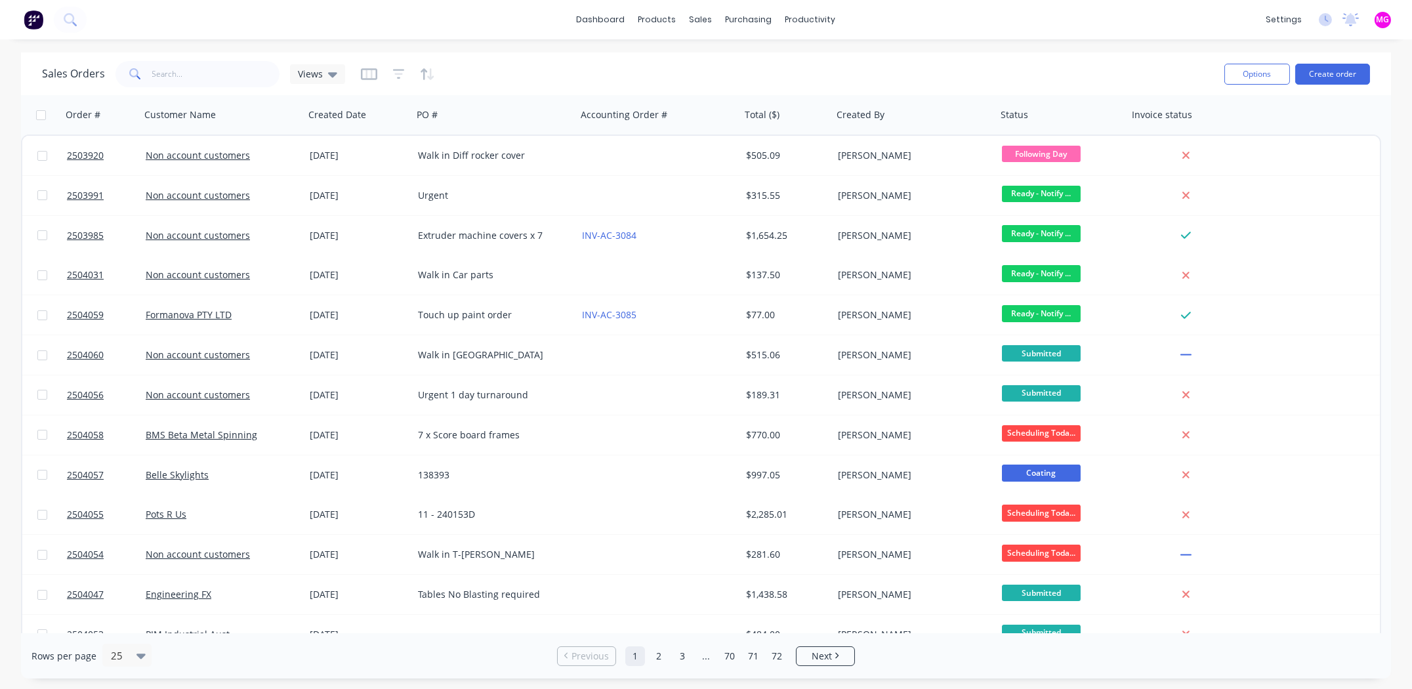
drag, startPoint x: 949, startPoint y: 20, endPoint x: 974, endPoint y: 37, distance: 30.6
click at [950, 20] on div "dashboard products sales purchasing productivity dashboard products Product Cat…" at bounding box center [706, 19] width 1412 height 39
click at [173, 78] on input "text" at bounding box center [216, 74] width 128 height 26
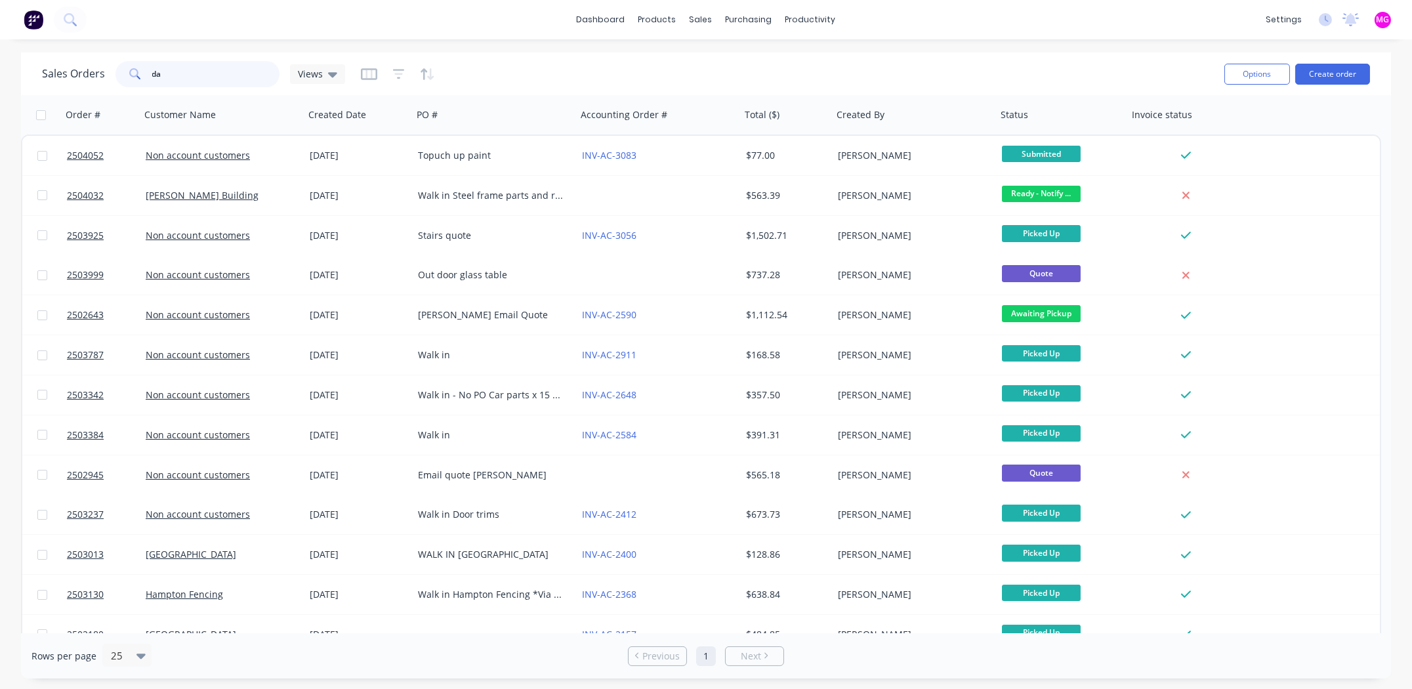
type input "d"
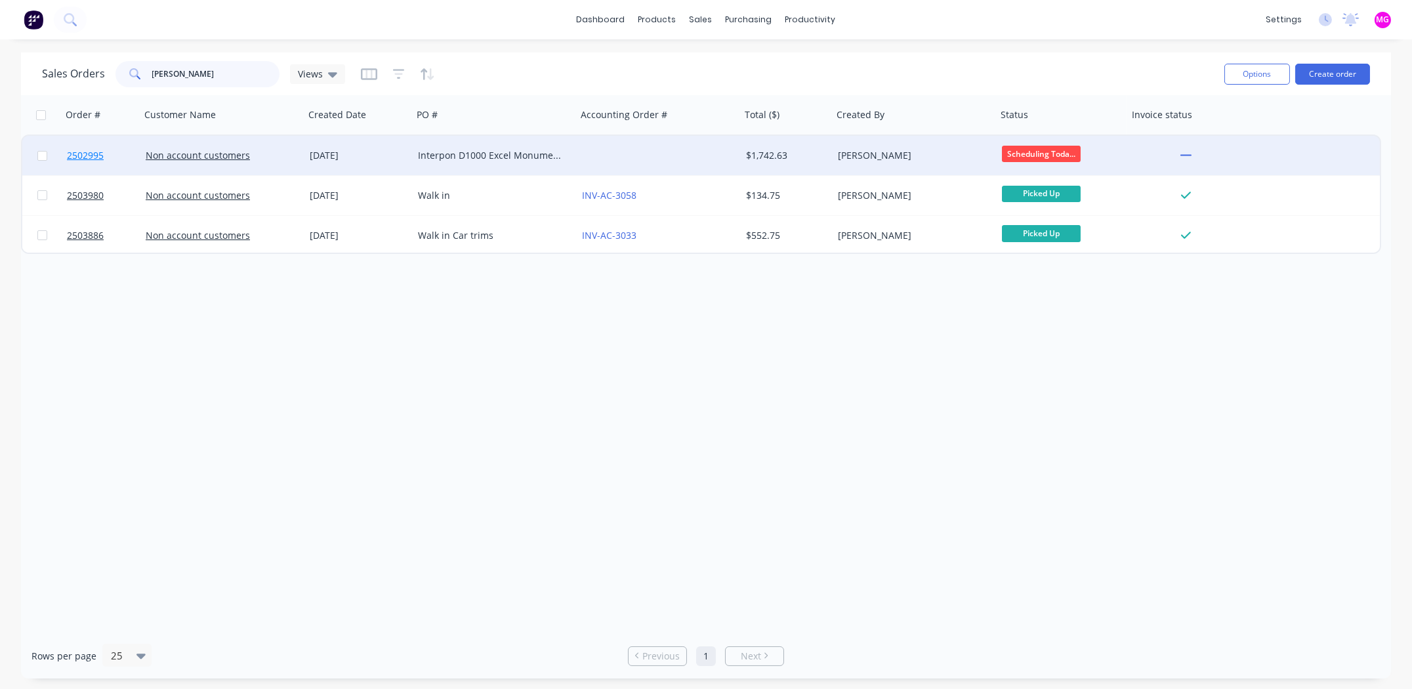
type input "davis"
click at [83, 155] on span "2502995" at bounding box center [85, 155] width 37 height 13
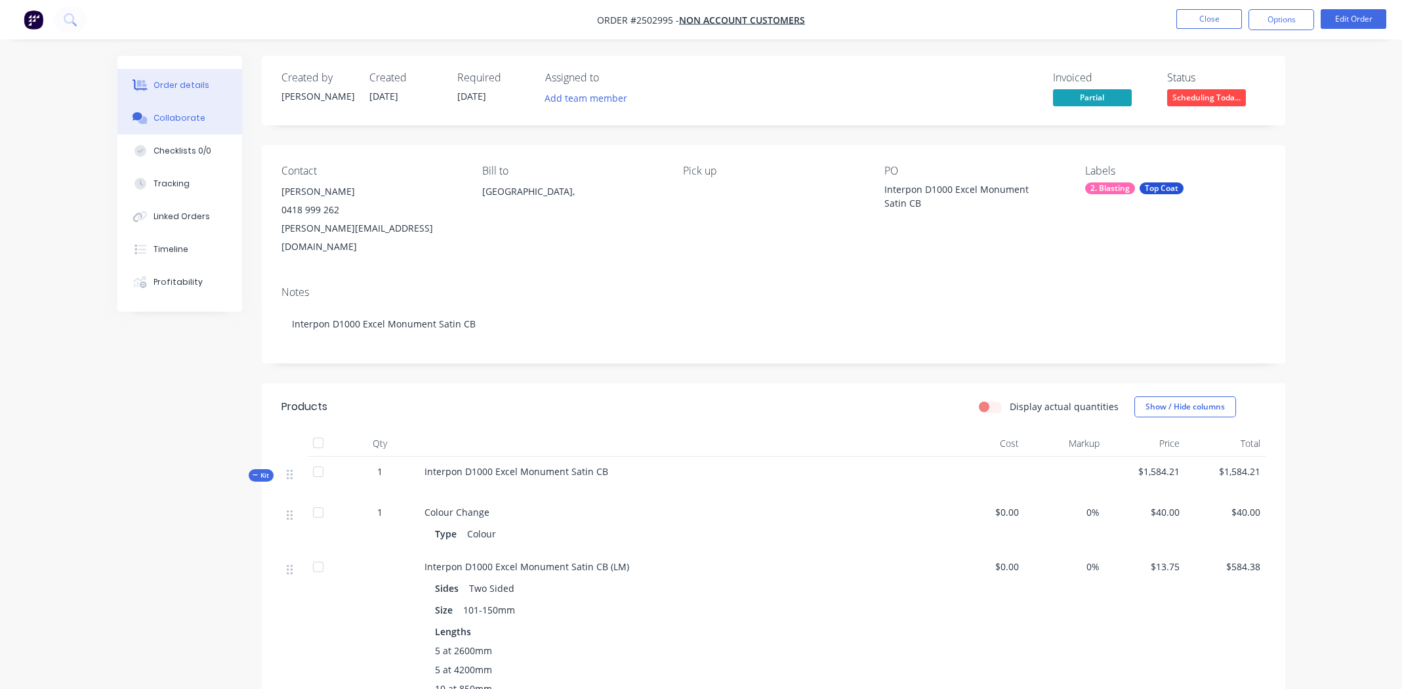
click at [177, 119] on div "Collaborate" at bounding box center [180, 118] width 52 height 12
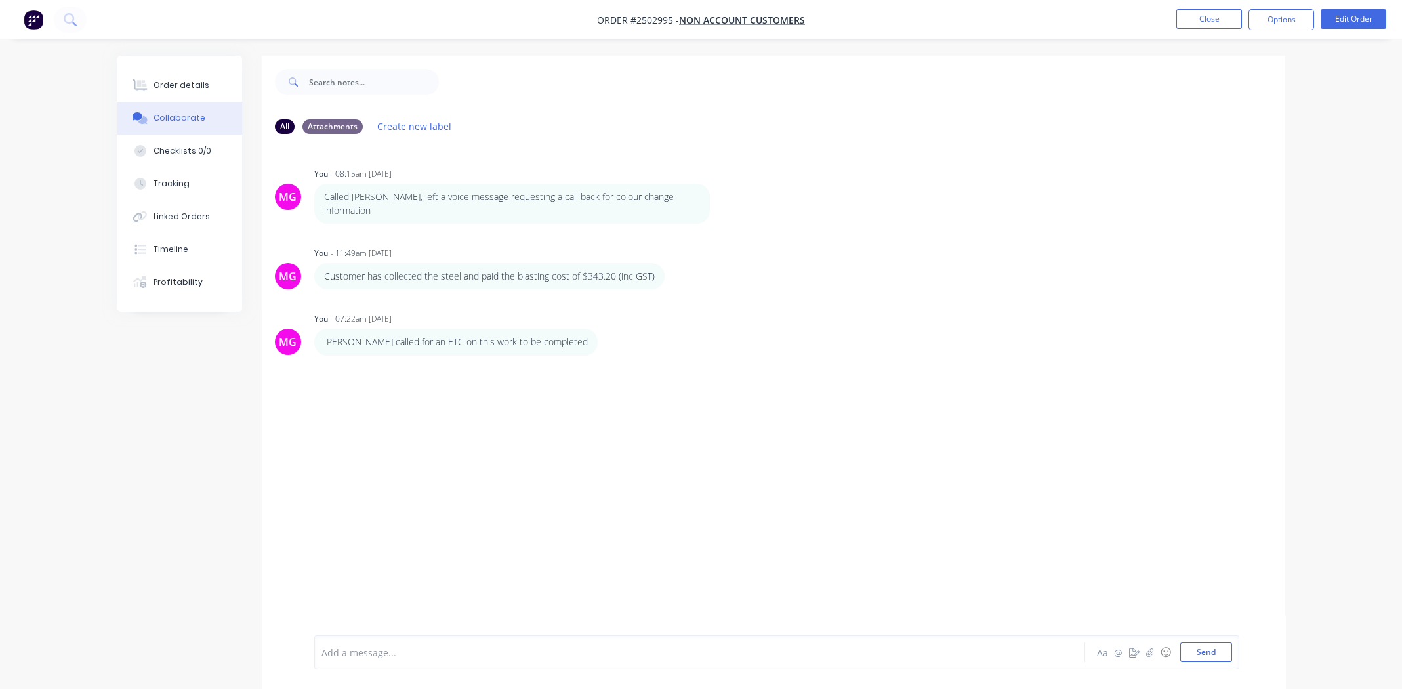
click at [397, 663] on div "Add a message... Aa @ ☺ Send" at bounding box center [776, 652] width 925 height 34
click at [572, 650] on div at bounding box center [663, 653] width 683 height 14
click at [711, 402] on icon "button" at bounding box center [712, 408] width 3 height 12
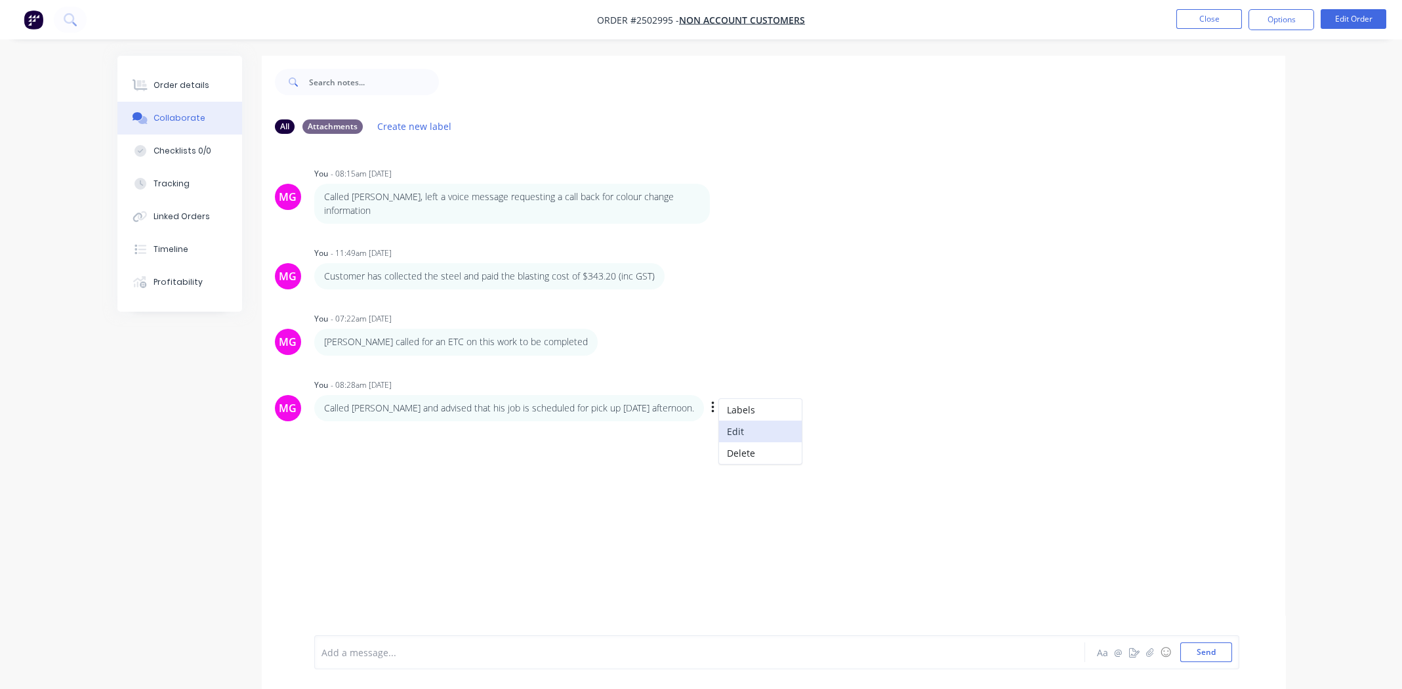
click at [719, 421] on button "Edit" at bounding box center [760, 432] width 83 height 22
click at [390, 652] on span "Called John and advised that his job is scheduled for pick up Wednesday afterno…" at bounding box center [522, 652] width 401 height 12
click at [1210, 650] on button "Send" at bounding box center [1207, 652] width 52 height 20
click at [190, 69] on button "Order details" at bounding box center [179, 85] width 125 height 33
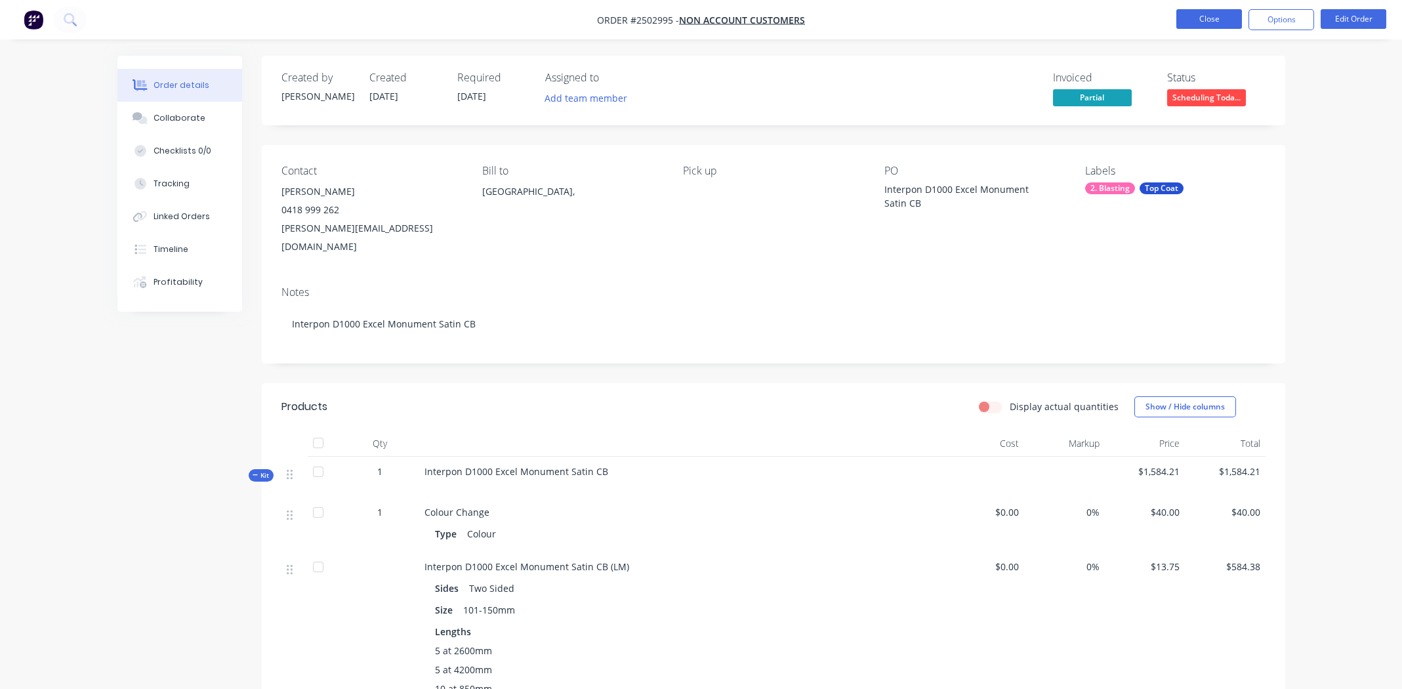
click at [1213, 16] on button "Close" at bounding box center [1210, 19] width 66 height 20
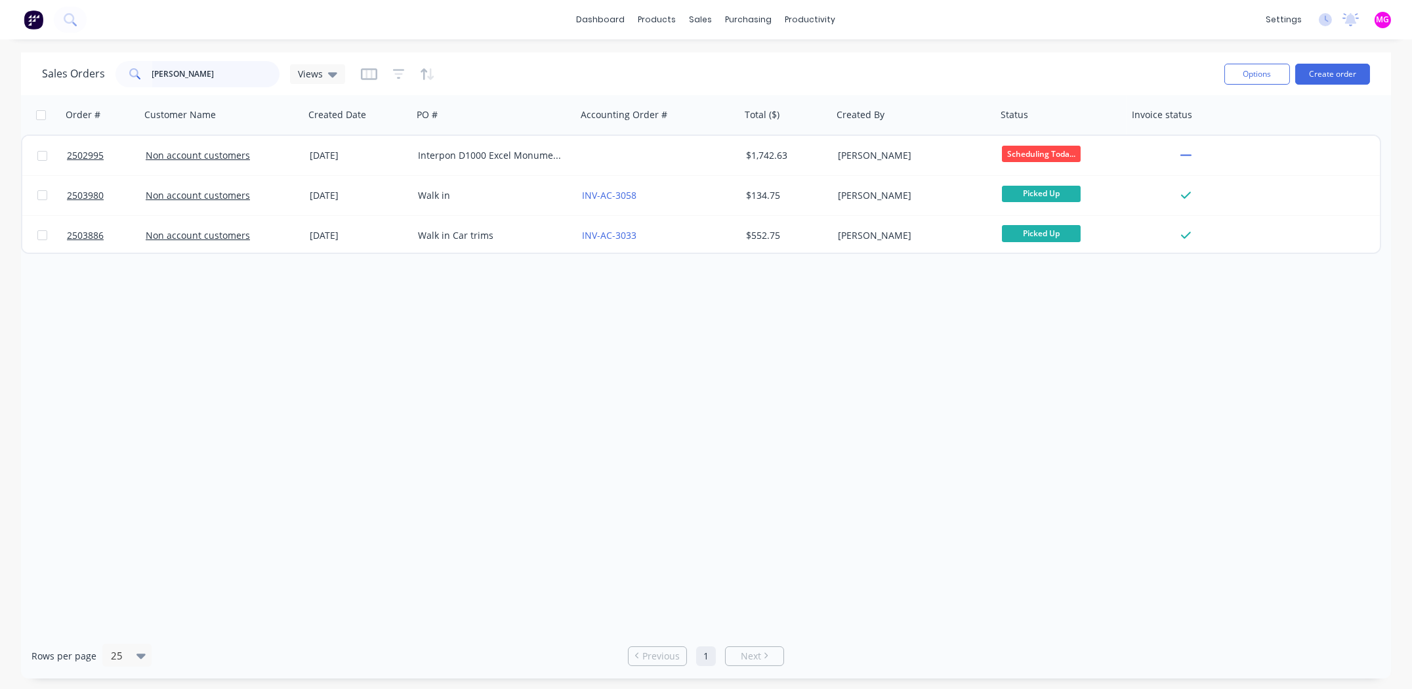
click at [228, 62] on input "davis" at bounding box center [216, 74] width 128 height 26
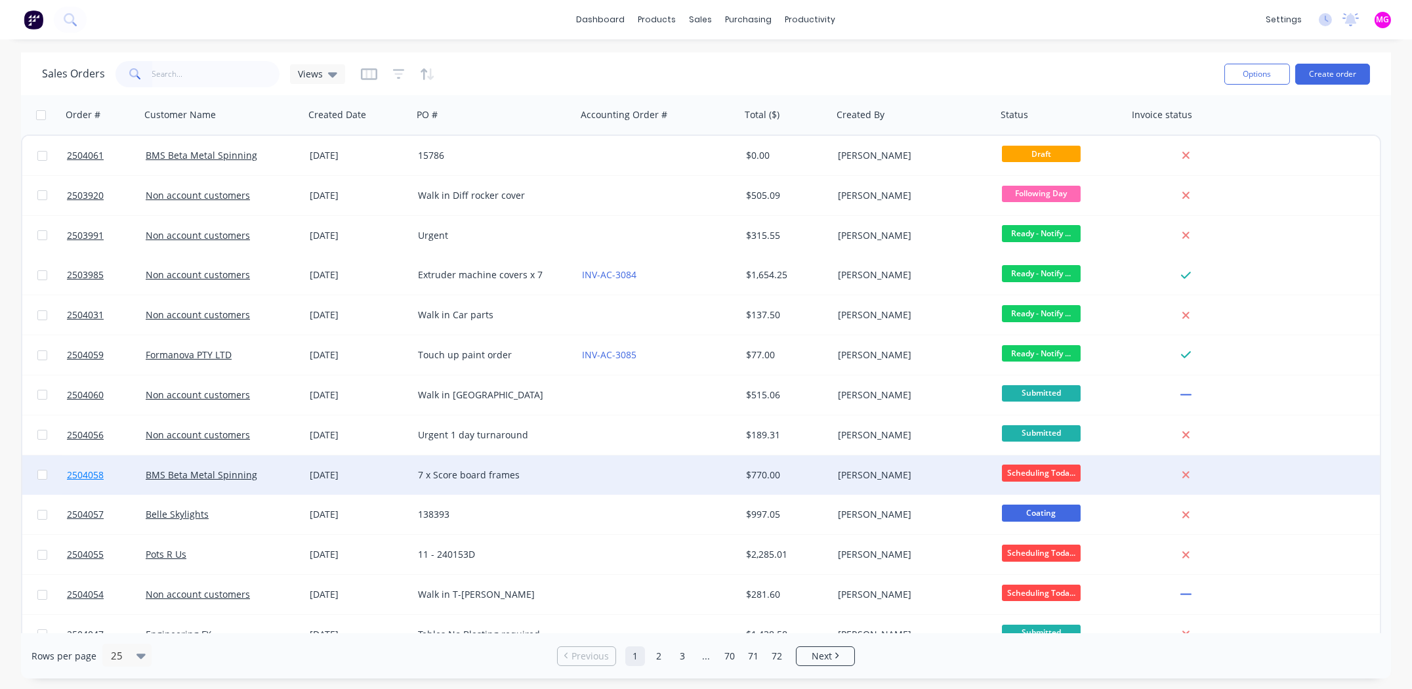
click at [85, 473] on span "2504058" at bounding box center [85, 475] width 37 height 13
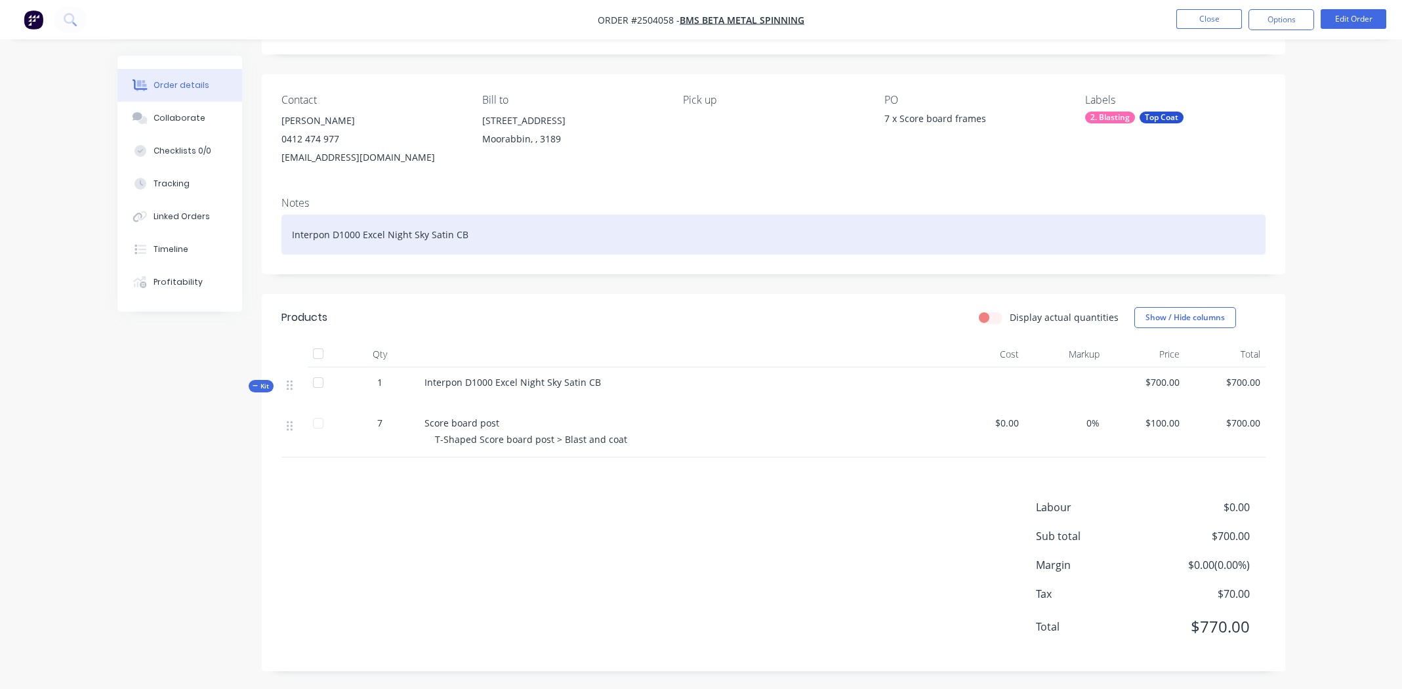
scroll to position [73, 0]
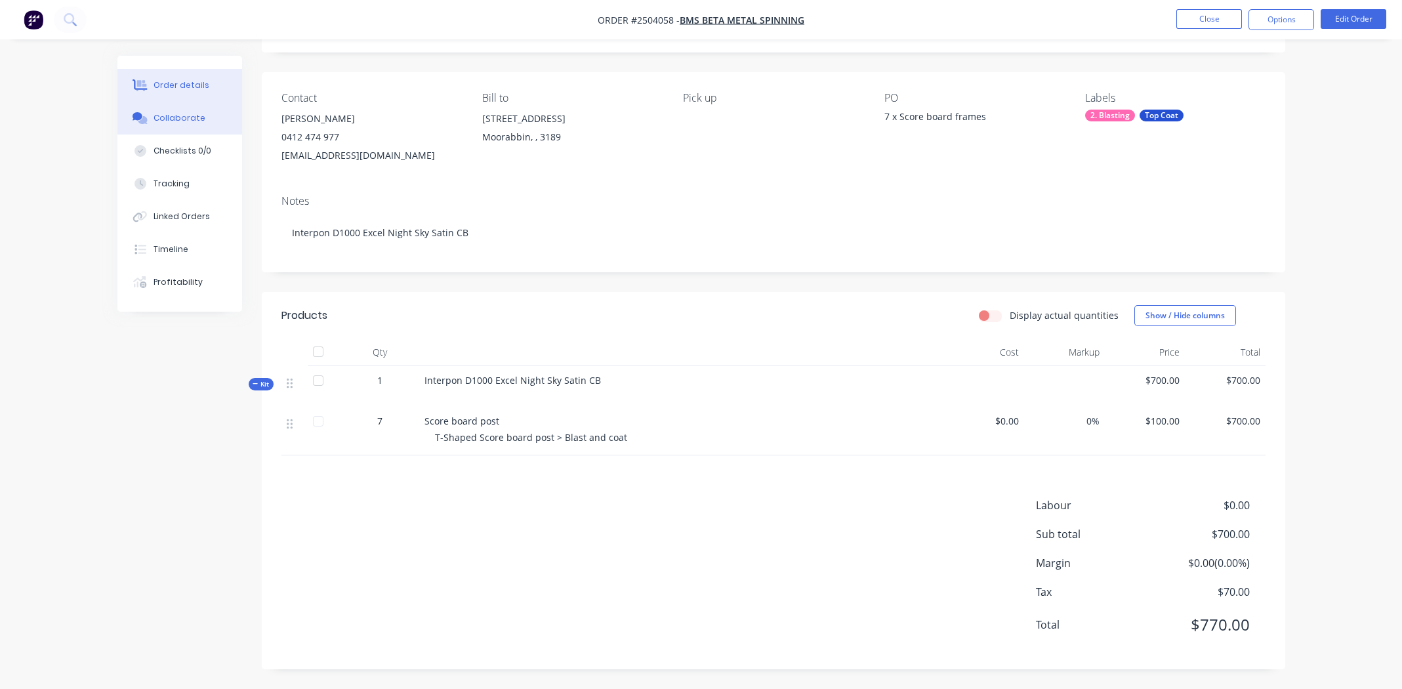
click at [183, 114] on div "Collaborate" at bounding box center [180, 118] width 52 height 12
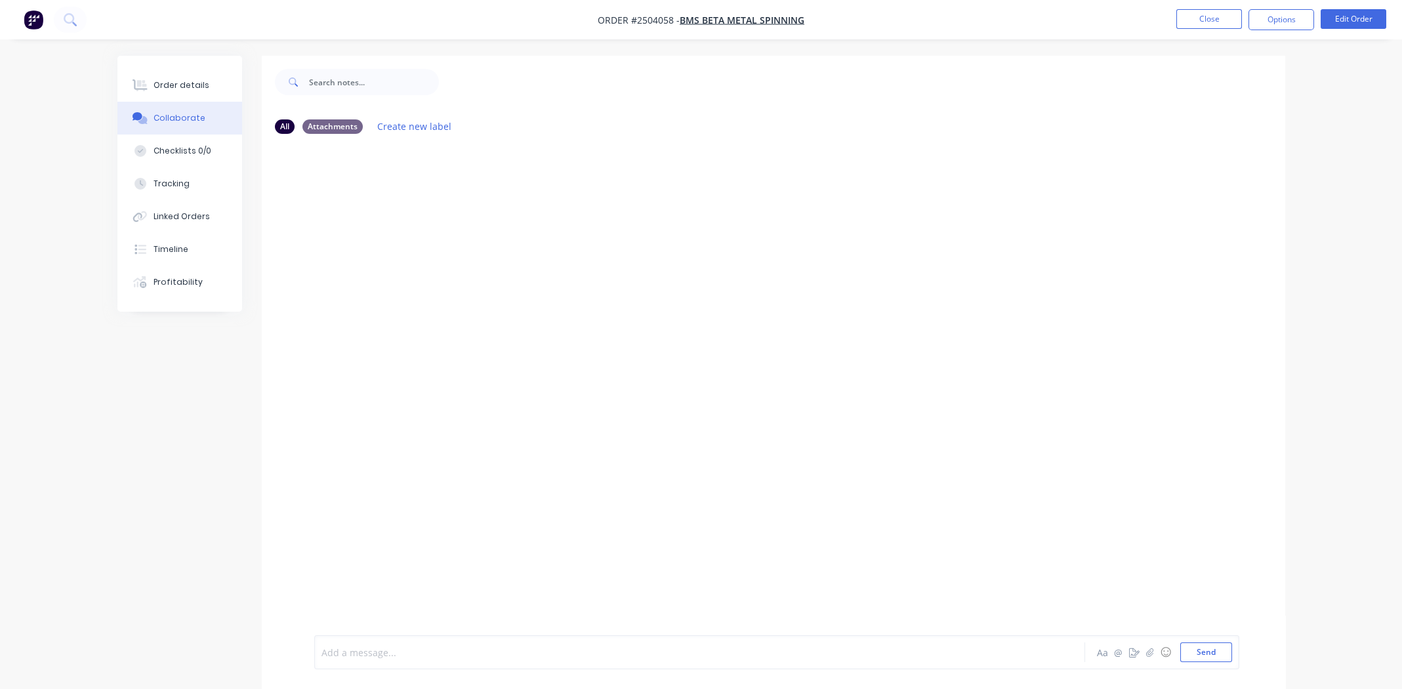
click at [393, 657] on div at bounding box center [663, 653] width 683 height 14
click at [1194, 22] on button "Close" at bounding box center [1210, 19] width 66 height 20
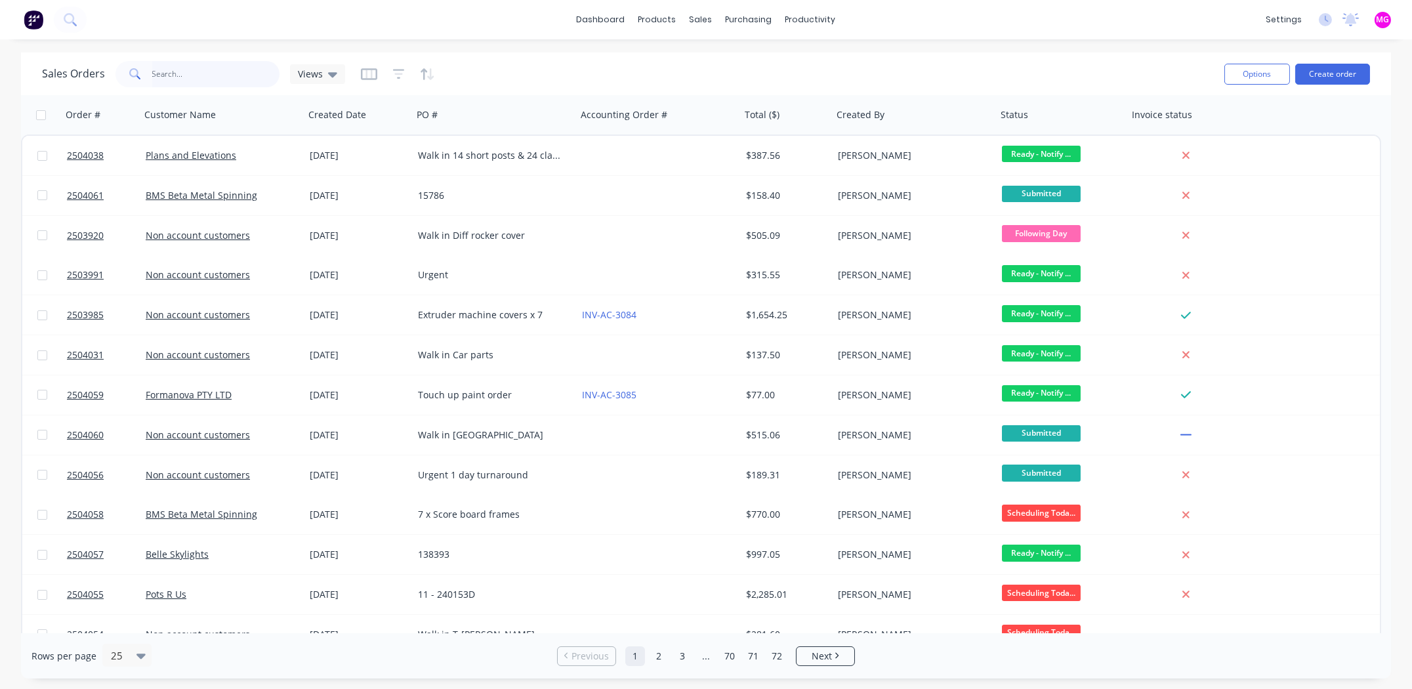
click at [190, 76] on input "text" at bounding box center [216, 74] width 128 height 26
type input "3968"
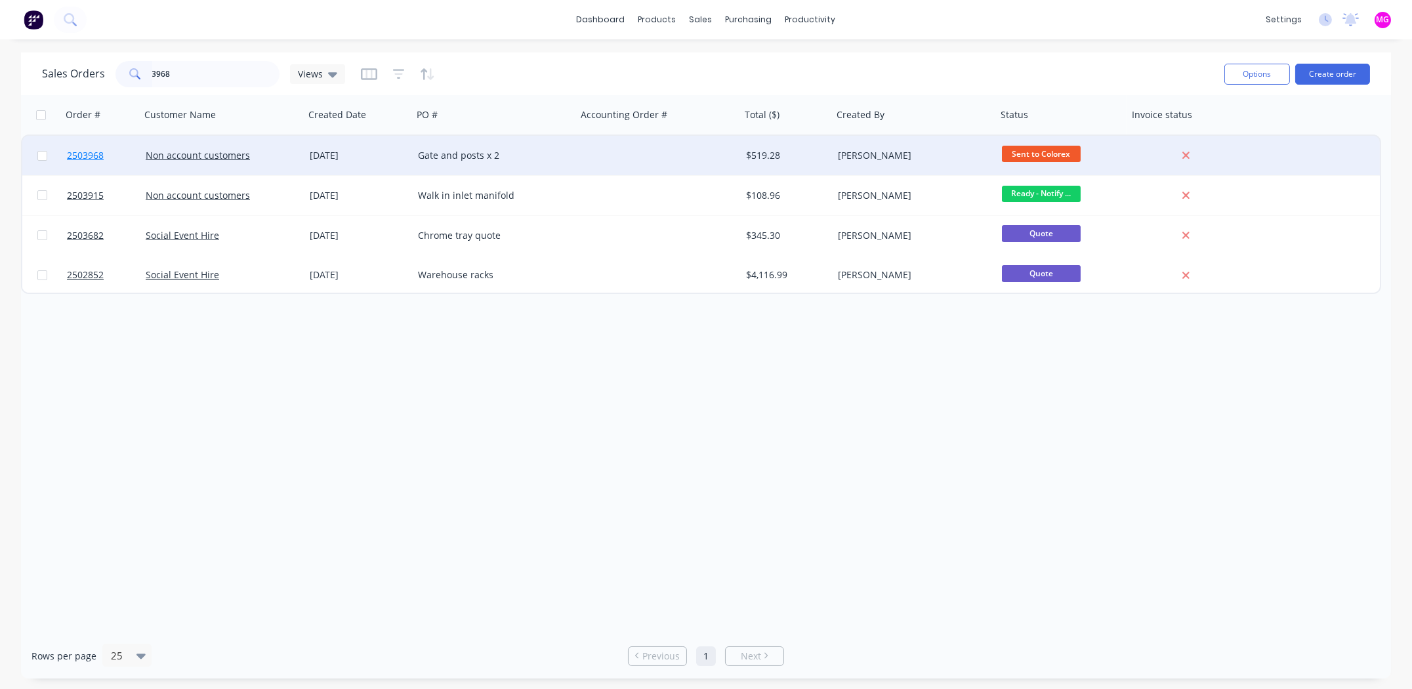
click at [93, 152] on span "2503968" at bounding box center [85, 155] width 37 height 13
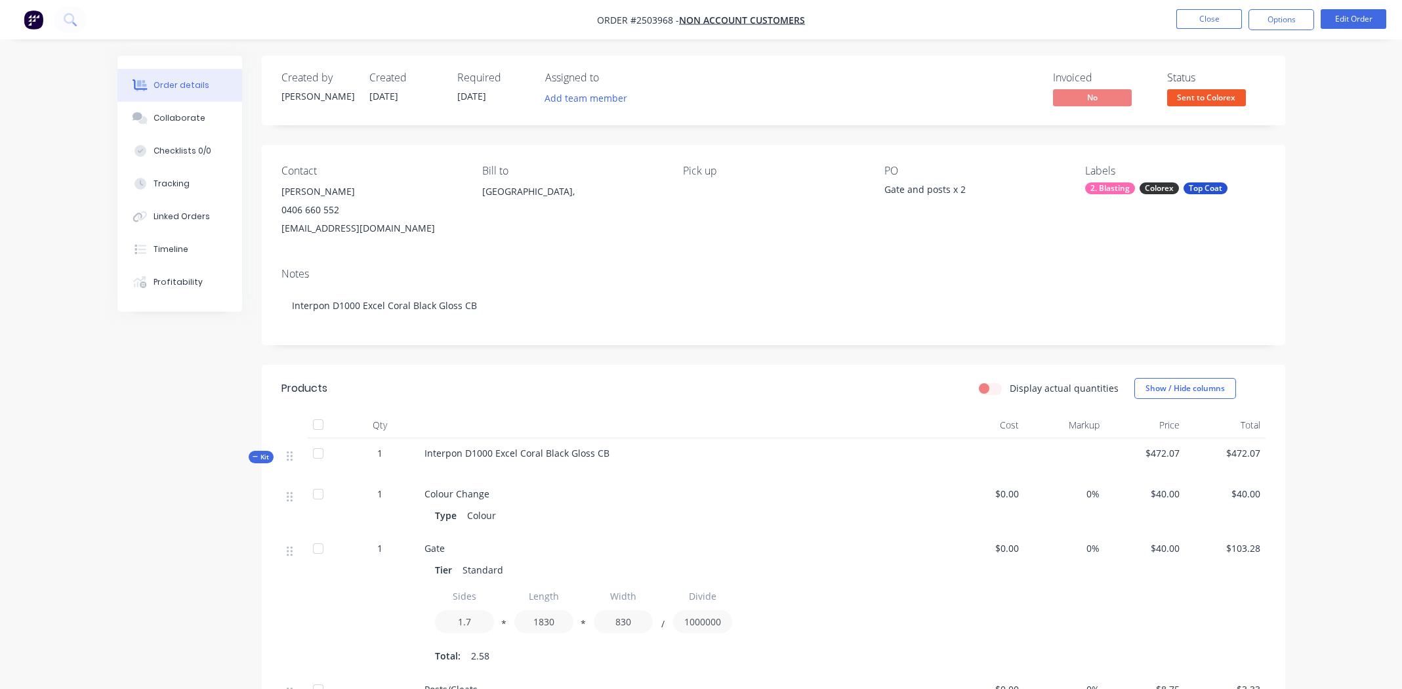
click at [1202, 96] on span "Sent to Colorex" at bounding box center [1207, 97] width 79 height 16
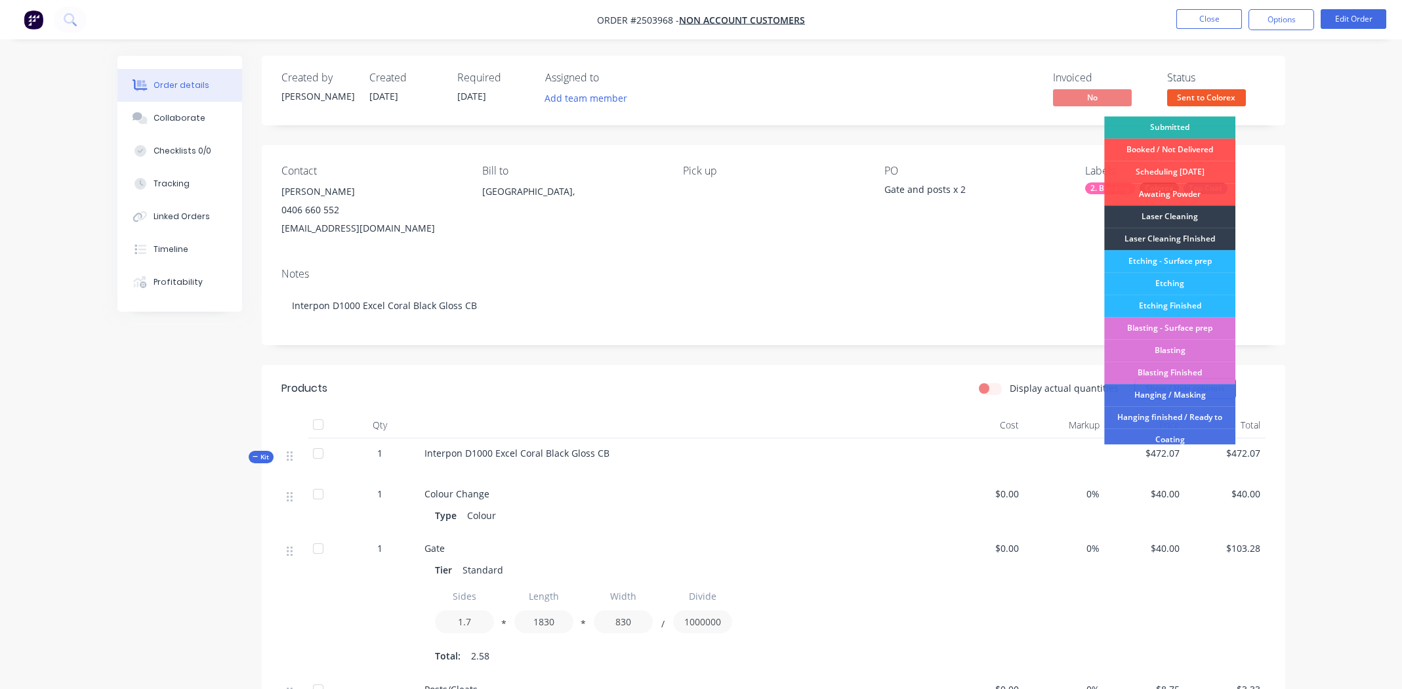
click at [1181, 123] on div "Submitted" at bounding box center [1170, 127] width 131 height 22
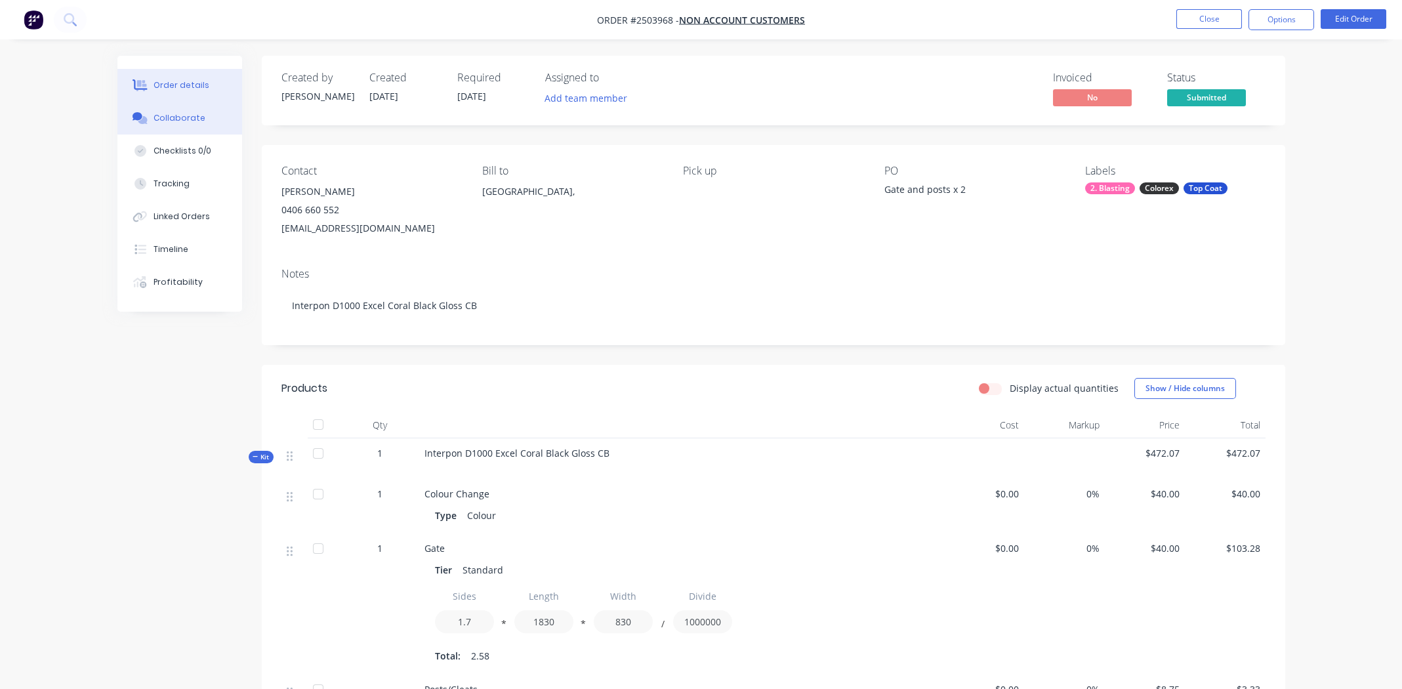
click at [169, 120] on div "Collaborate" at bounding box center [180, 118] width 52 height 12
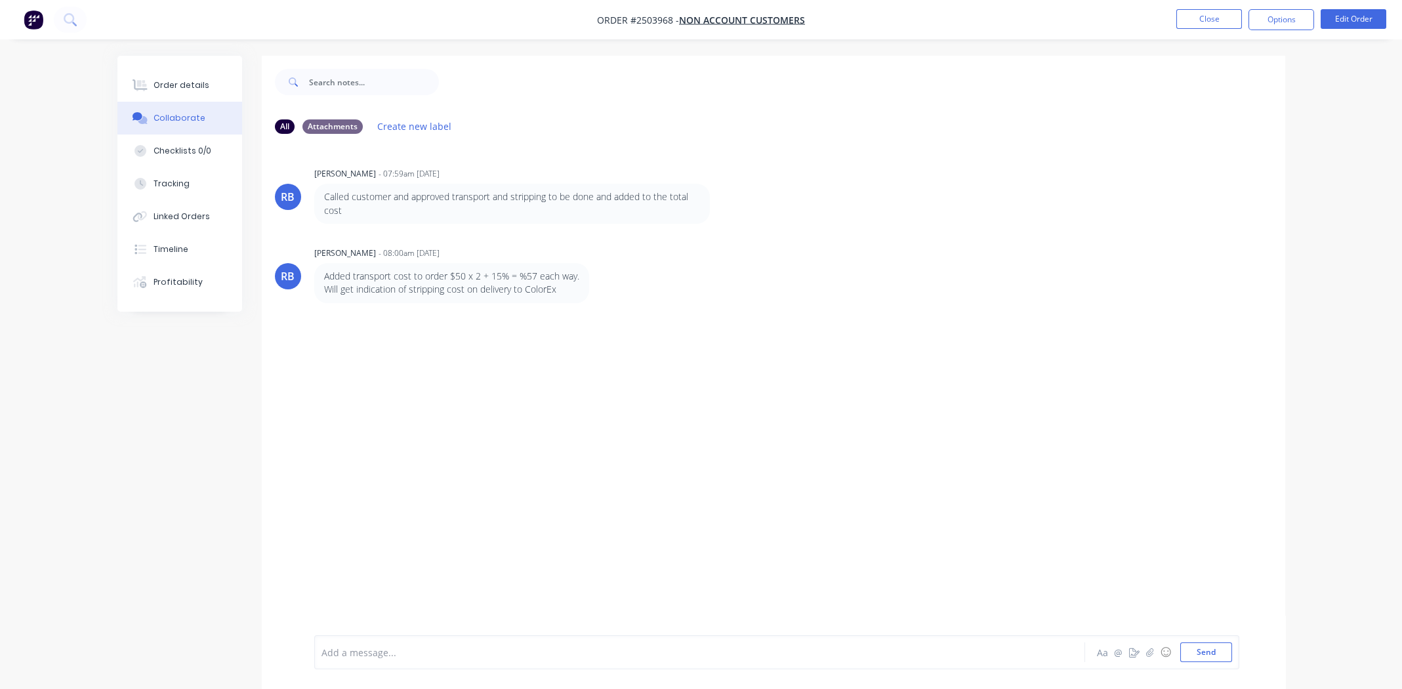
click at [464, 648] on div at bounding box center [663, 653] width 683 height 14
click at [548, 653] on div "Parts returned from colour ex on Friday" at bounding box center [663, 653] width 683 height 14
click at [533, 654] on div "Paint Stripping gate 2 posts 120.00" at bounding box center [663, 653] width 683 height 14
click at [486, 654] on span "Paint Stripping gate 2 posts 120.00 Invoice #: INV-19298" at bounding box center [445, 652] width 247 height 12
click at [448, 649] on span "Paint Stripping gate 2 posts 120.00 > Invoice #: INV-19298" at bounding box center [449, 652] width 255 height 12
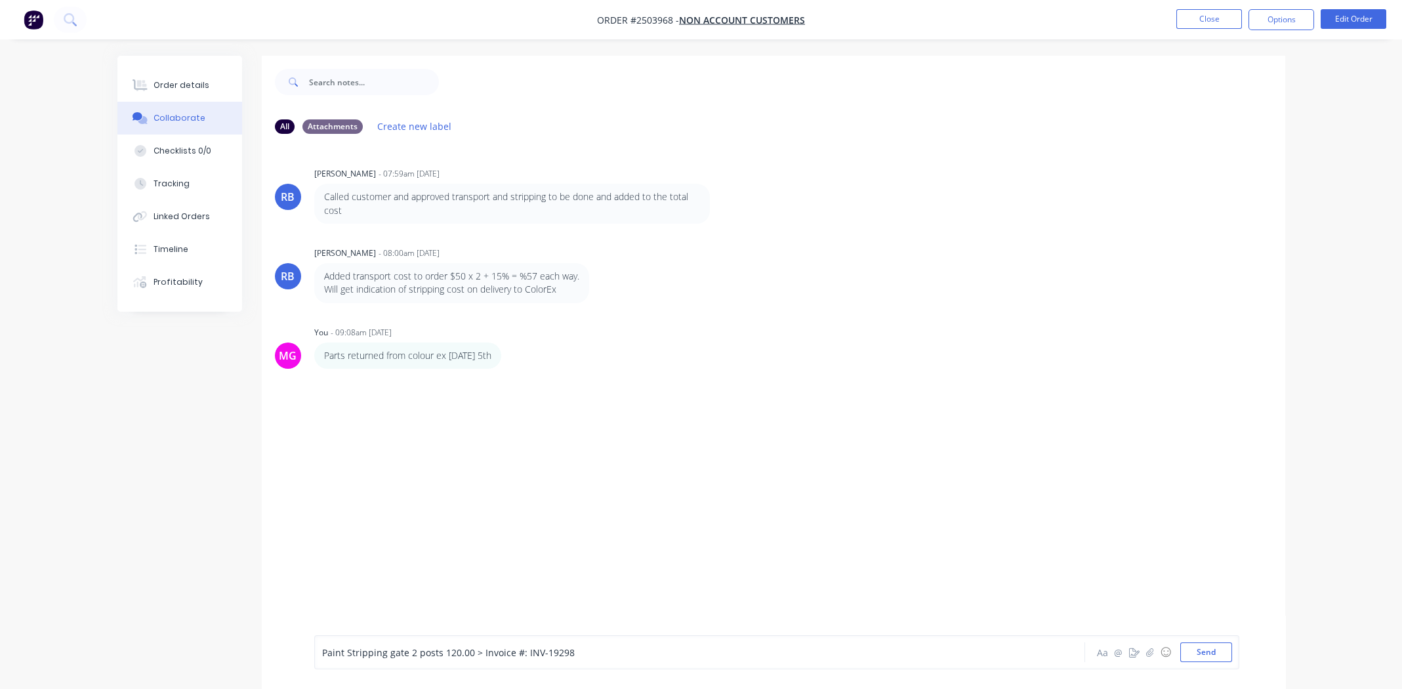
click at [610, 652] on div "Paint Stripping gate 2 posts 120.00 > Invoice #: INV-19298" at bounding box center [663, 653] width 683 height 14
click at [714, 646] on div "Paint Stripping gate 2 posts 120.00 > Invoice #: INV-19298 > + 15% =" at bounding box center [663, 653] width 683 height 14
click at [1193, 654] on button "Send" at bounding box center [1207, 652] width 52 height 20
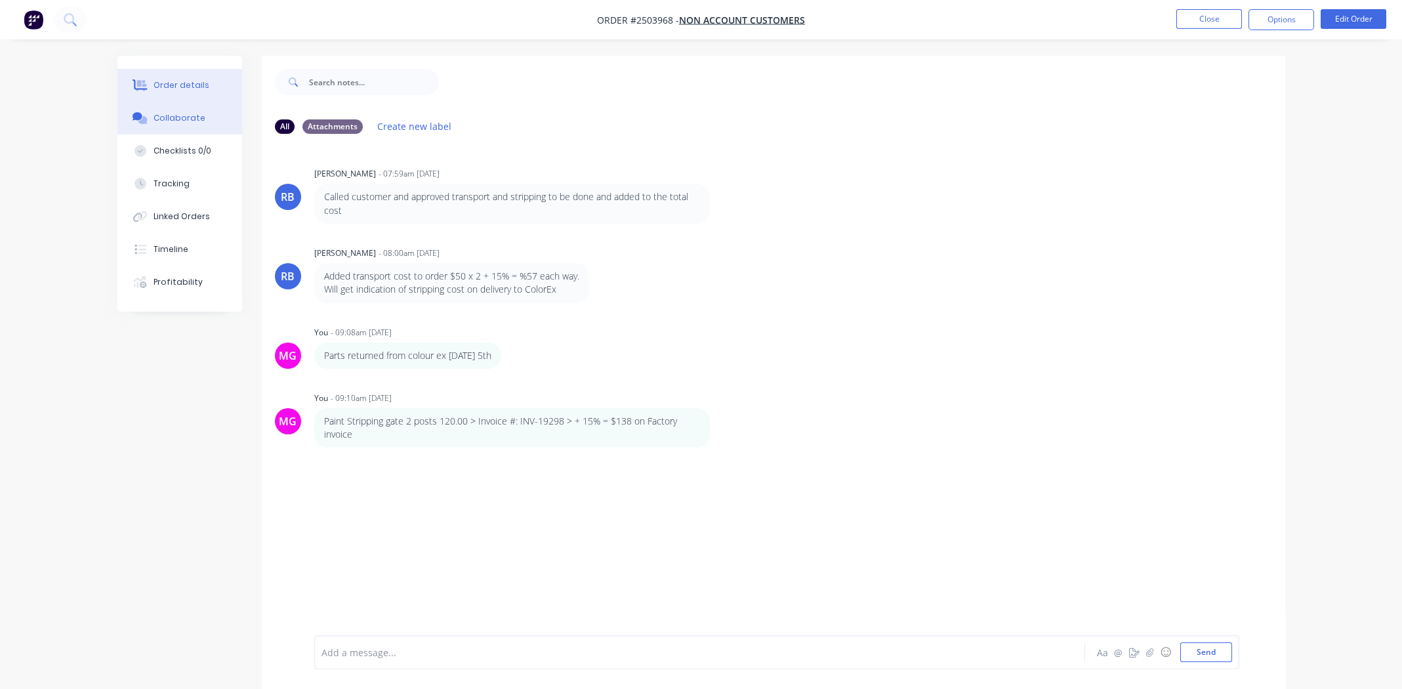
click at [176, 81] on div "Order details" at bounding box center [182, 85] width 56 height 12
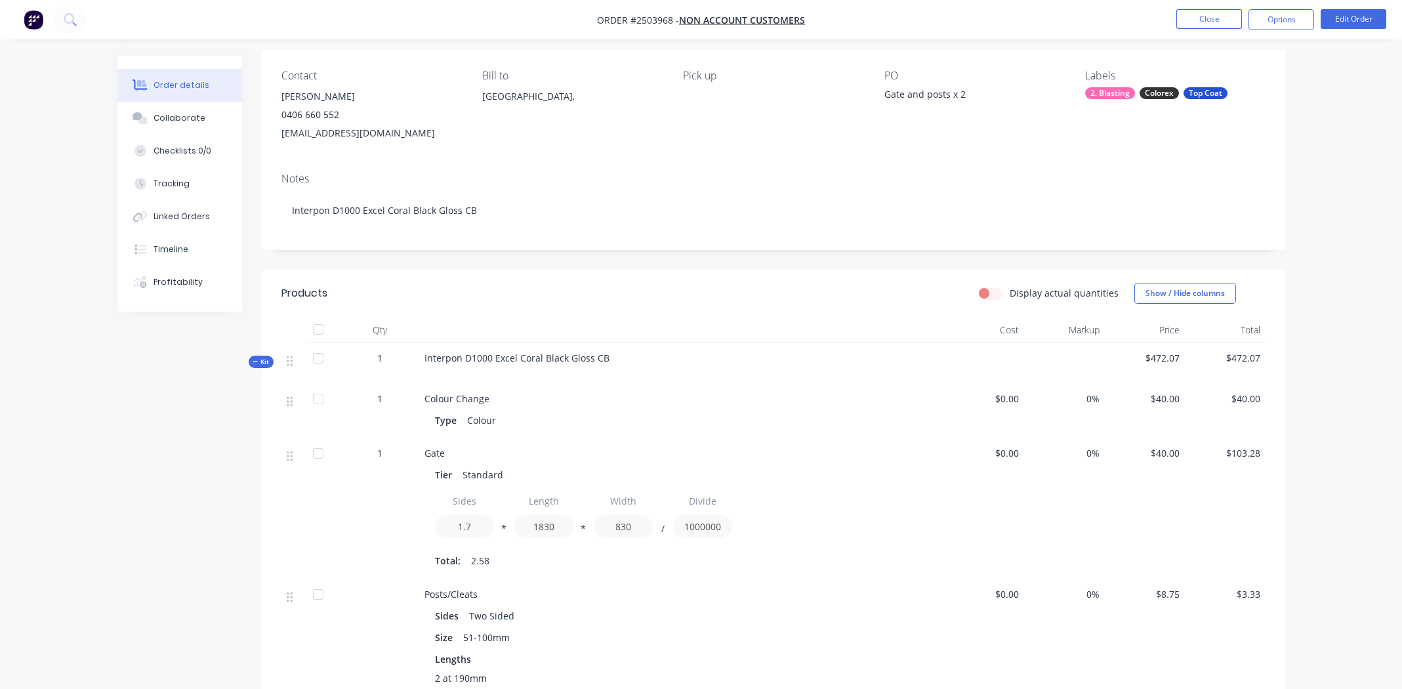
scroll to position [459, 0]
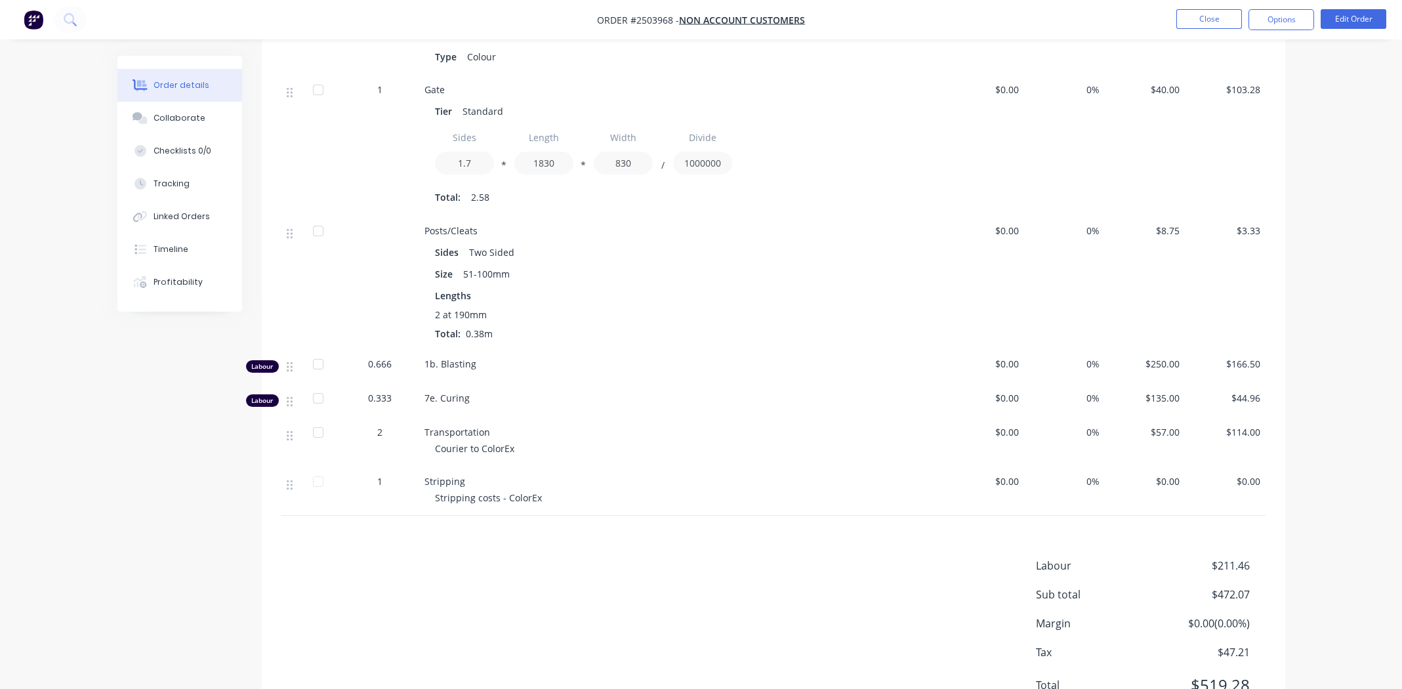
click at [1167, 476] on span "$0.00" at bounding box center [1145, 481] width 70 height 14
click at [1348, 19] on button "Edit Order" at bounding box center [1354, 19] width 66 height 20
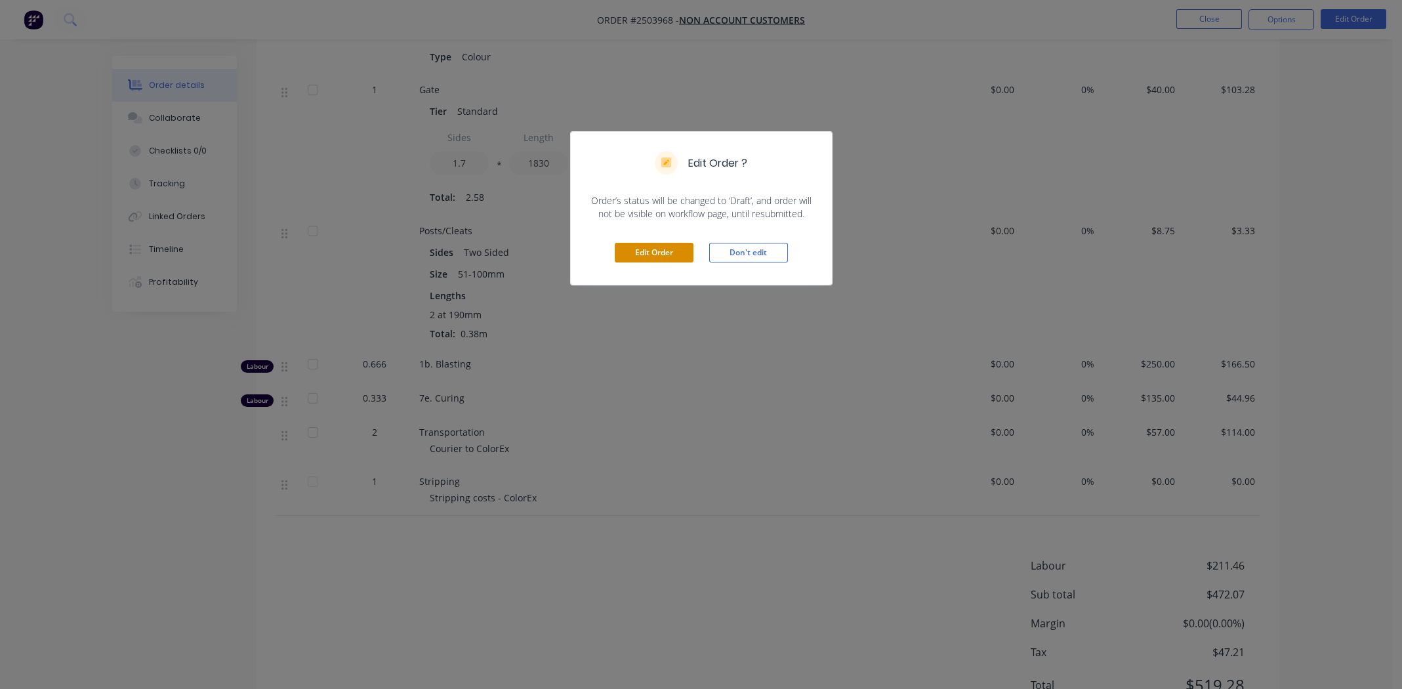
click at [644, 249] on button "Edit Order" at bounding box center [654, 253] width 79 height 20
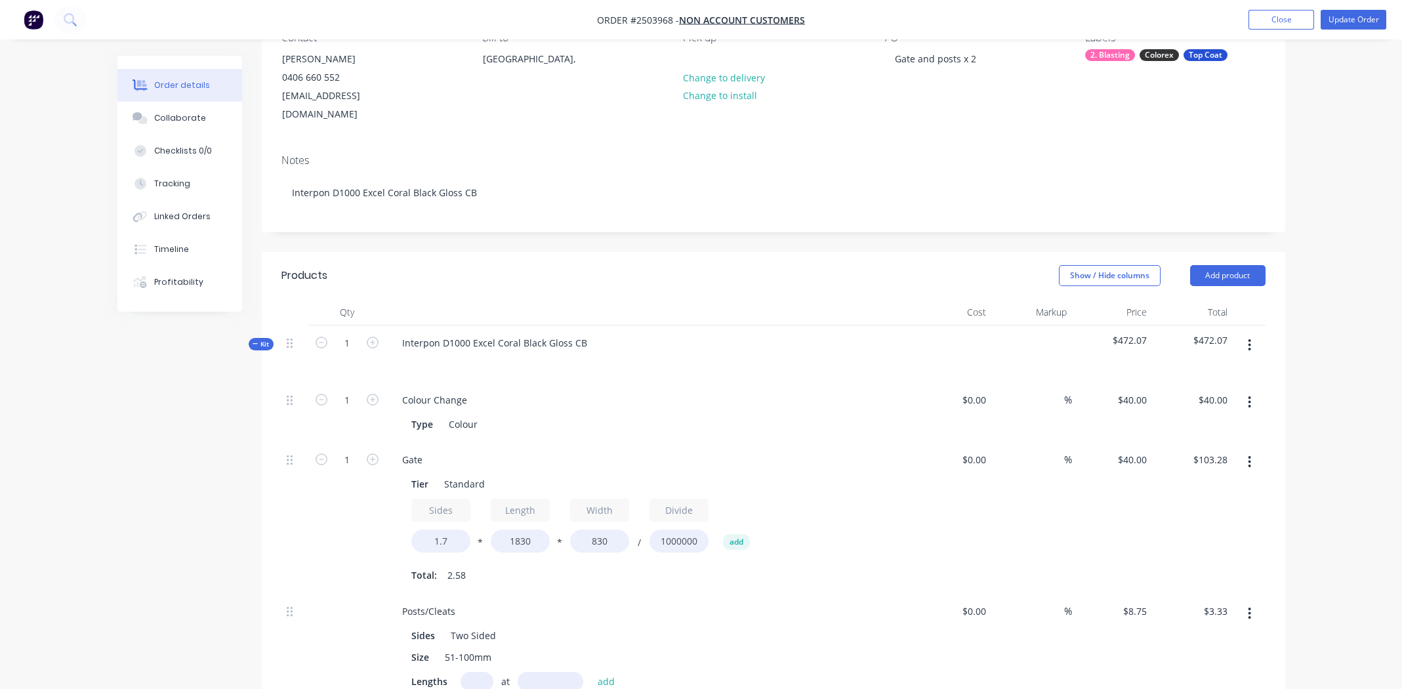
scroll to position [524, 0]
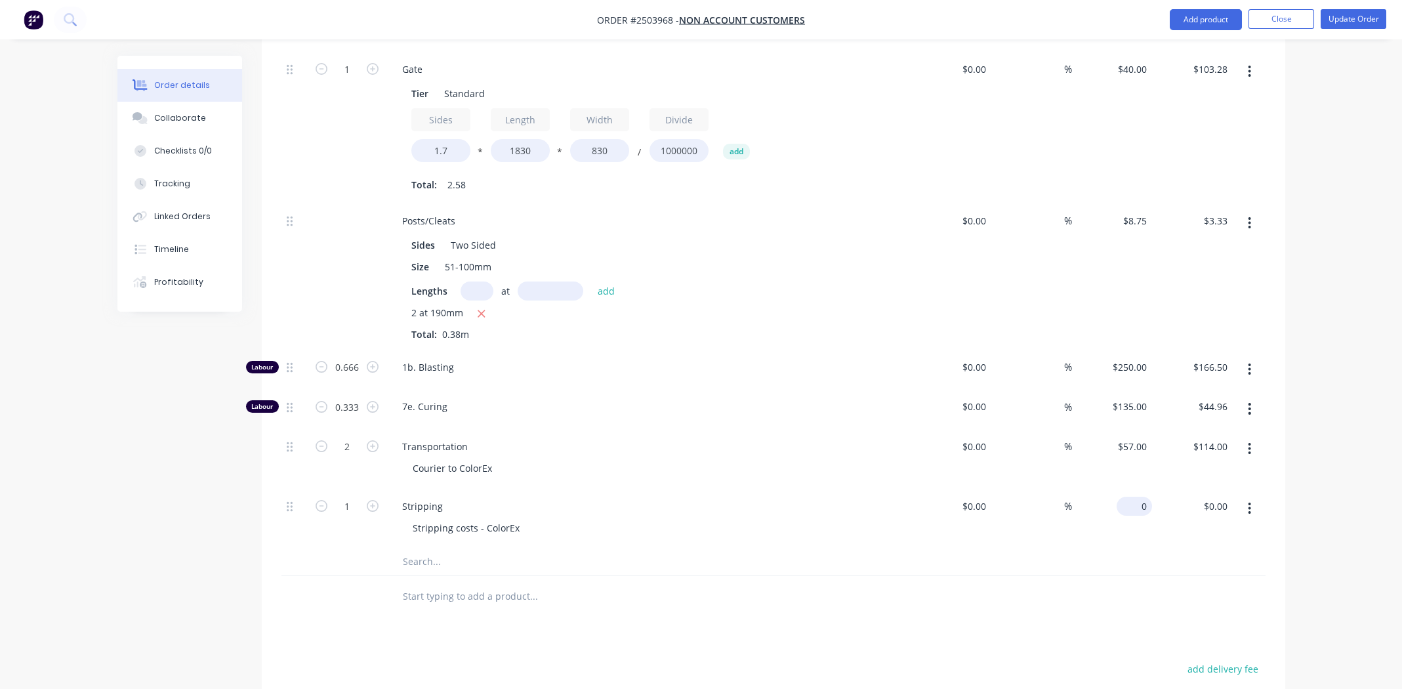
click at [1141, 497] on input "0" at bounding box center [1137, 506] width 30 height 19
type input "$138.00"
click at [982, 591] on div at bounding box center [774, 597] width 984 height 43
click at [1349, 15] on button "Update Order" at bounding box center [1354, 19] width 66 height 20
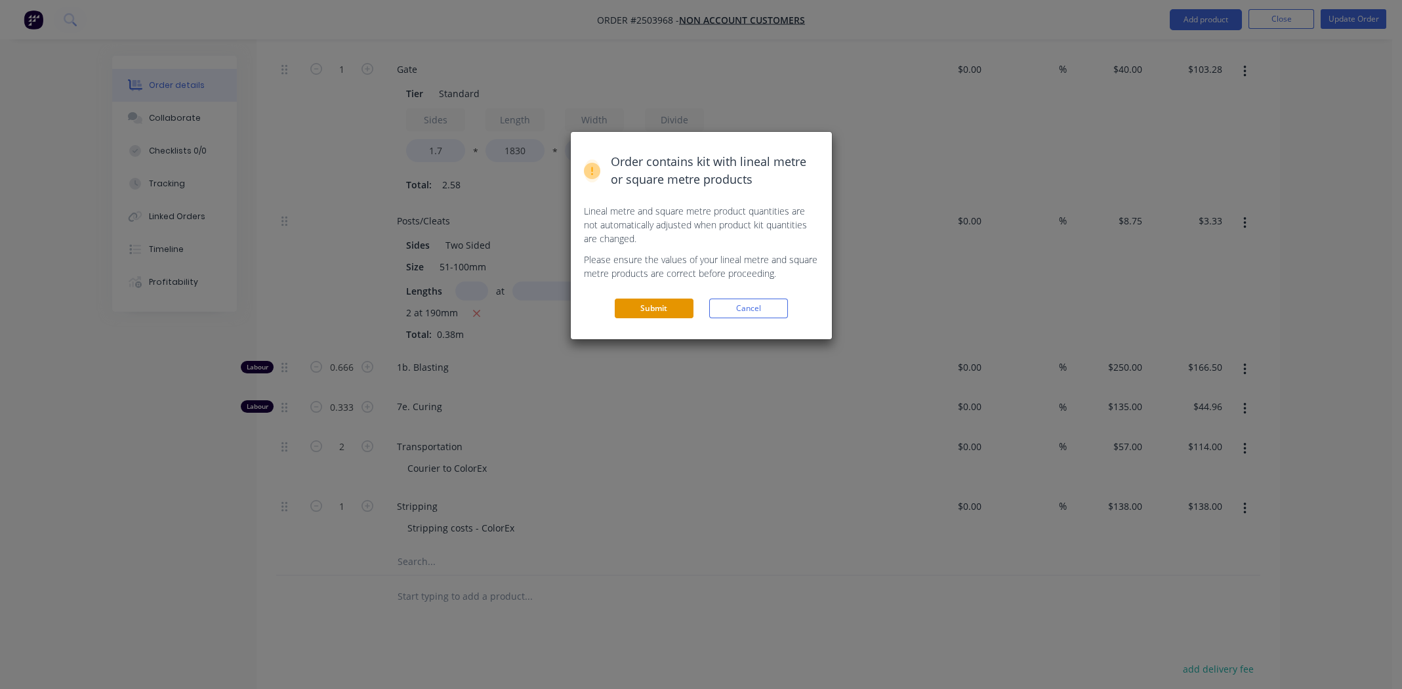
click at [652, 302] on button "Submit" at bounding box center [654, 309] width 79 height 20
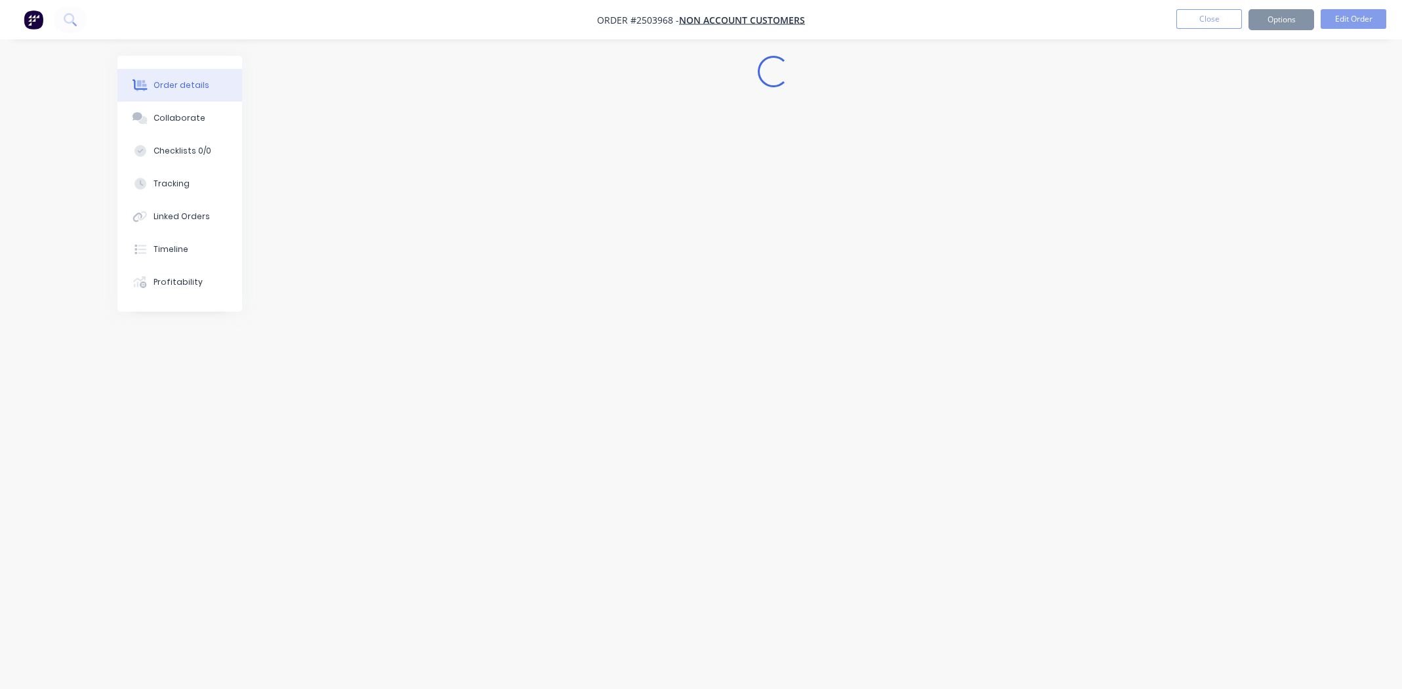
scroll to position [0, 0]
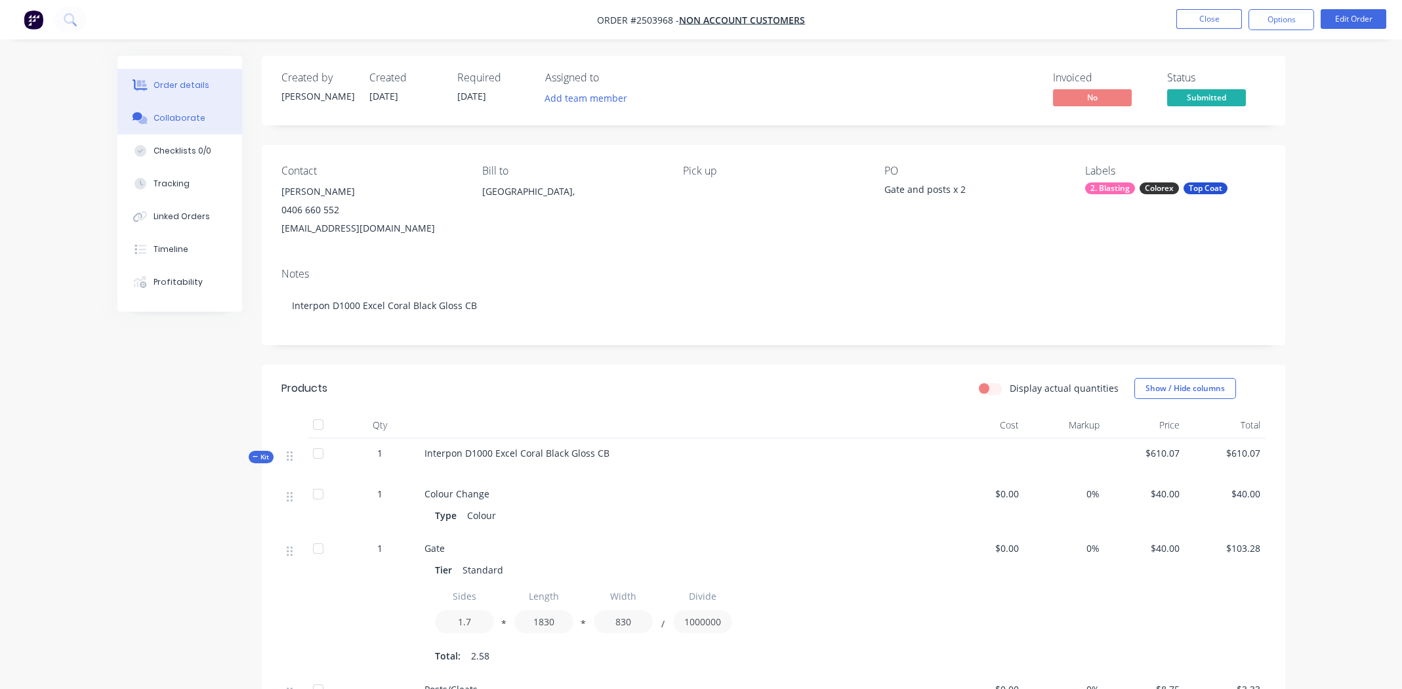
click at [177, 116] on div "Collaborate" at bounding box center [180, 118] width 52 height 12
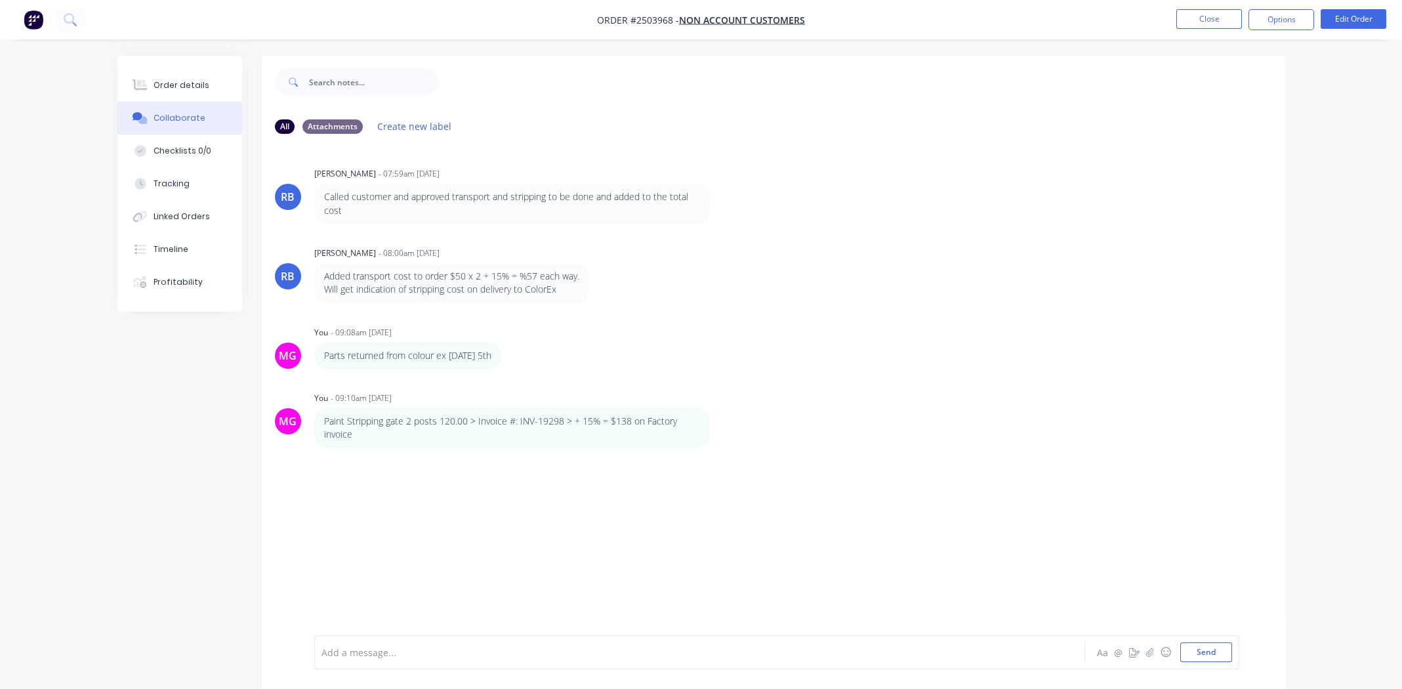
click at [408, 654] on div at bounding box center [663, 653] width 683 height 14
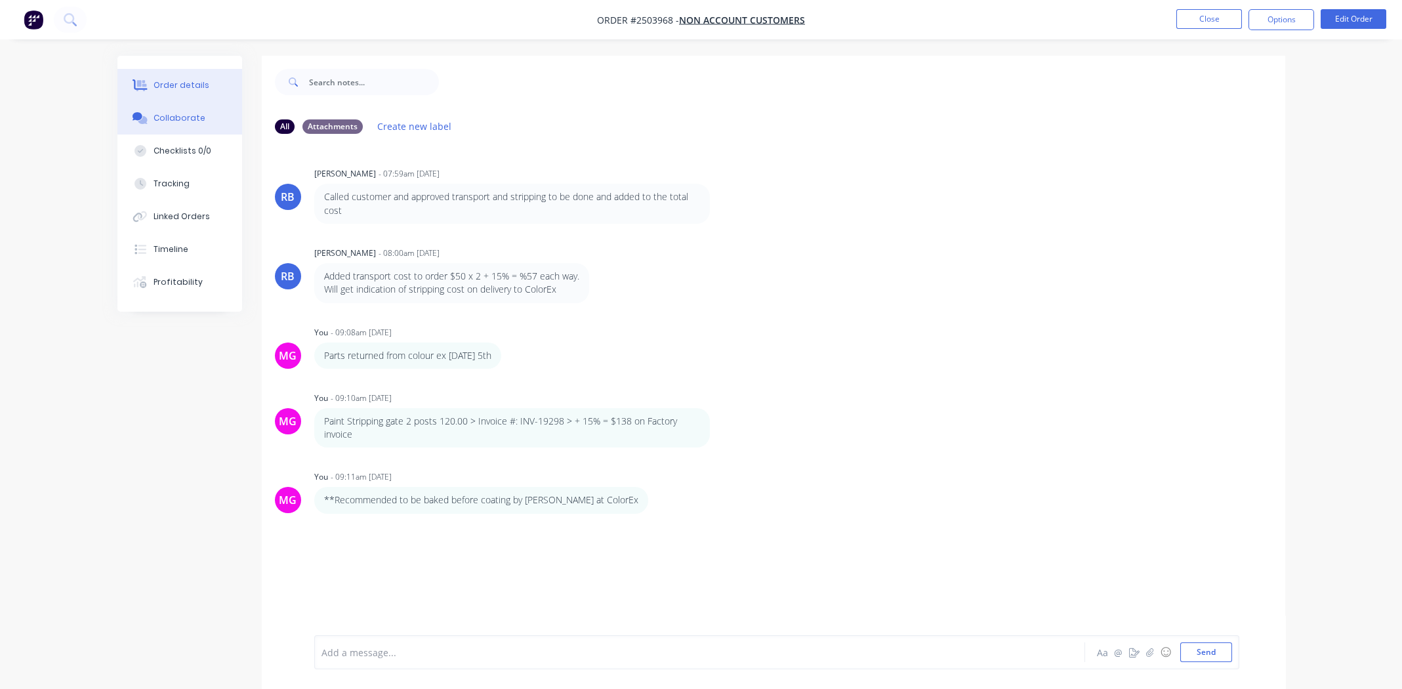
click at [157, 83] on div "Order details" at bounding box center [182, 85] width 56 height 12
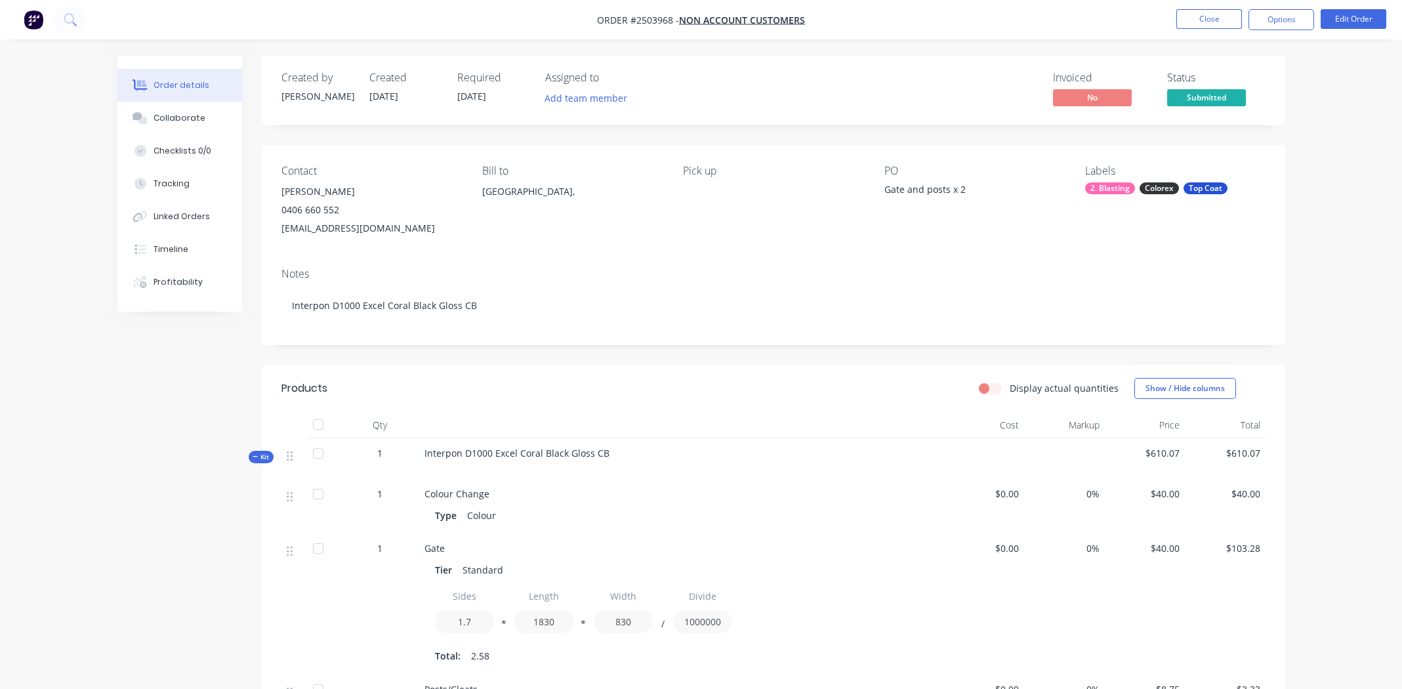
click at [973, 189] on div "Gate and posts x 2" at bounding box center [967, 191] width 164 height 18
click at [968, 192] on div "Gate and posts x 2" at bounding box center [967, 191] width 164 height 18
click at [1193, 11] on button "Close" at bounding box center [1210, 19] width 66 height 20
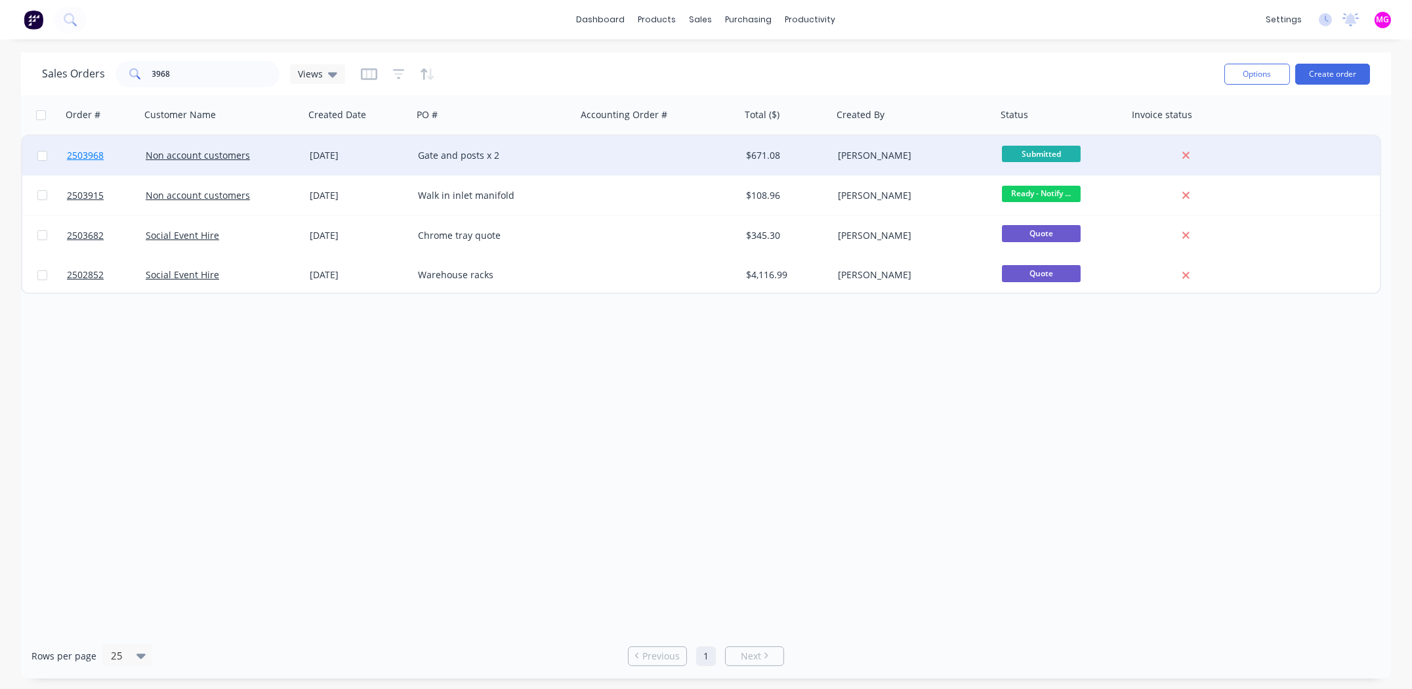
click at [89, 152] on span "2503968" at bounding box center [85, 155] width 37 height 13
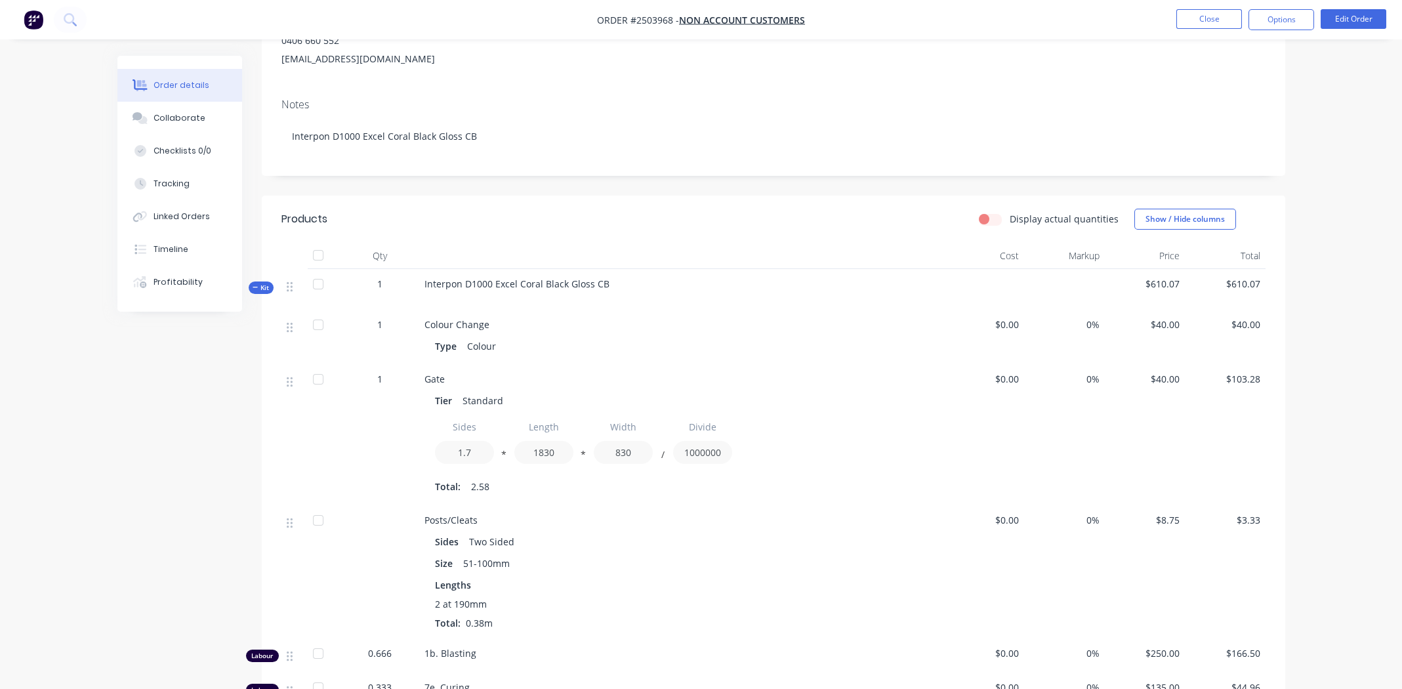
scroll to position [459, 0]
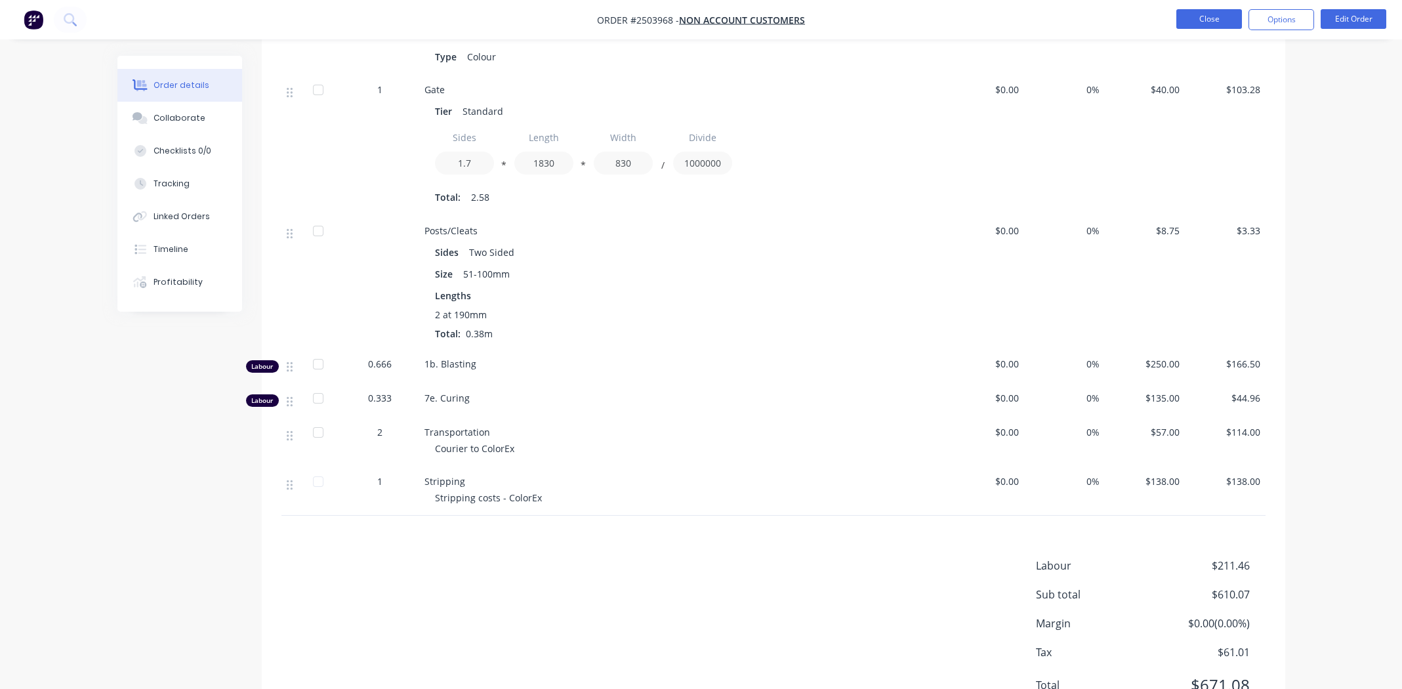
click at [1195, 16] on button "Close" at bounding box center [1210, 19] width 66 height 20
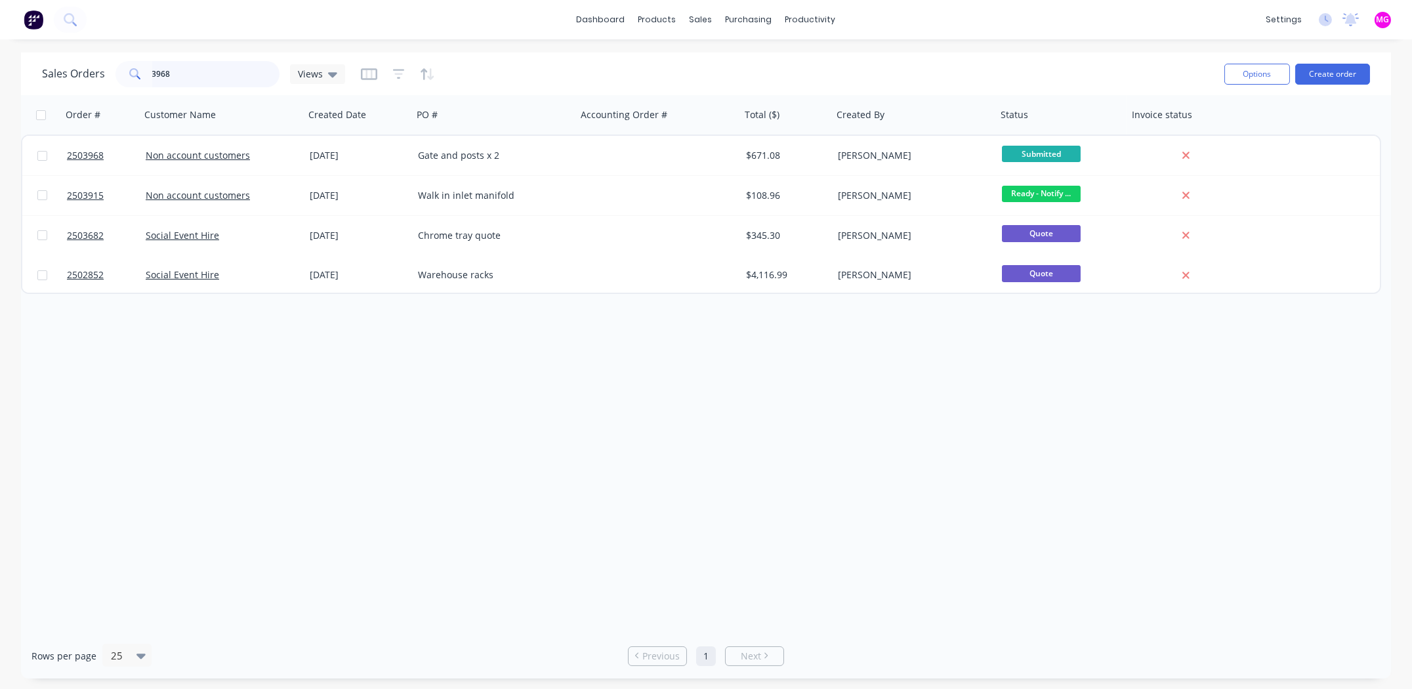
click at [163, 81] on input "3968" at bounding box center [216, 74] width 128 height 26
click at [163, 80] on input "3968" at bounding box center [216, 74] width 128 height 26
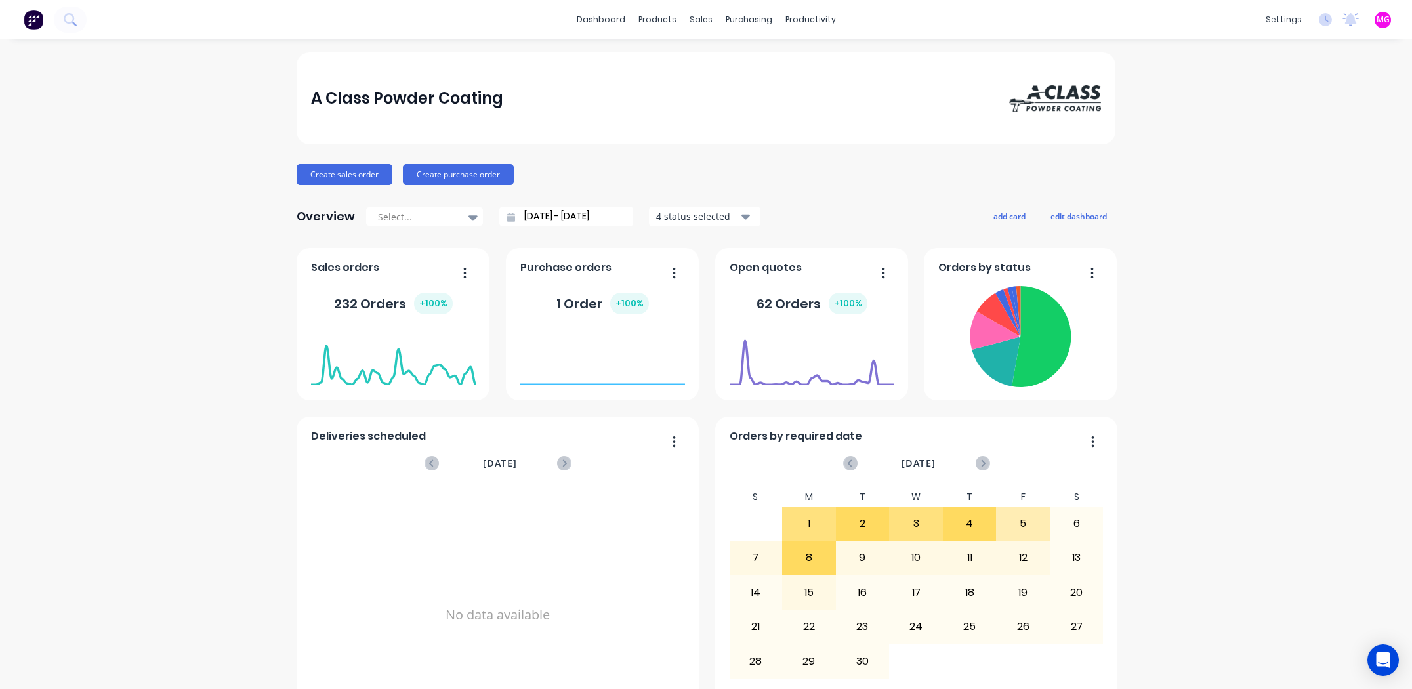
drag, startPoint x: 0, startPoint y: 0, endPoint x: 695, endPoint y: 31, distance: 695.7
click at [690, 18] on div "sales" at bounding box center [701, 20] width 36 height 20
drag, startPoint x: 695, startPoint y: 31, endPoint x: 718, endPoint y: 72, distance: 47.3
click at [718, 72] on link "Sales Orders" at bounding box center [766, 62] width 174 height 26
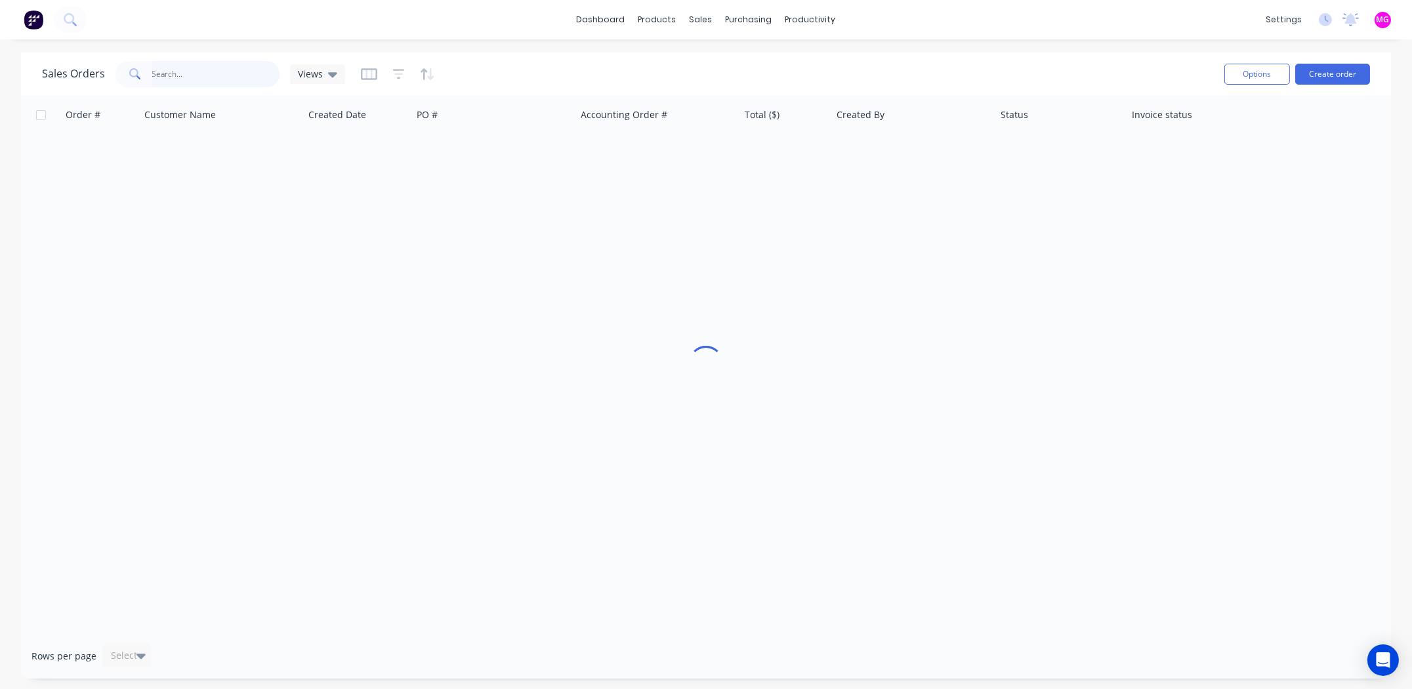
click at [161, 75] on input "text" at bounding box center [216, 74] width 128 height 26
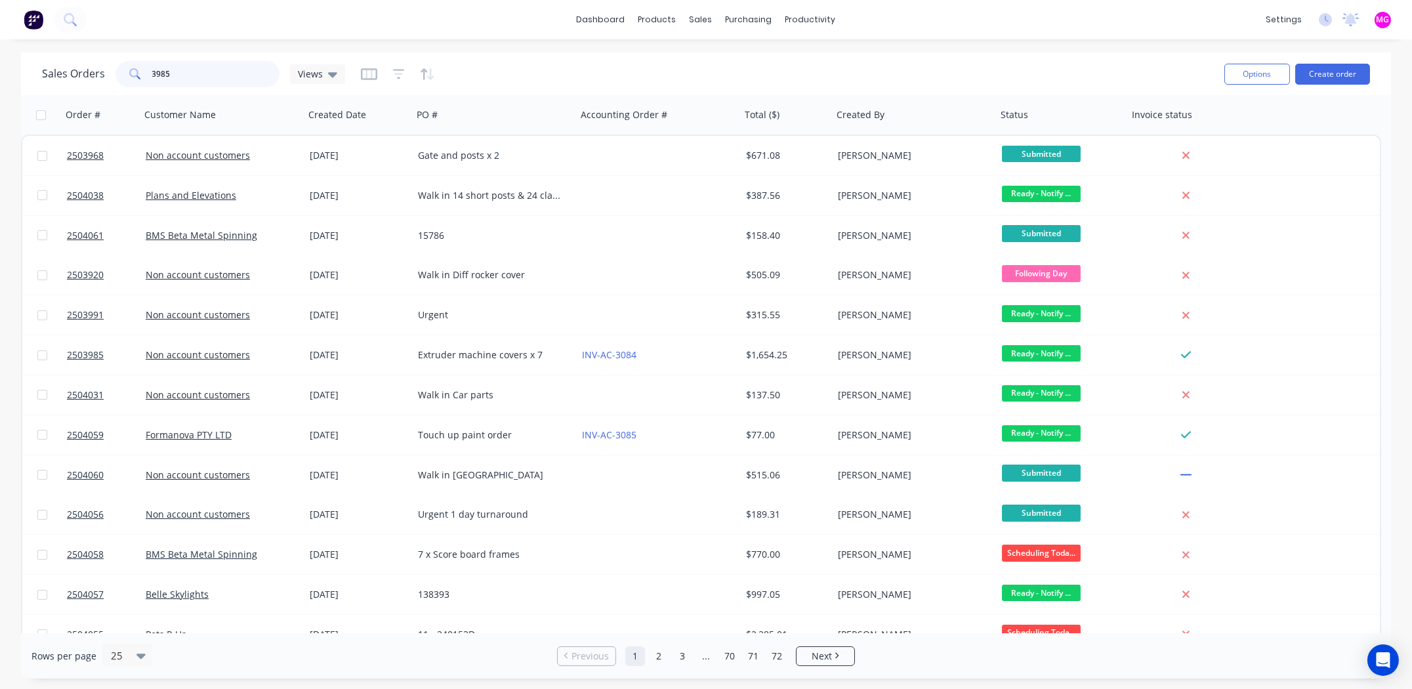
type input "3985"
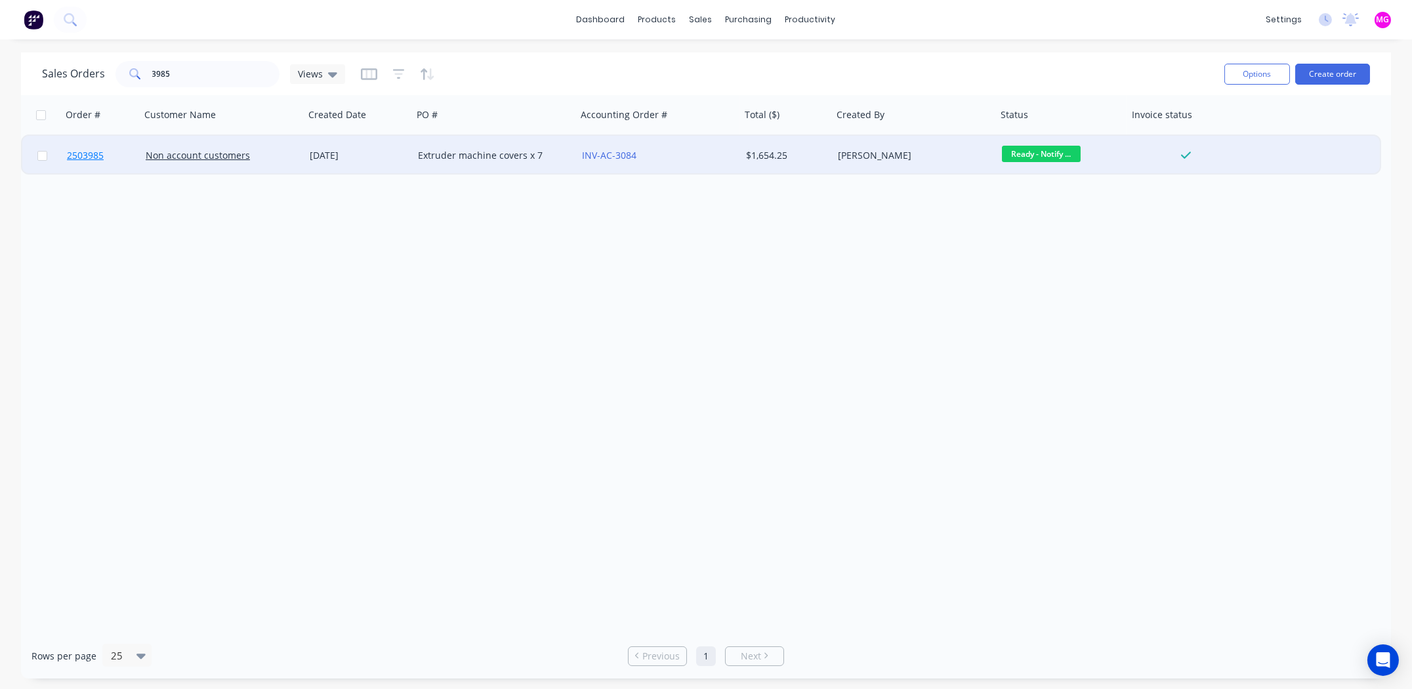
click at [74, 154] on span "2503985" at bounding box center [85, 155] width 37 height 13
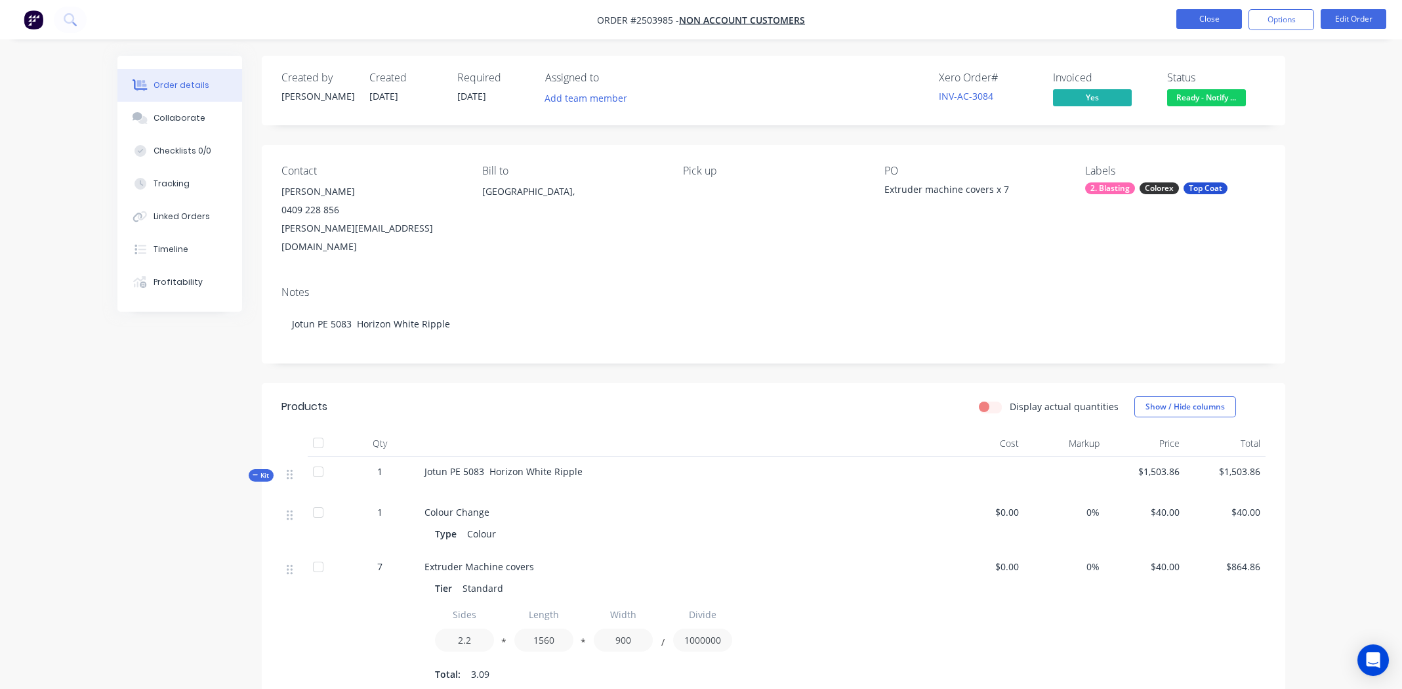
click at [1184, 19] on button "Close" at bounding box center [1210, 19] width 66 height 20
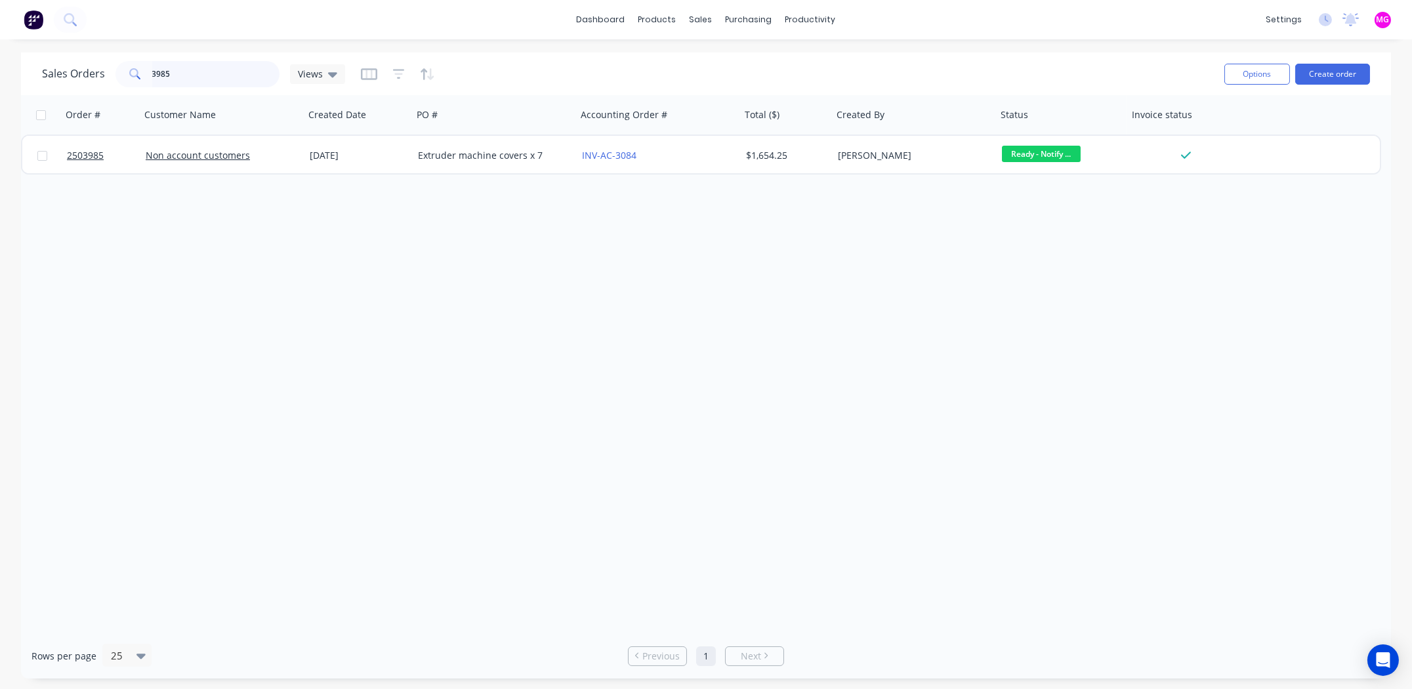
click at [234, 73] on input "3985" at bounding box center [216, 74] width 128 height 26
type input "3968"
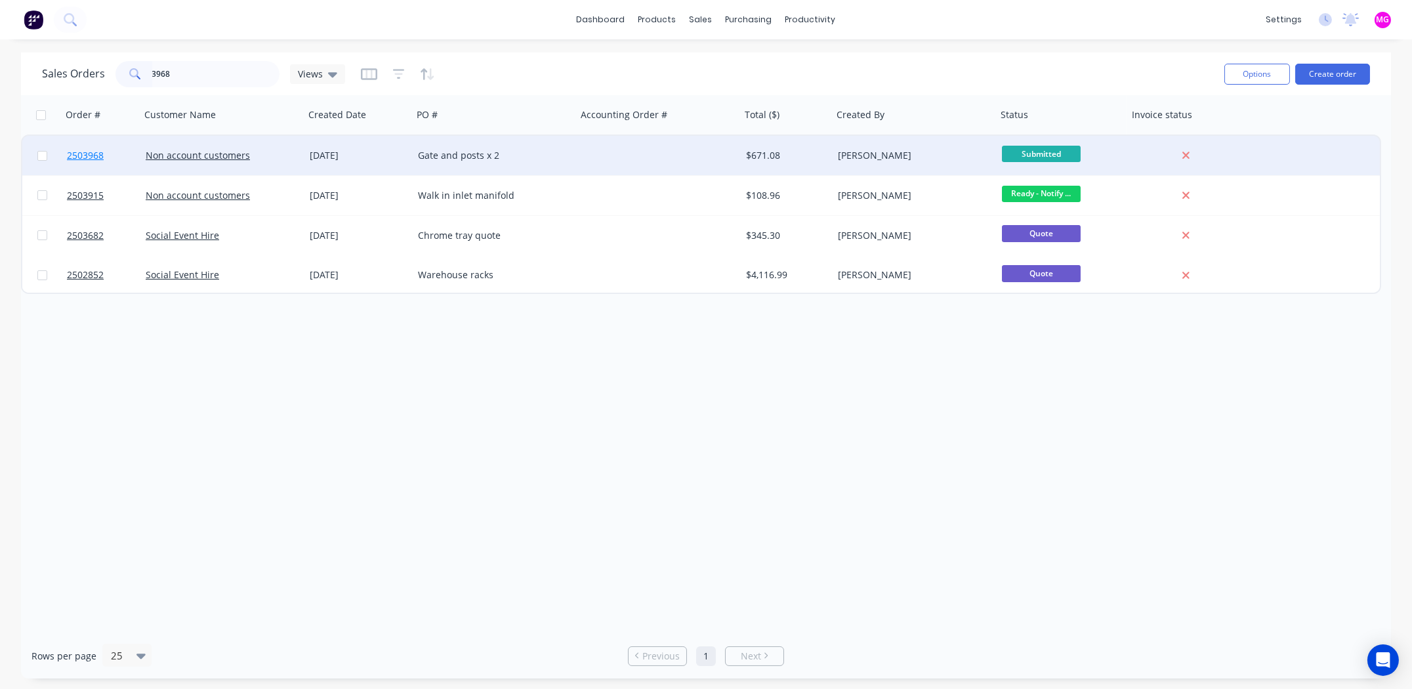
click at [75, 154] on span "2503968" at bounding box center [85, 155] width 37 height 13
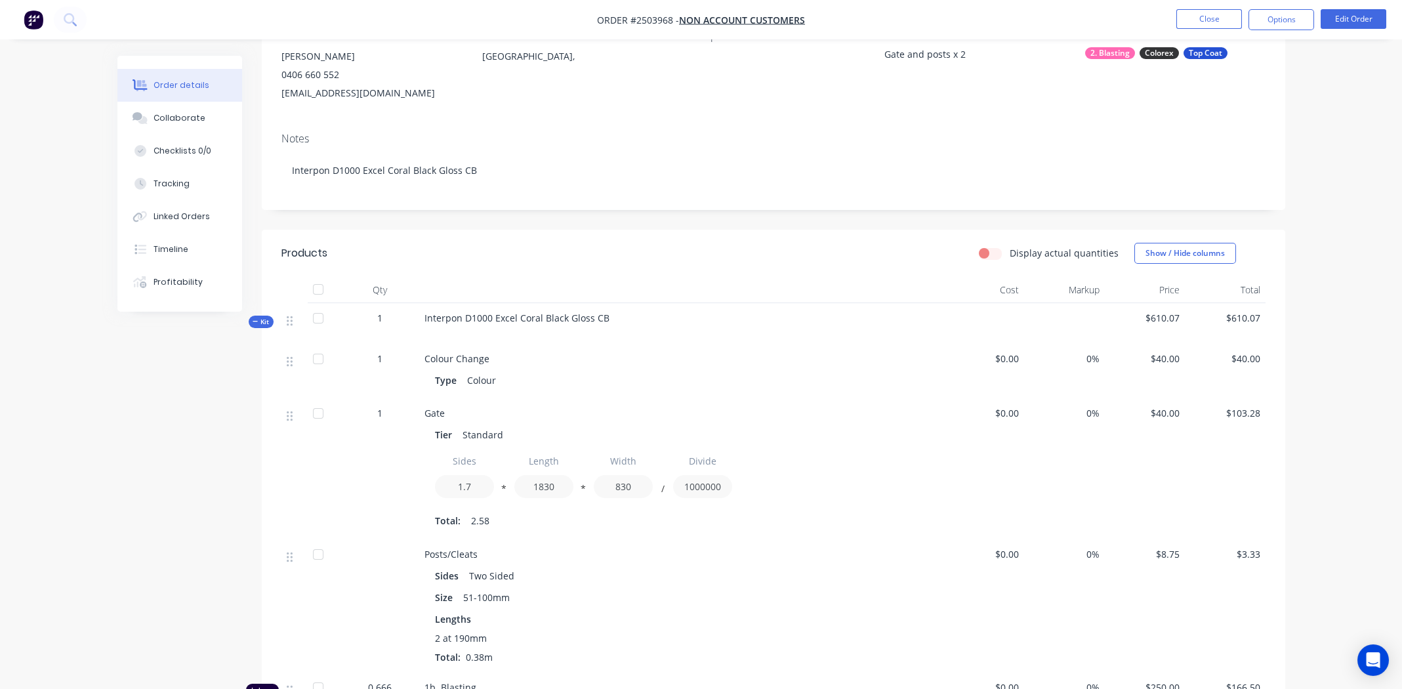
scroll to position [394, 0]
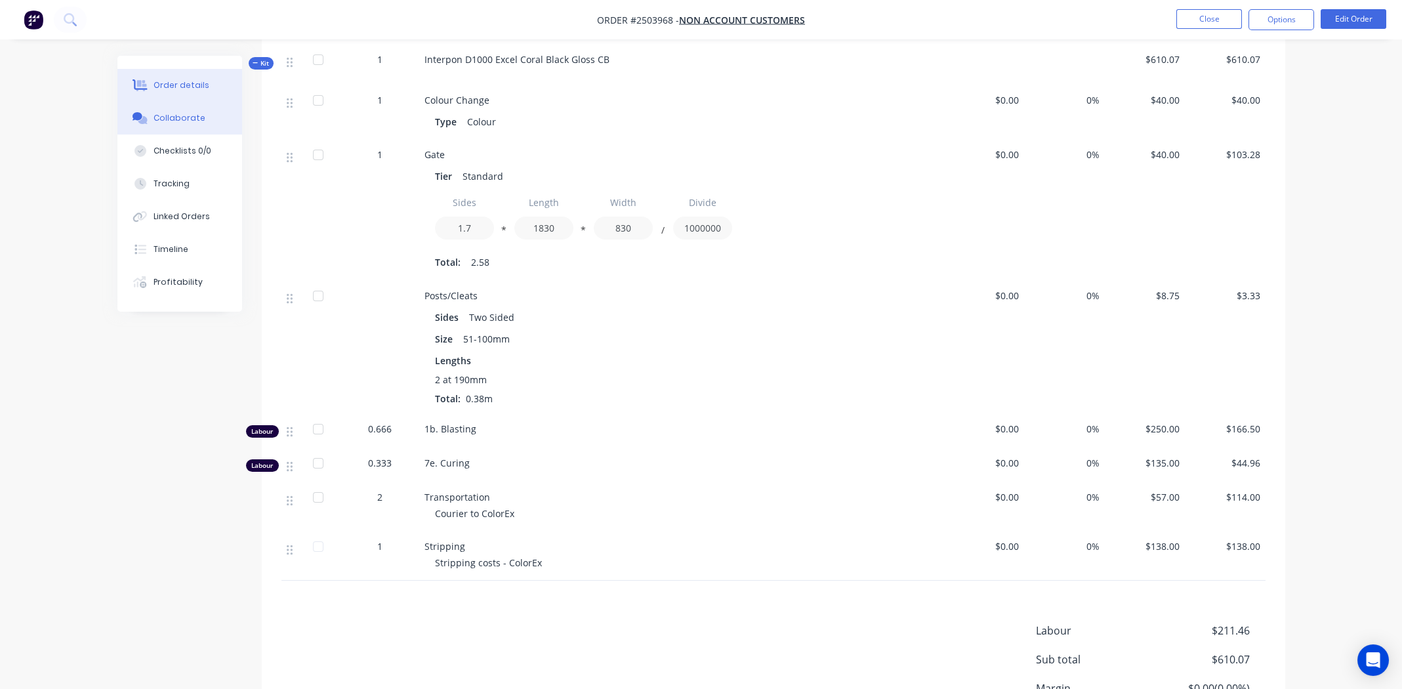
click at [200, 114] on div "Collaborate" at bounding box center [180, 118] width 52 height 12
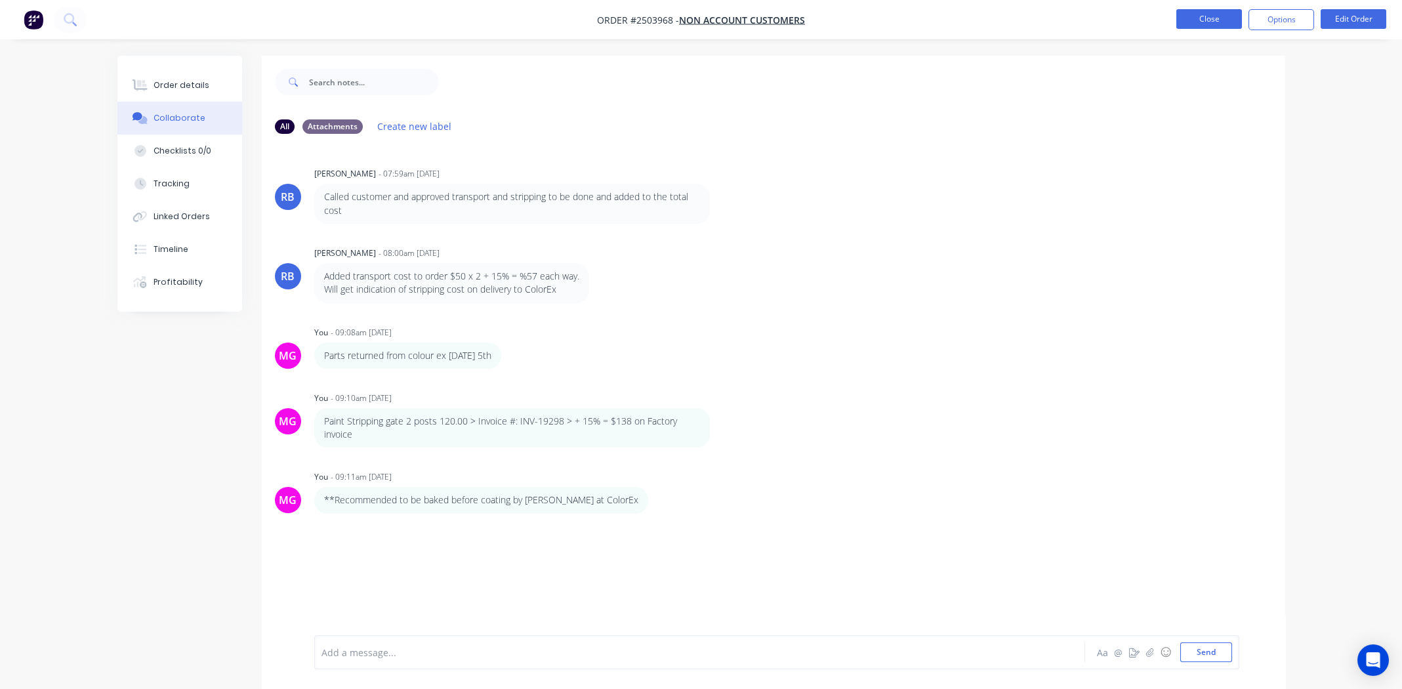
click at [1189, 14] on button "Close" at bounding box center [1210, 19] width 66 height 20
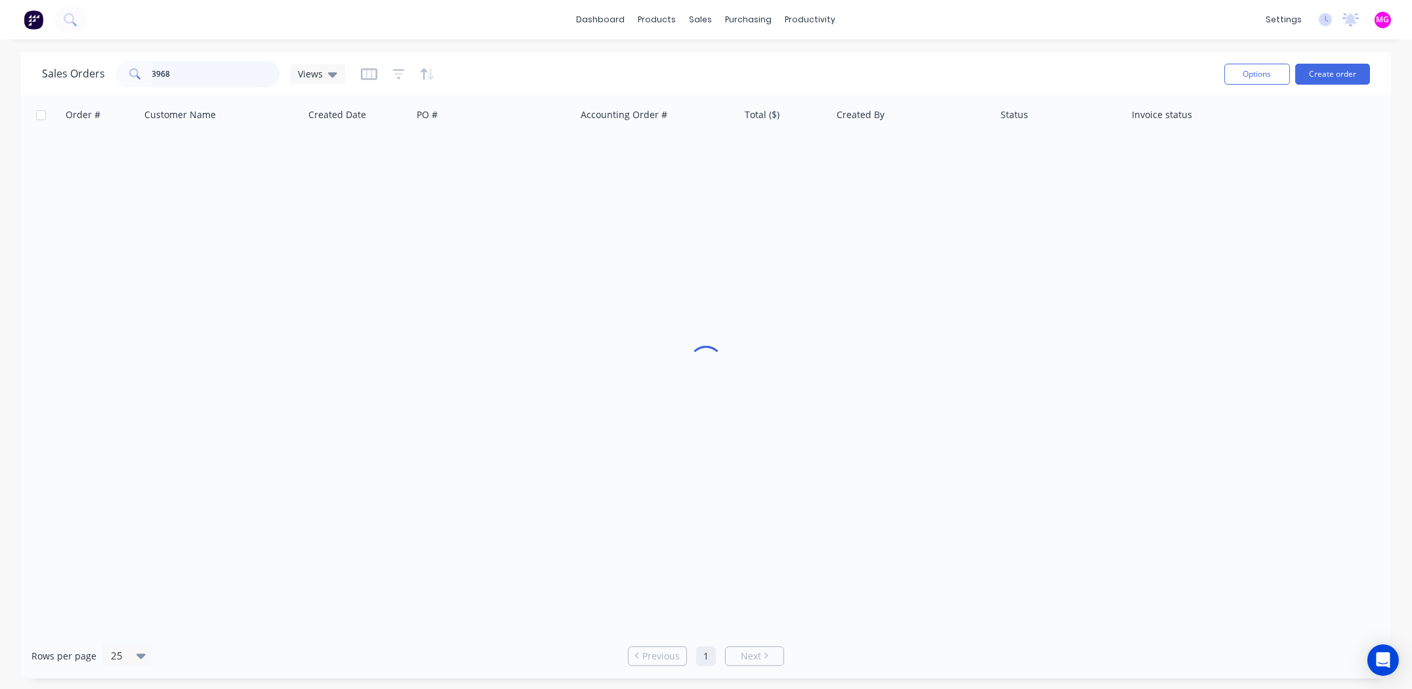
click at [234, 74] on input "3968" at bounding box center [216, 74] width 128 height 26
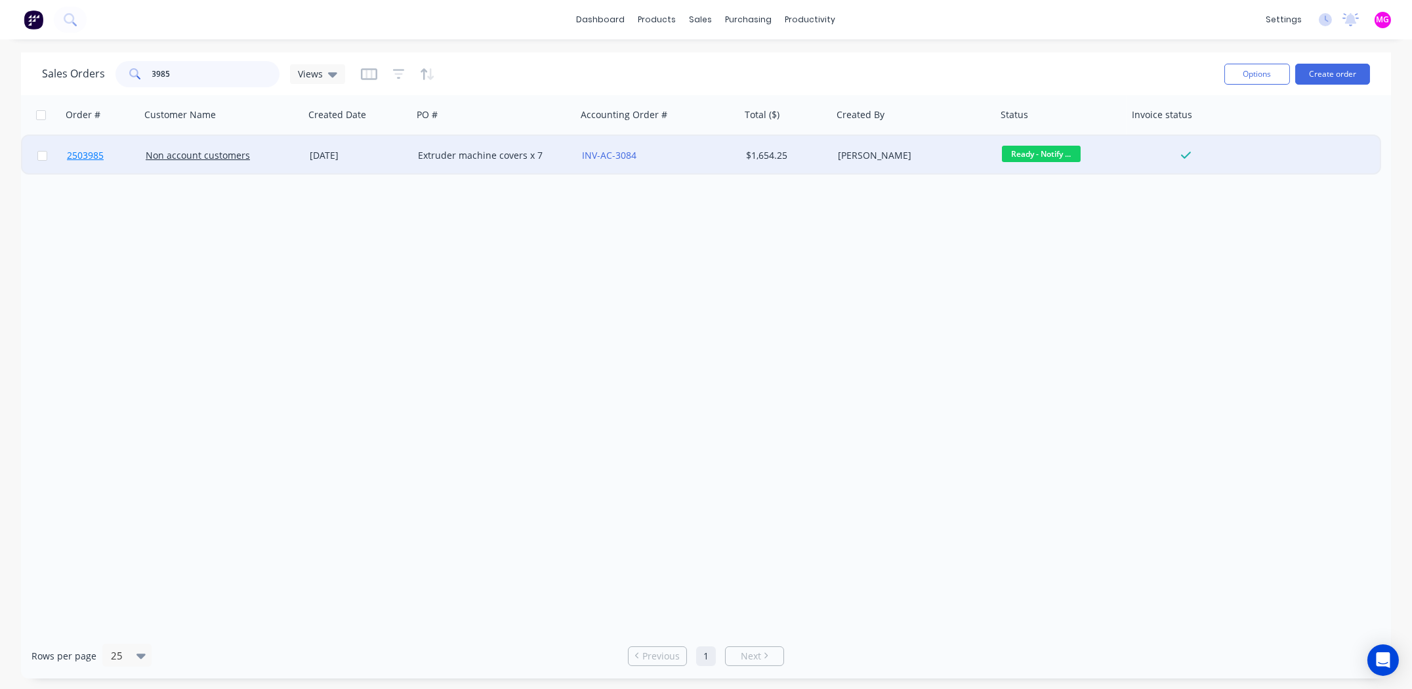
type input "3985"
click at [74, 151] on span "2503985" at bounding box center [85, 155] width 37 height 13
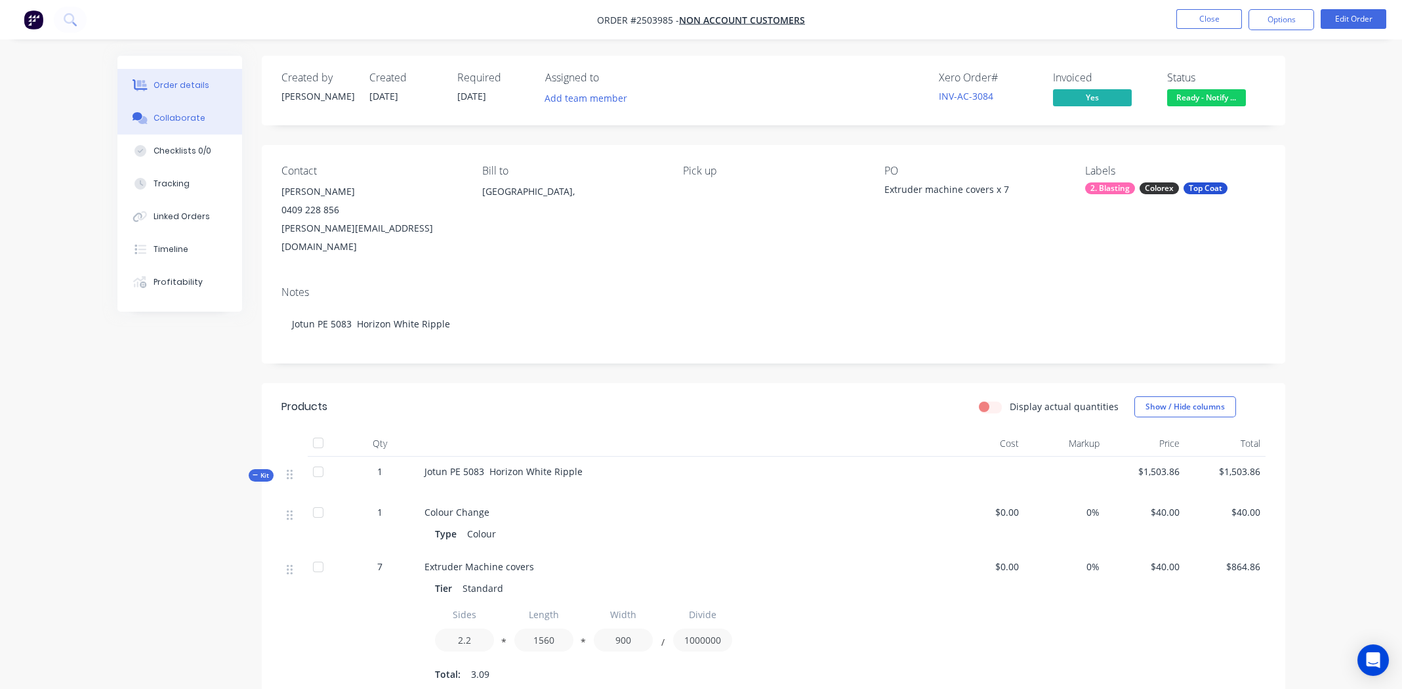
click at [186, 119] on div "Collaborate" at bounding box center [180, 118] width 52 height 12
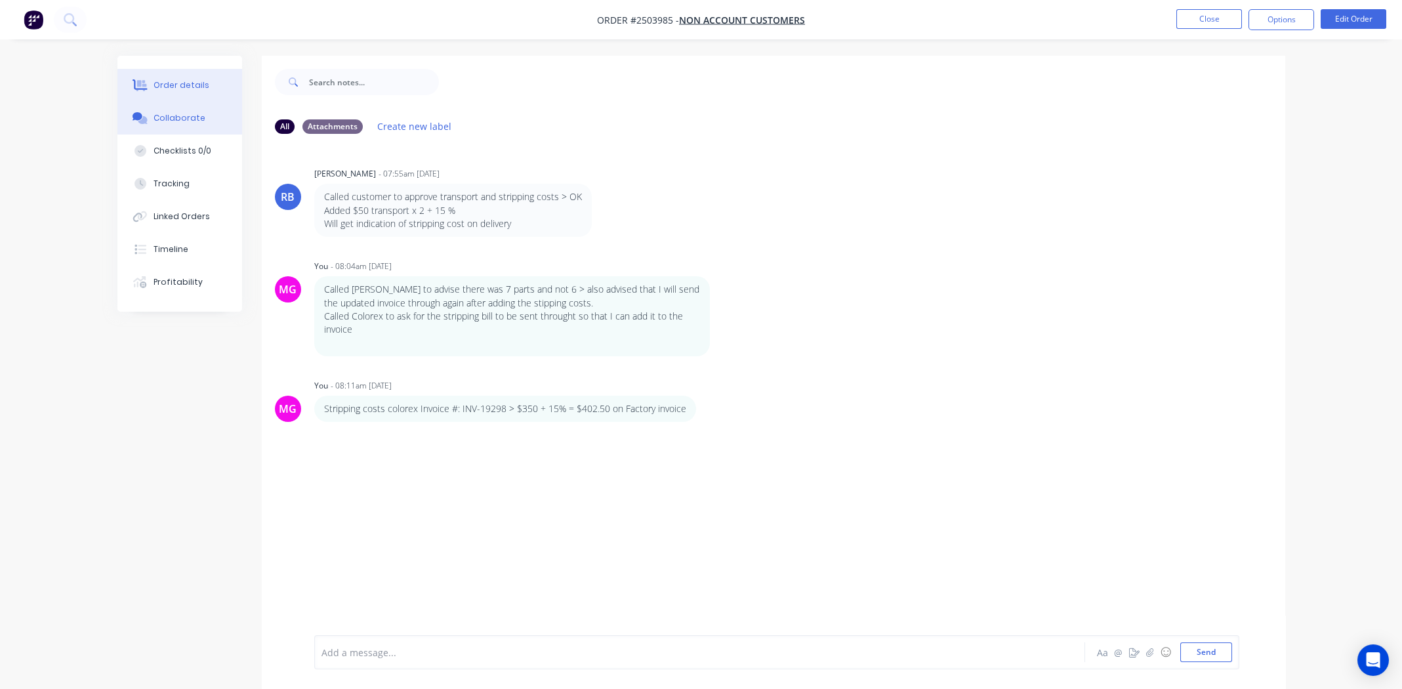
click at [179, 83] on div "Order details" at bounding box center [182, 85] width 56 height 12
